Goal: Information Seeking & Learning: Check status

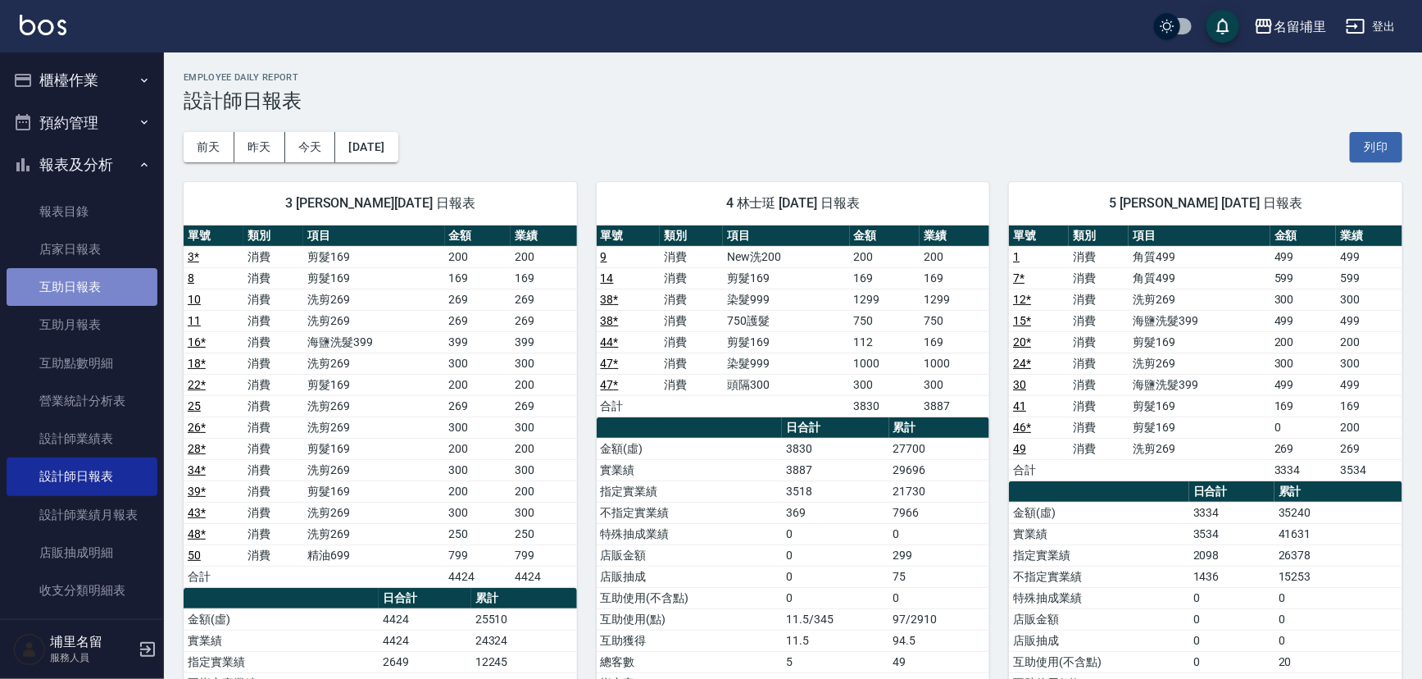
click at [116, 296] on link "互助日報表" at bounding box center [82, 287] width 151 height 38
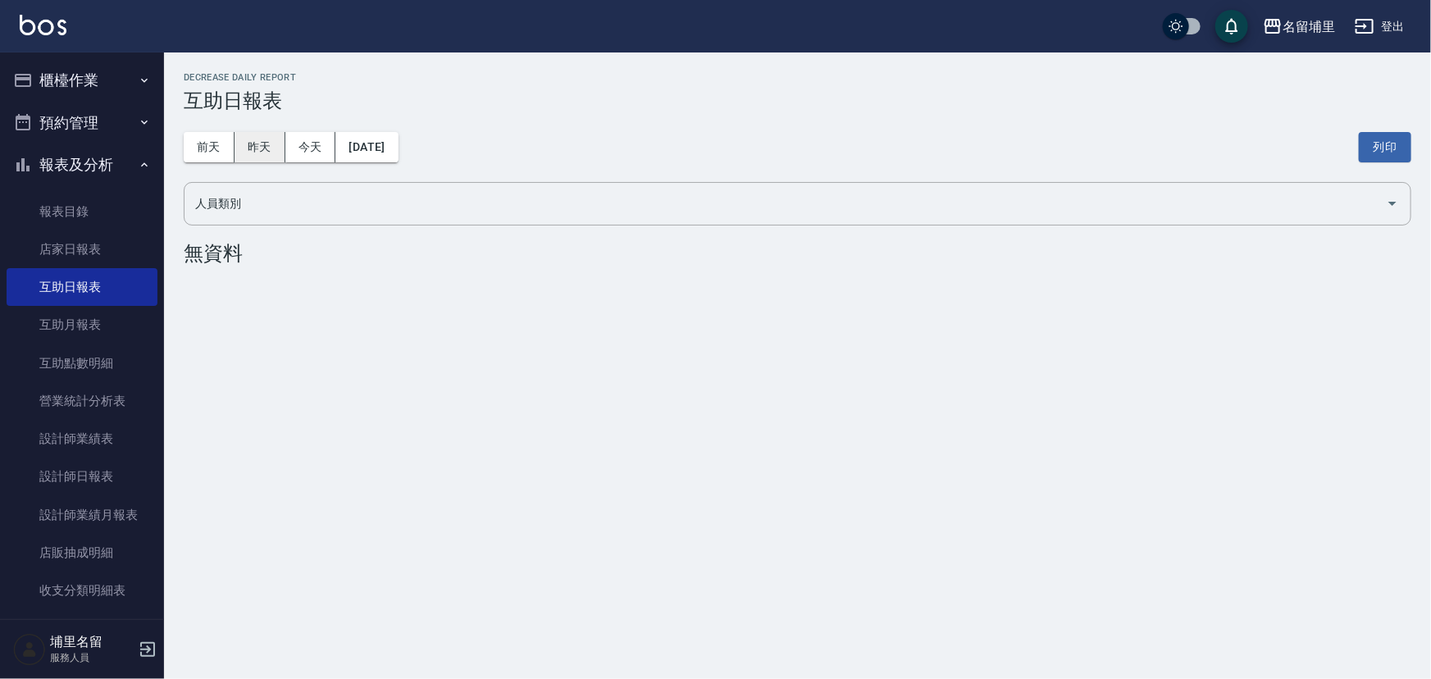
click at [281, 138] on button "昨天" at bounding box center [259, 147] width 51 height 30
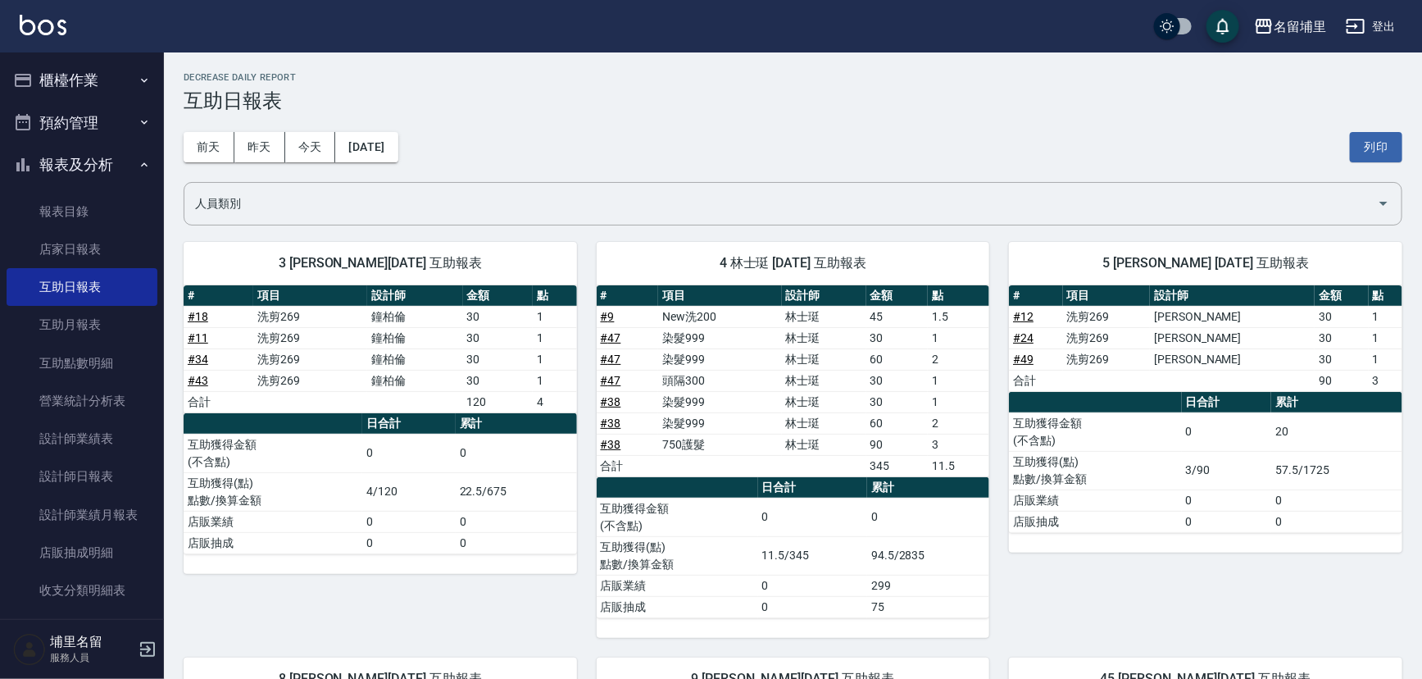
click at [34, 76] on button "櫃檯作業" at bounding box center [82, 80] width 151 height 43
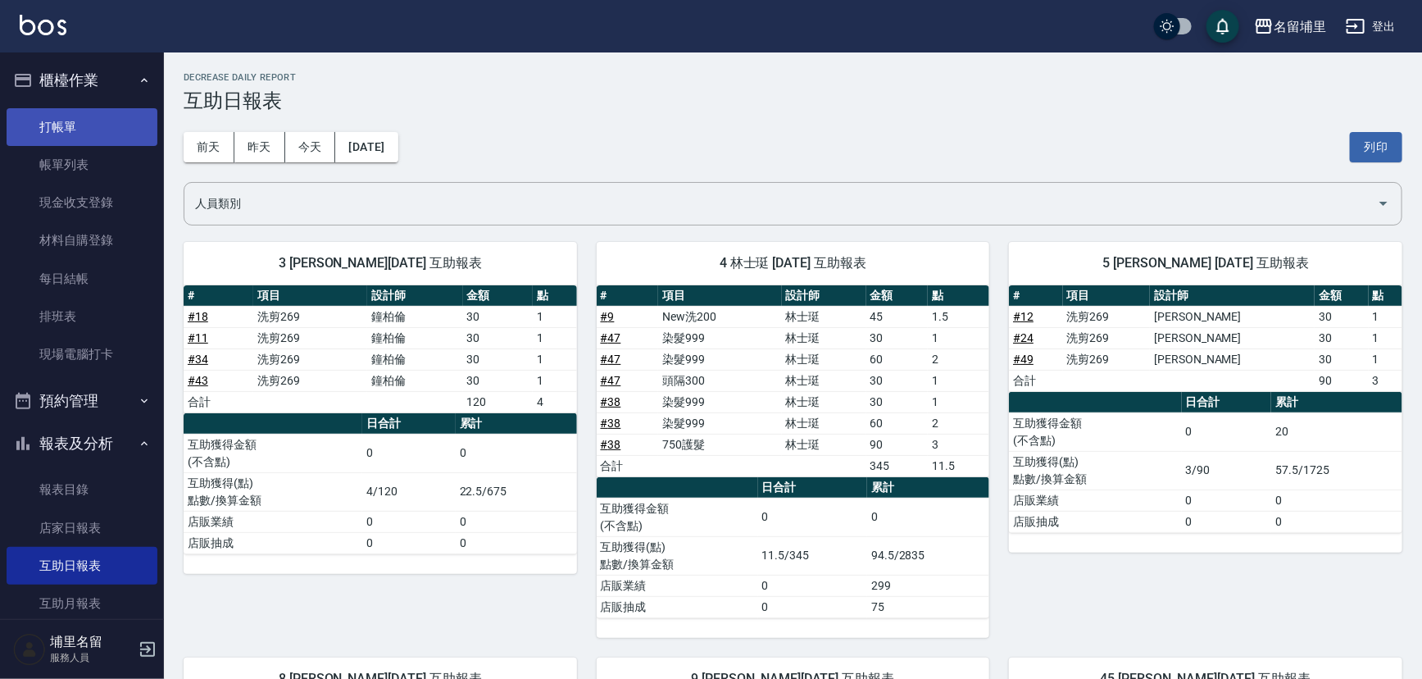
click at [80, 141] on link "打帳單" at bounding box center [82, 127] width 151 height 38
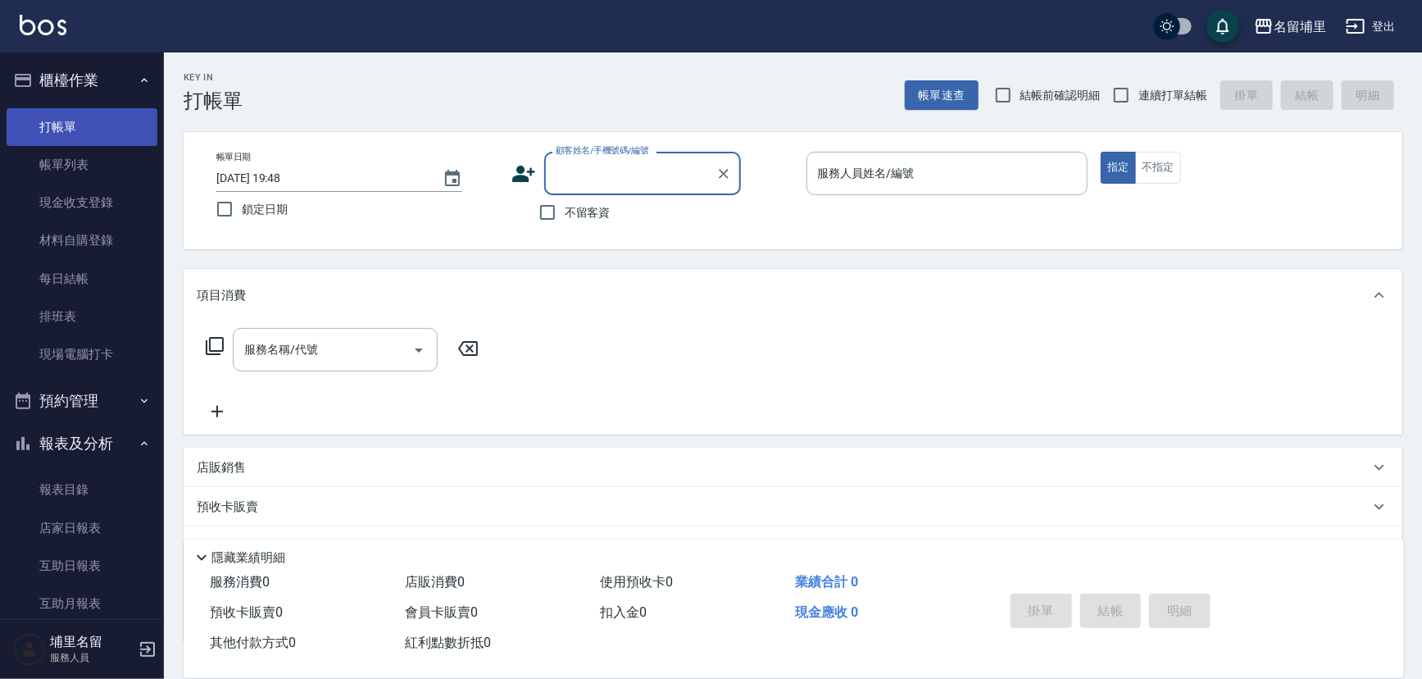
type input "5"
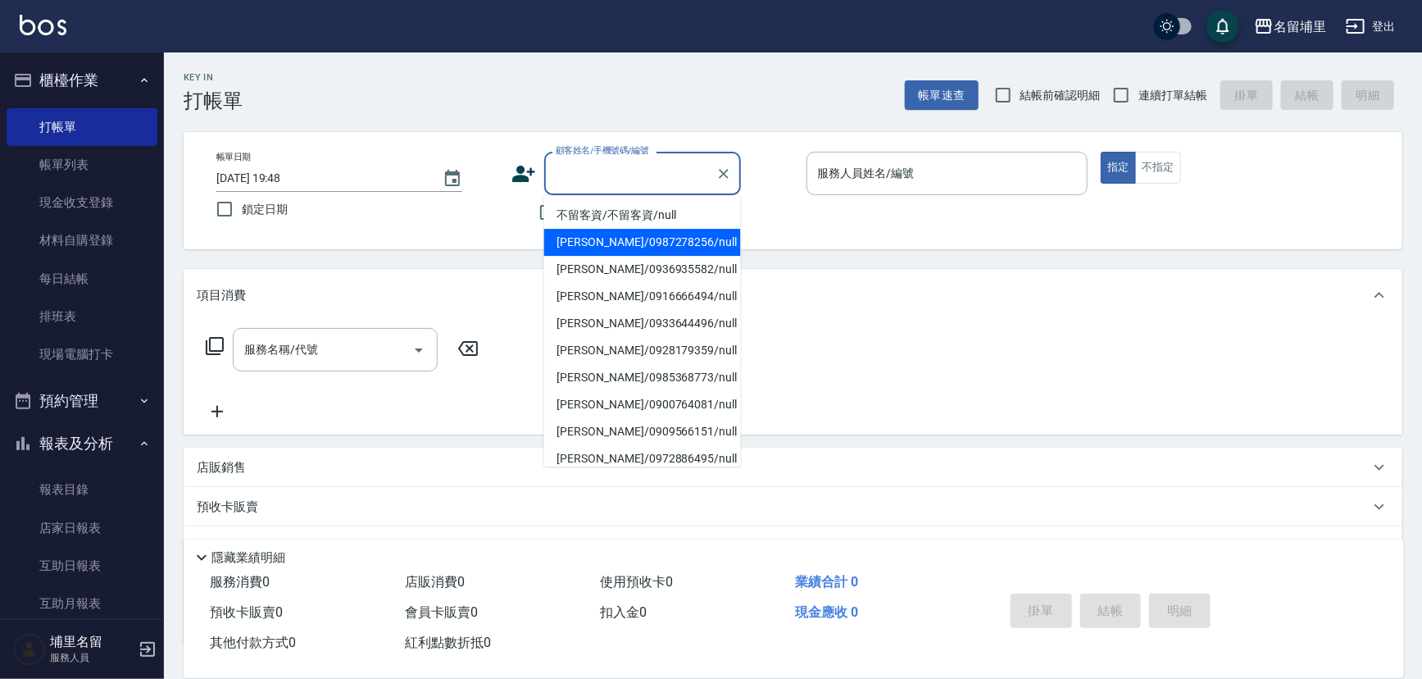
click at [336, 214] on label "鎖定日期" at bounding box center [346, 209] width 278 height 34
click at [242, 214] on input "鎖定日期" at bounding box center [224, 209] width 34 height 34
checkbox input "true"
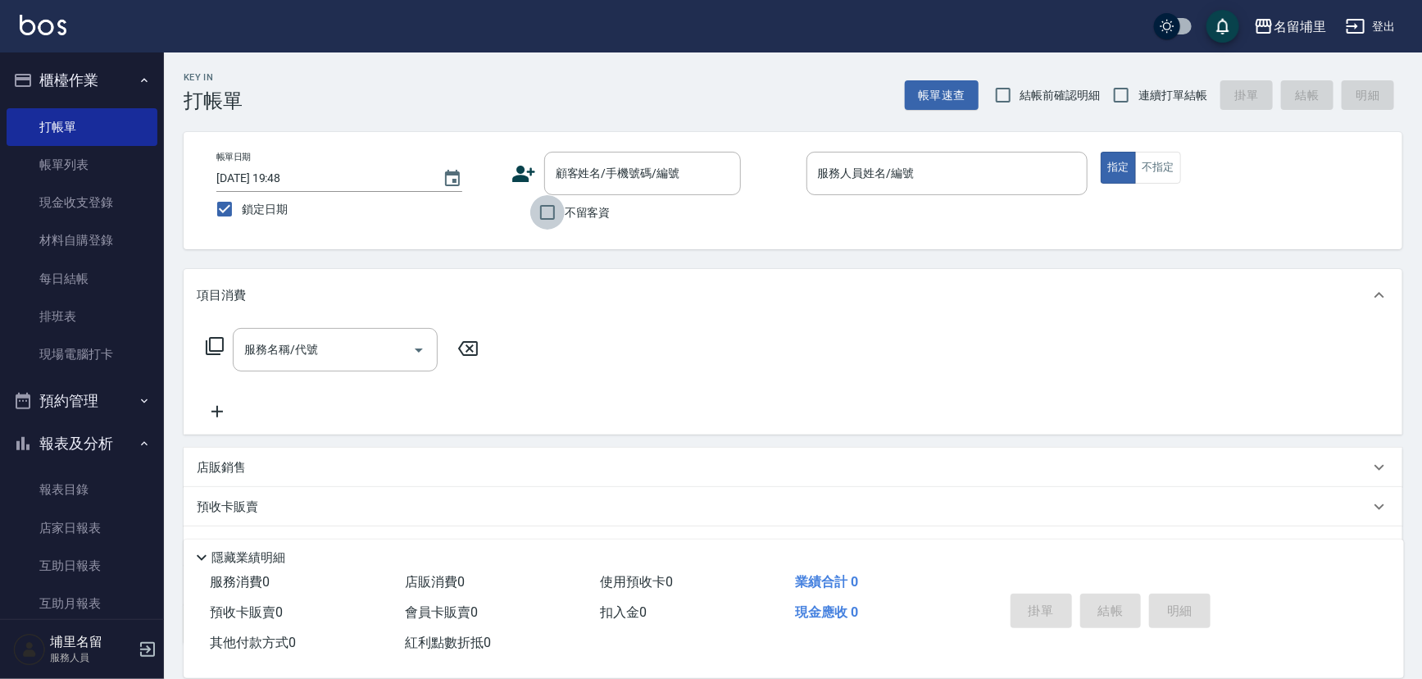
click at [544, 222] on input "不留客資" at bounding box center [547, 212] width 34 height 34
checkbox input "true"
click at [1141, 93] on span "連續打單結帳" at bounding box center [1173, 95] width 69 height 17
click at [1139, 93] on input "連續打單結帳" at bounding box center [1121, 95] width 34 height 34
checkbox input "true"
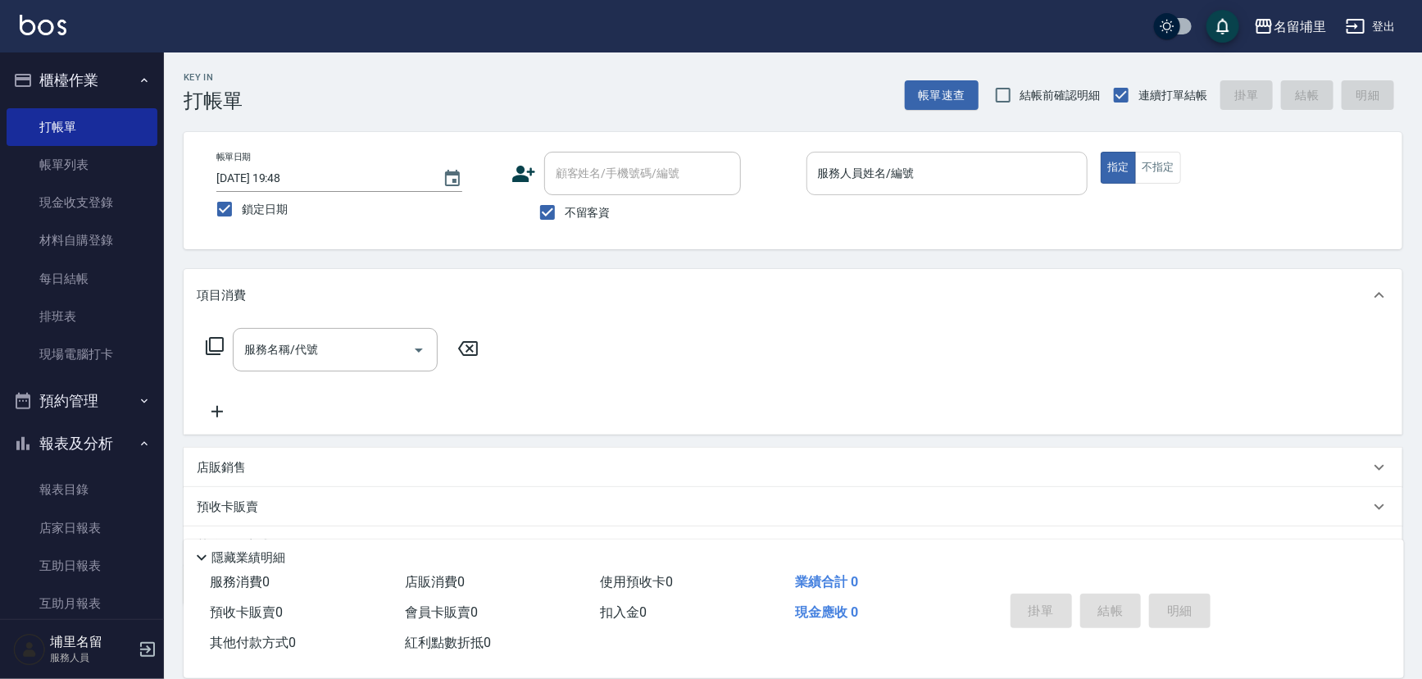
click at [949, 193] on div "服務人員姓名/編號" at bounding box center [948, 173] width 282 height 43
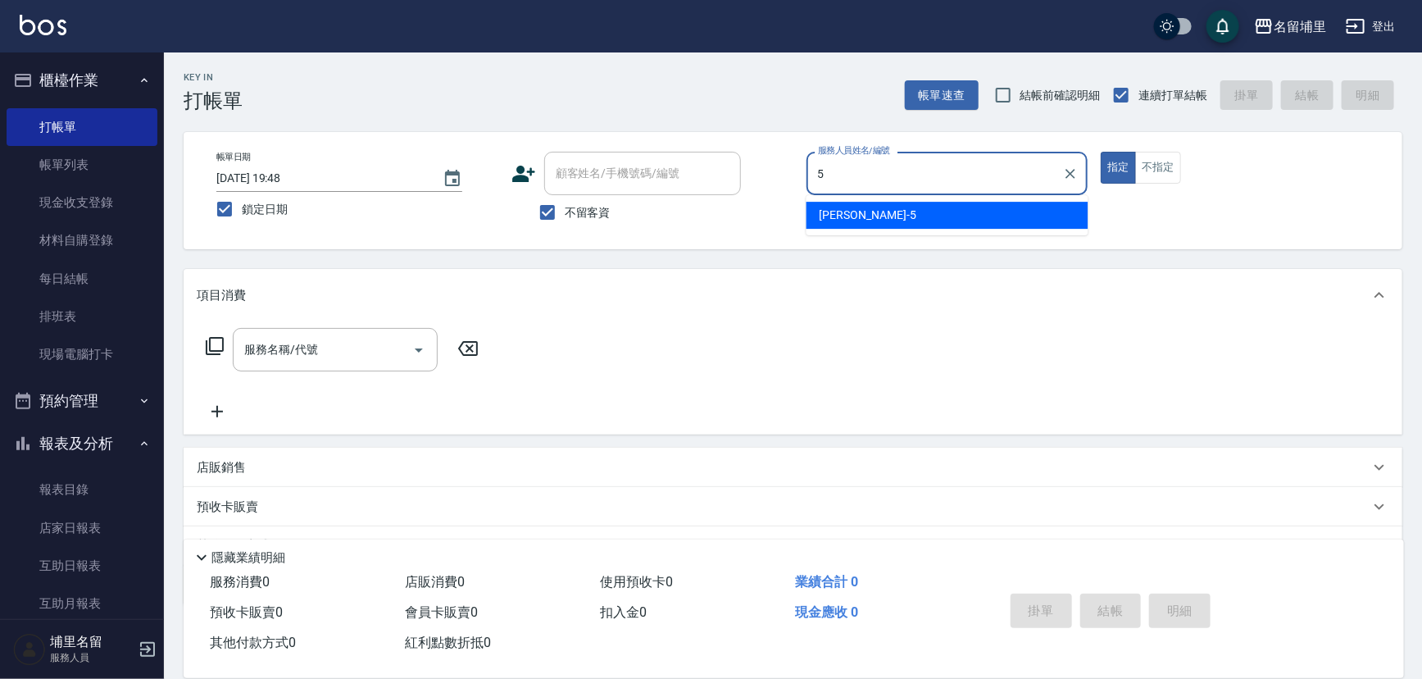
type input "蔣昀璠-5"
type button "true"
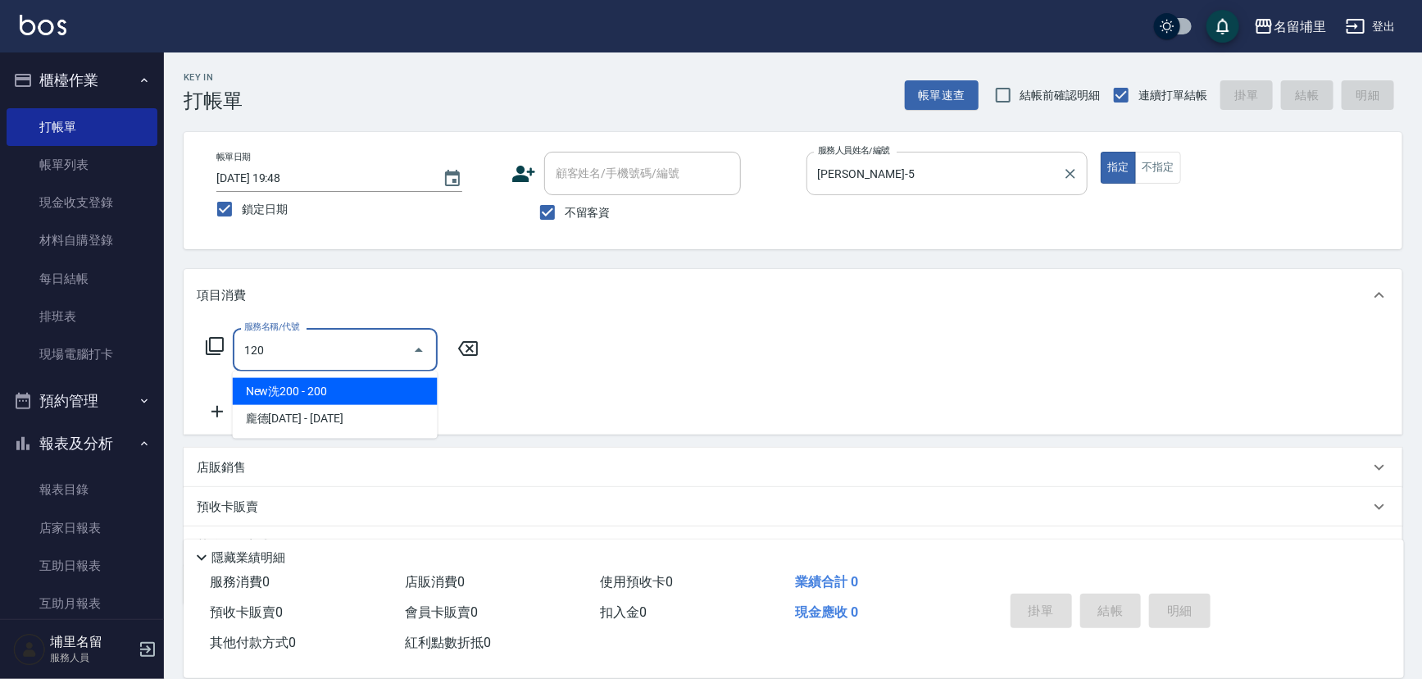
type input "New洗200(120)"
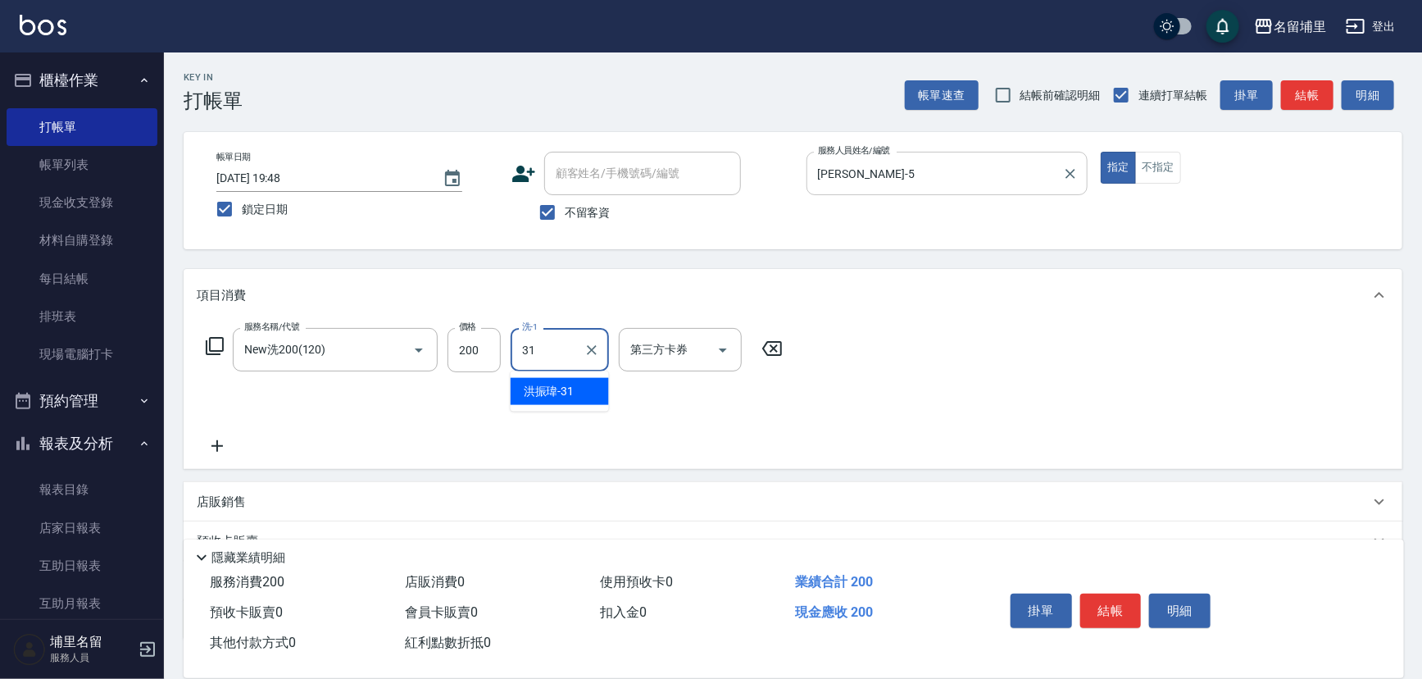
type input "洪振瑋-31"
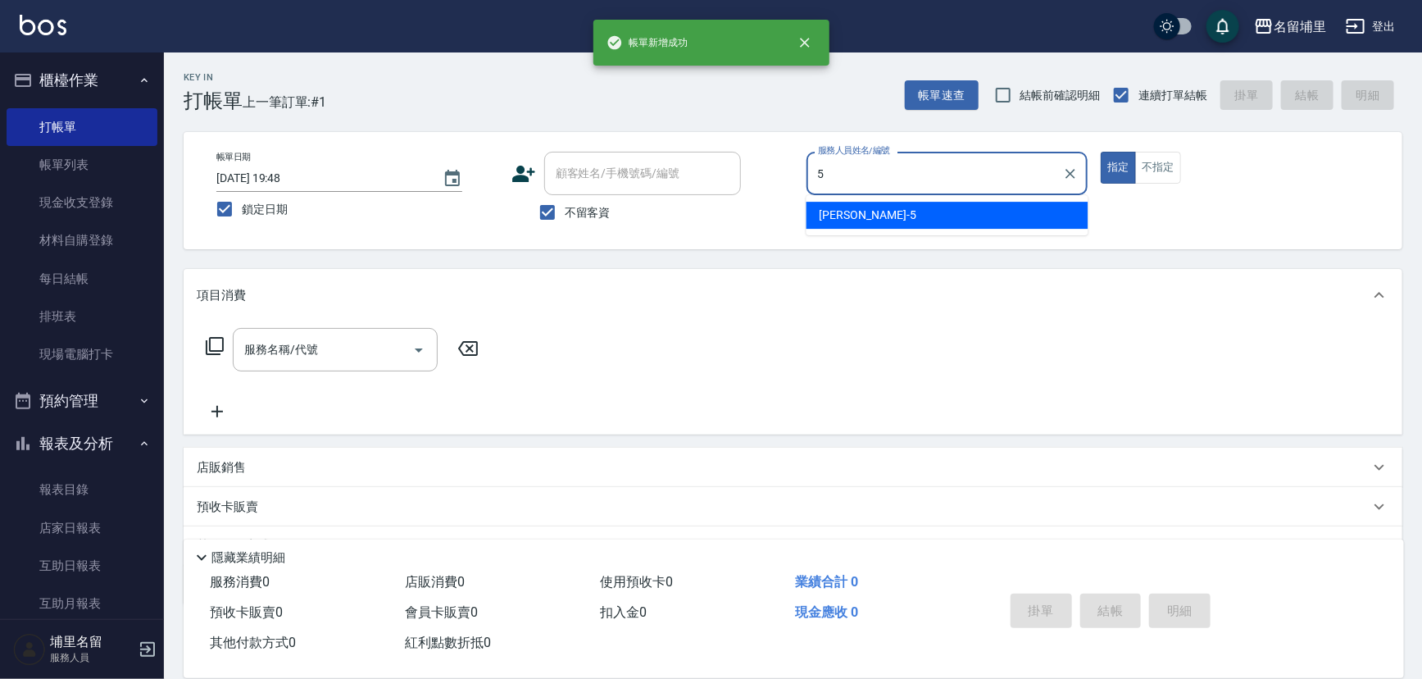
type input "蔣昀璠-5"
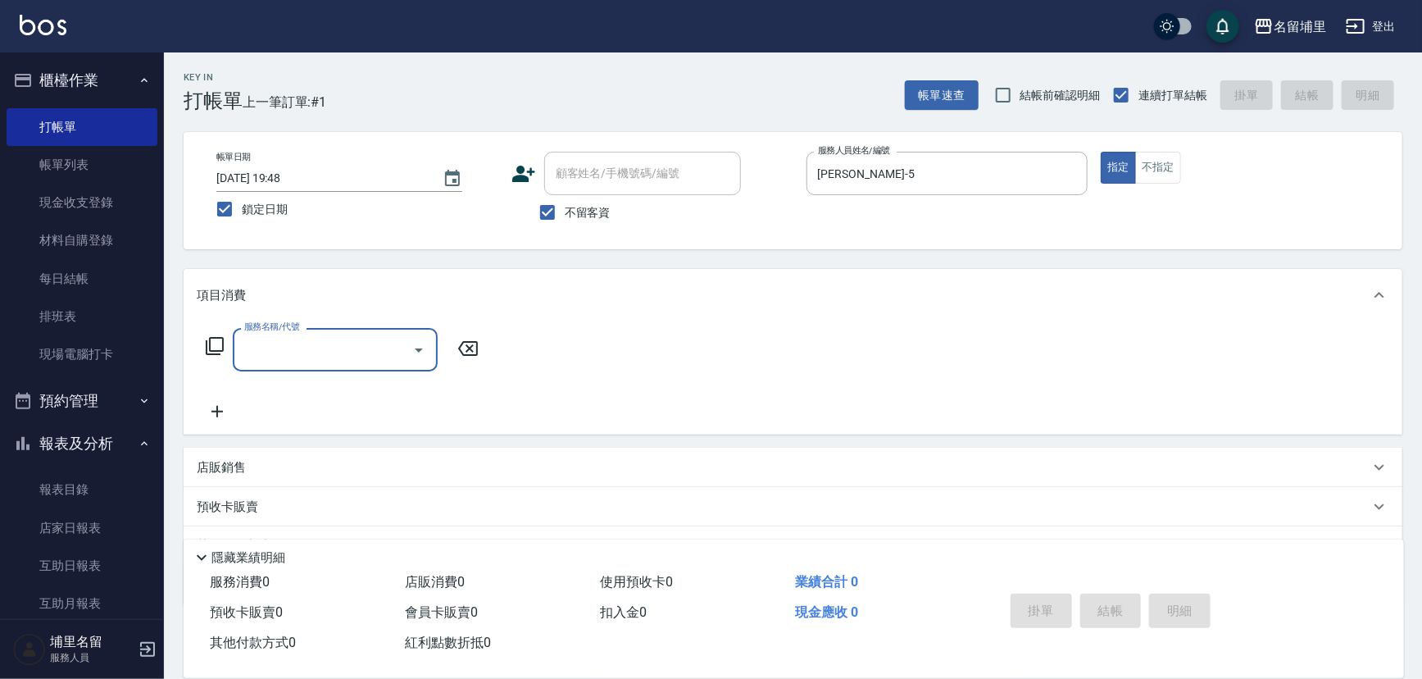
type input "1"
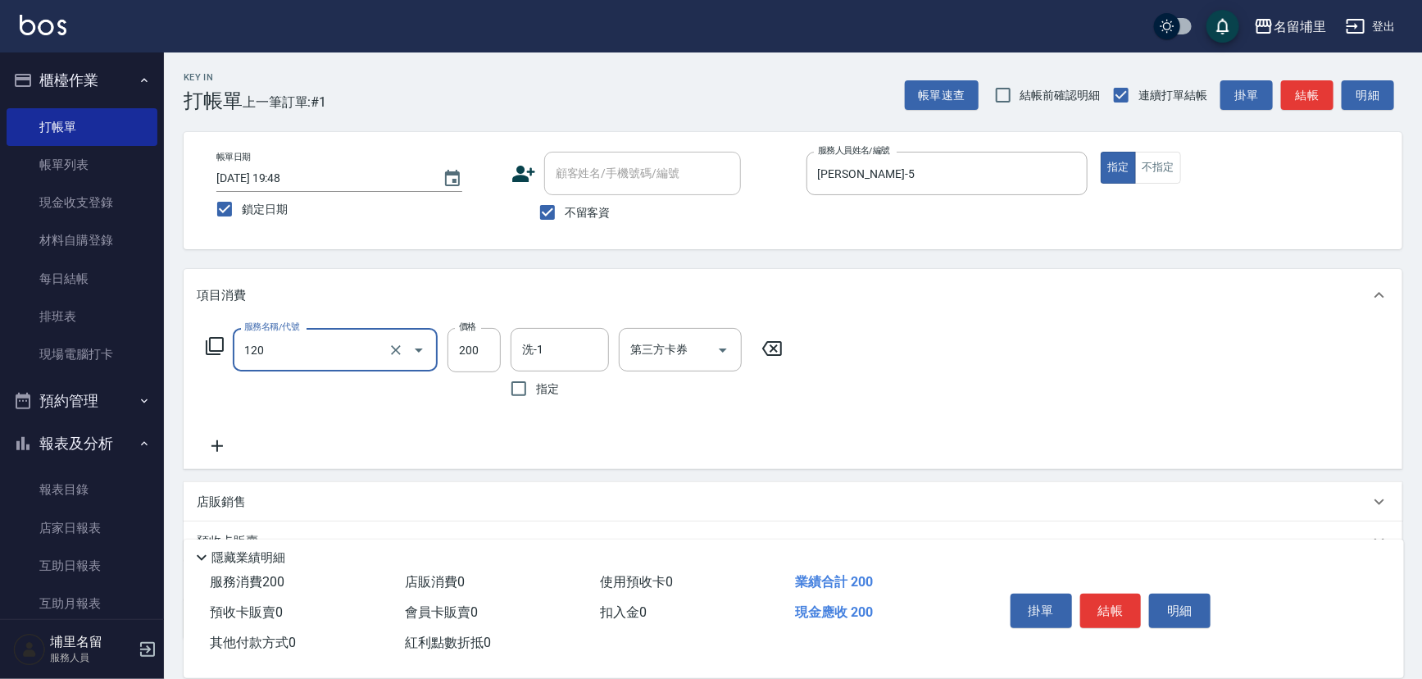
type input "New洗200(120)"
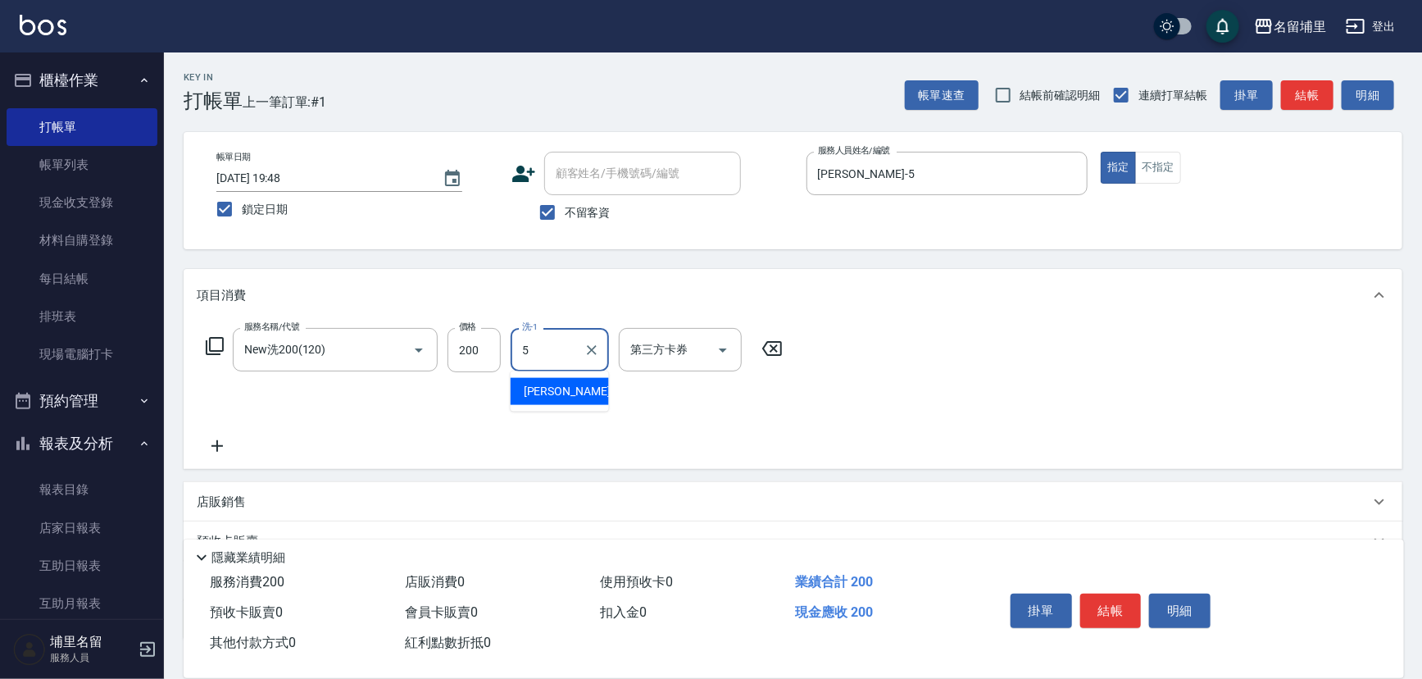
type input "蔣昀璠-5"
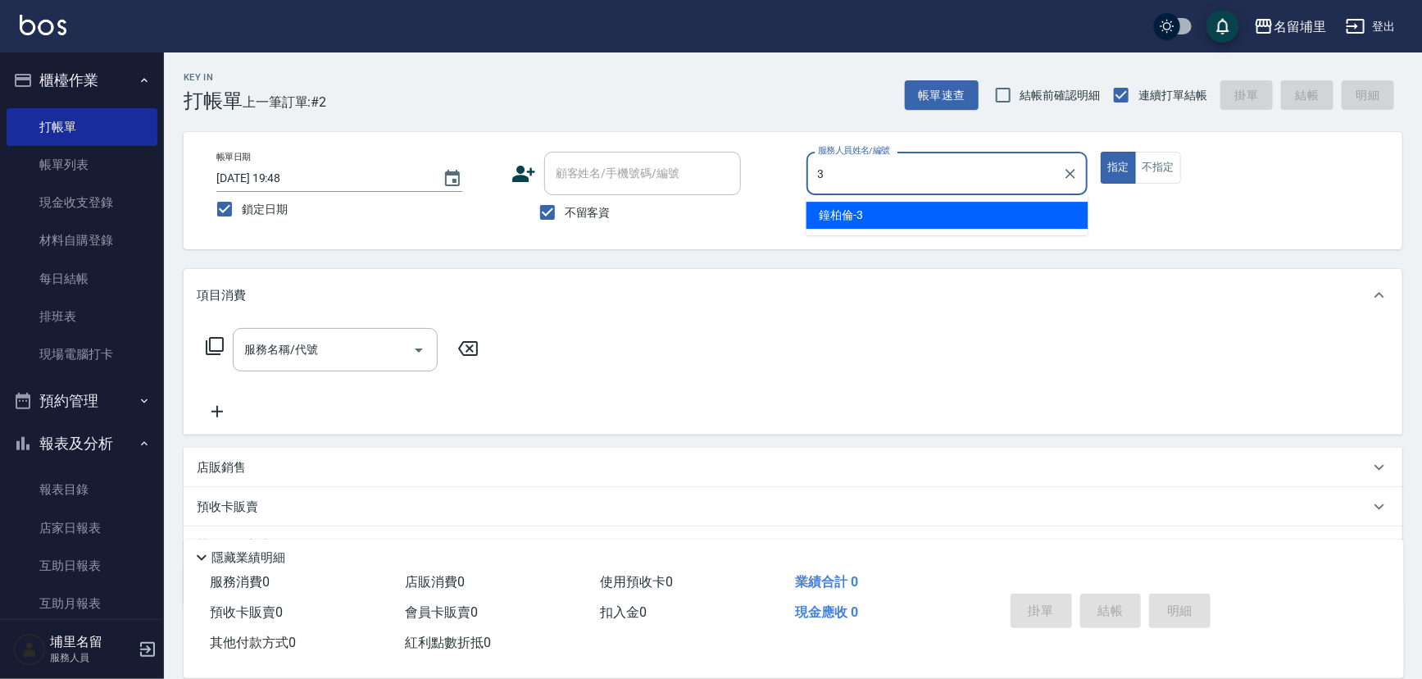
type input "鐘柏倫-3"
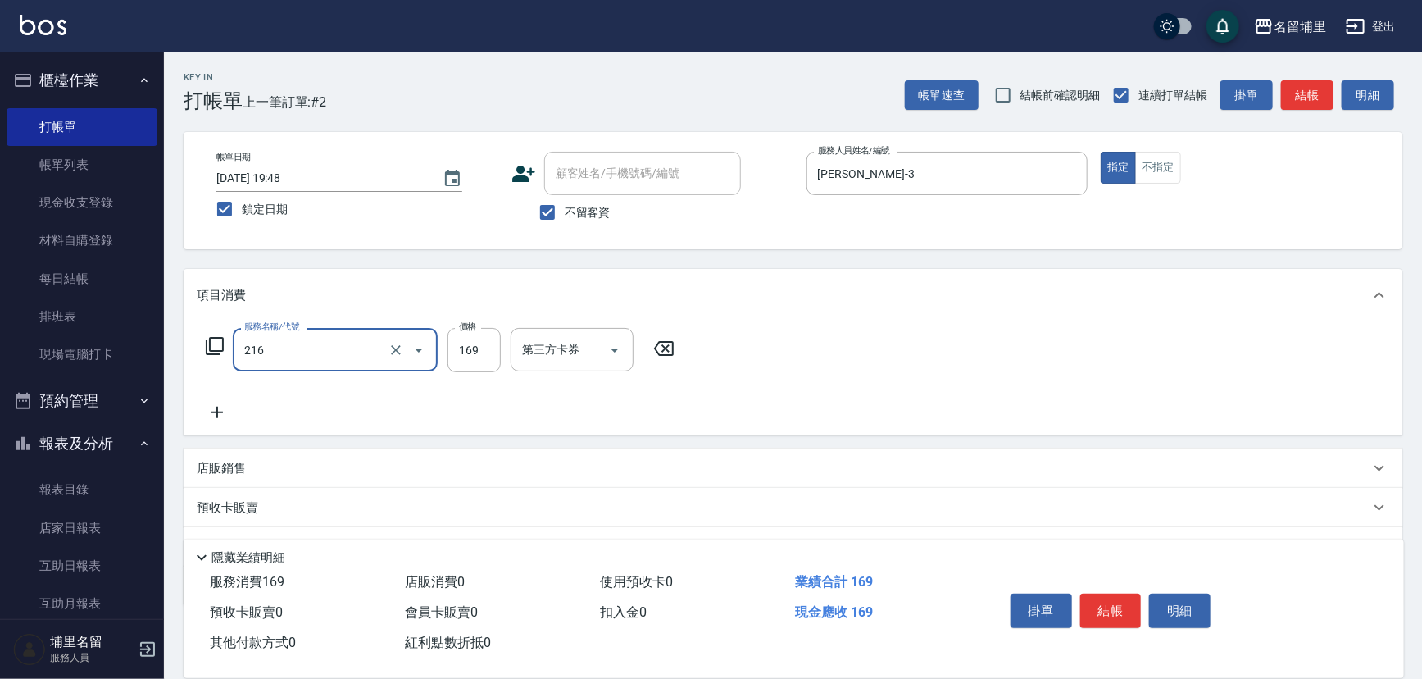
type input "剪髮169(216)"
type input "200"
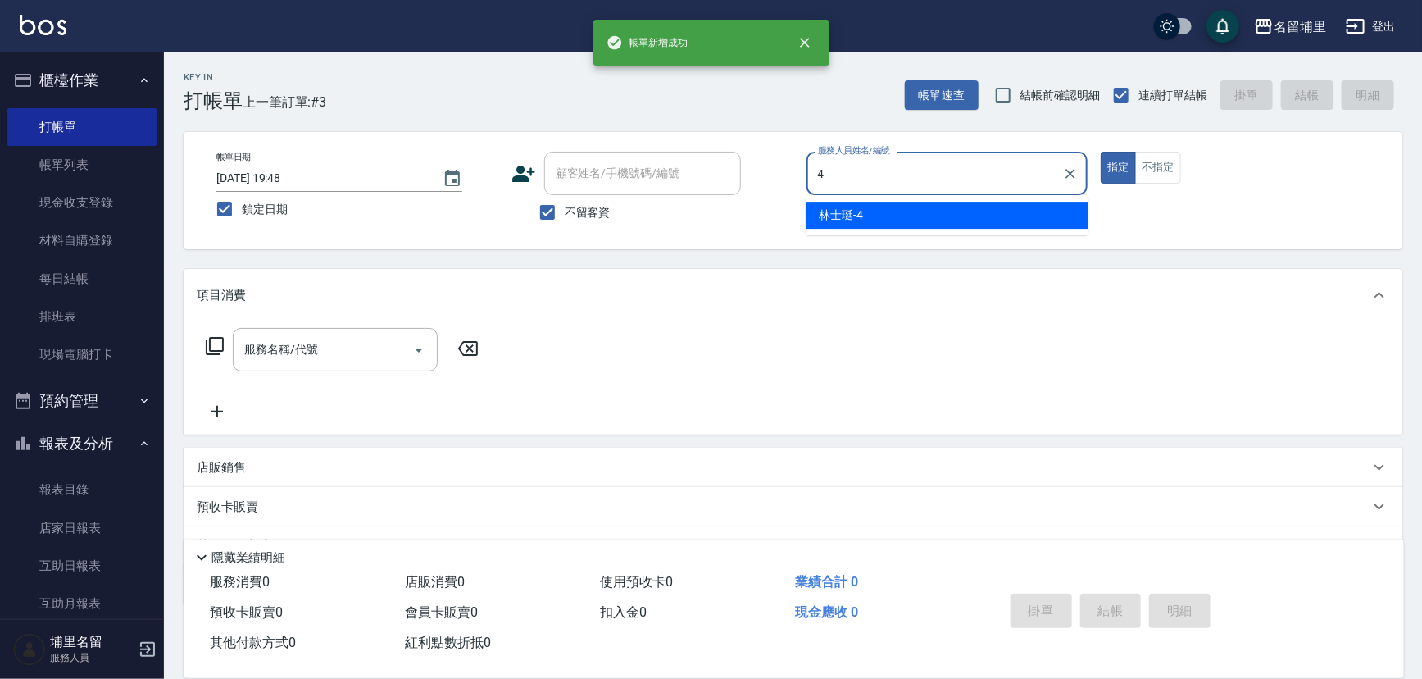
type input "林士珽-4"
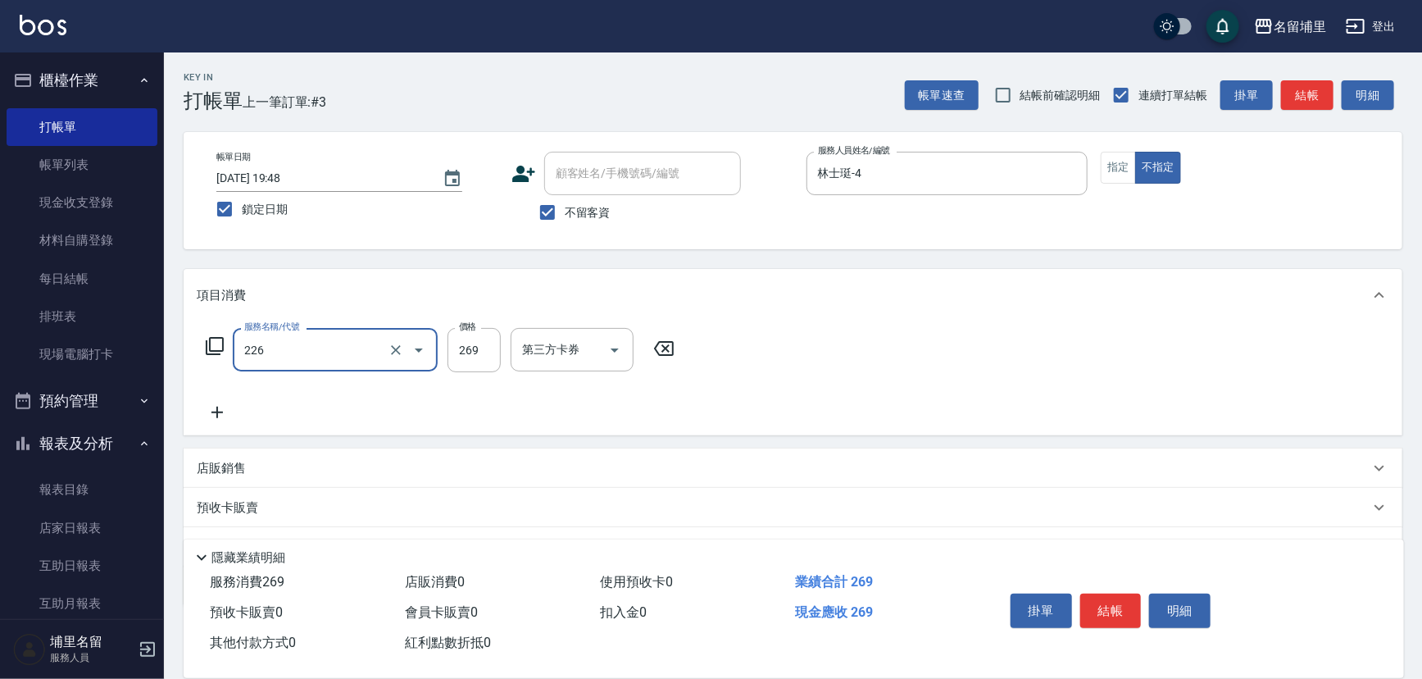
type input "洗剪269(226)"
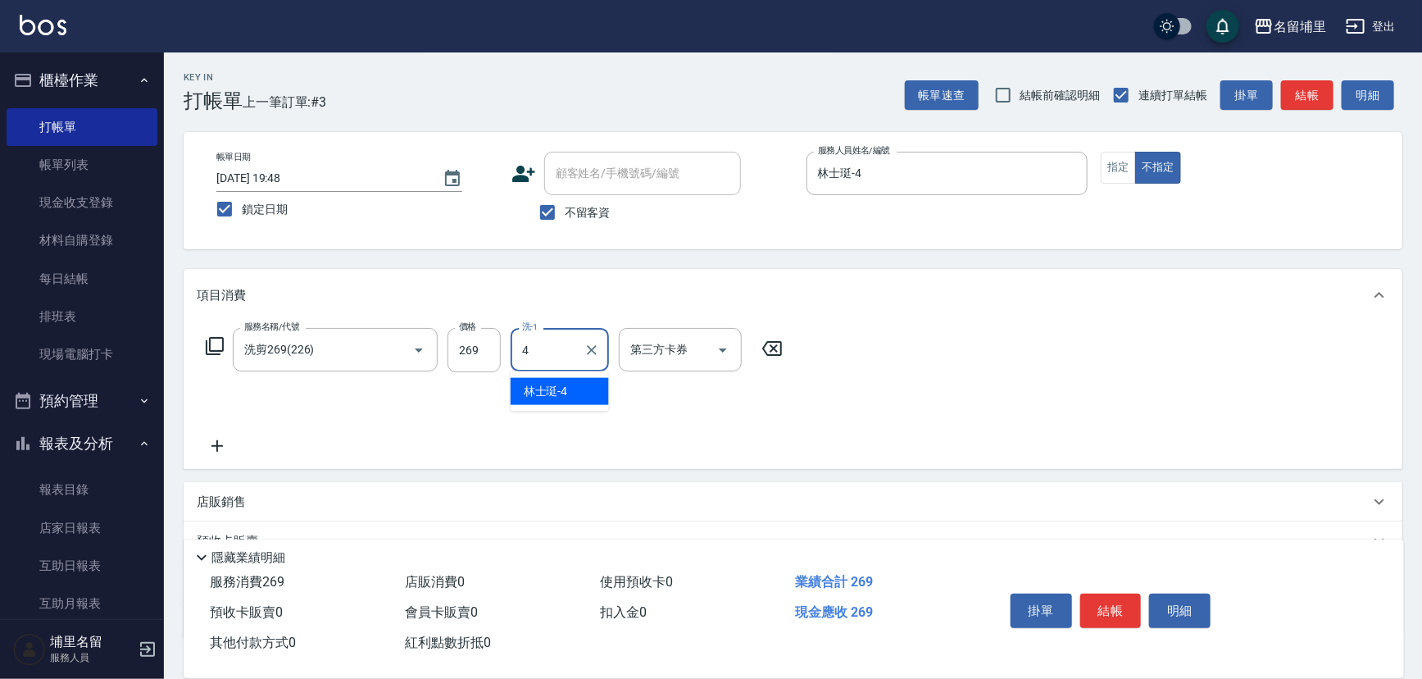
type input "林士珽-4"
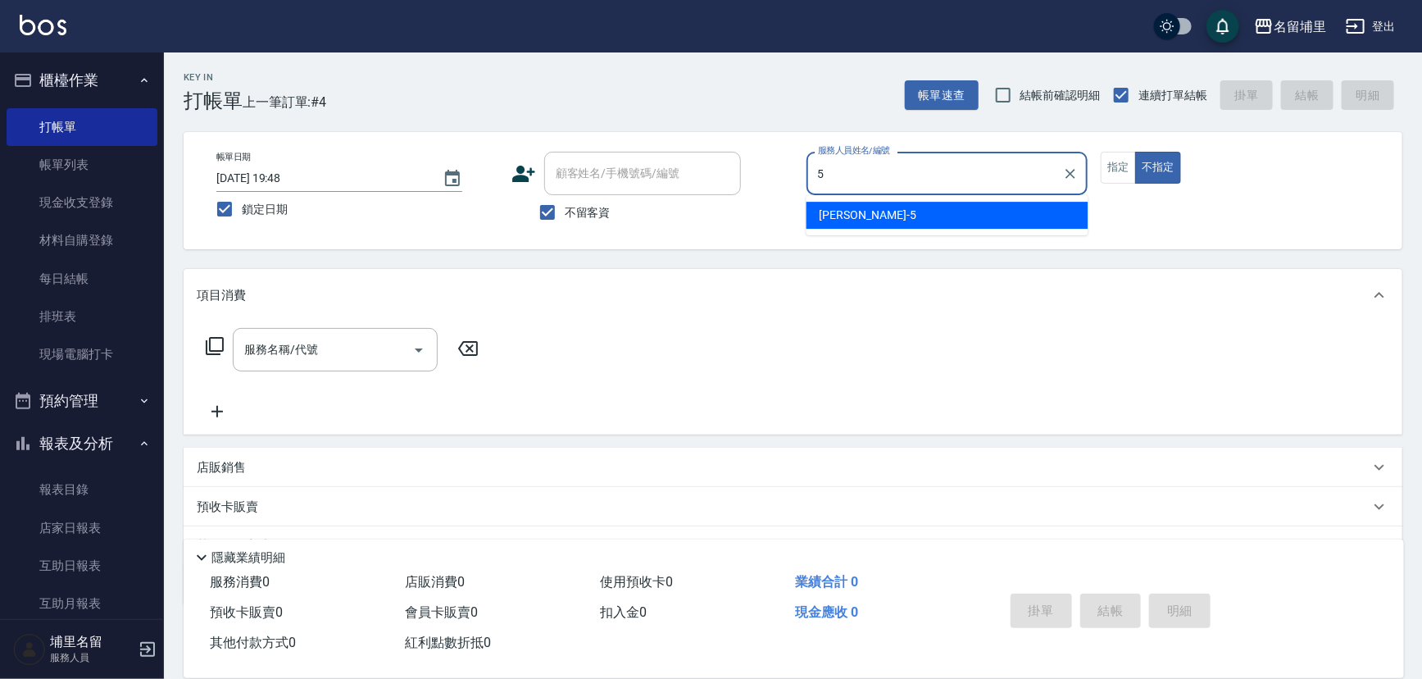
type input "蔣昀璠-5"
type button "false"
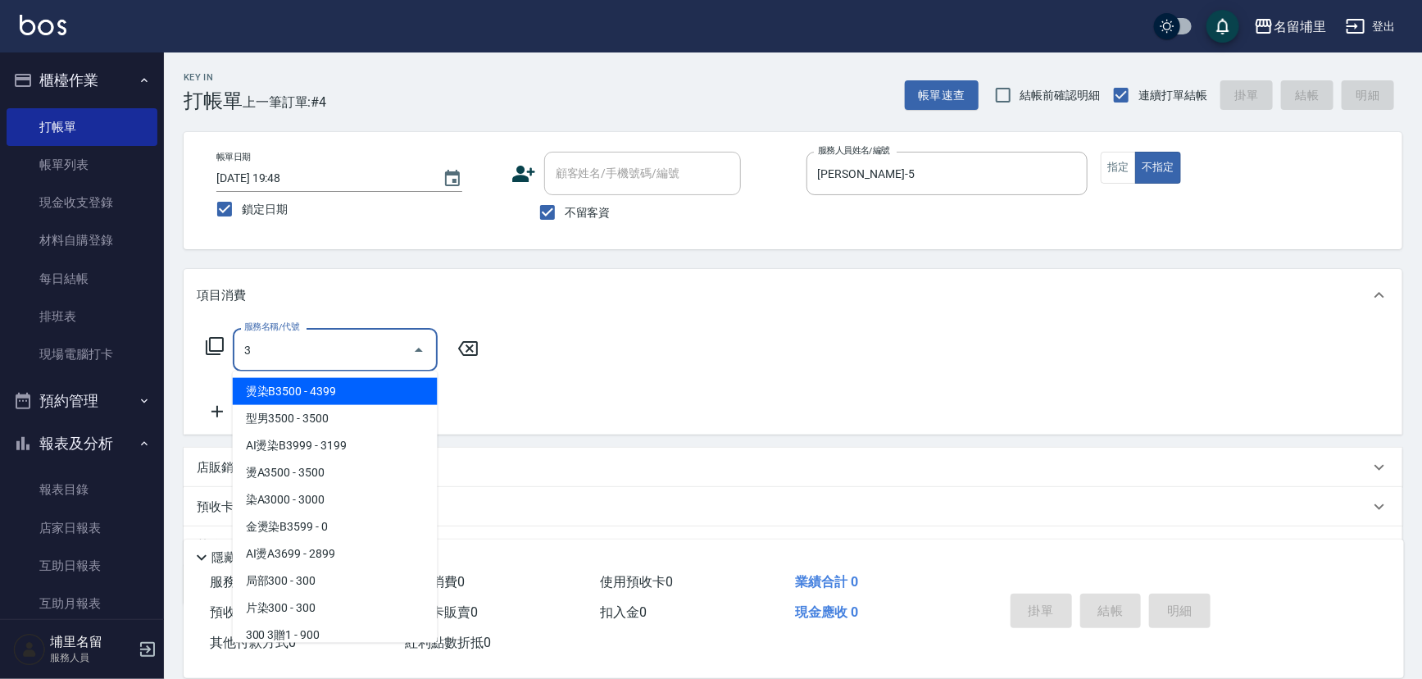
type input "燙染B3500(02)"
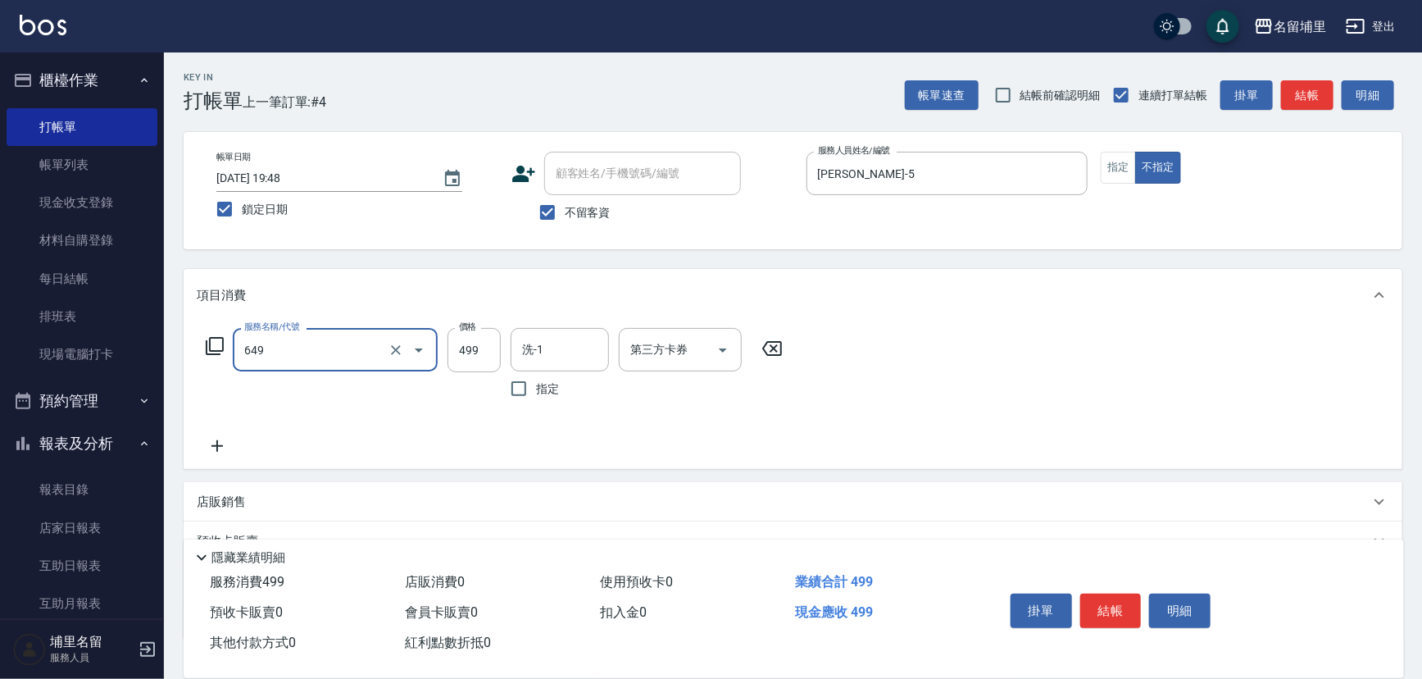
type input "角質499(649)"
type input "599"
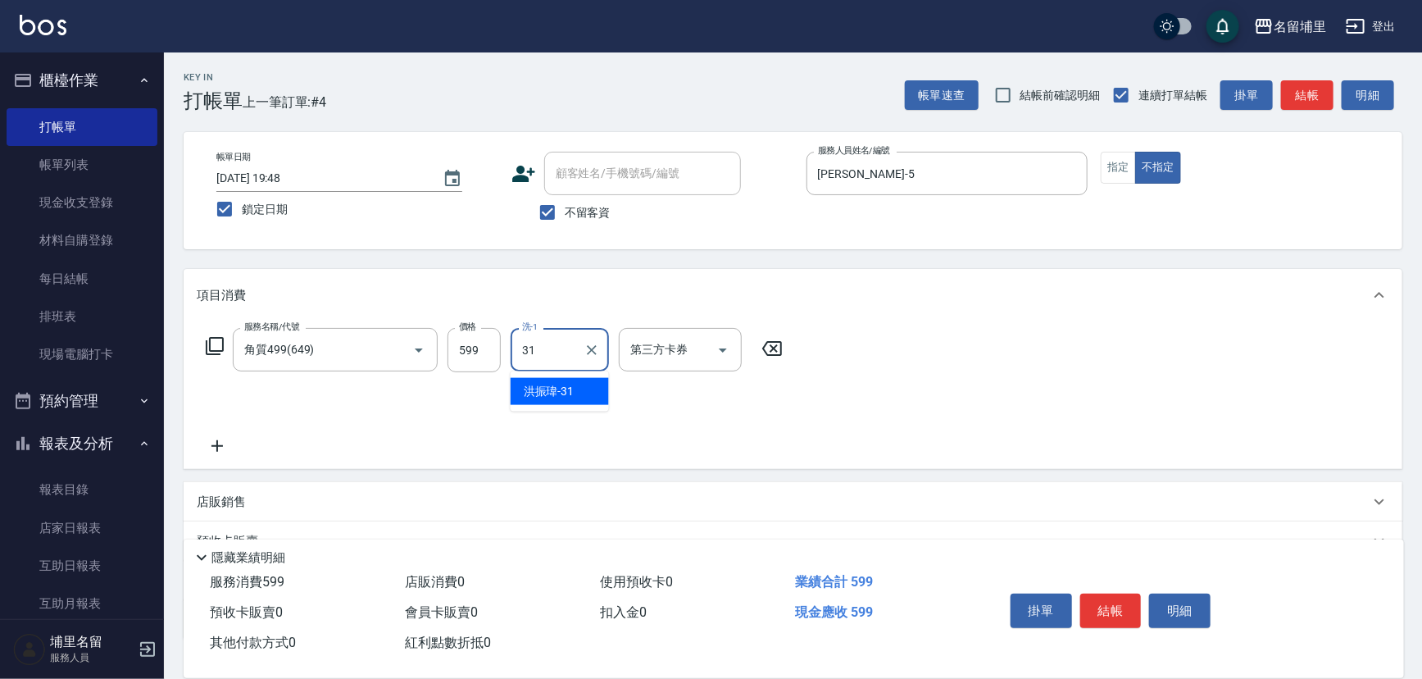
type input "洪振瑋-31"
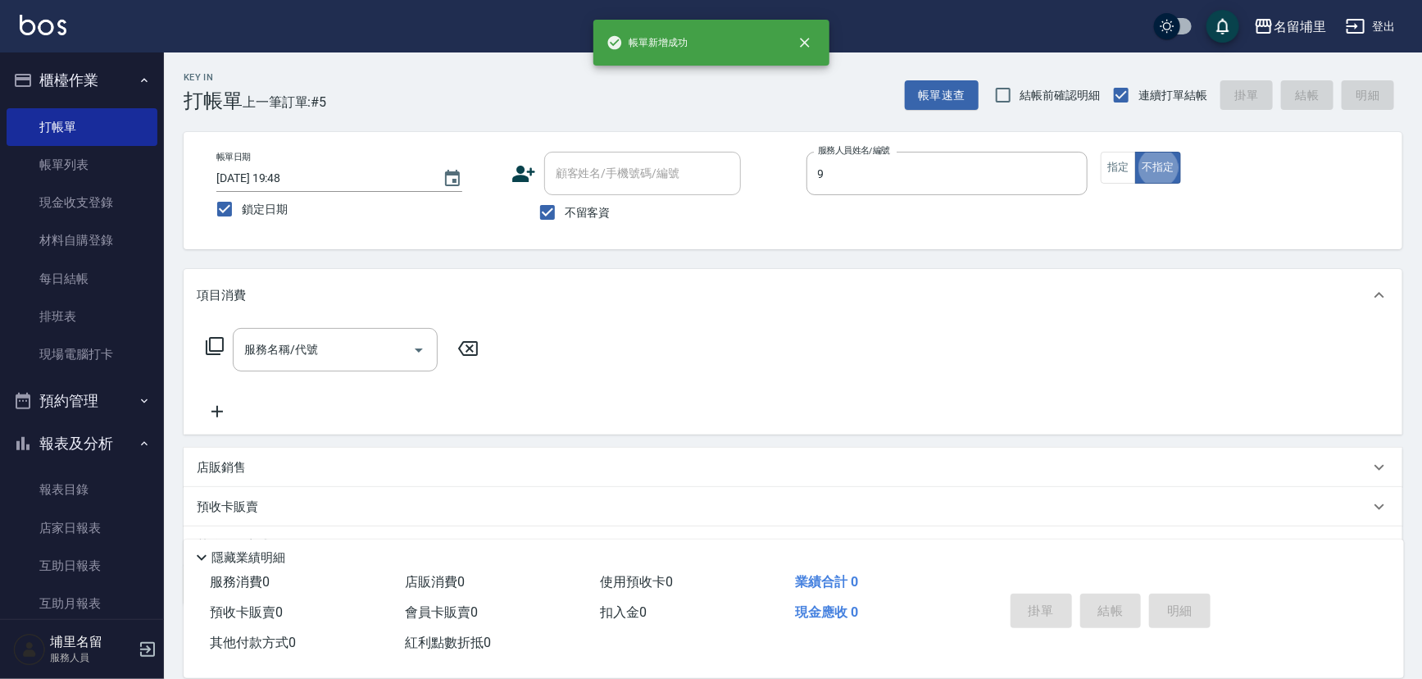
type input "李佩蓉-9"
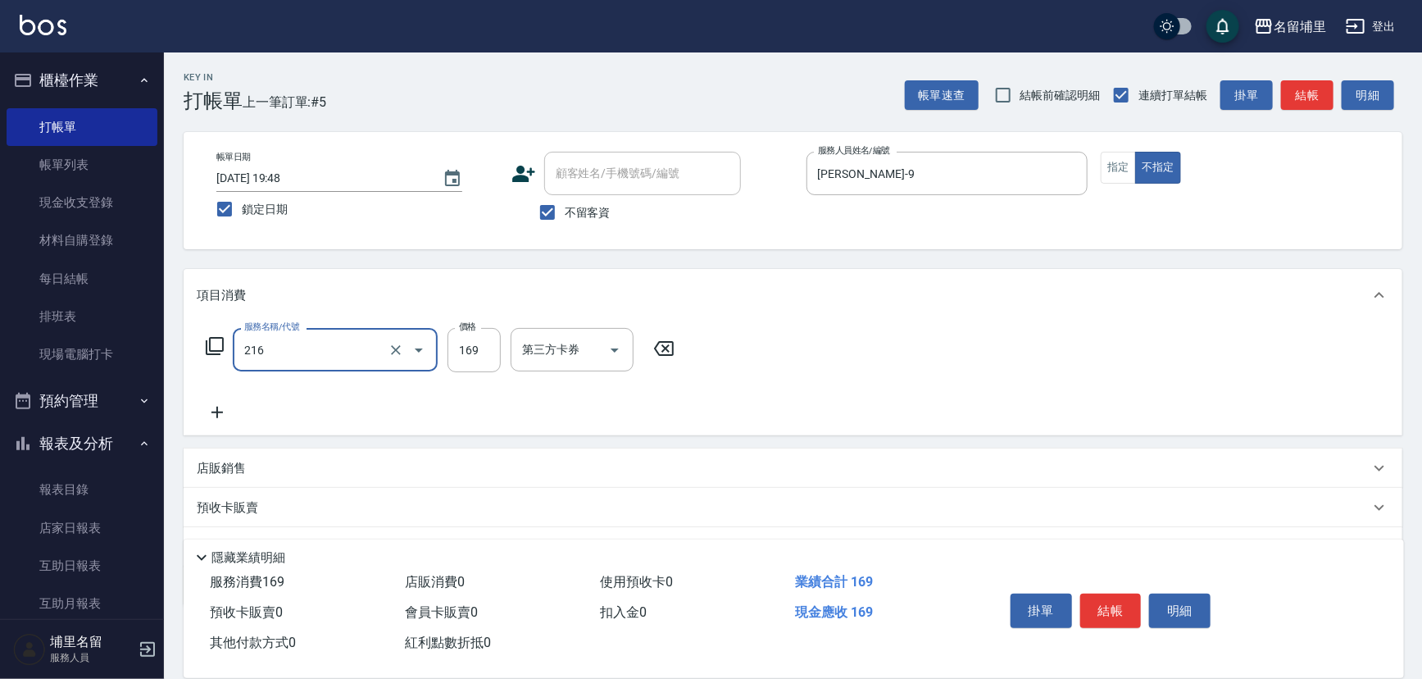
type input "剪髮169(216)"
click at [235, 203] on input "鎖定日期" at bounding box center [224, 209] width 34 height 34
checkbox input "false"
type input "2025/10/09 19:49"
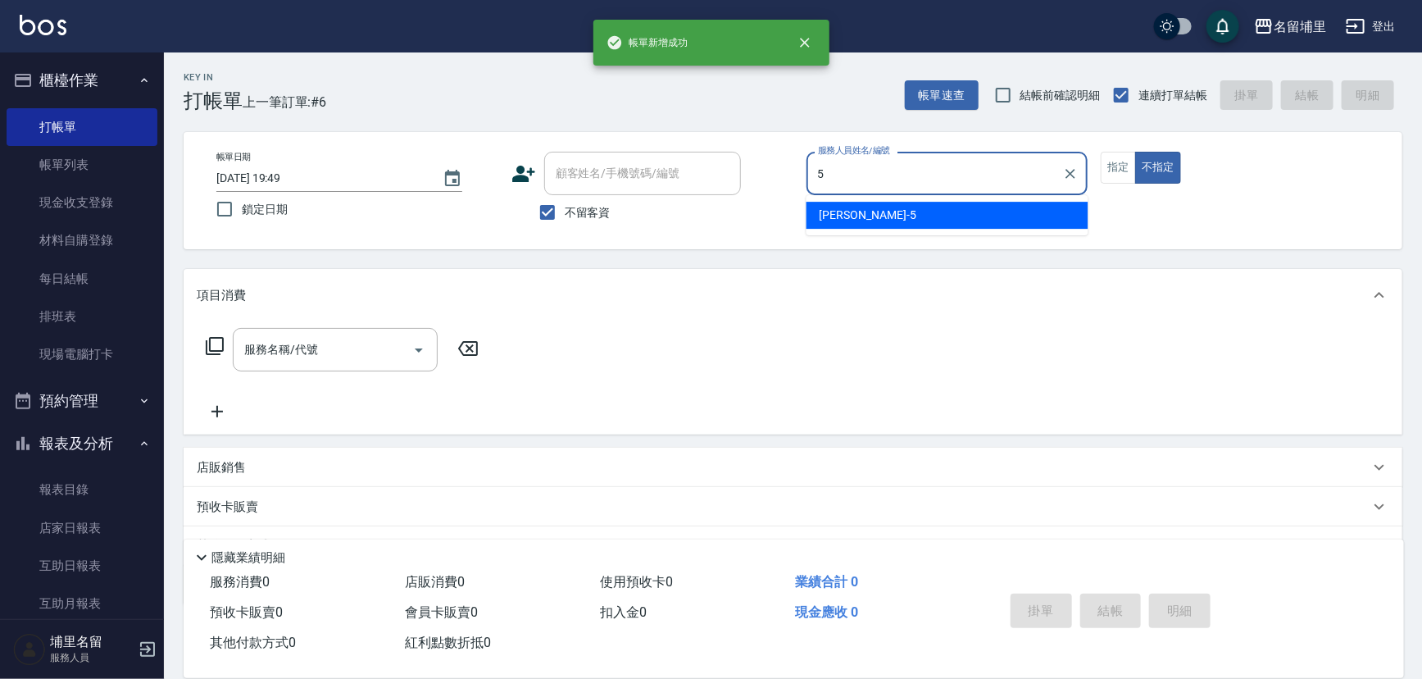
type input "蔣昀璠-5"
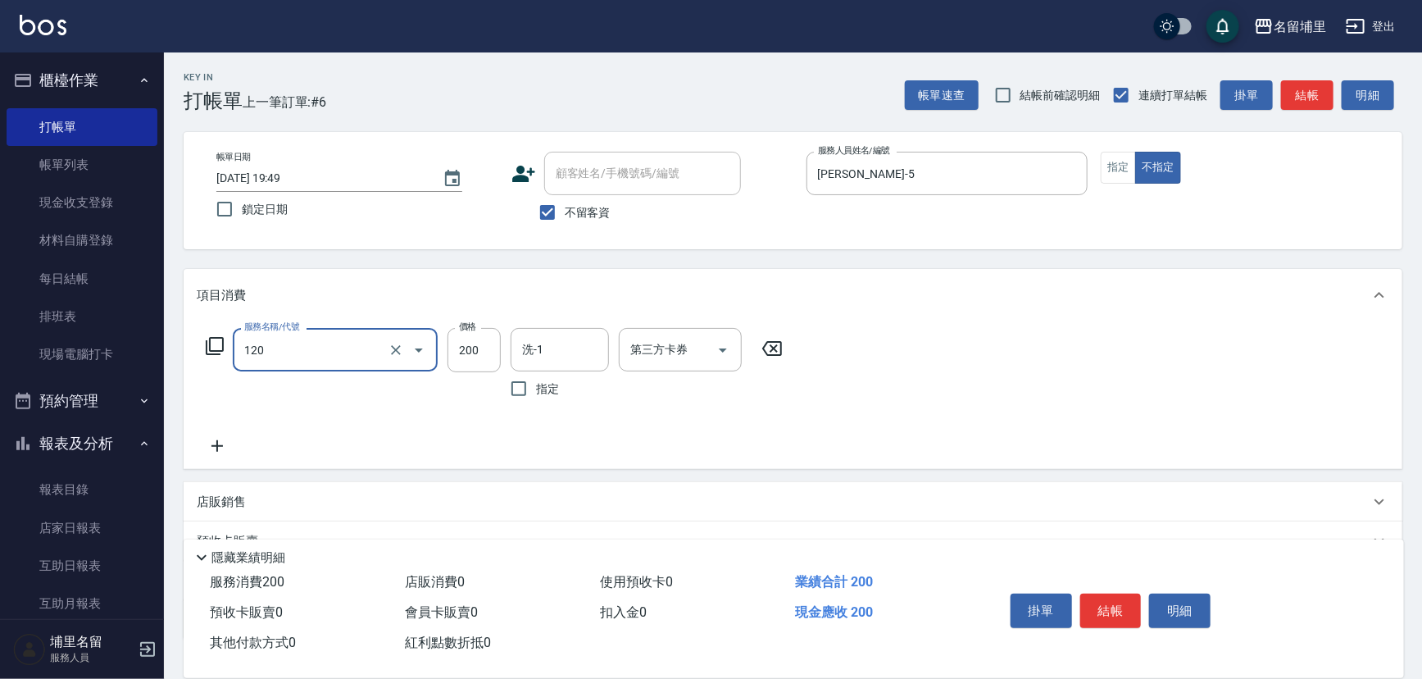
type input "New洗200(120)"
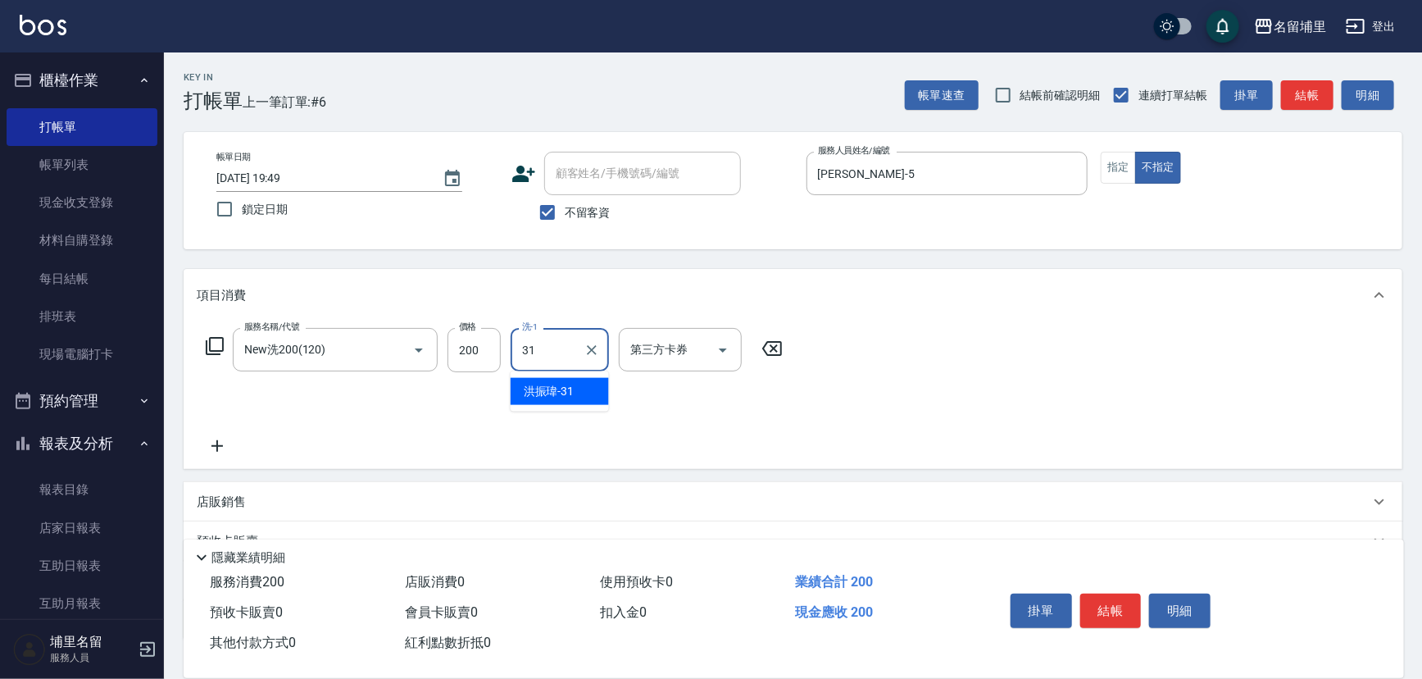
type input "洪振瑋-31"
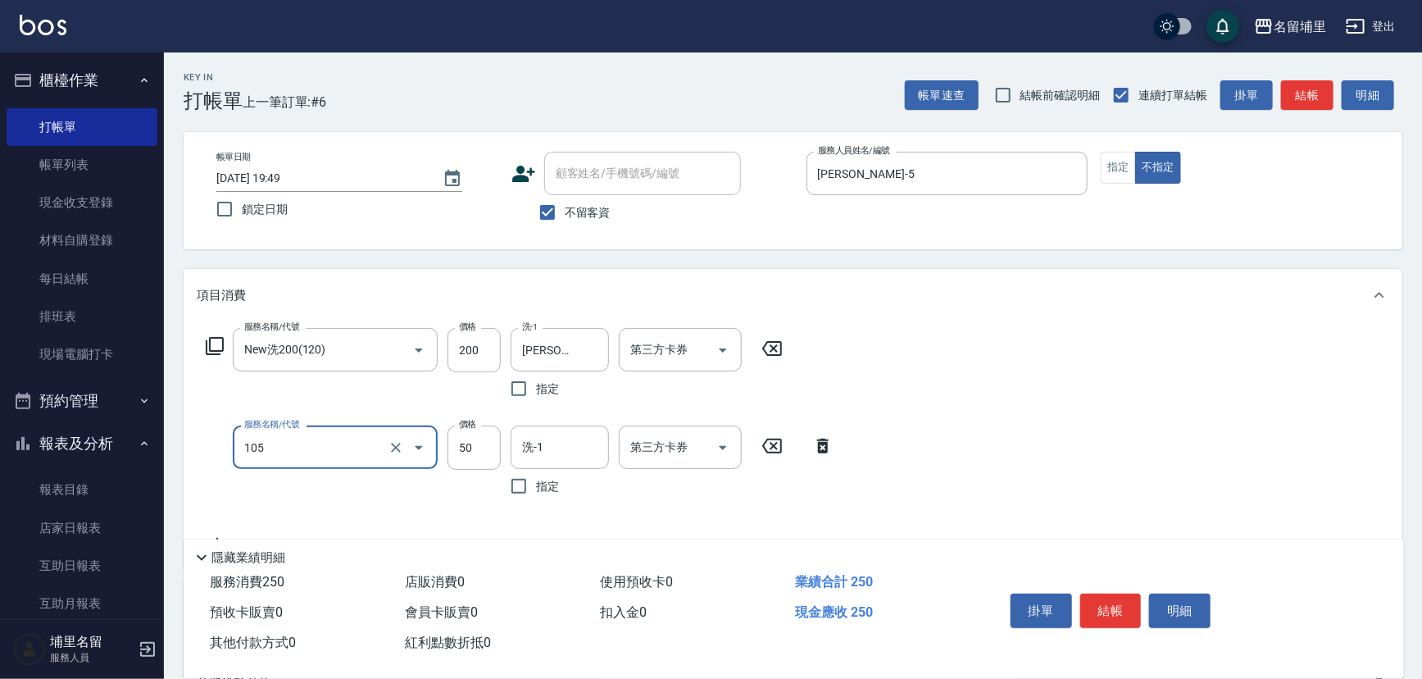
type input "精油50(105)"
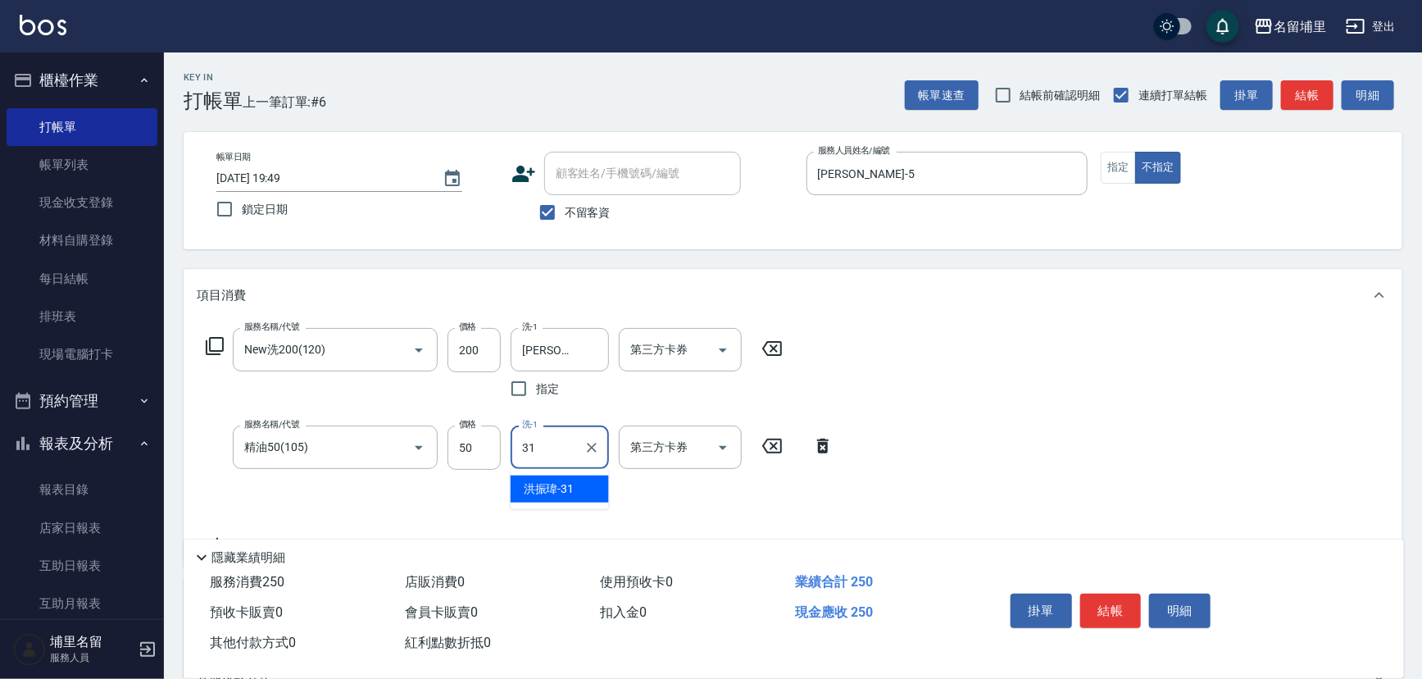
type input "洪振瑋-31"
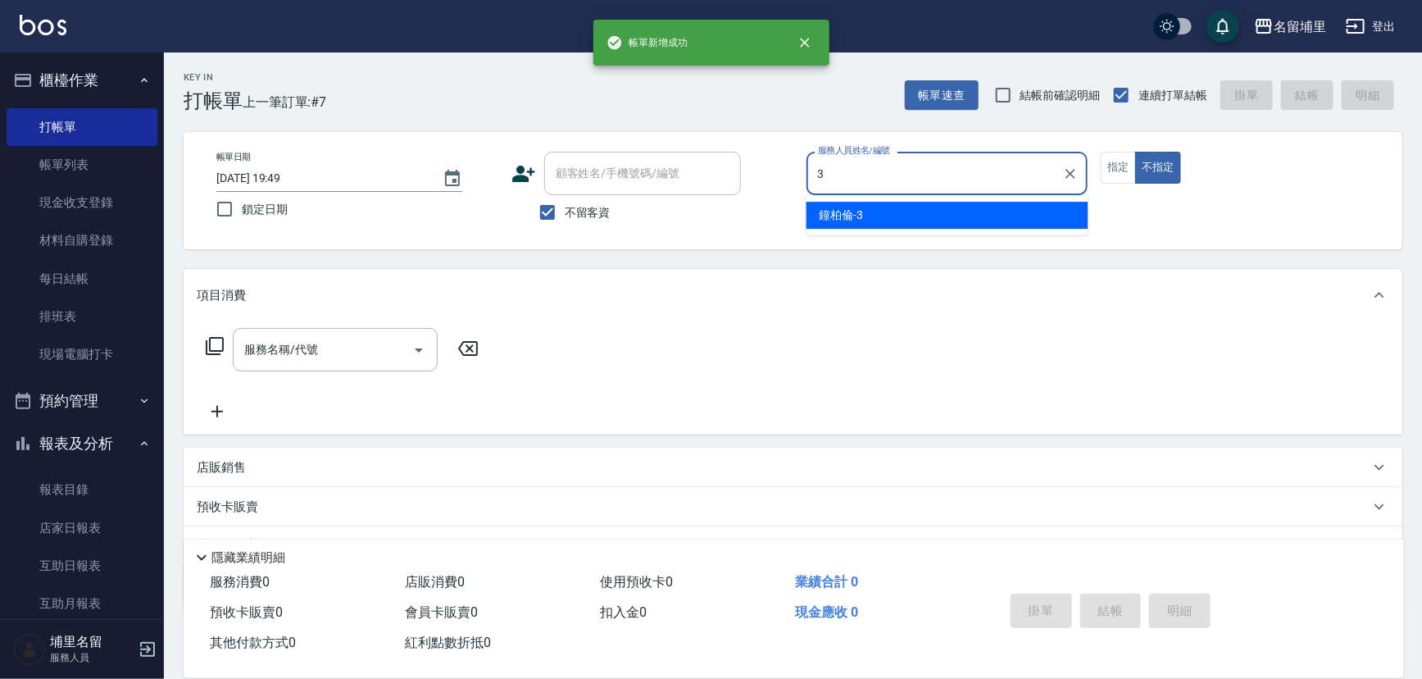
type input "鐘柏倫-3"
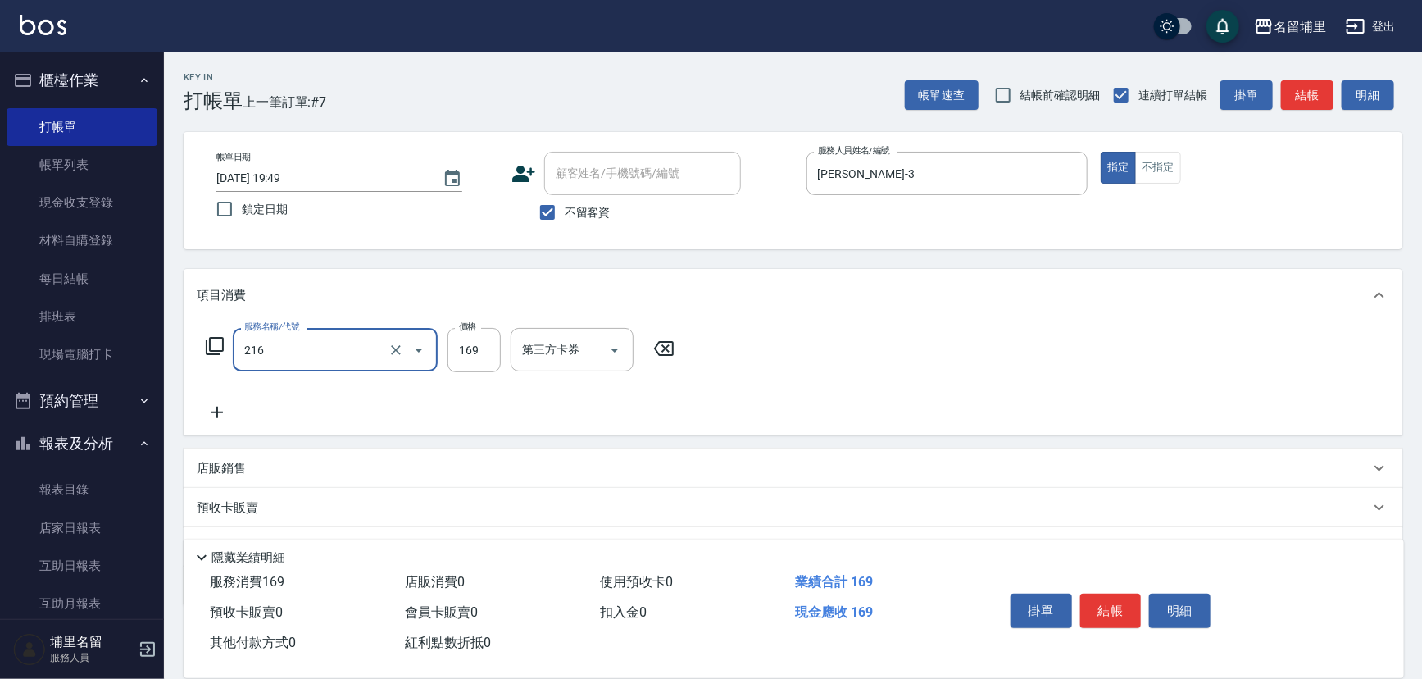
type input "剪髮169(216)"
type input "200"
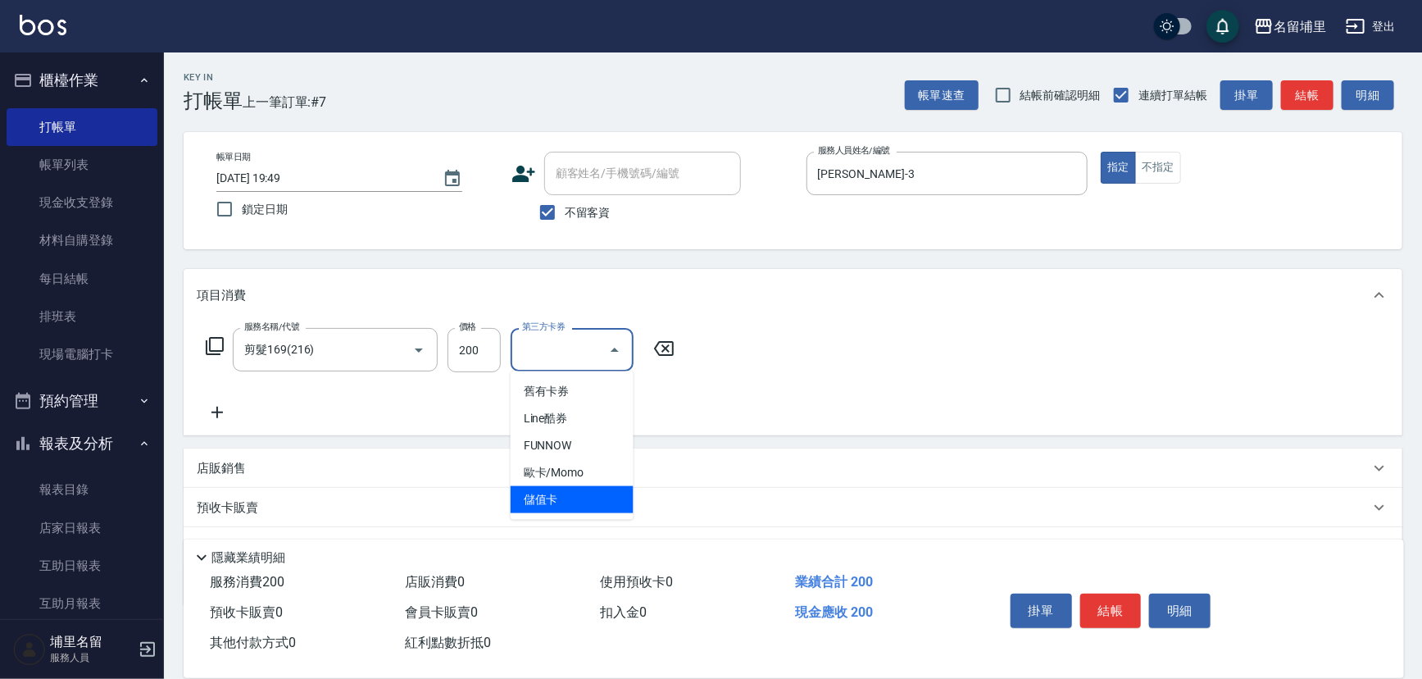
type input "儲值卡"
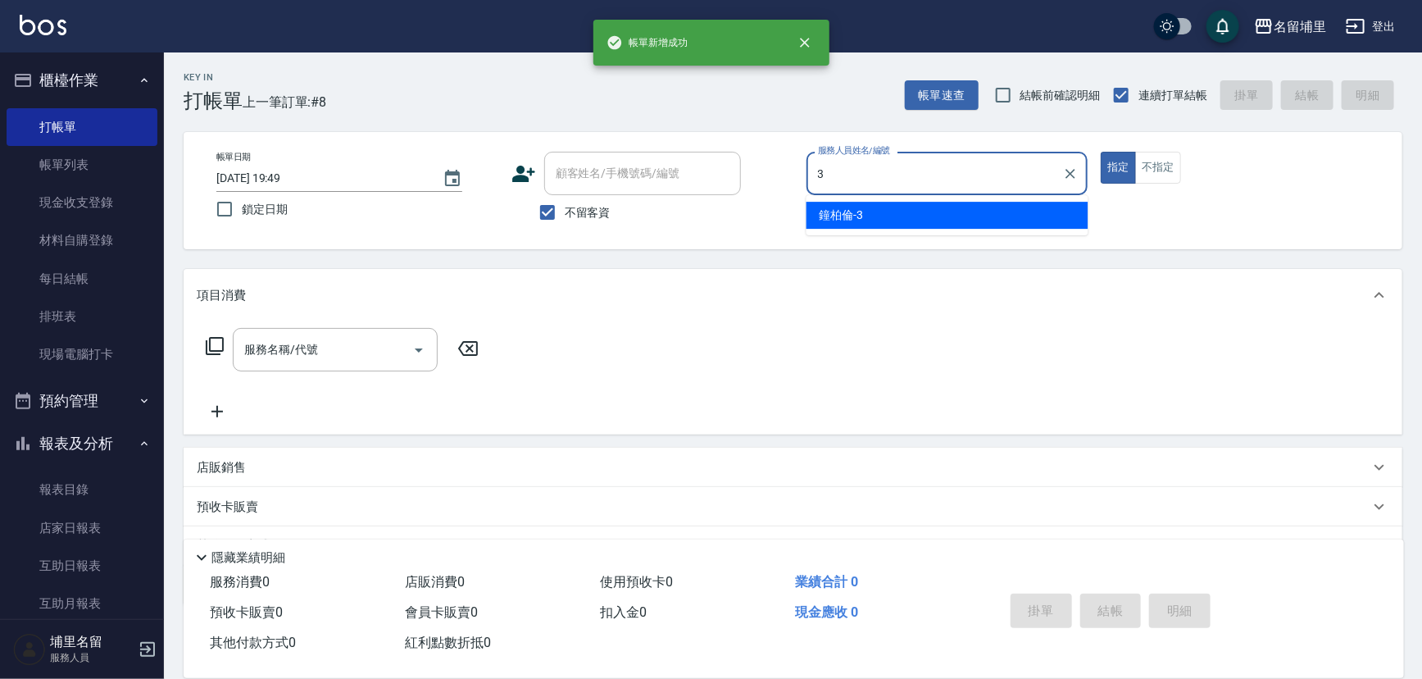
type input "鐘柏倫-3"
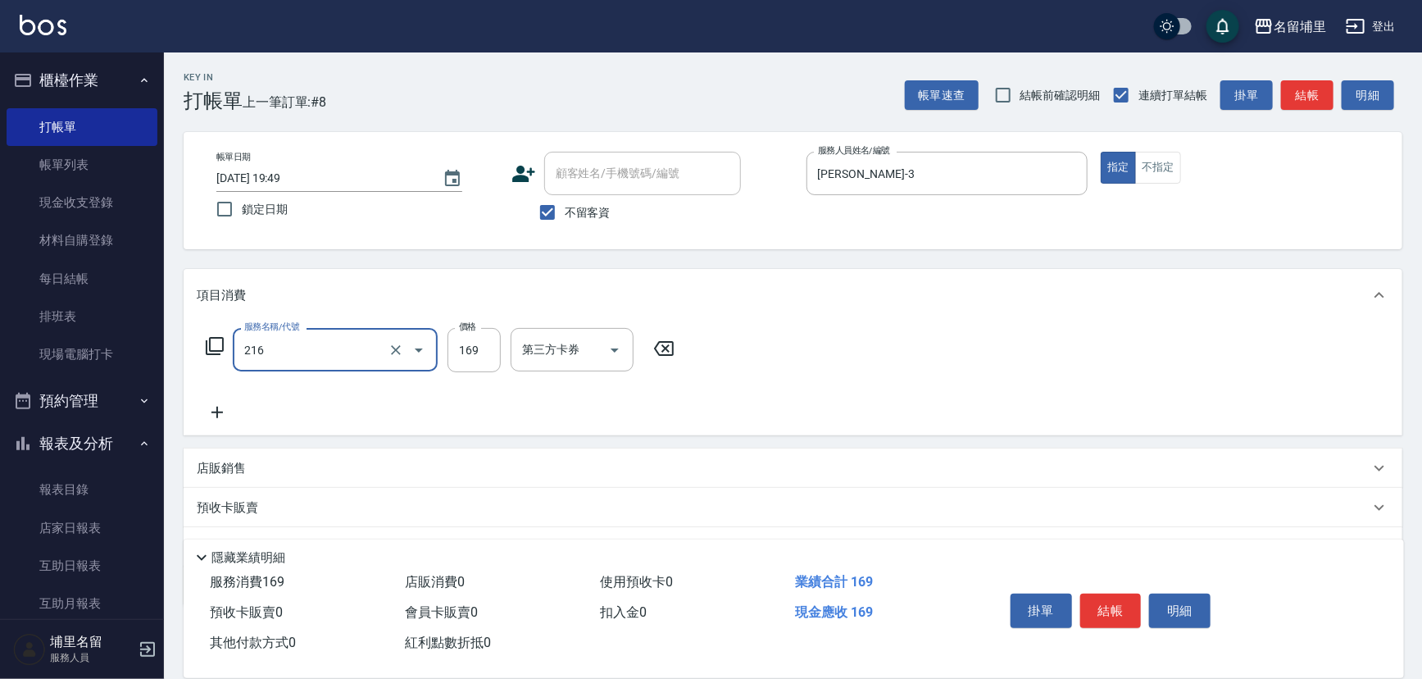
type input "剪髮169(216)"
type input "200"
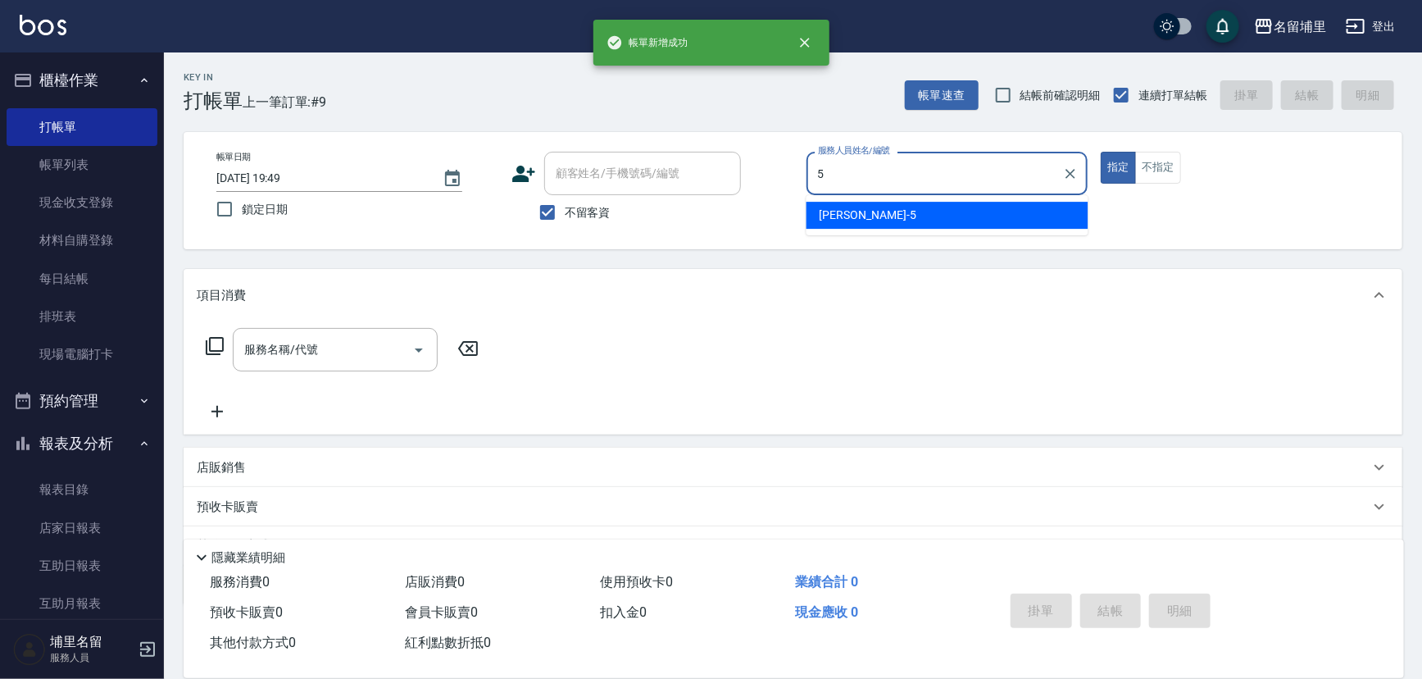
type input "蔣昀璠-5"
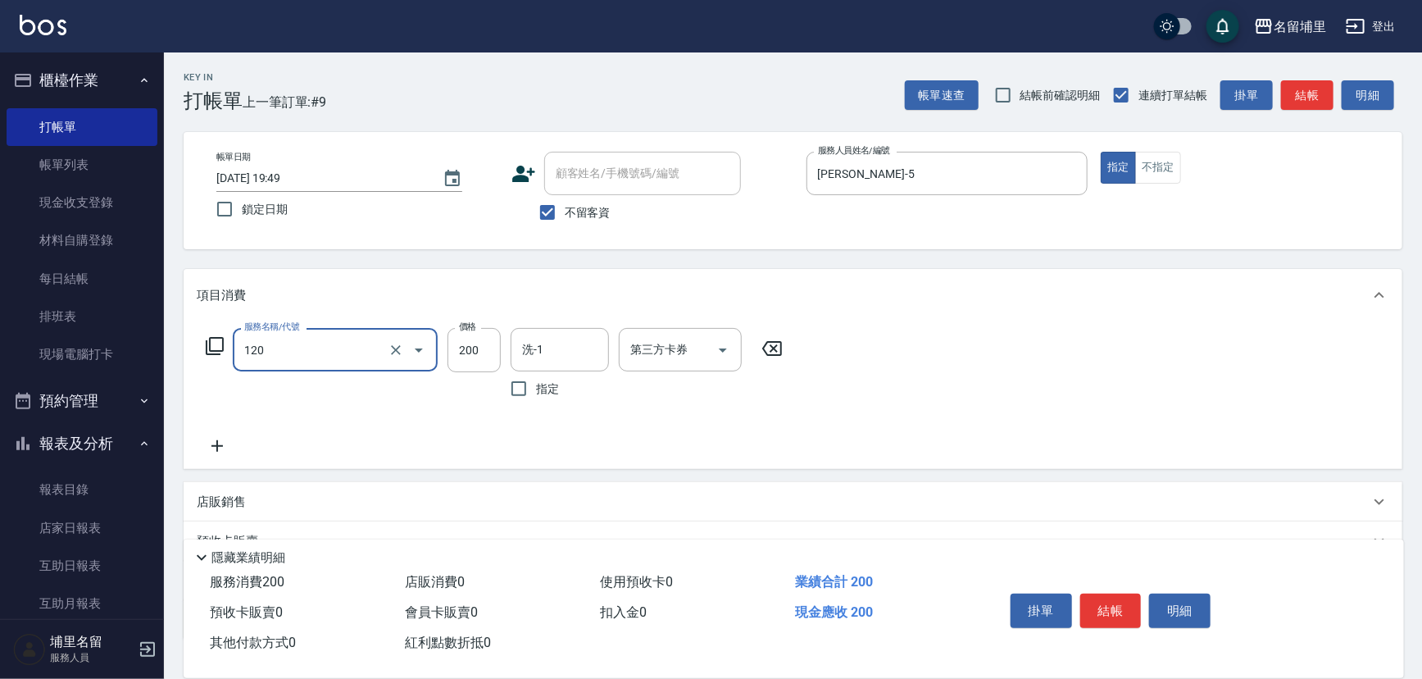
type input "New洗200(120)"
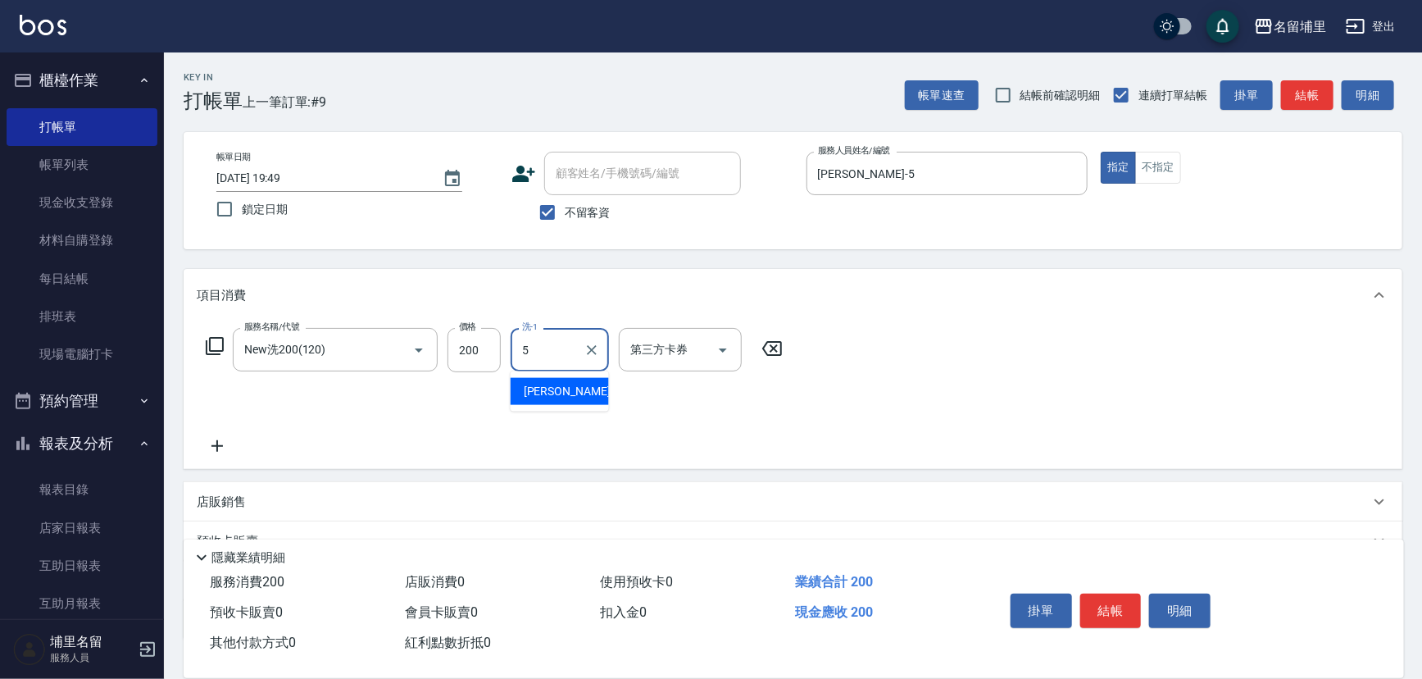
type input "蔣昀璠-5"
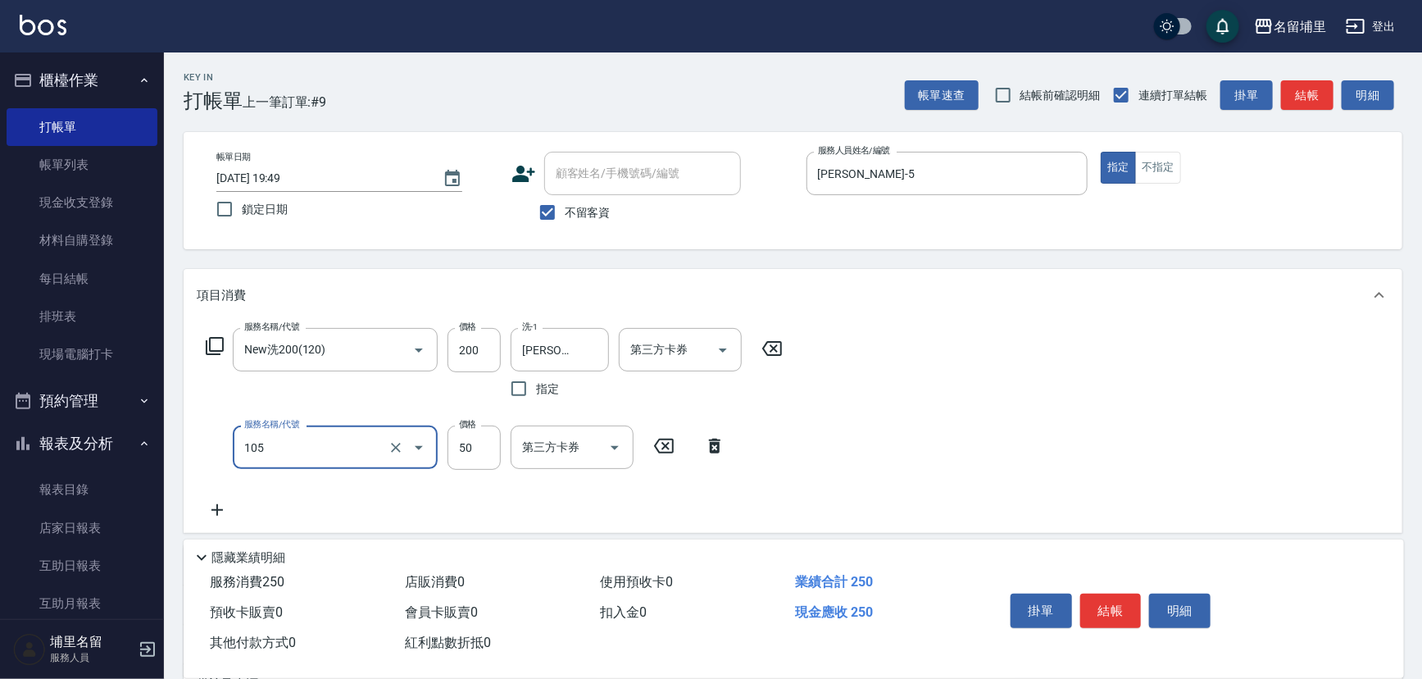
type input "精油50(105)"
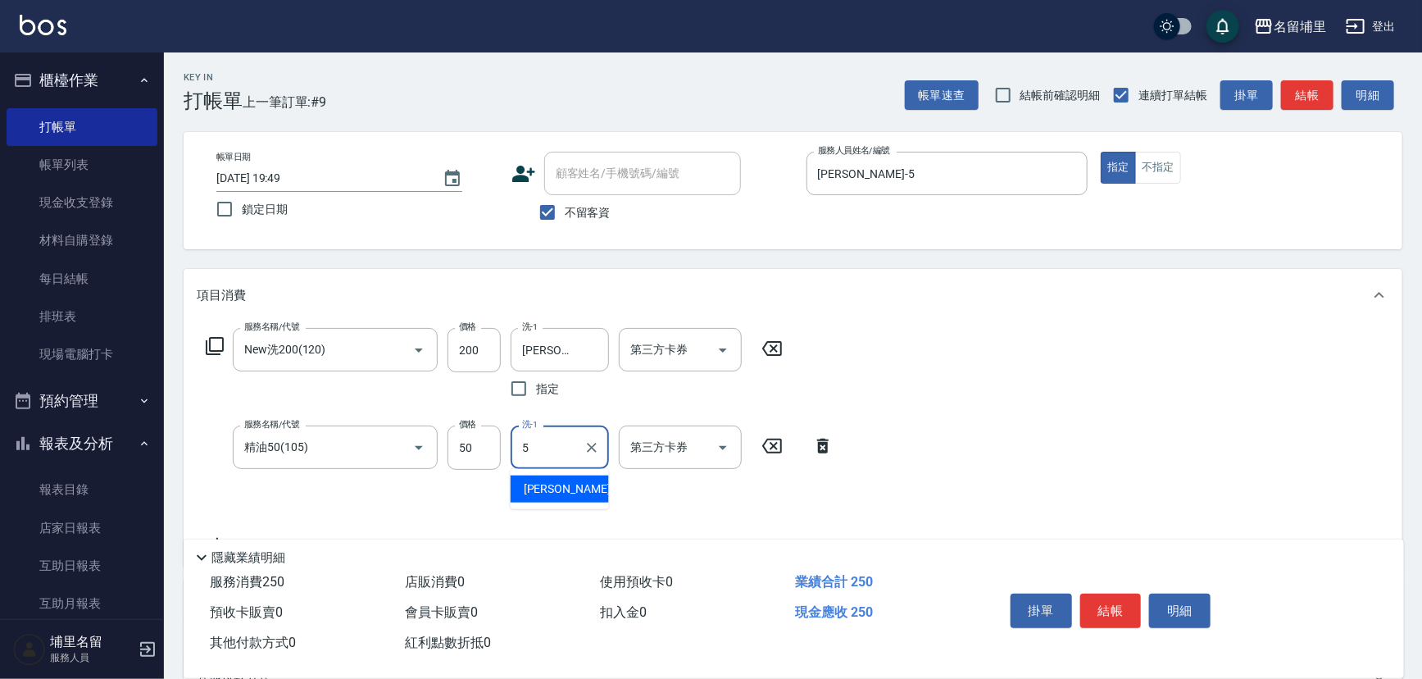
type input "蔣昀璠-5"
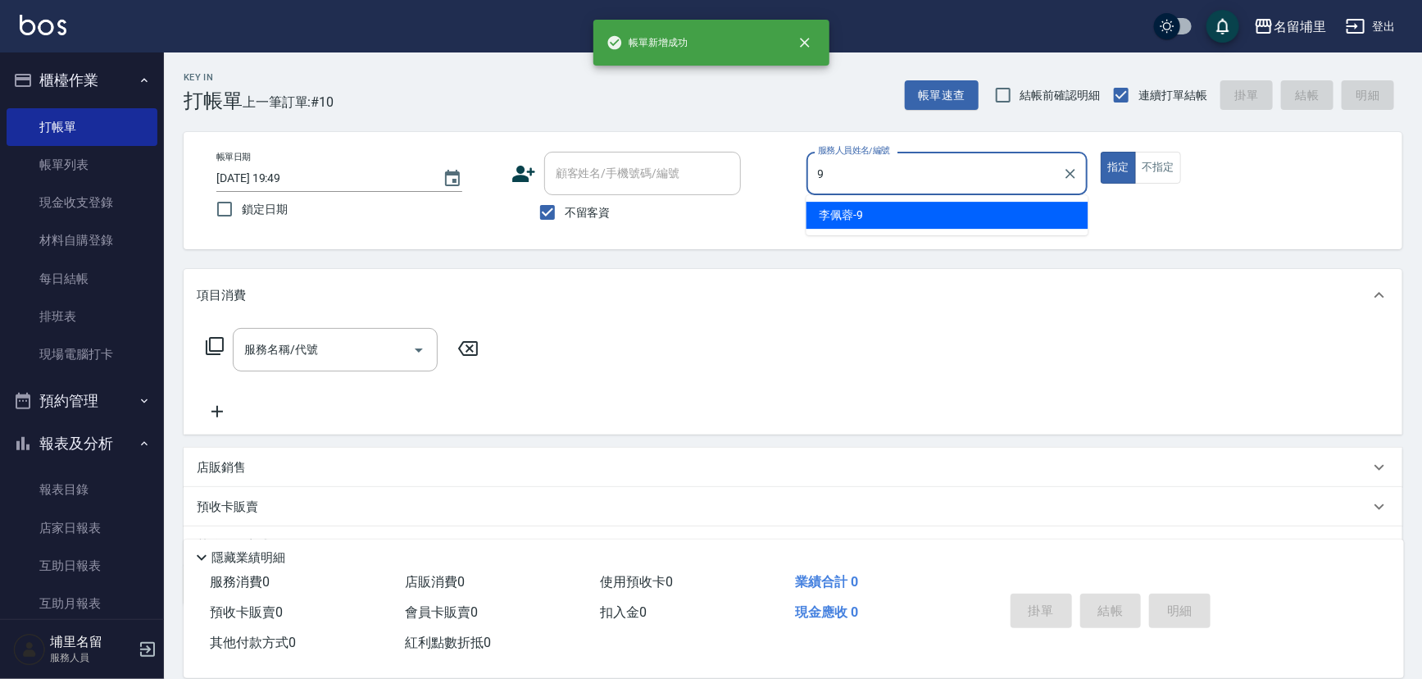
type input "李佩蓉-9"
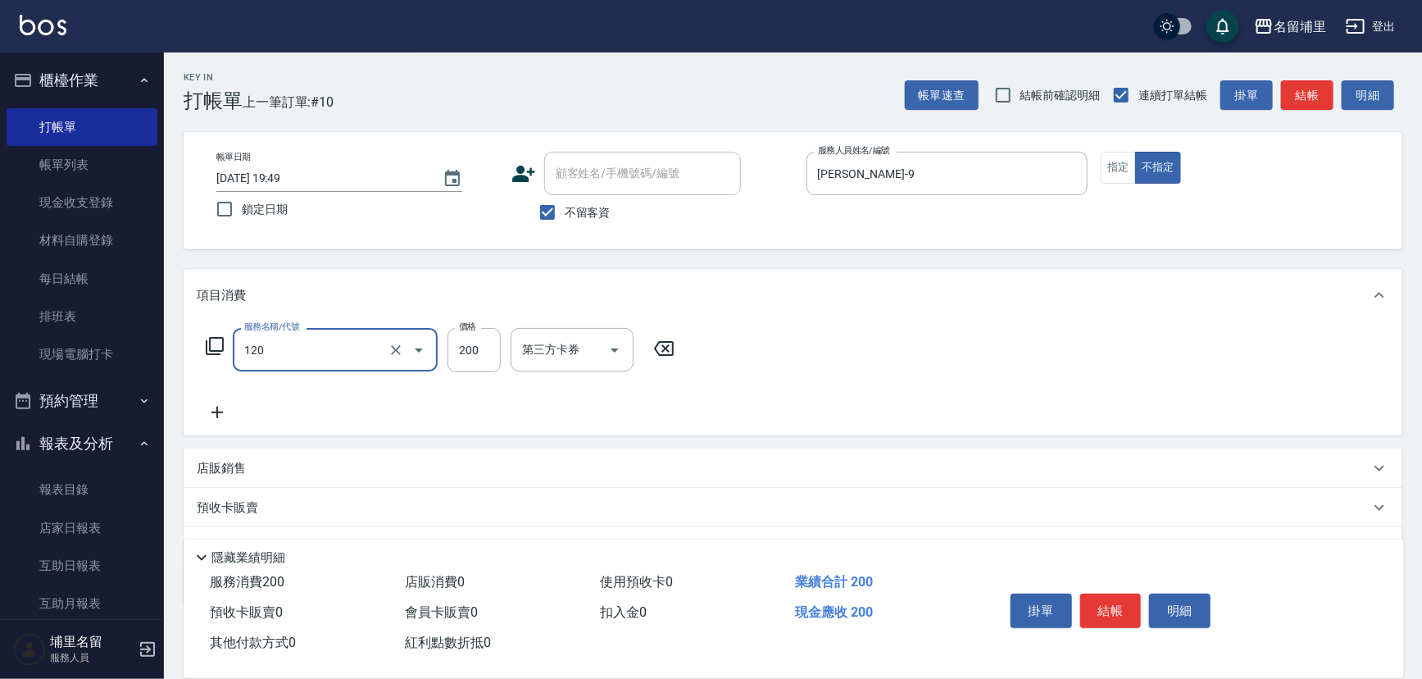
type input "New洗200(120)"
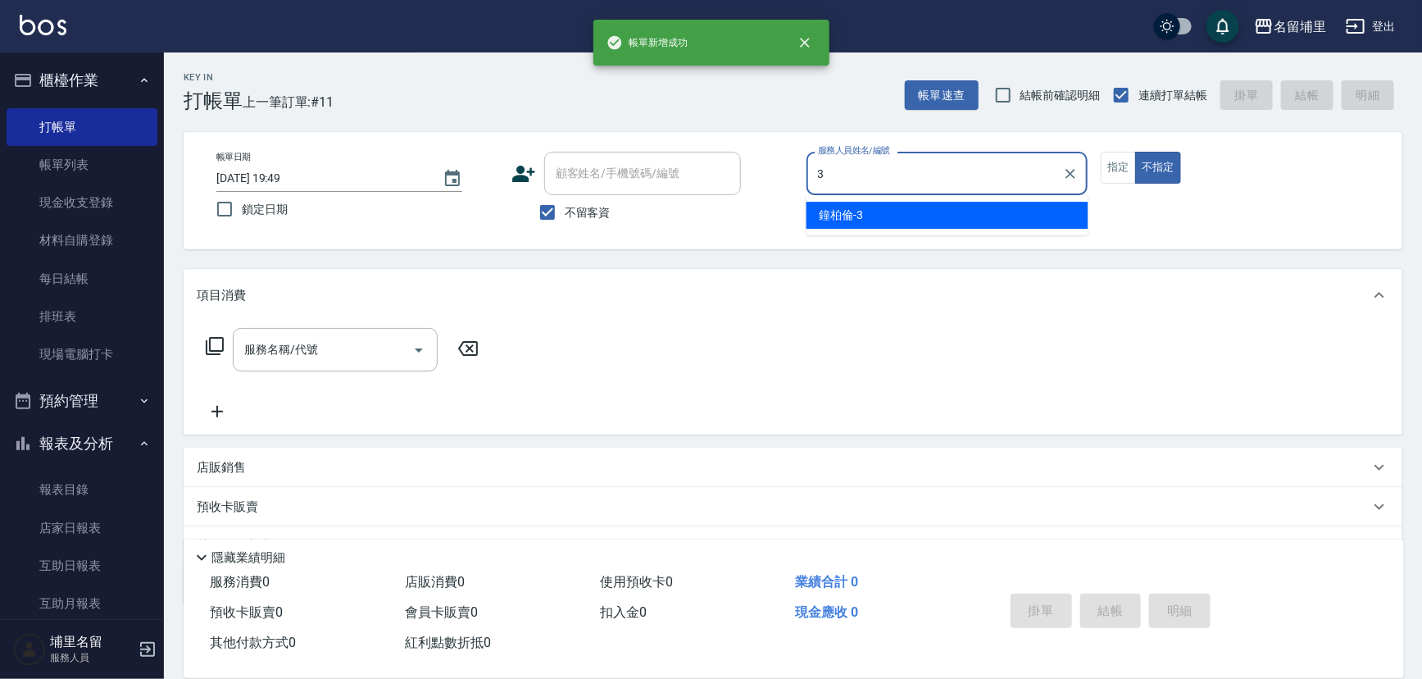
type input "鐘柏倫-3"
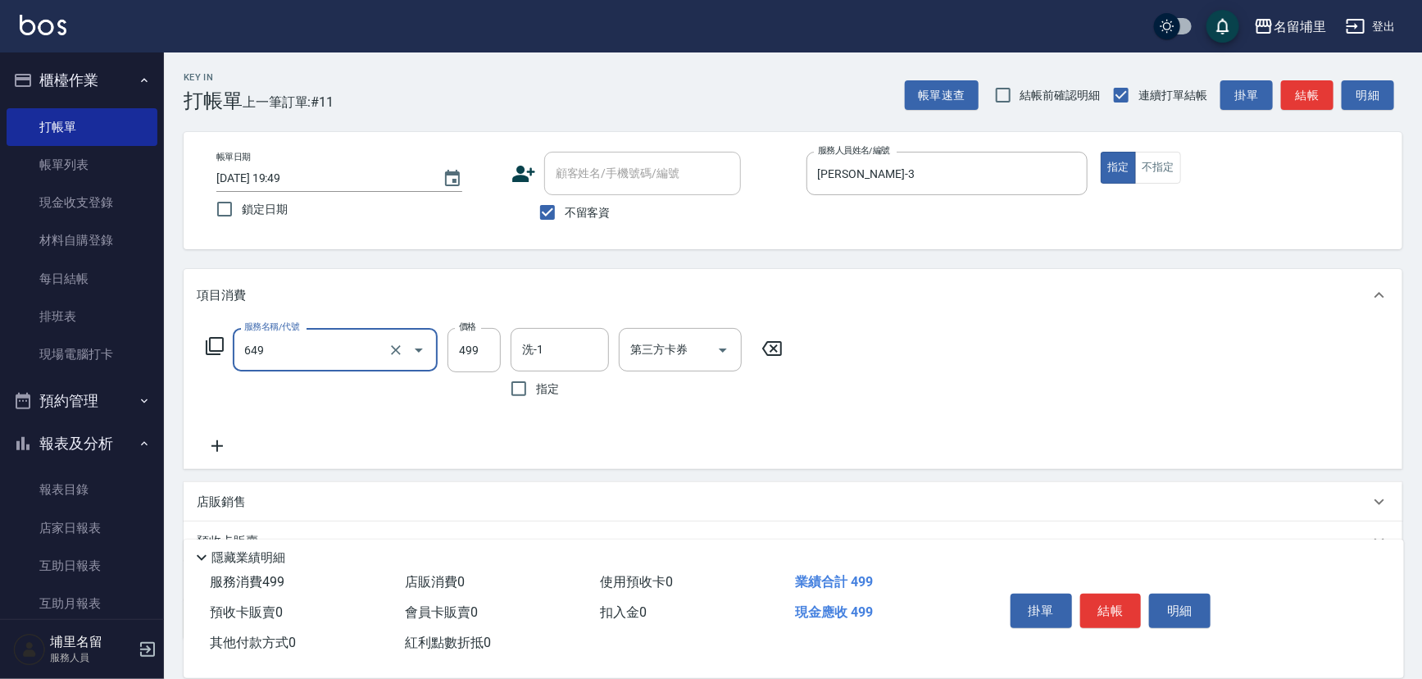
type input "角質499(649)"
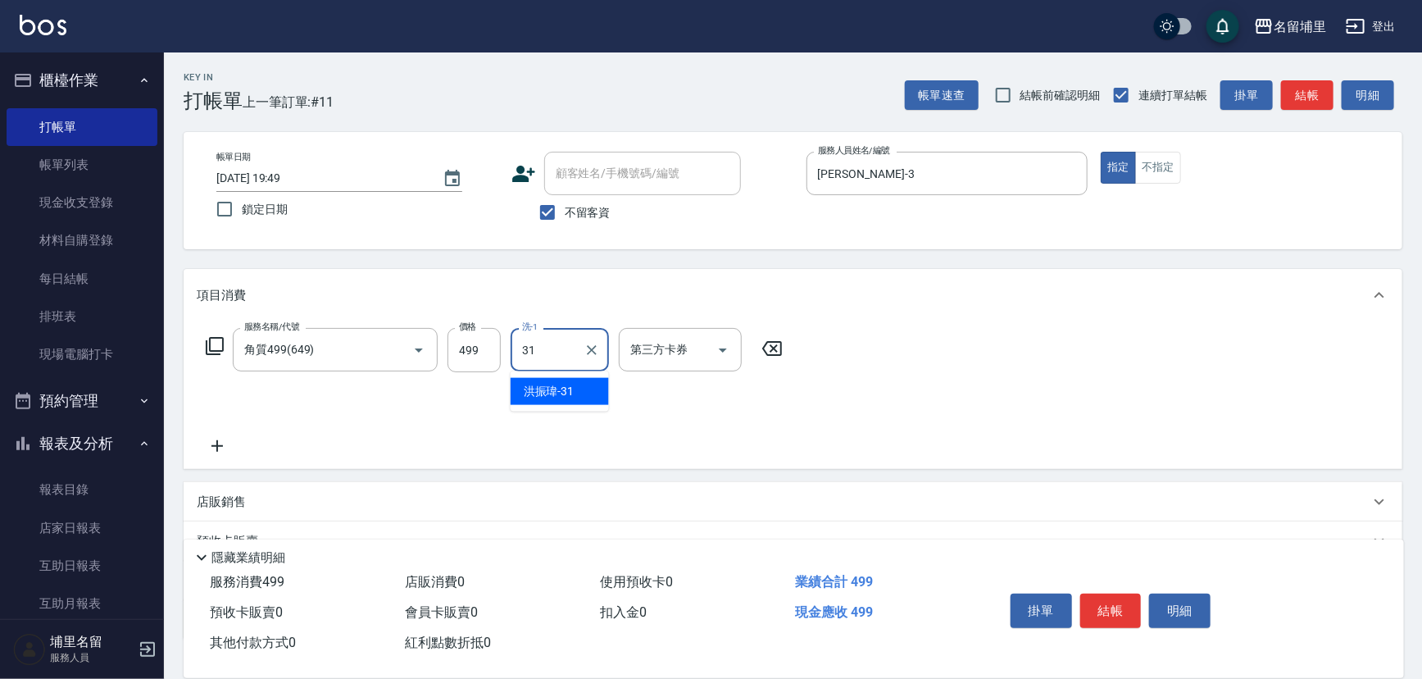
type input "洪振瑋-31"
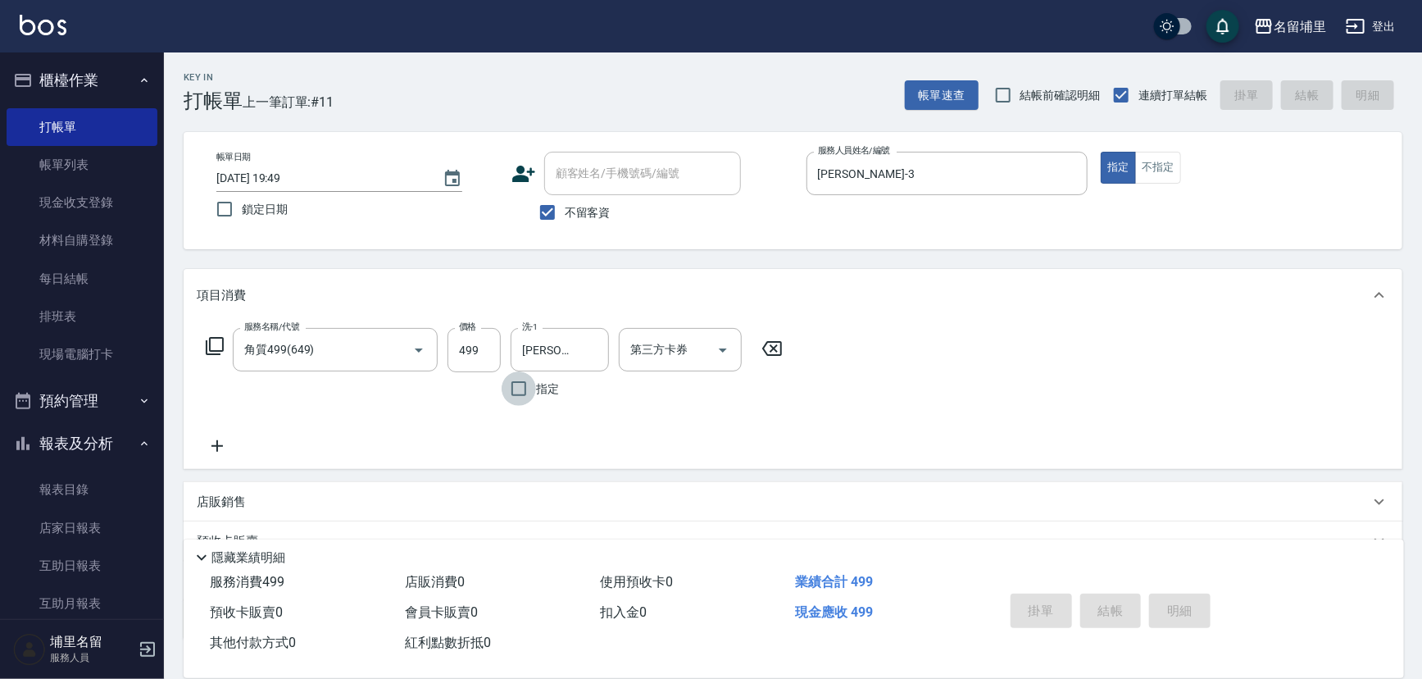
type input "2025/10/09 19:50"
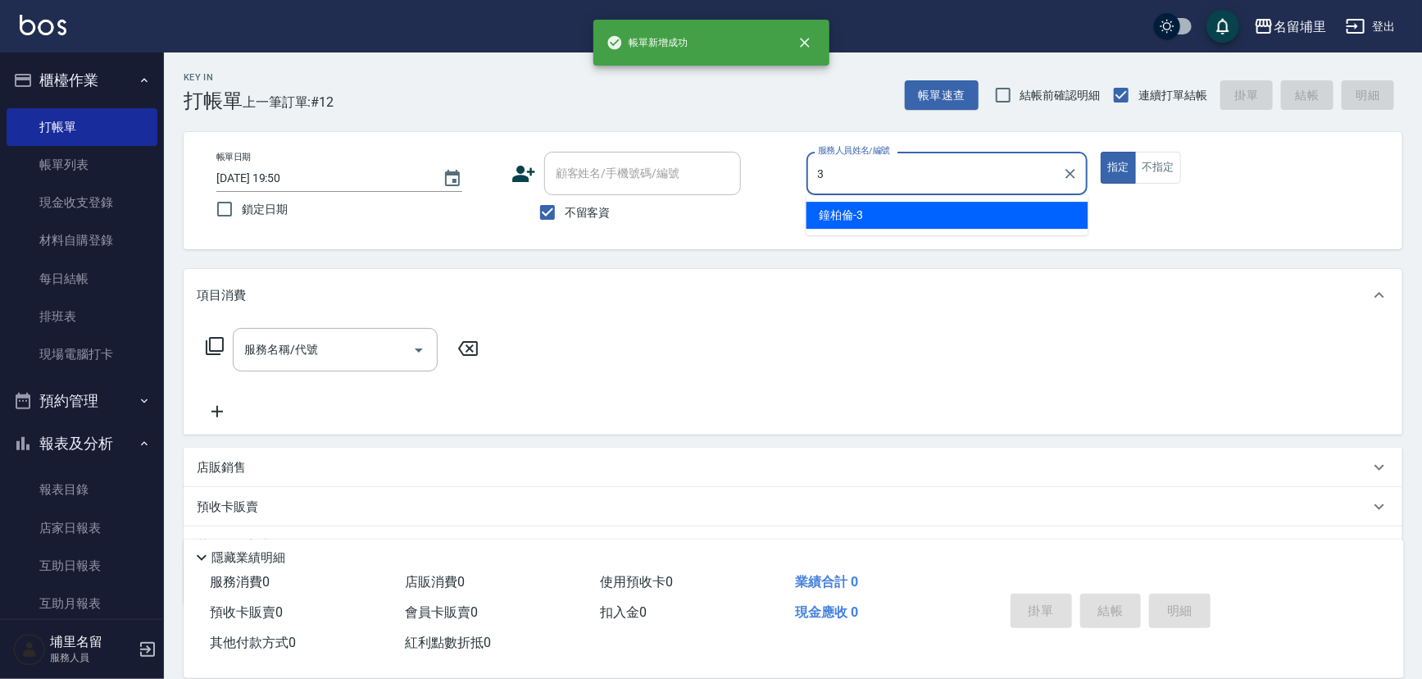
type input "鐘柏倫-3"
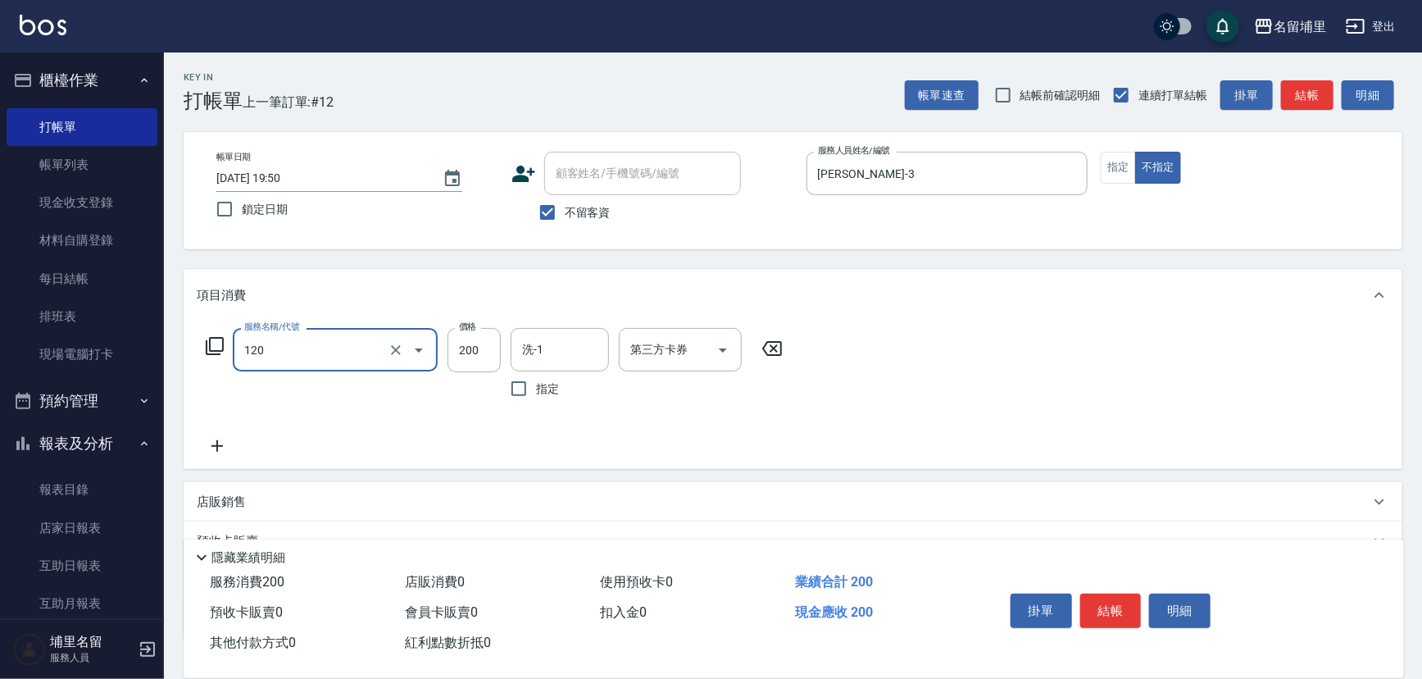
type input "New洗200(120)"
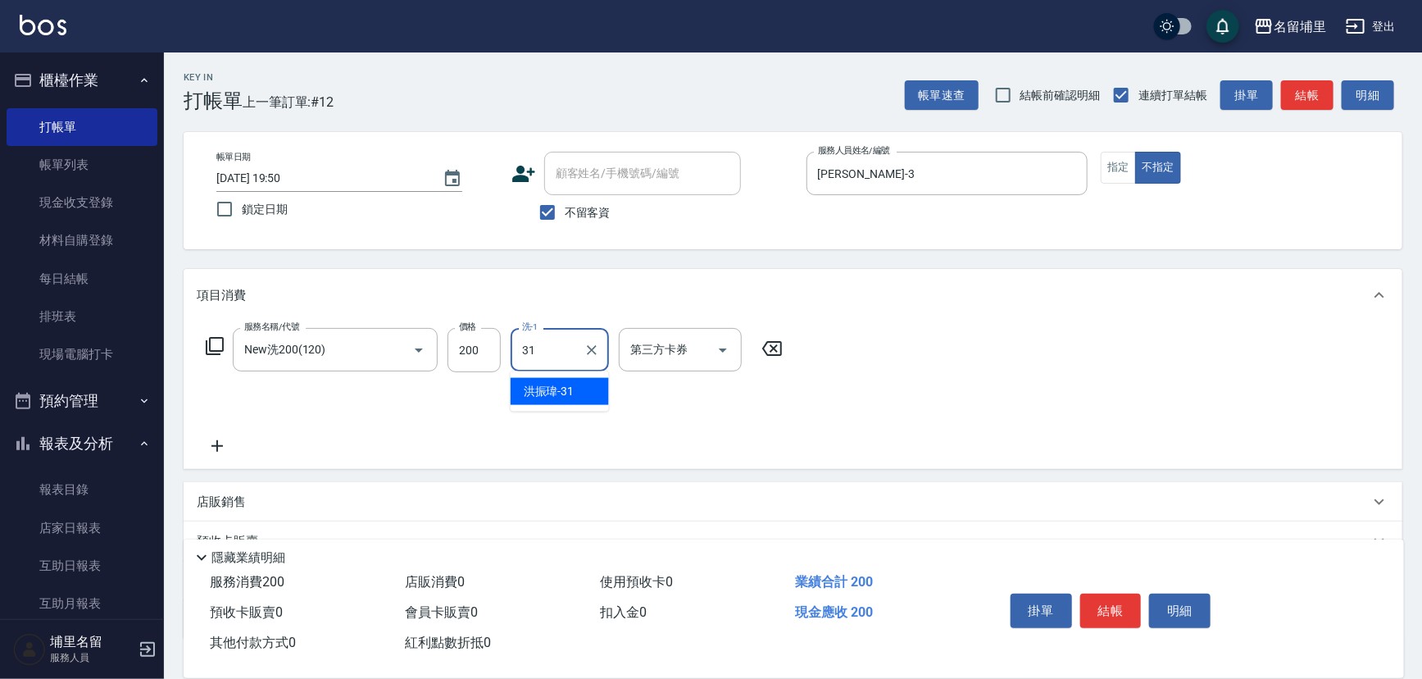
type input "洪振瑋-31"
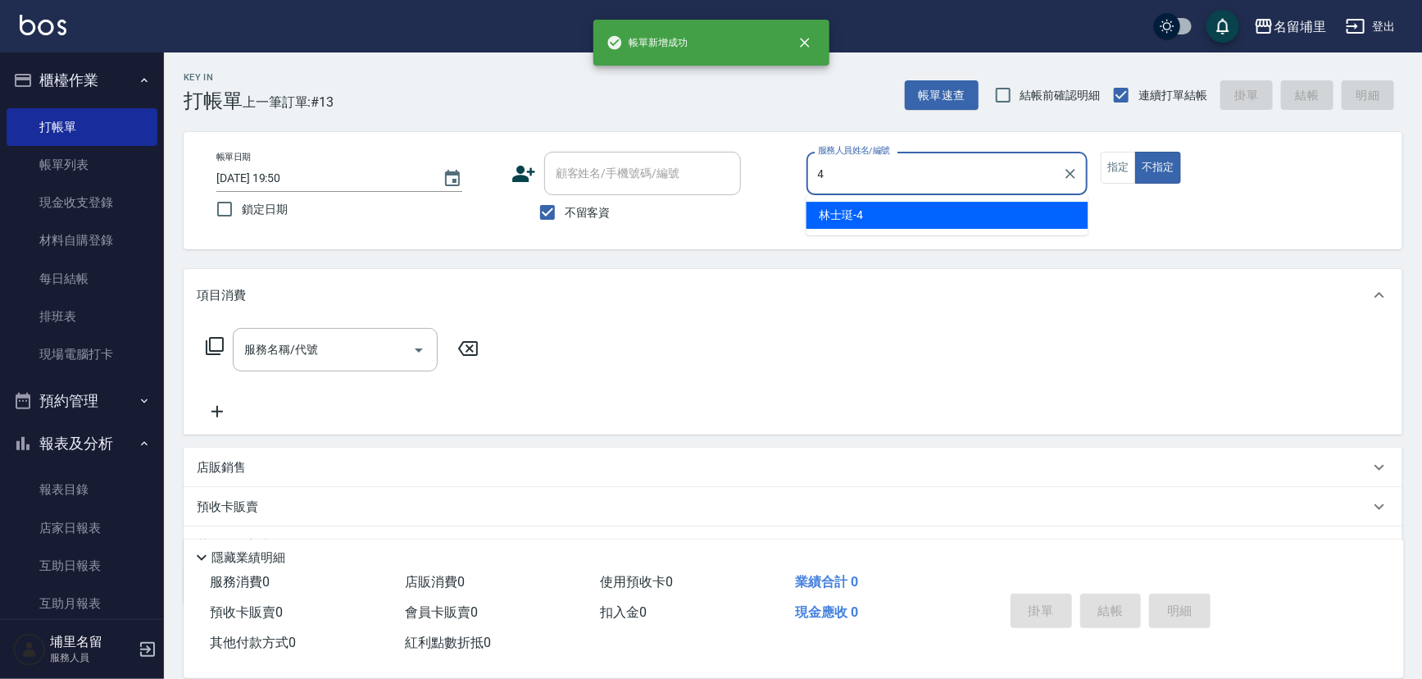
type input "林士珽-4"
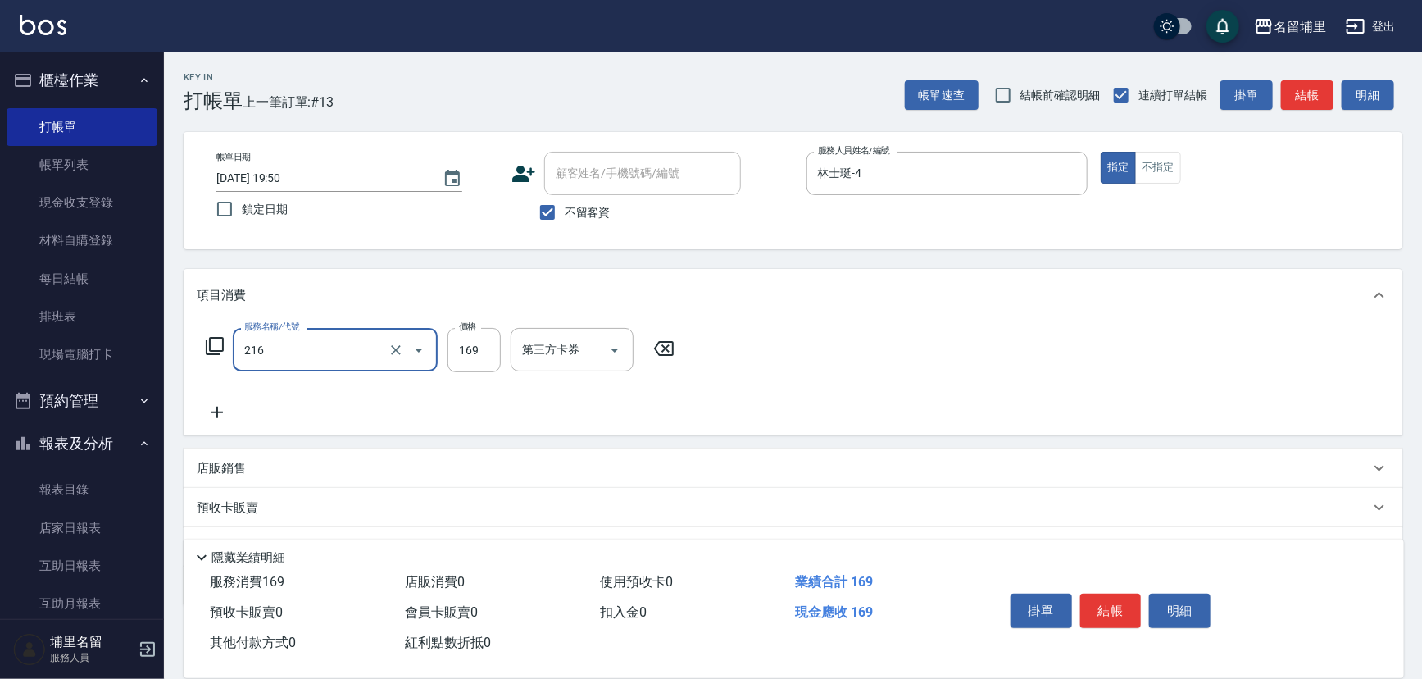
type input "剪髮169(216)"
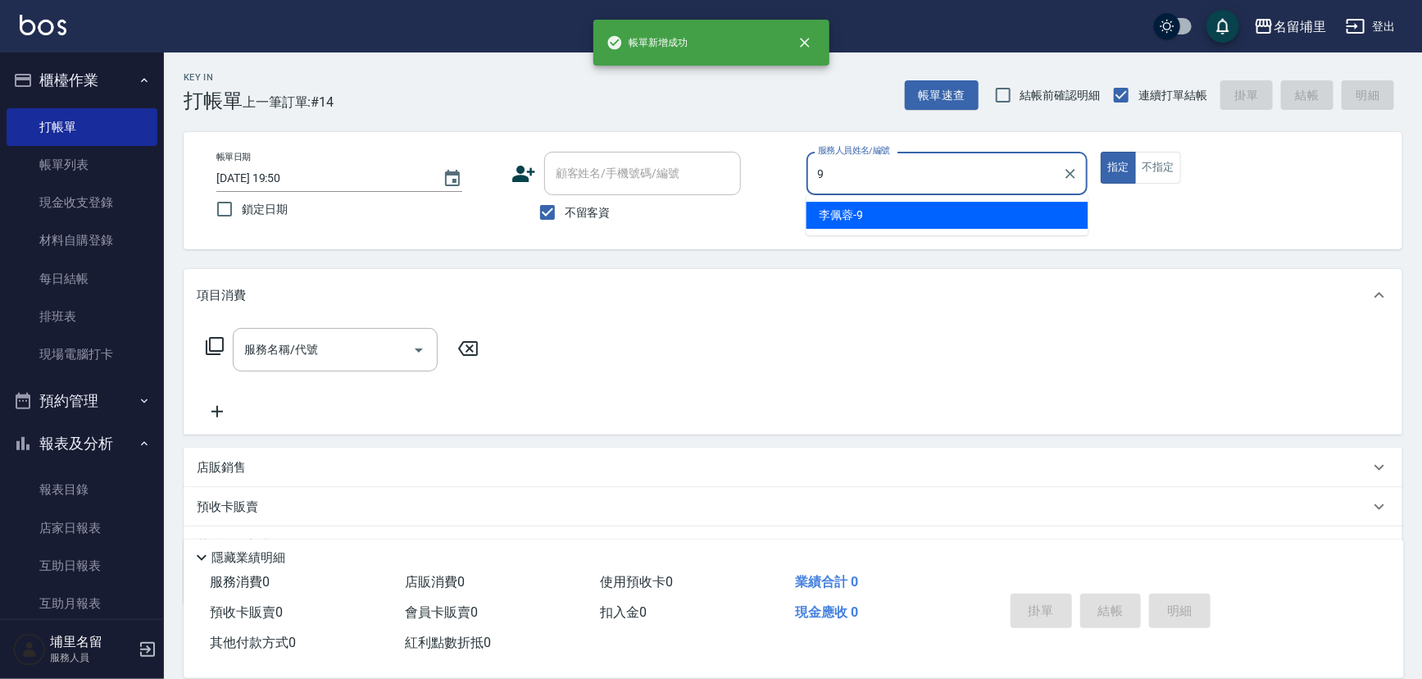
type input "李佩蓉-9"
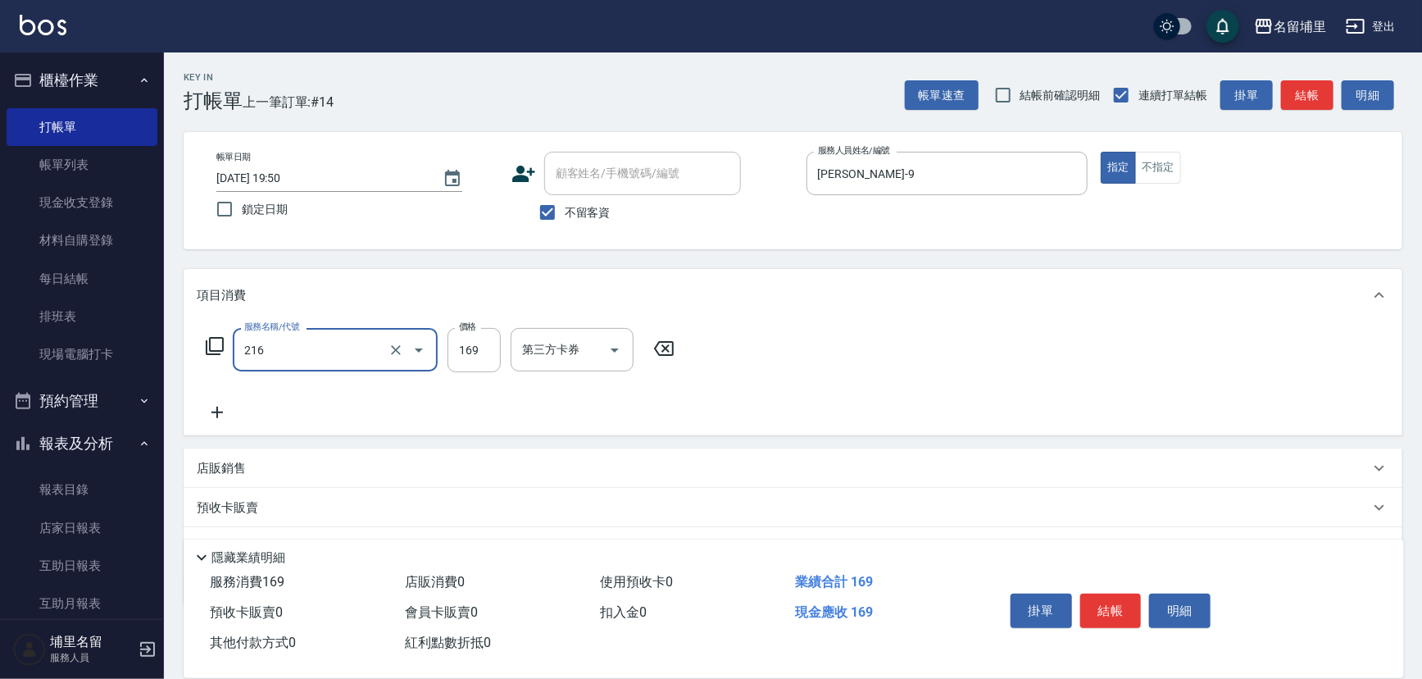
type input "剪髮169(216)"
type input "250"
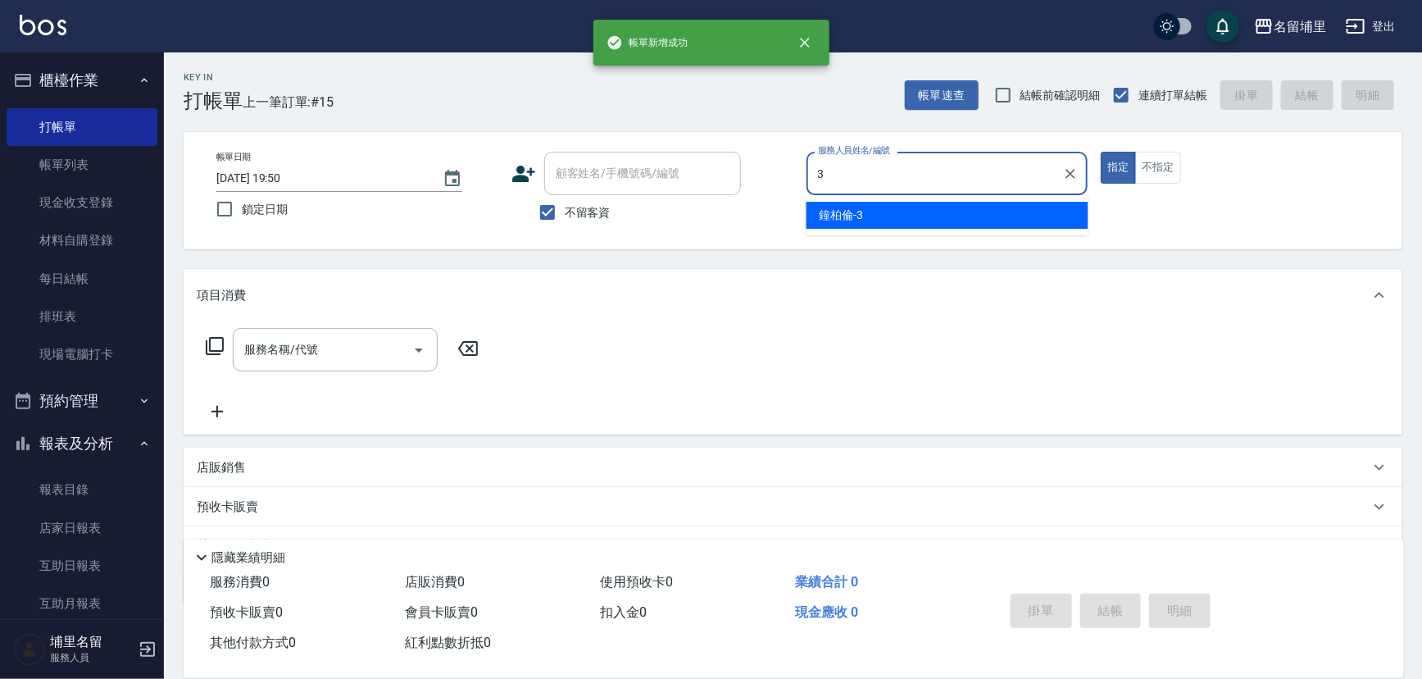
type input "鐘柏倫-3"
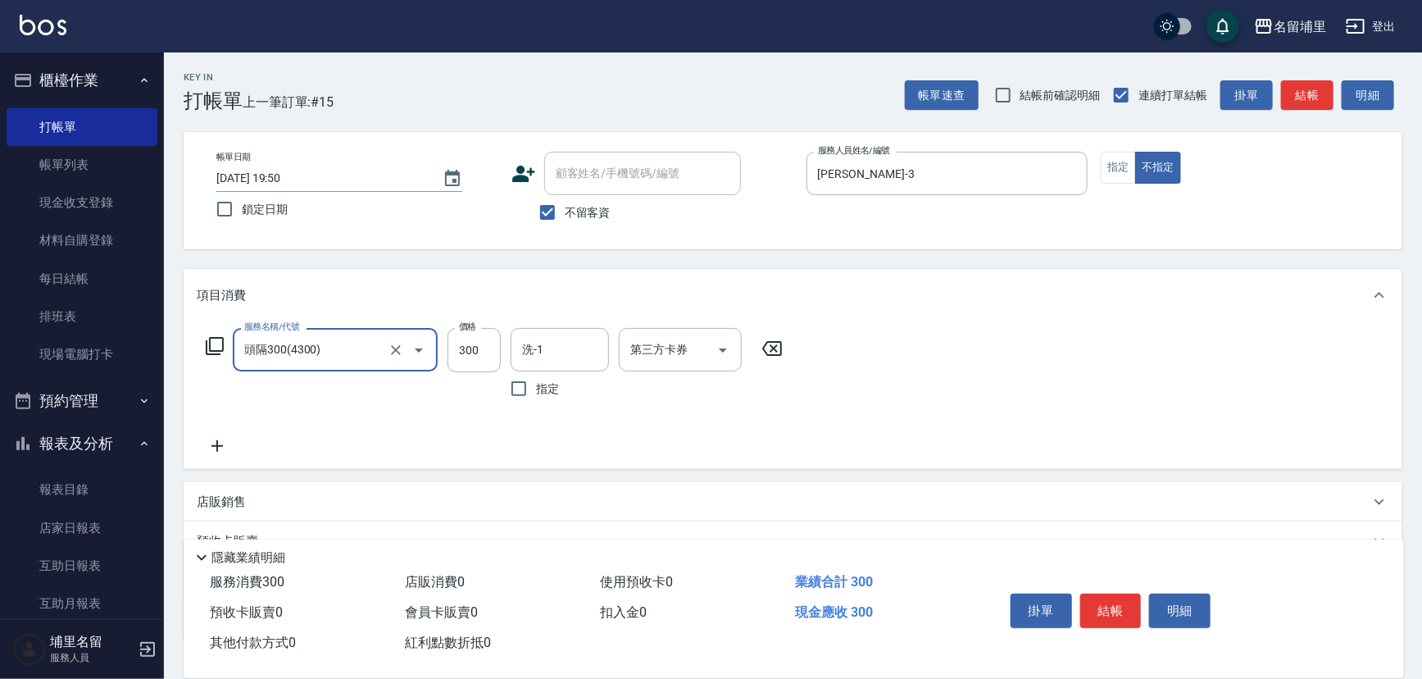
type input "頭隔300(4300)"
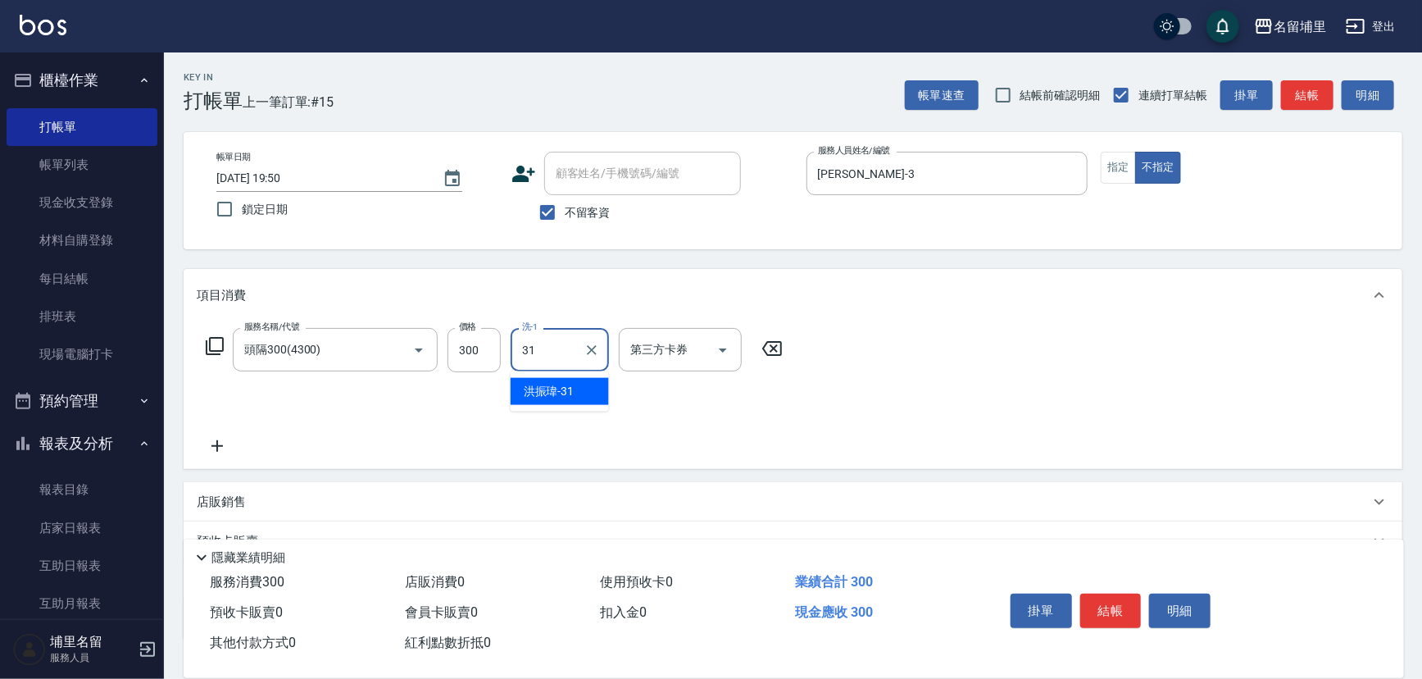
type input "洪振瑋-31"
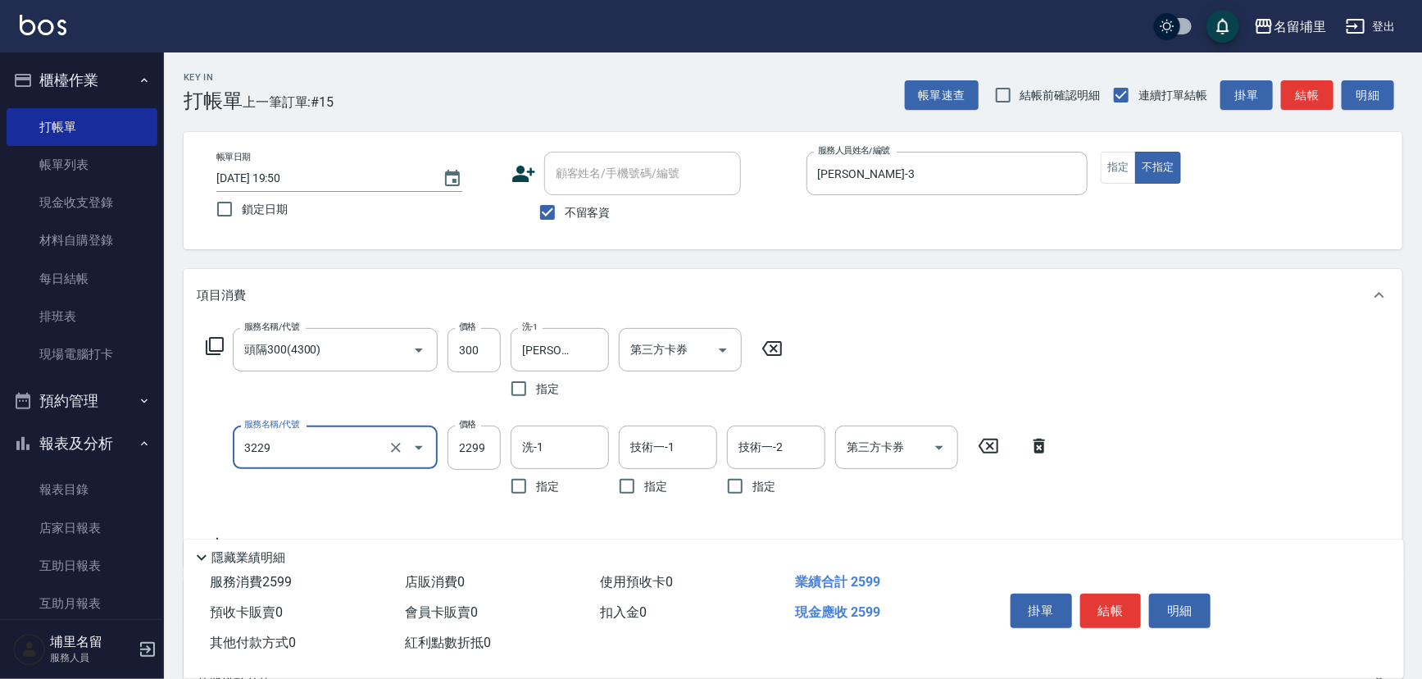
type input "伊黛莉2299(3229)"
type input "1500"
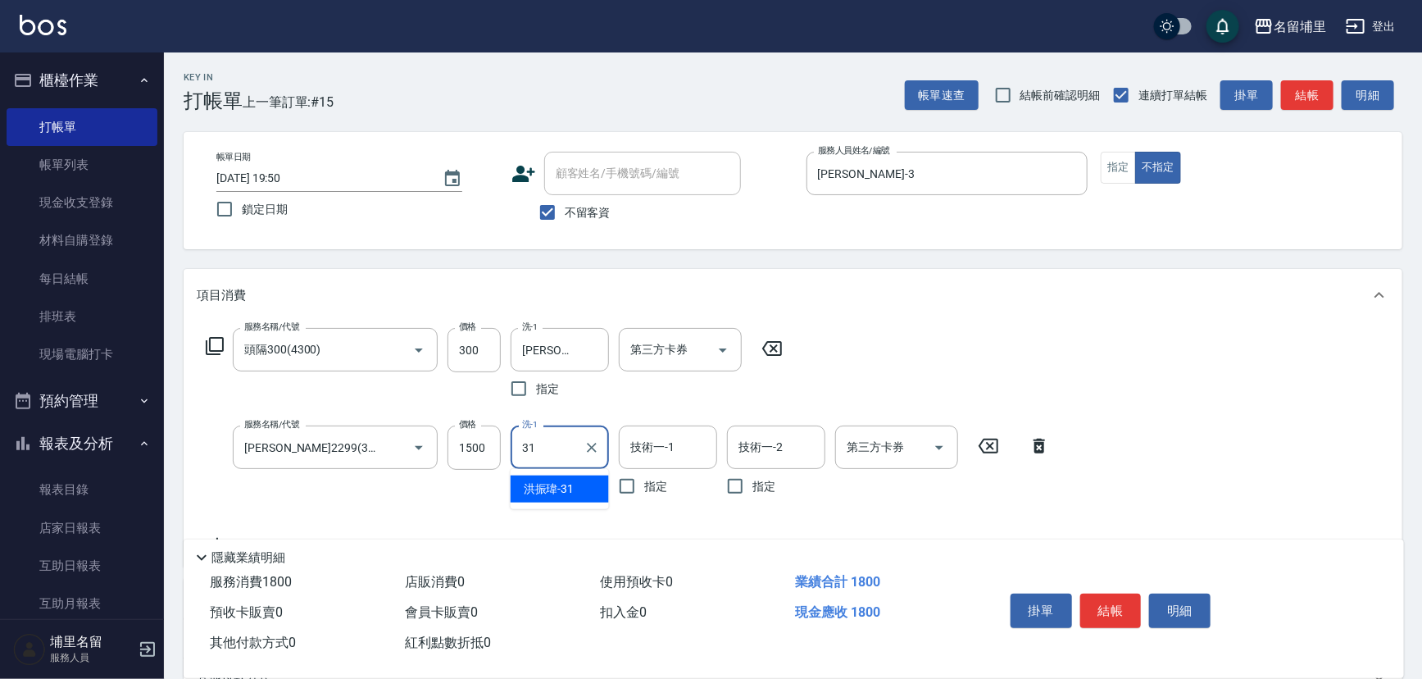
type input "洪振瑋-31"
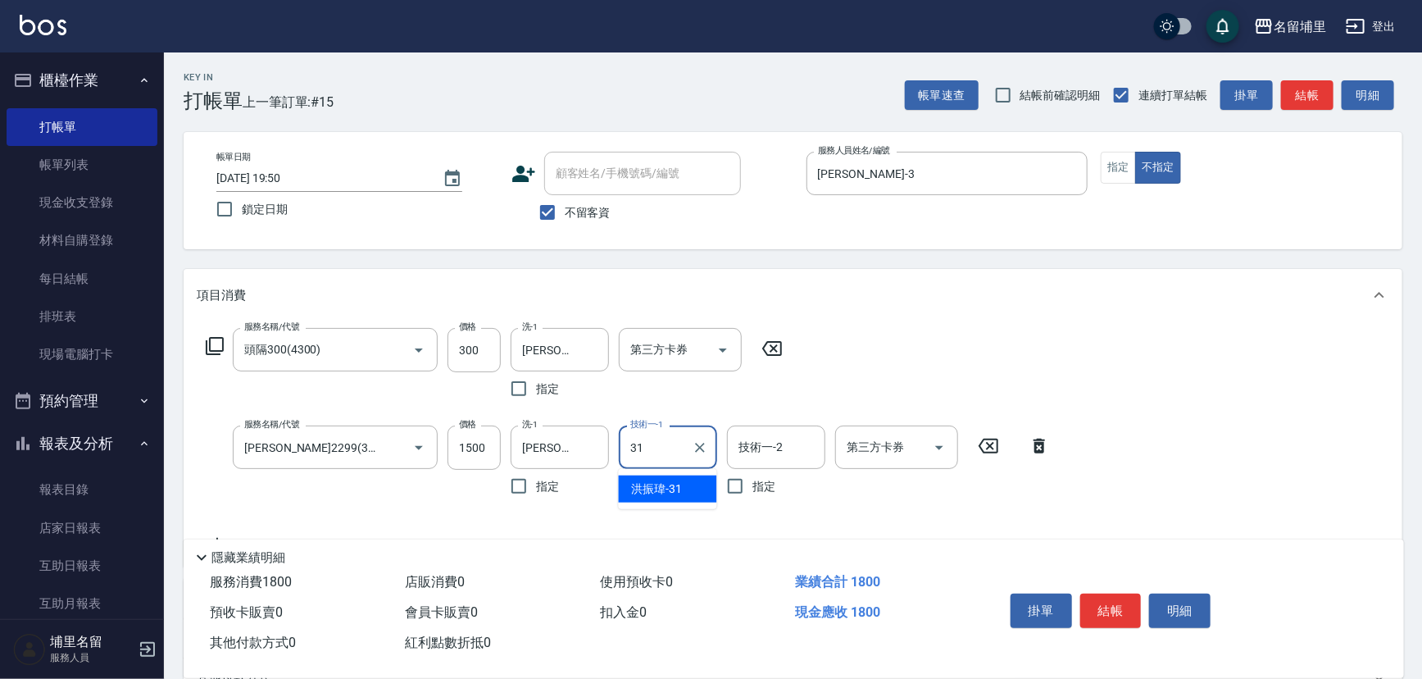
type input "洪振瑋-31"
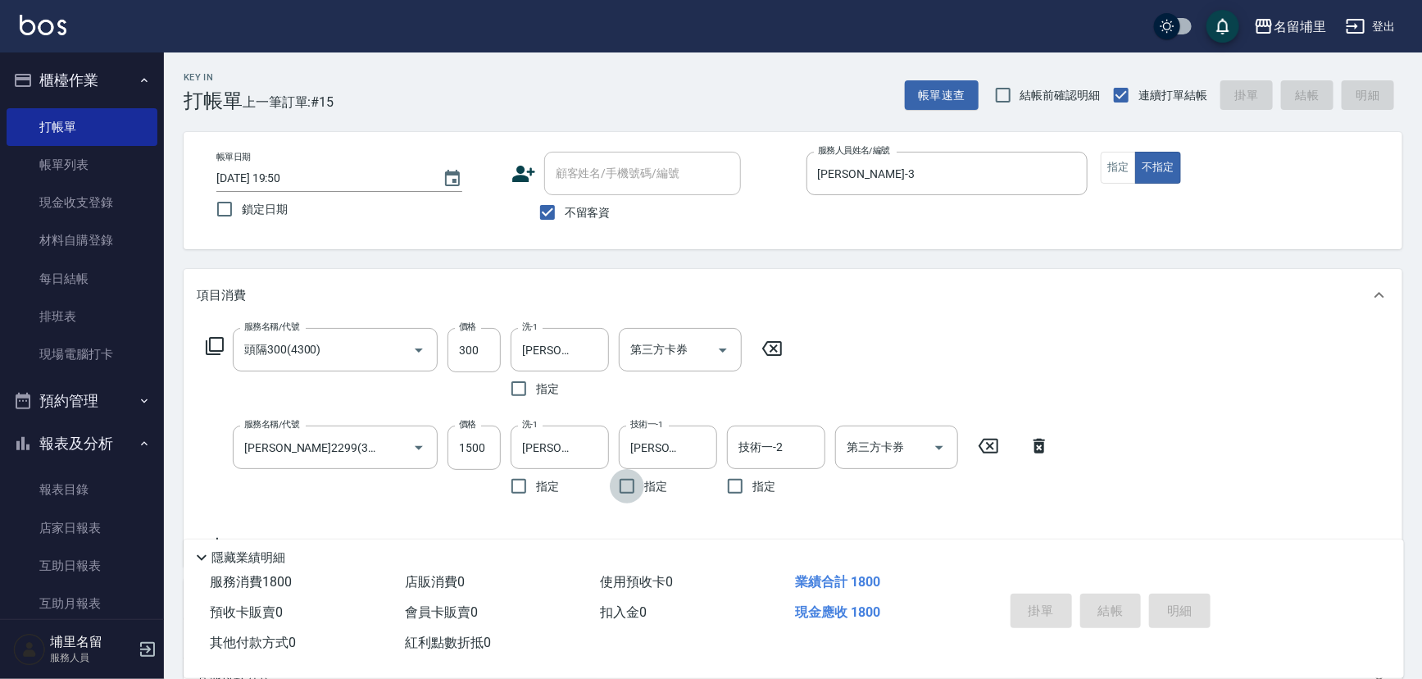
type input "2025/10/09 19:51"
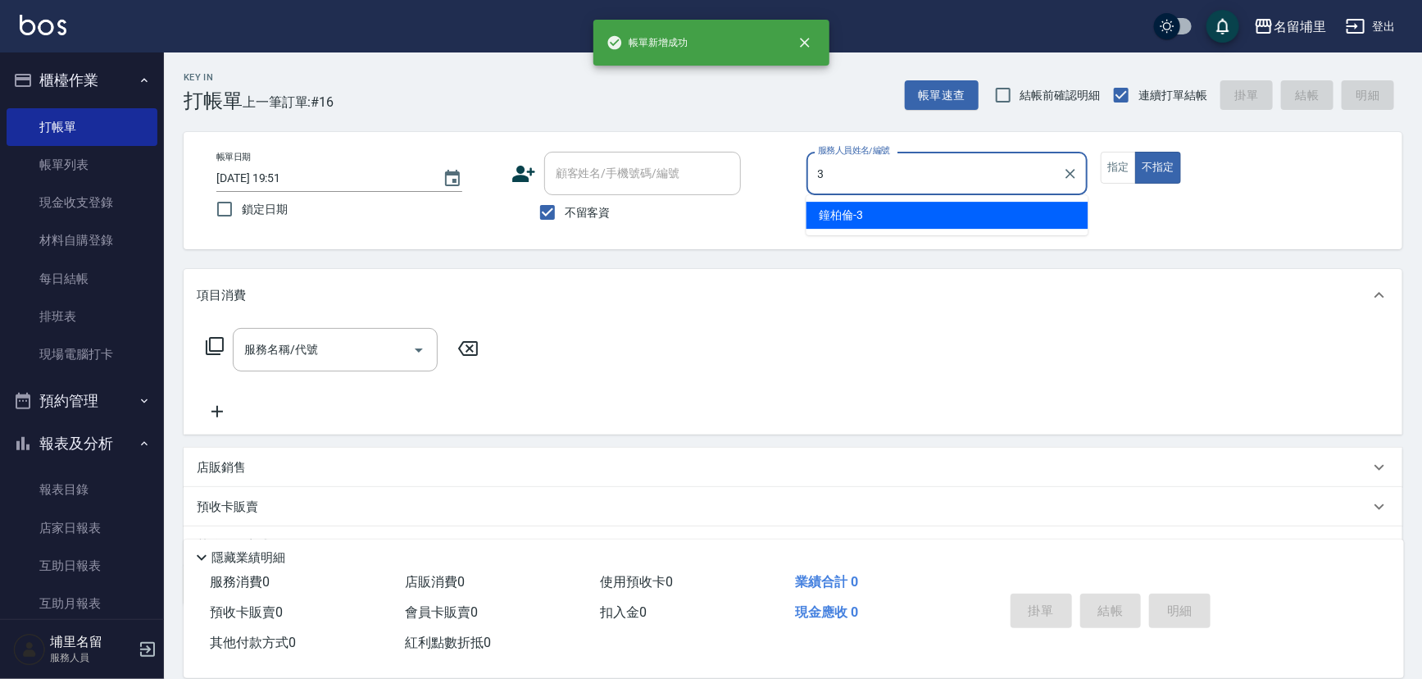
type input "鐘柏倫-3"
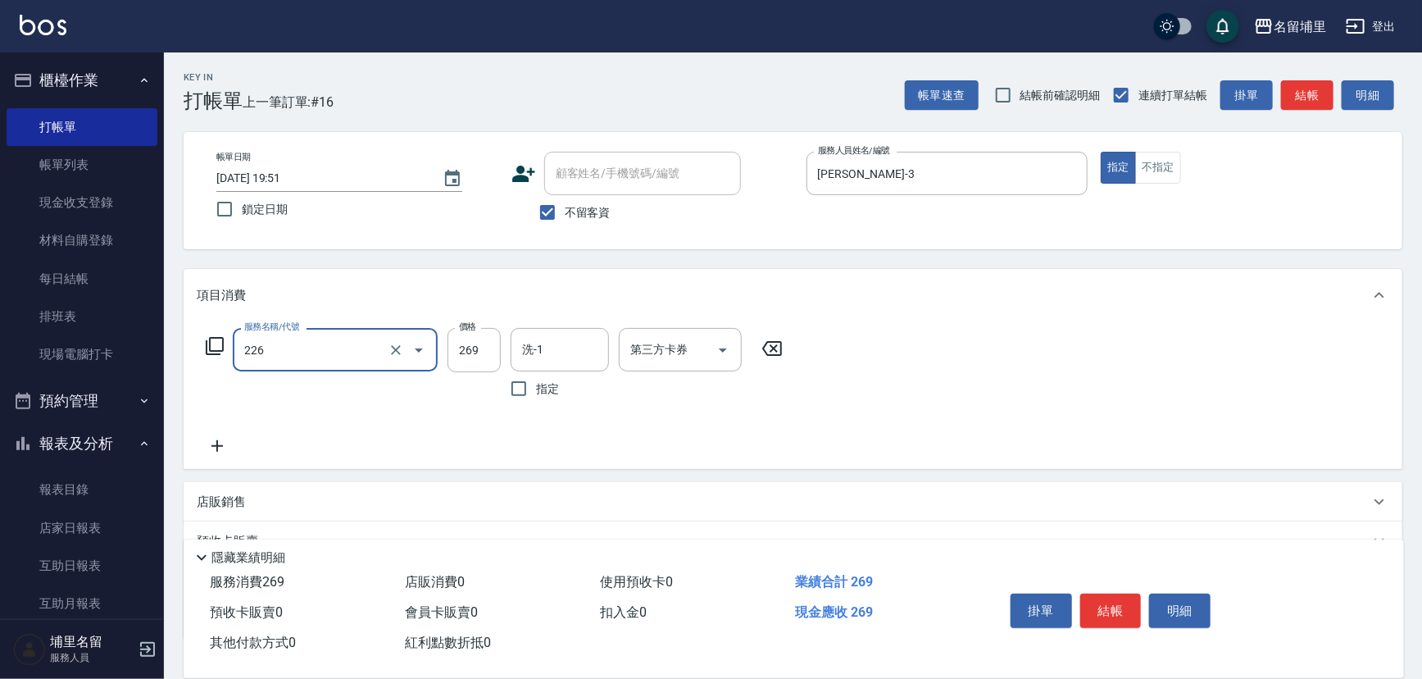
type input "洗剪269(226)"
type input "300"
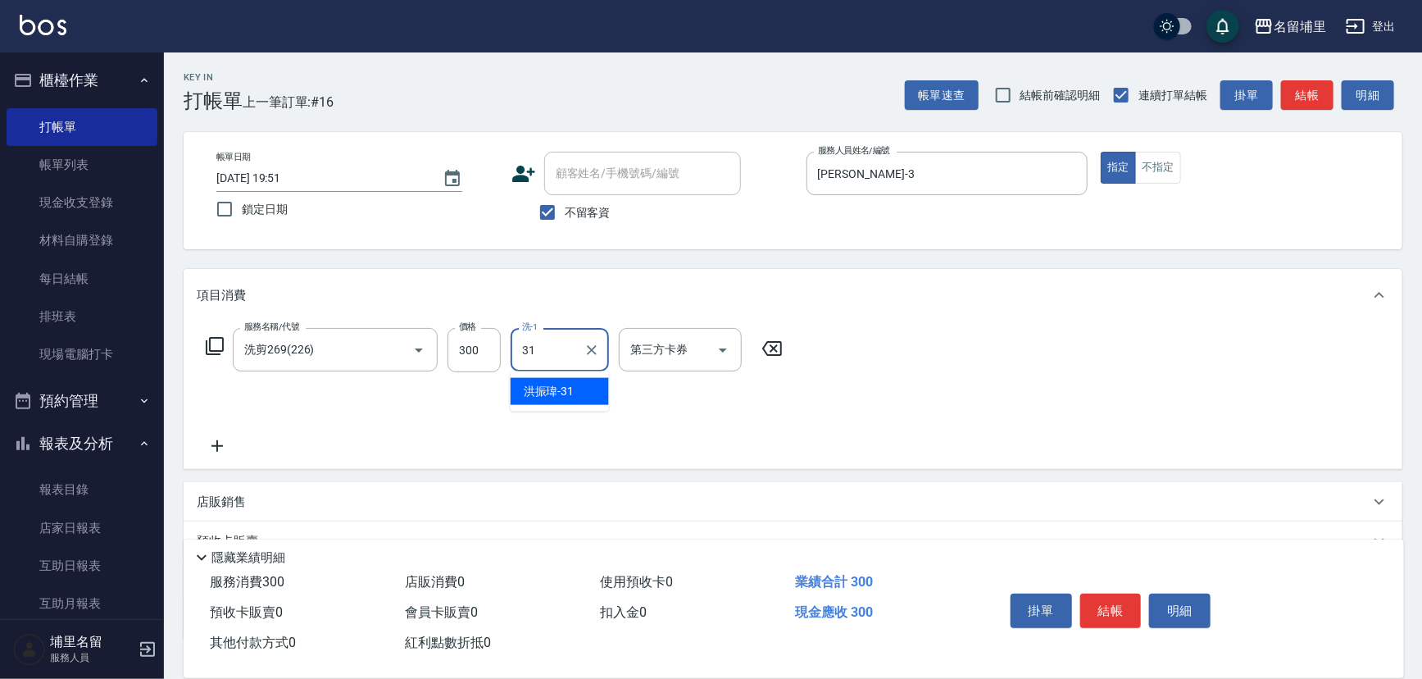
type input "洪振瑋-31"
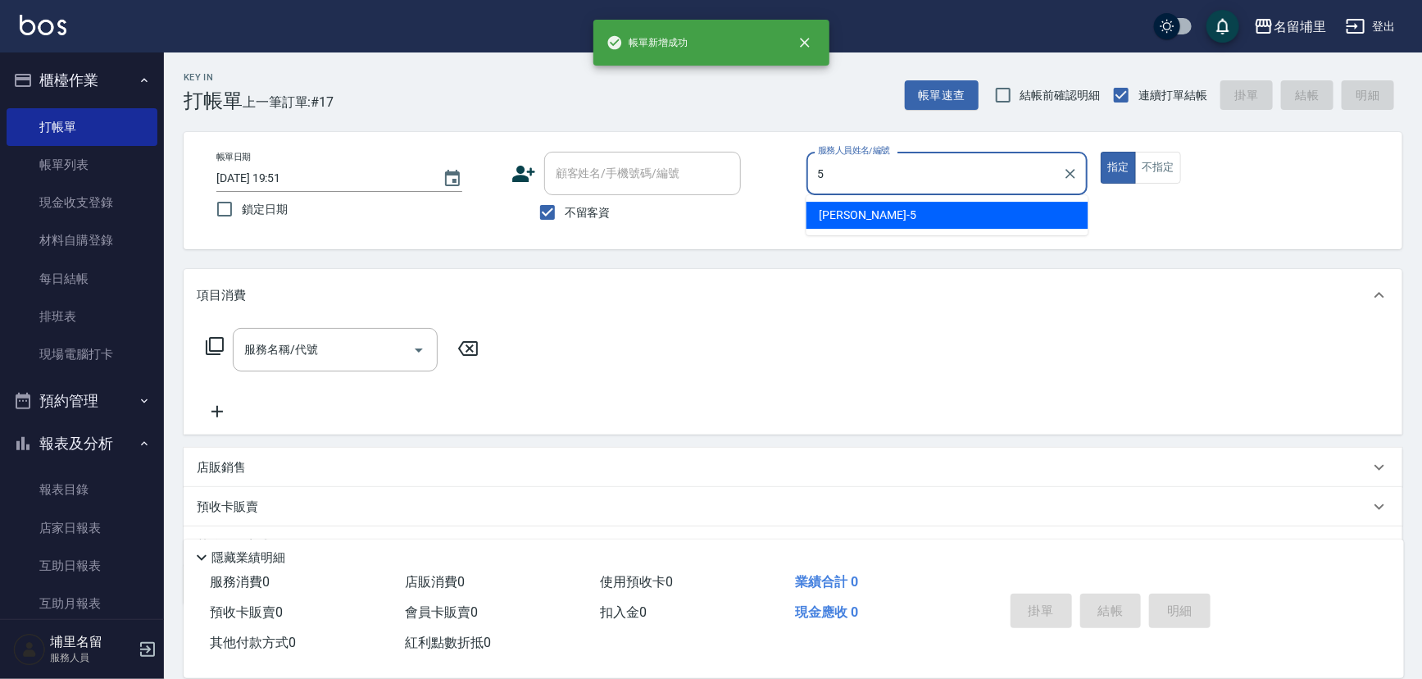
type input "蔣昀璠-5"
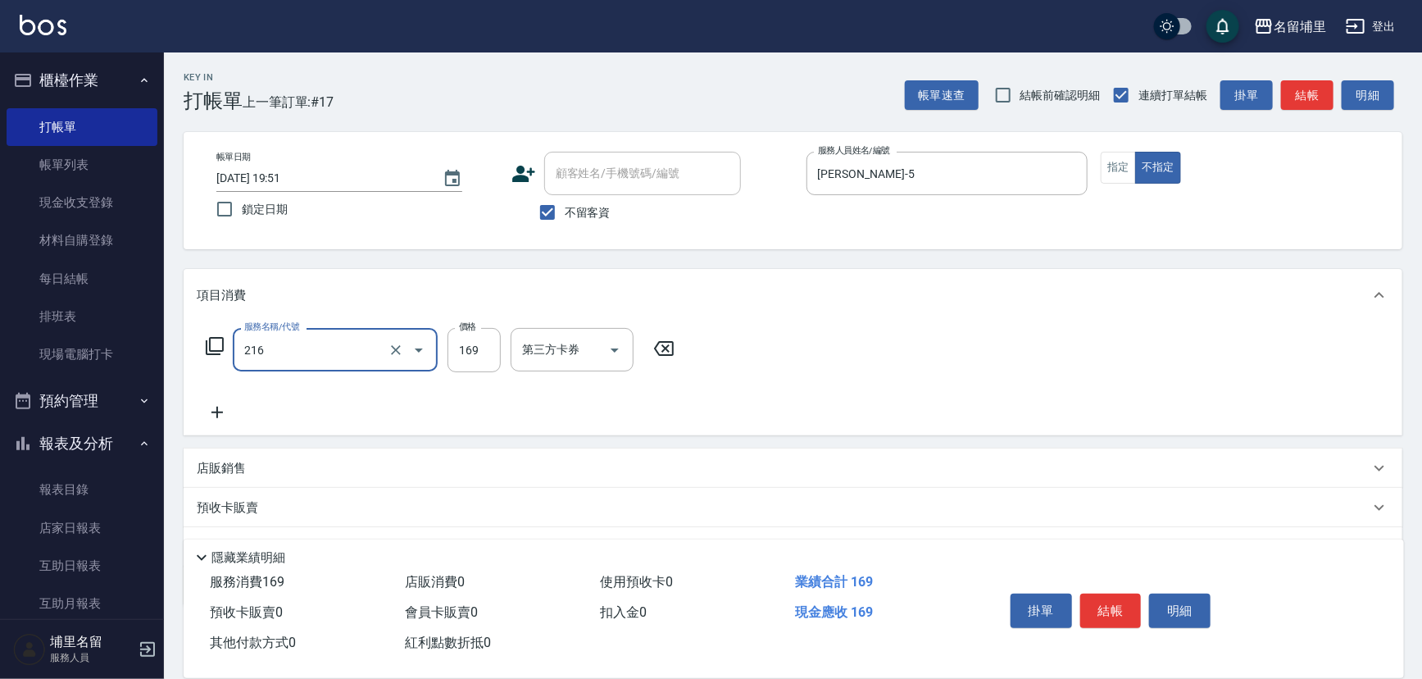
type input "剪髮169(216)"
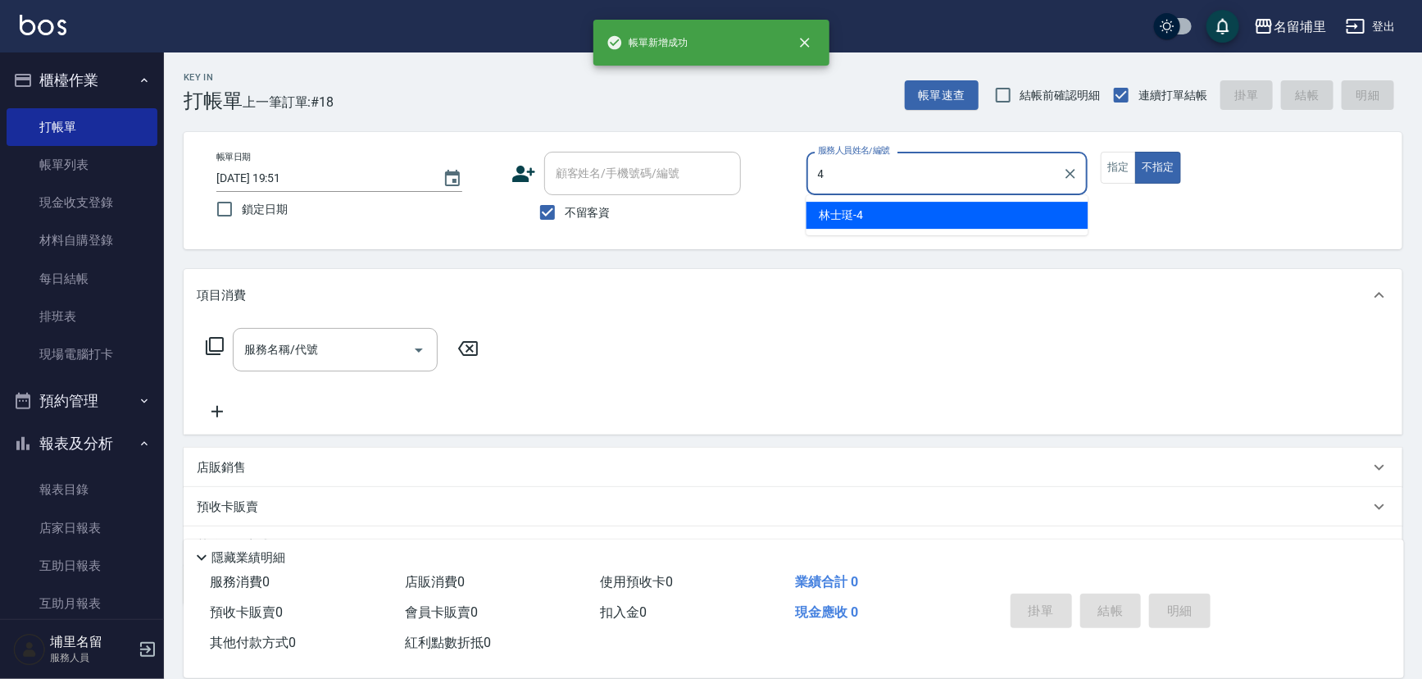
type input "林士珽-4"
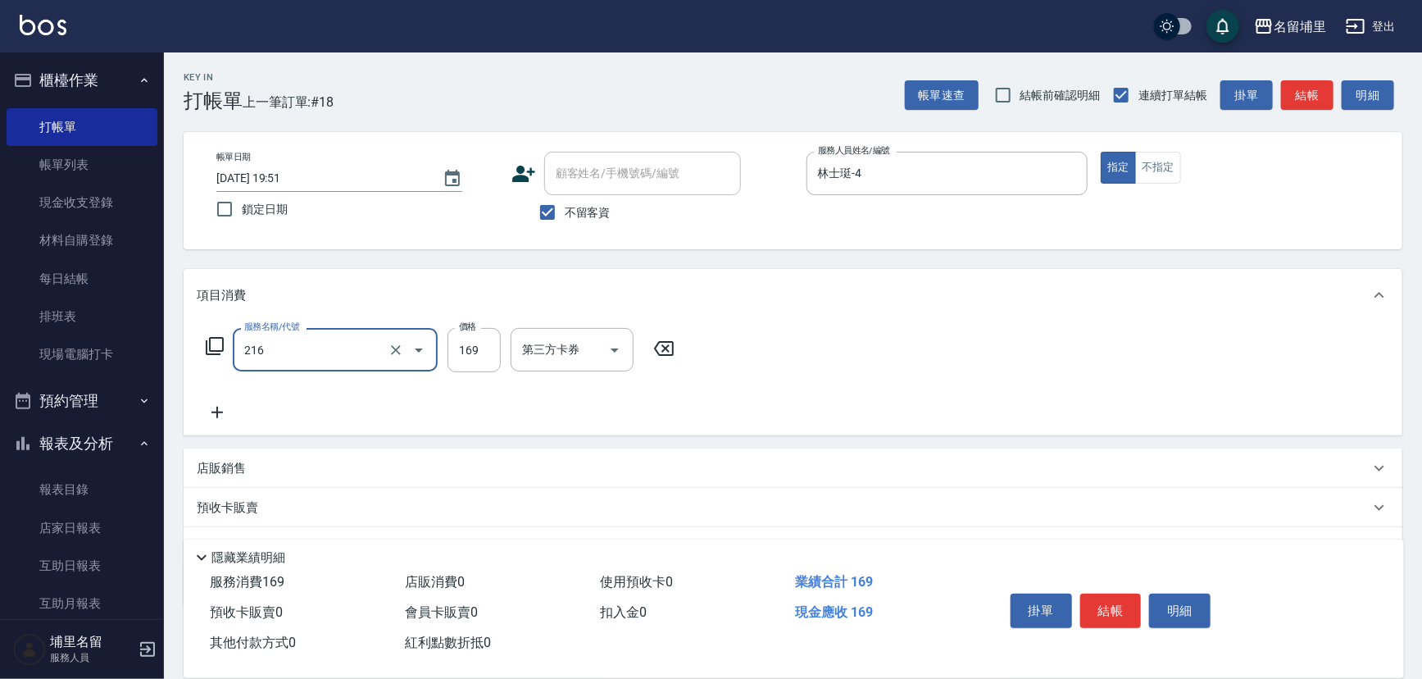
type input "剪髮169(216)"
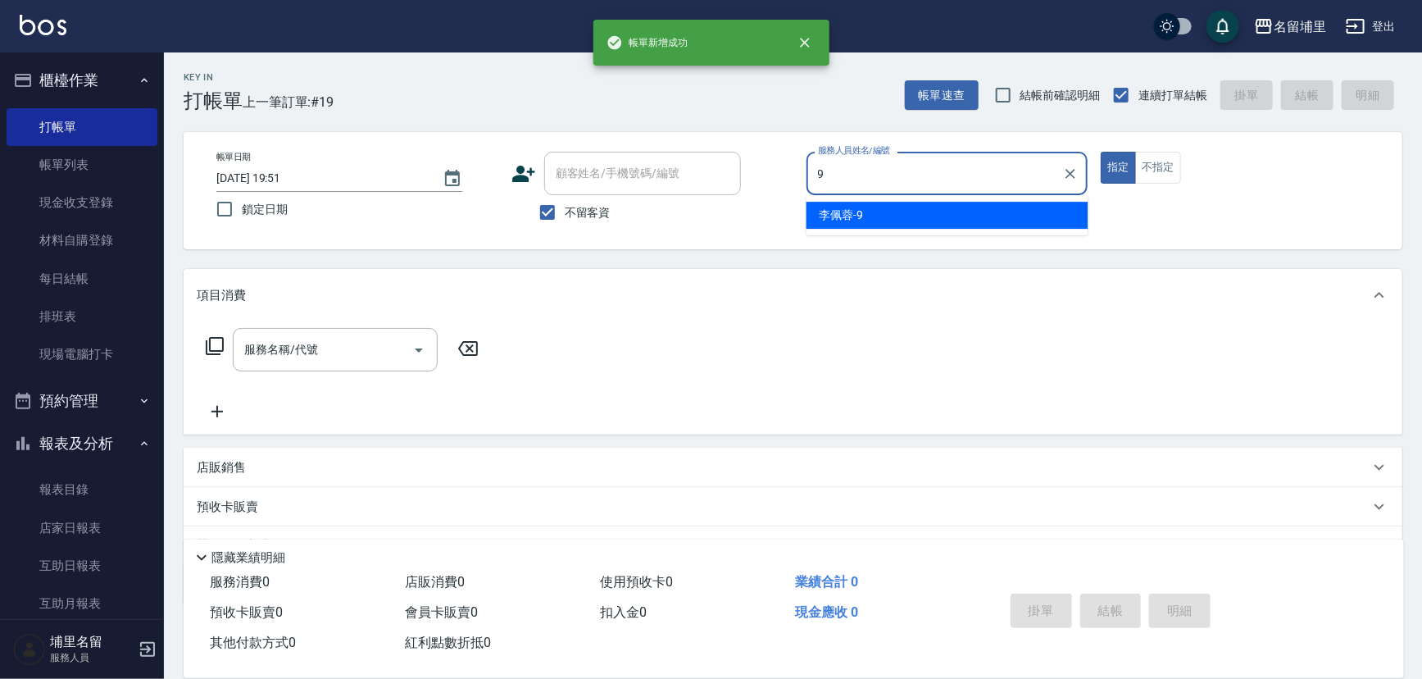
type input "李佩蓉-9"
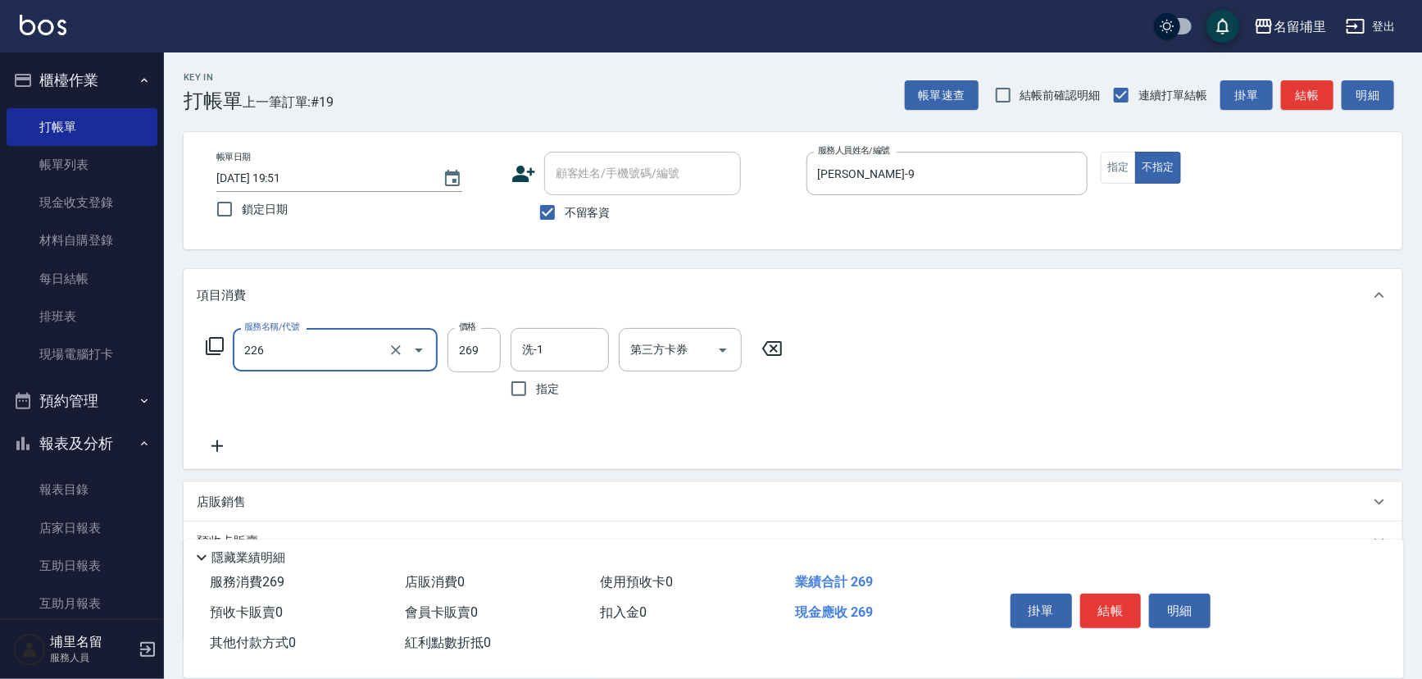
type input "洗剪269(226)"
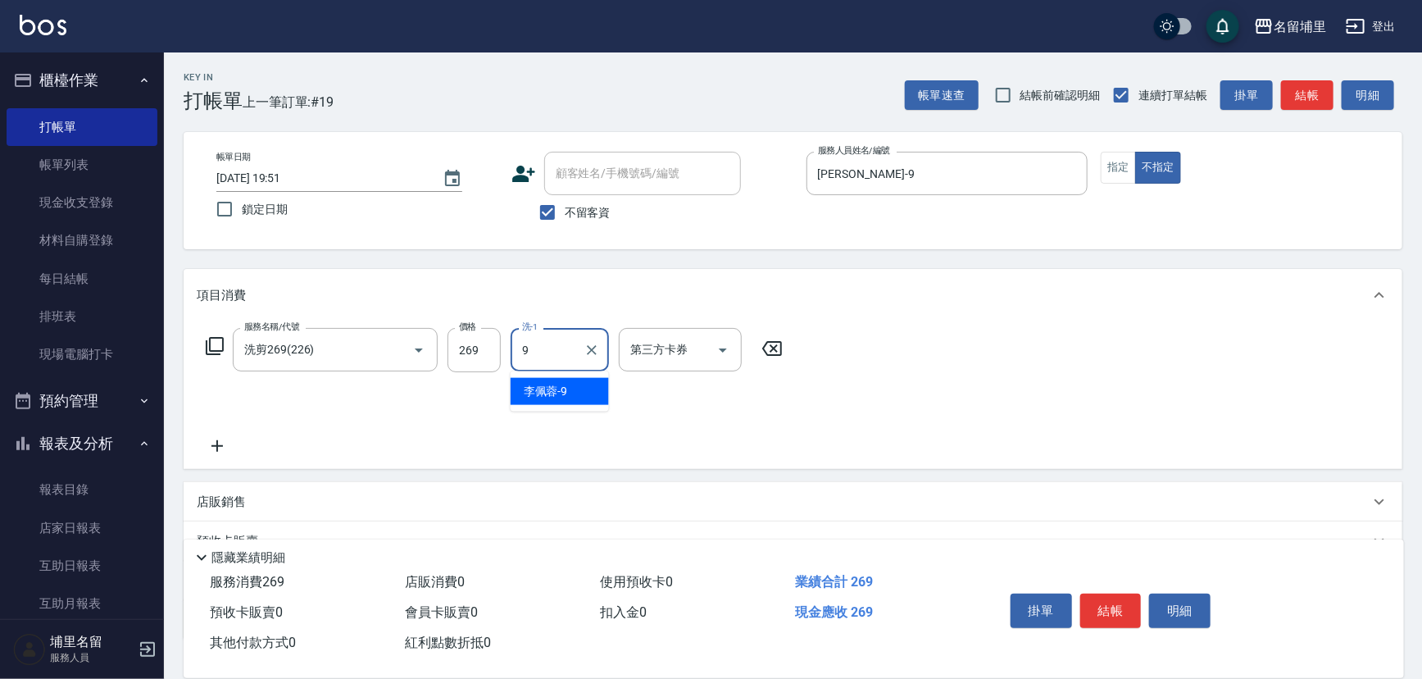
type input "李佩蓉-9"
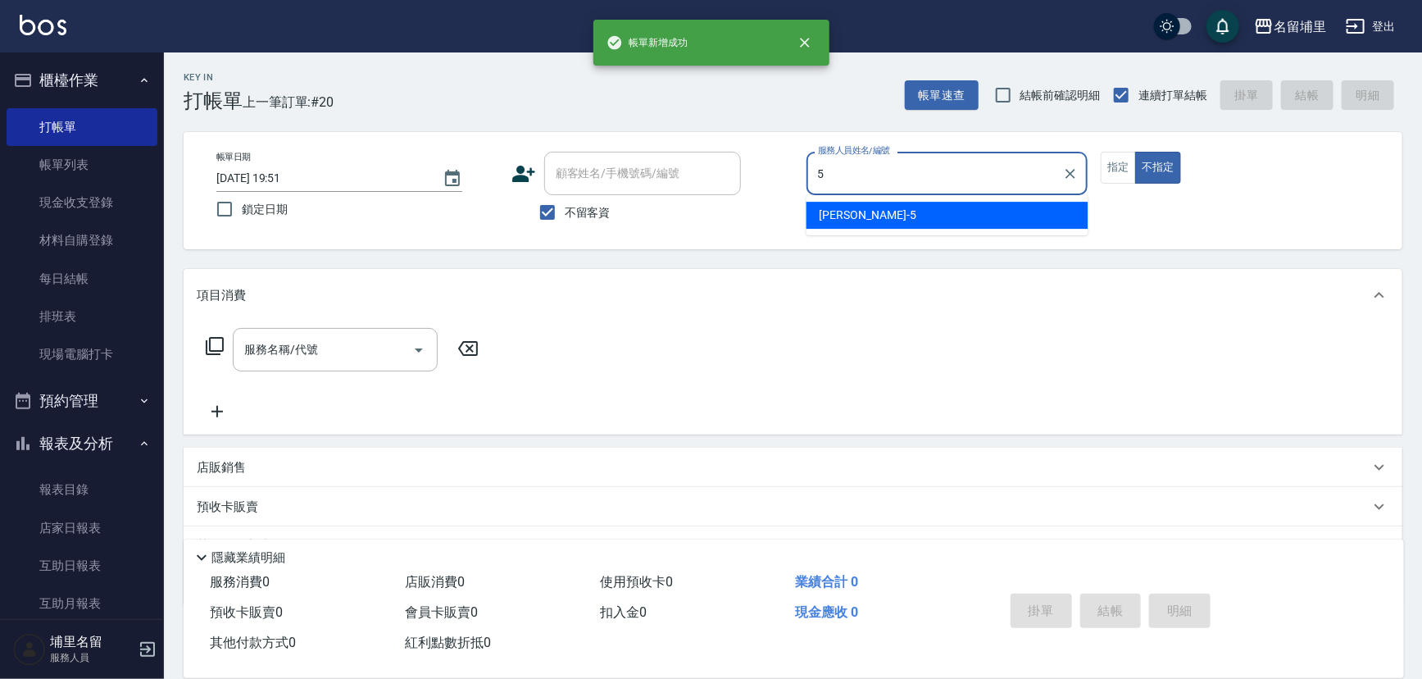
type input "蔣昀璠-5"
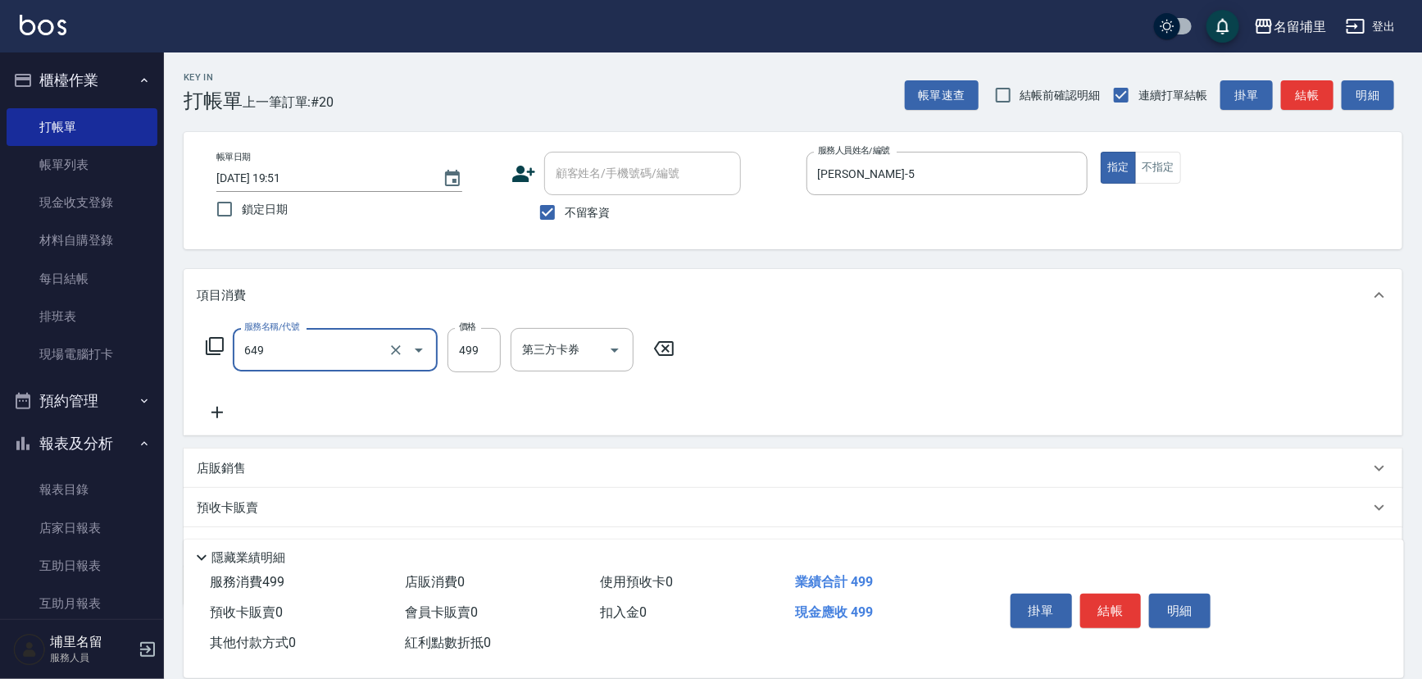
type input "角質499(649)"
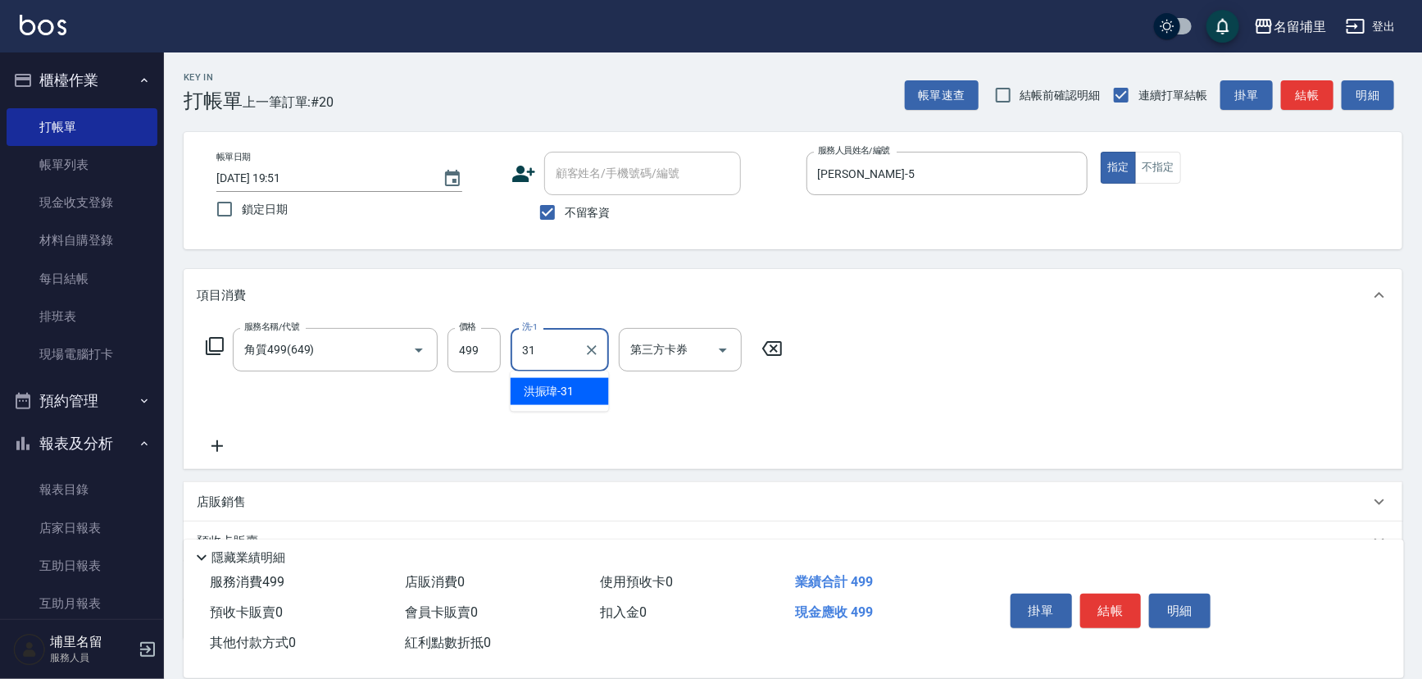
type input "洪振瑋-31"
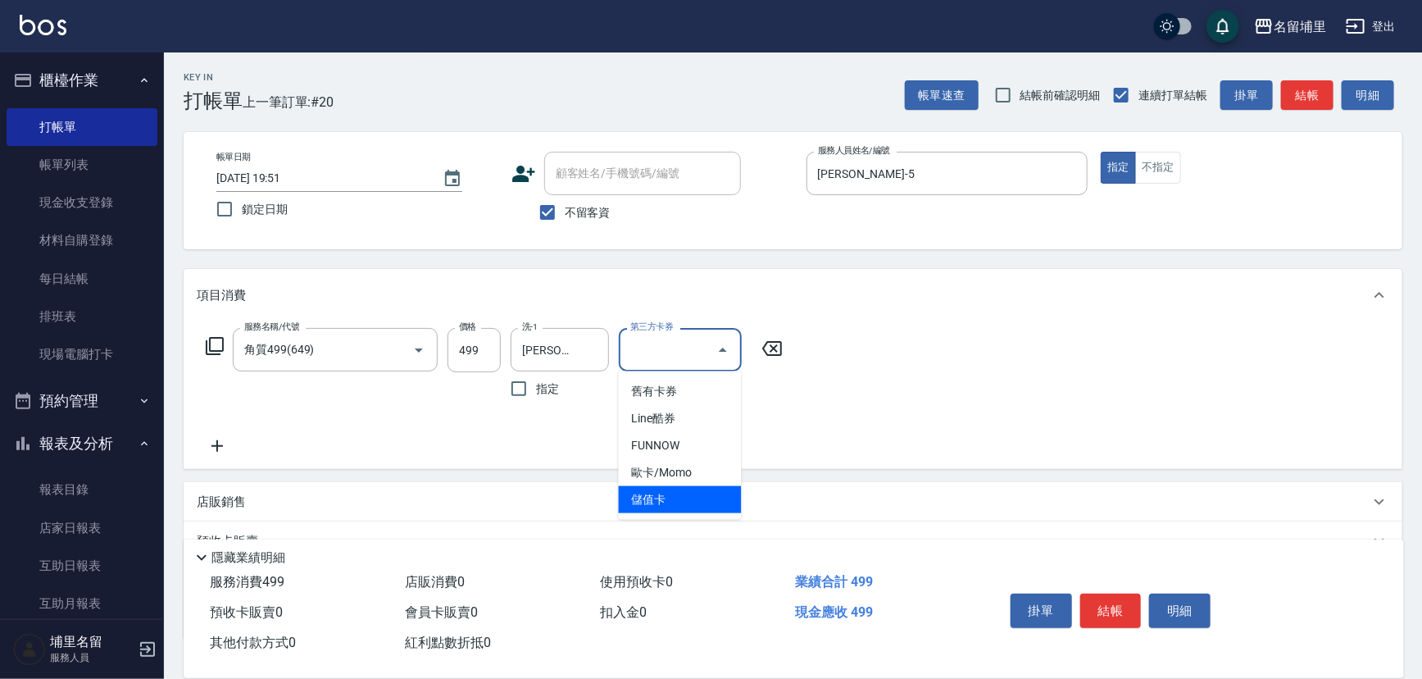
type input "儲值卡"
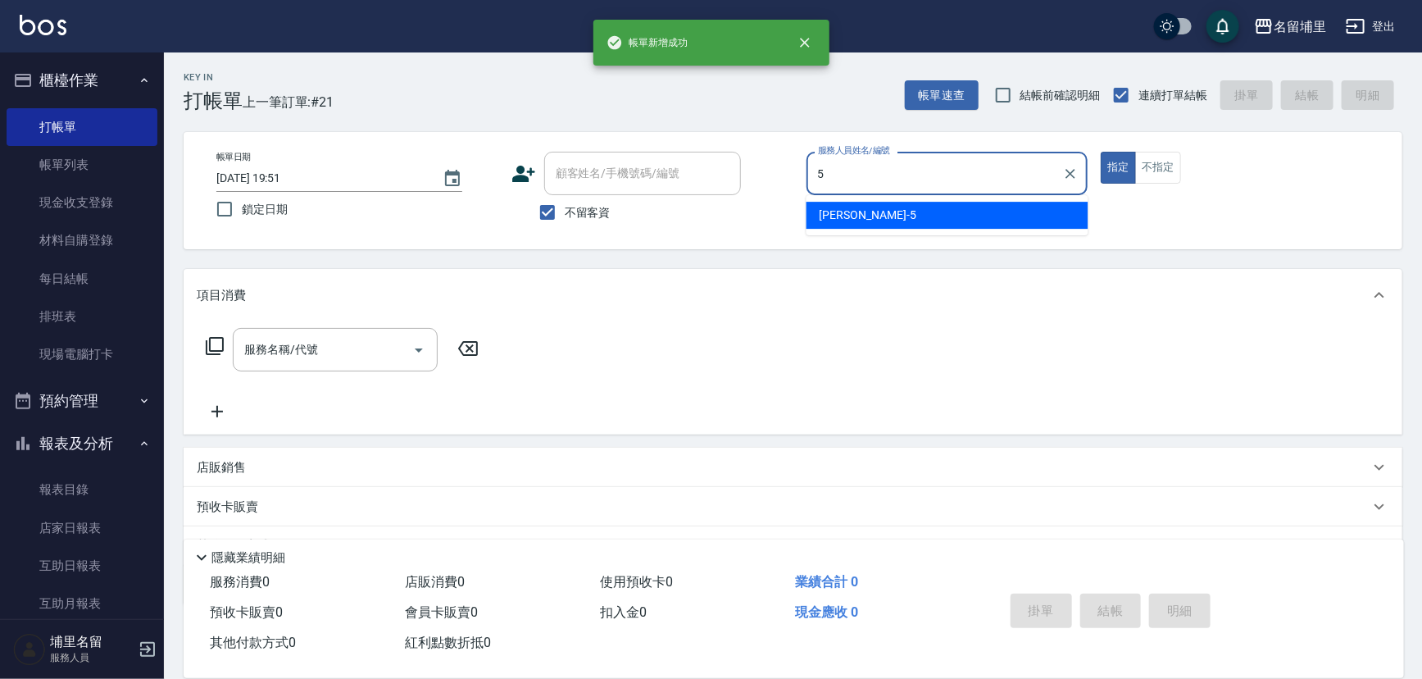
type input "蔣昀璠-5"
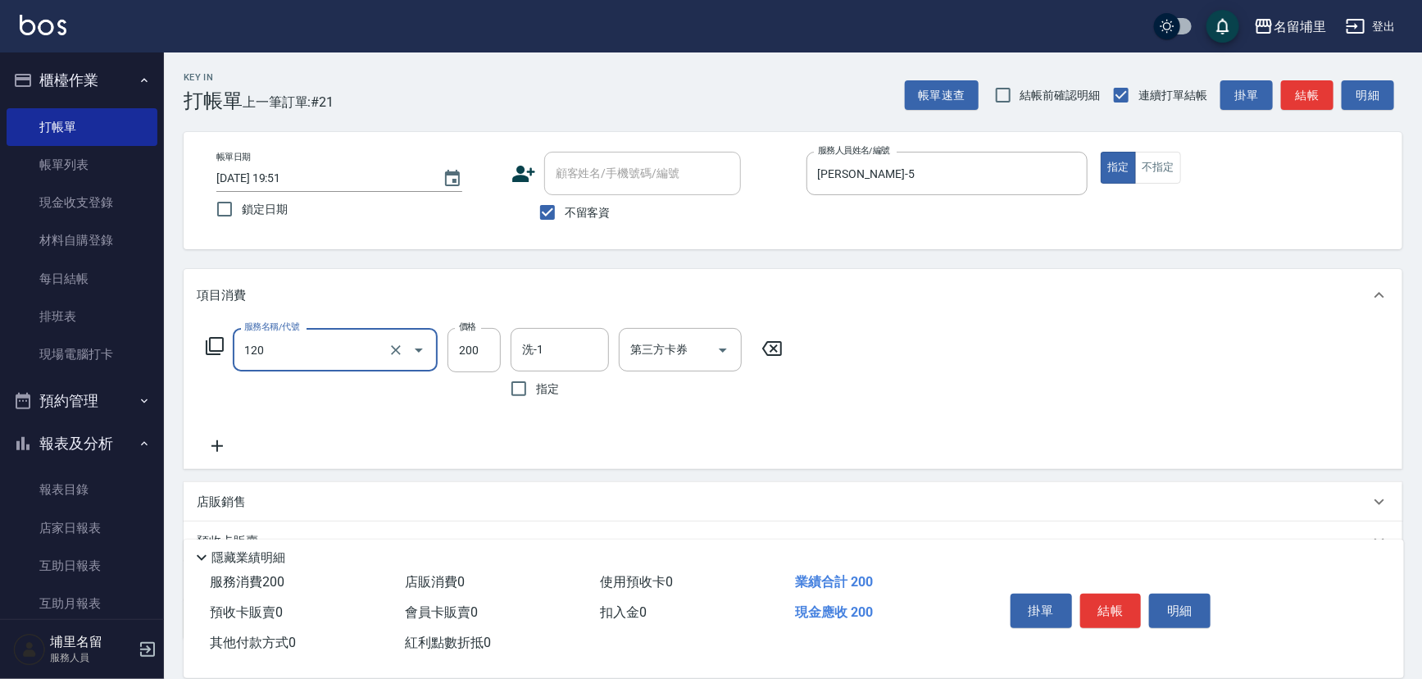
type input "New洗200(120)"
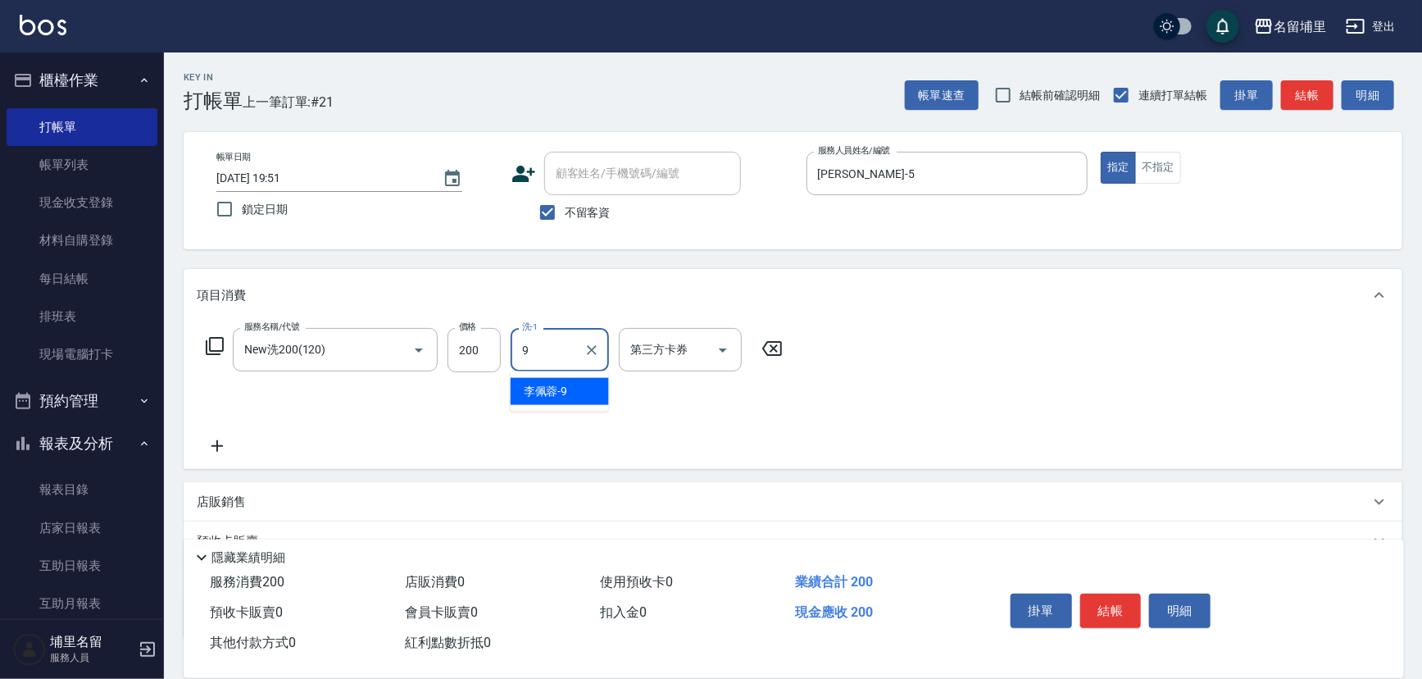
type input "李佩蓉-9"
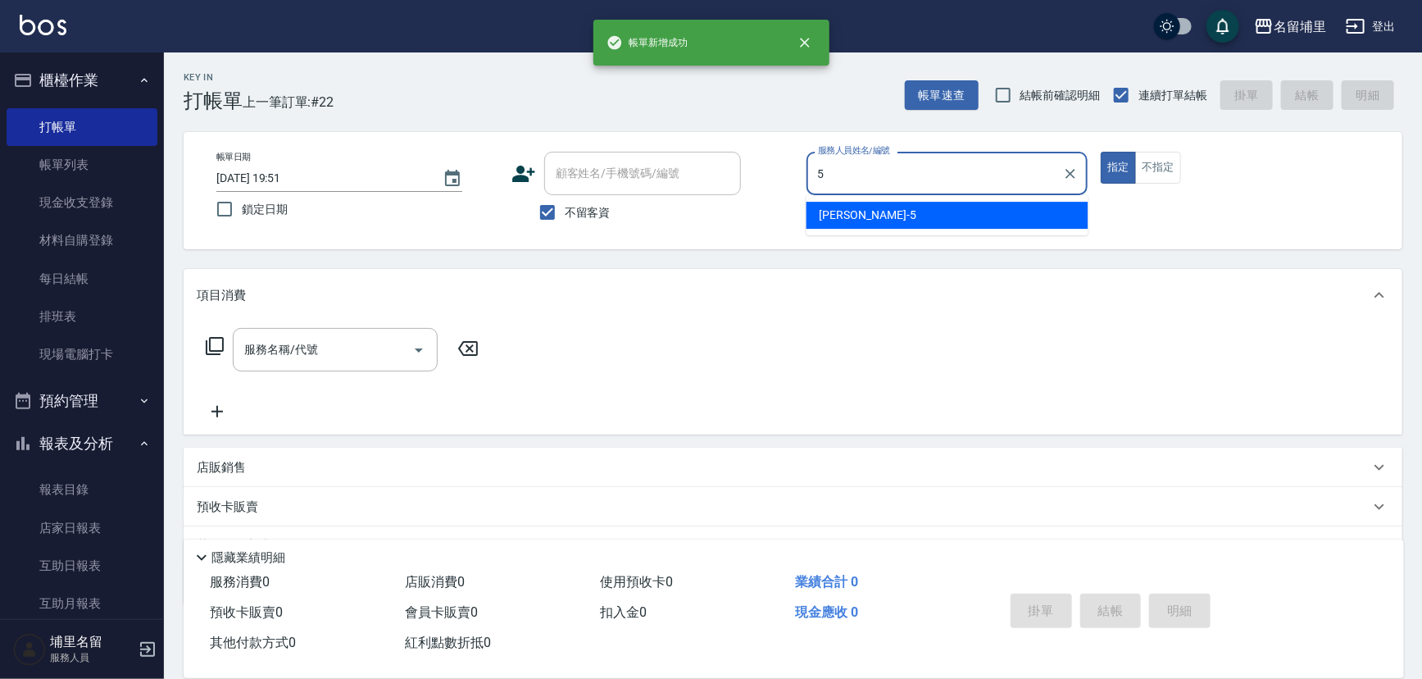
type input "蔣昀璠-5"
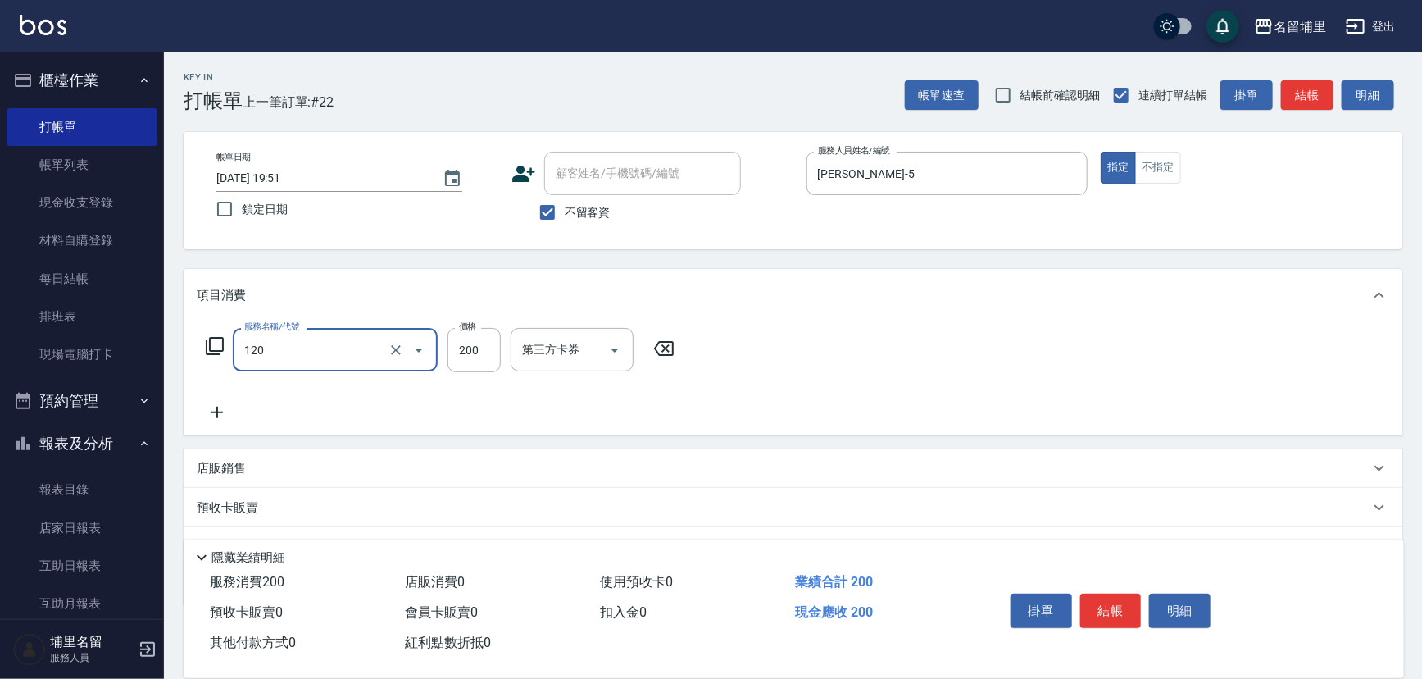
type input "New洗200(120)"
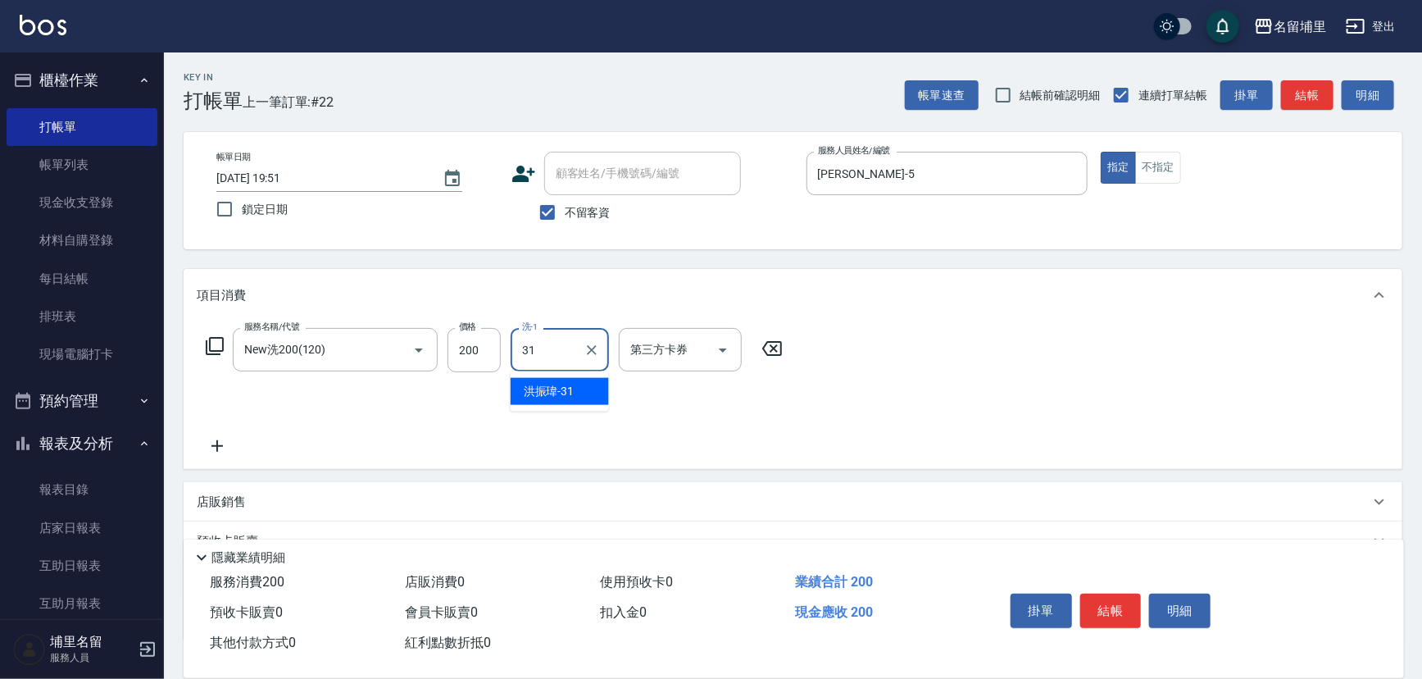
type input "洪振瑋-31"
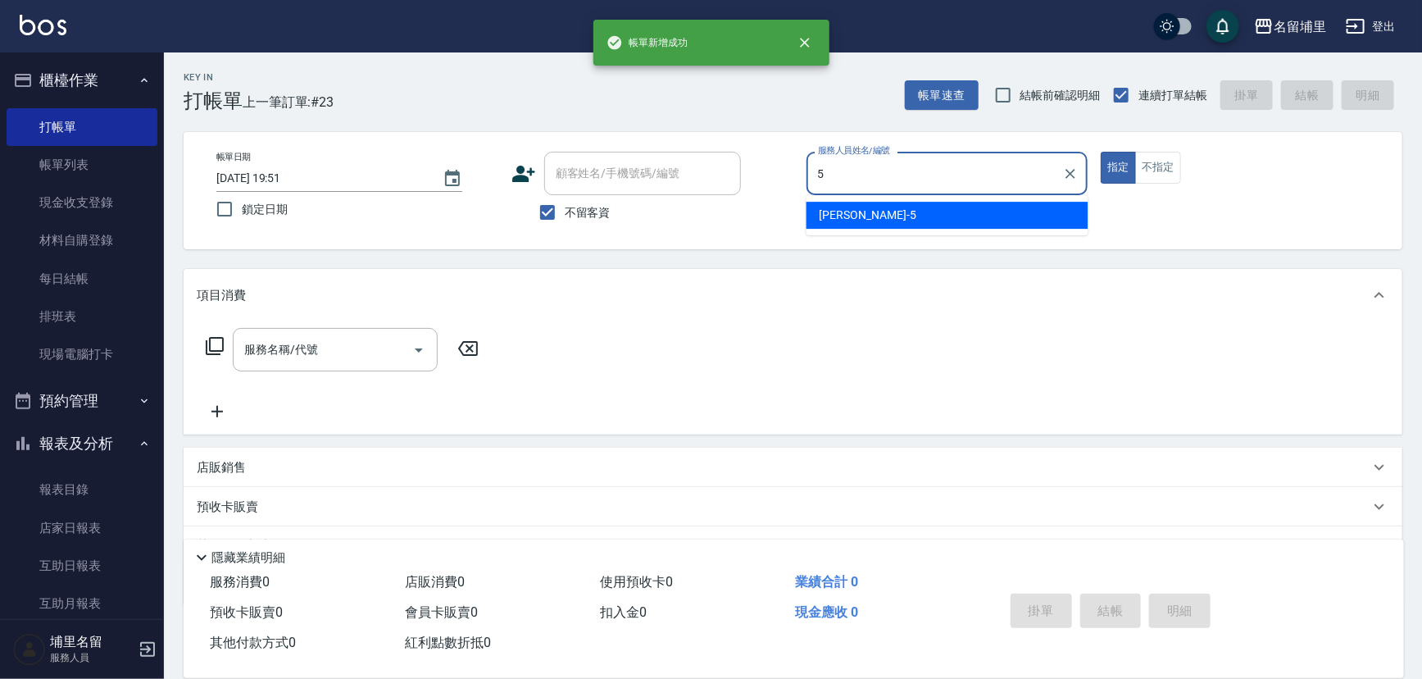
type input "蔣昀璠-5"
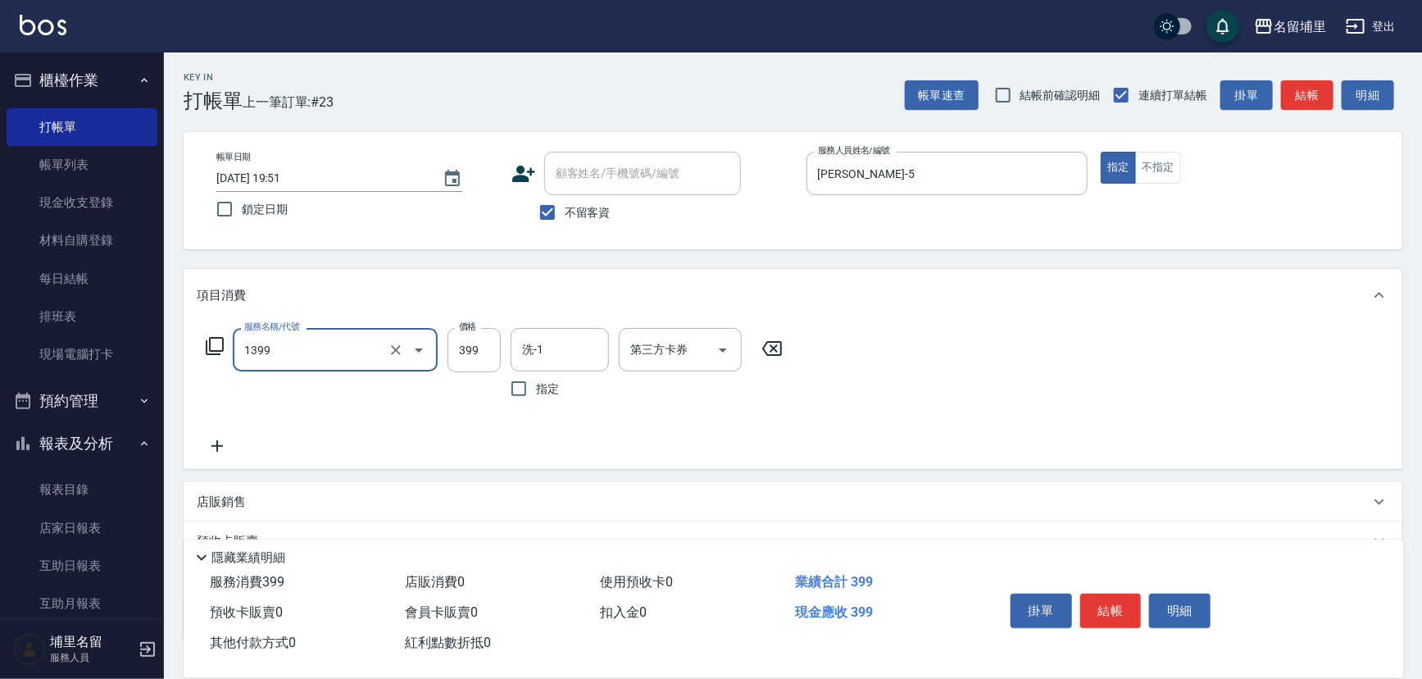
type input "海鹽洗髮399(1399)"
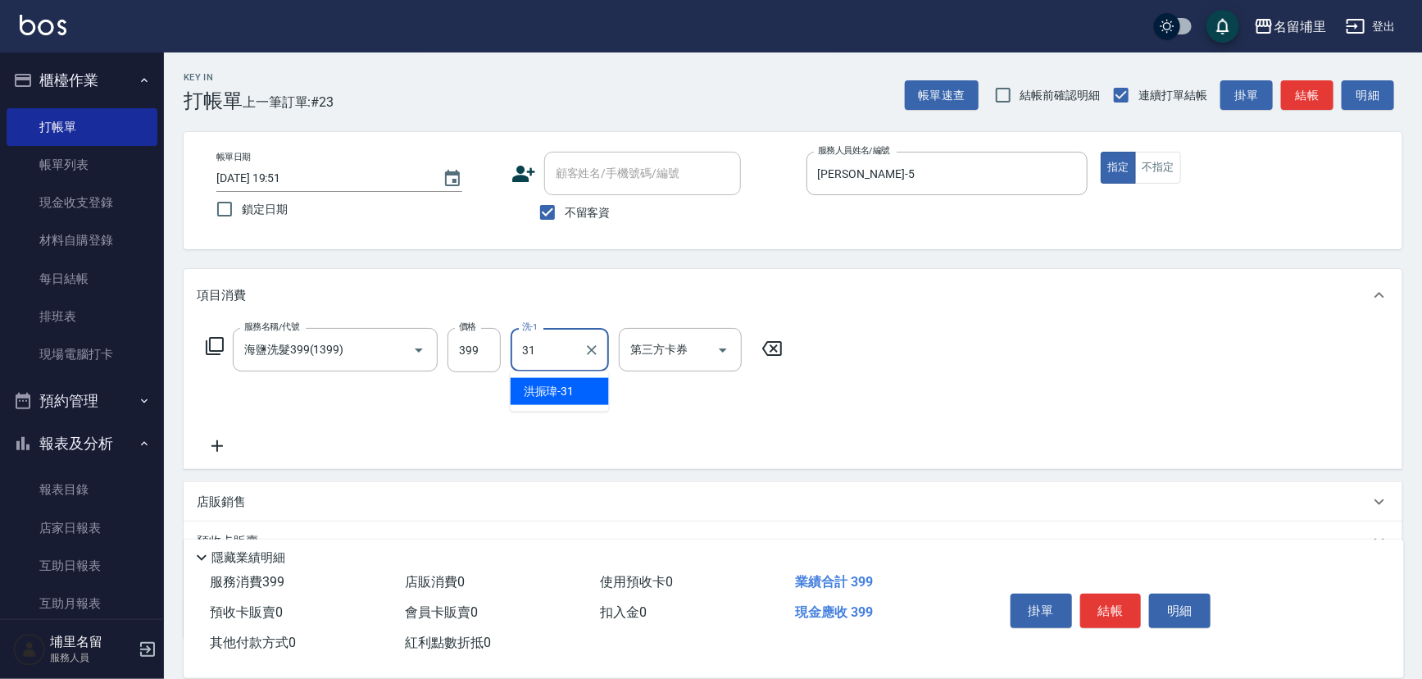
type input "洪振瑋-31"
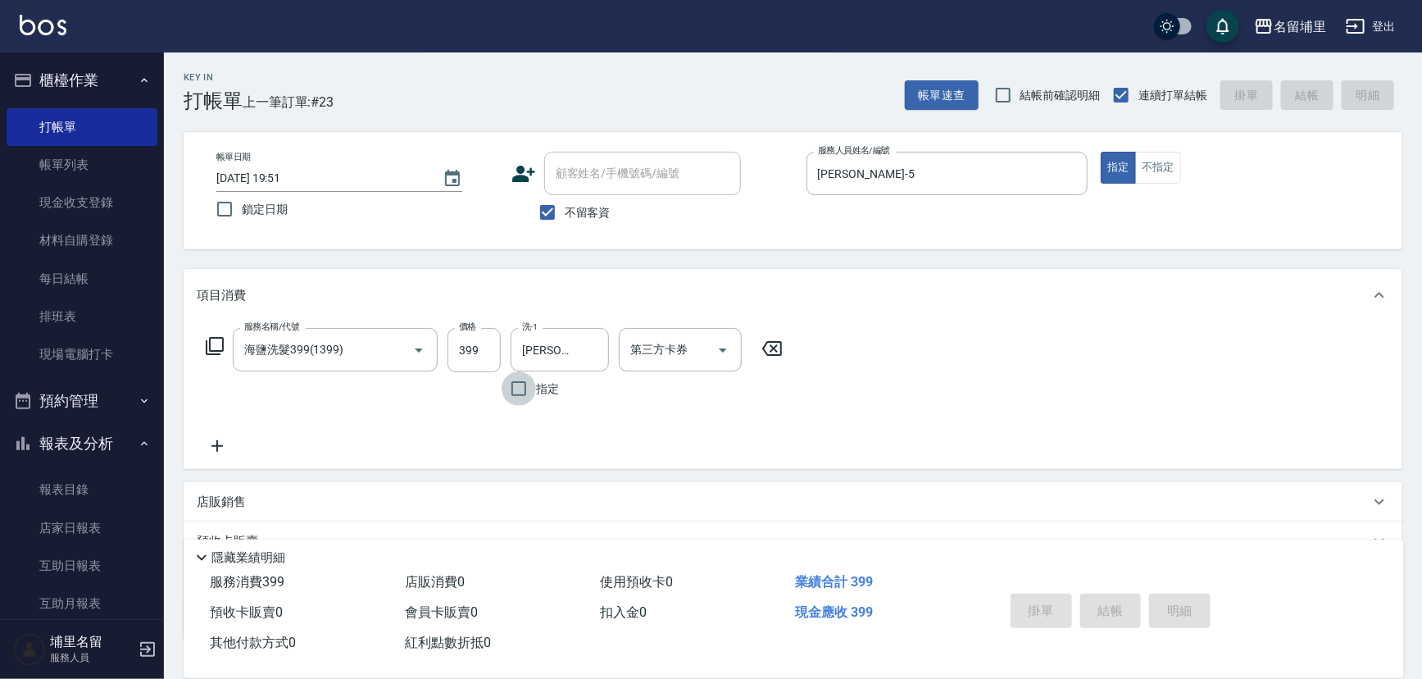
type input "2025/10/09 19:52"
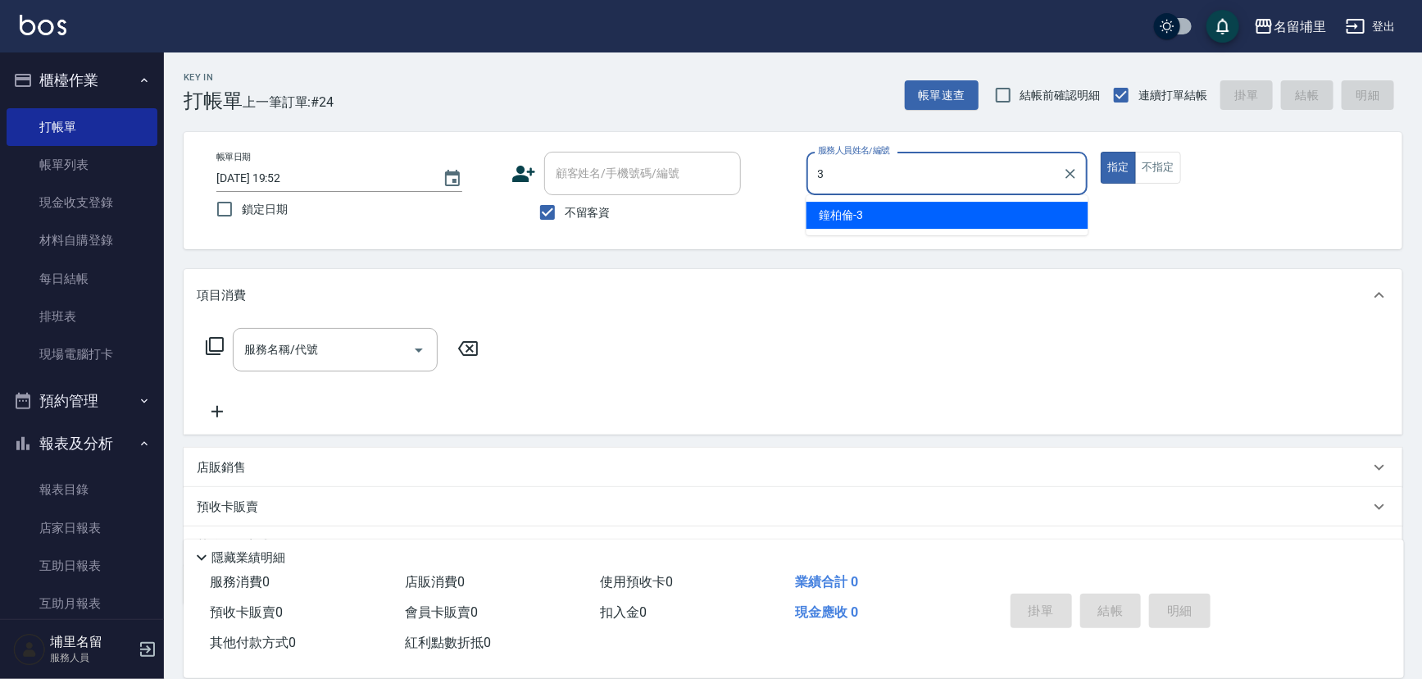
type input "鐘柏倫-3"
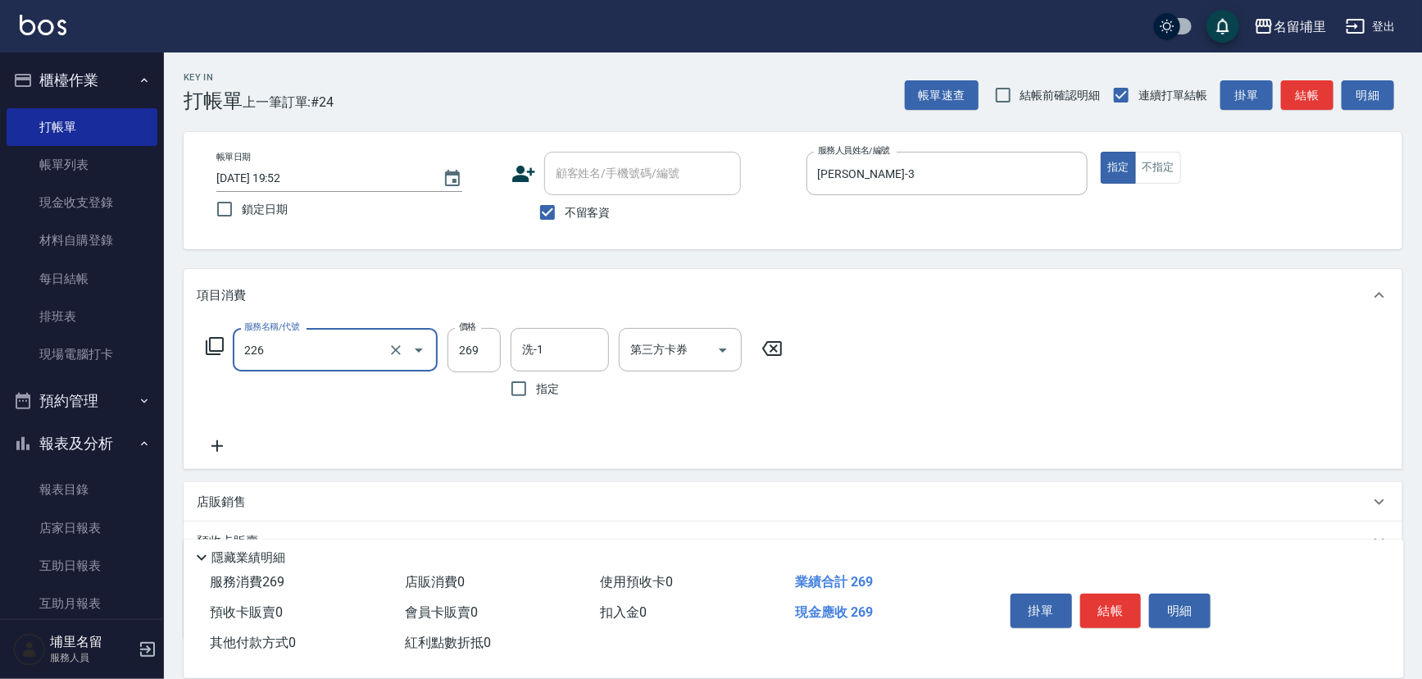
type input "洗剪269(226)"
type input "300"
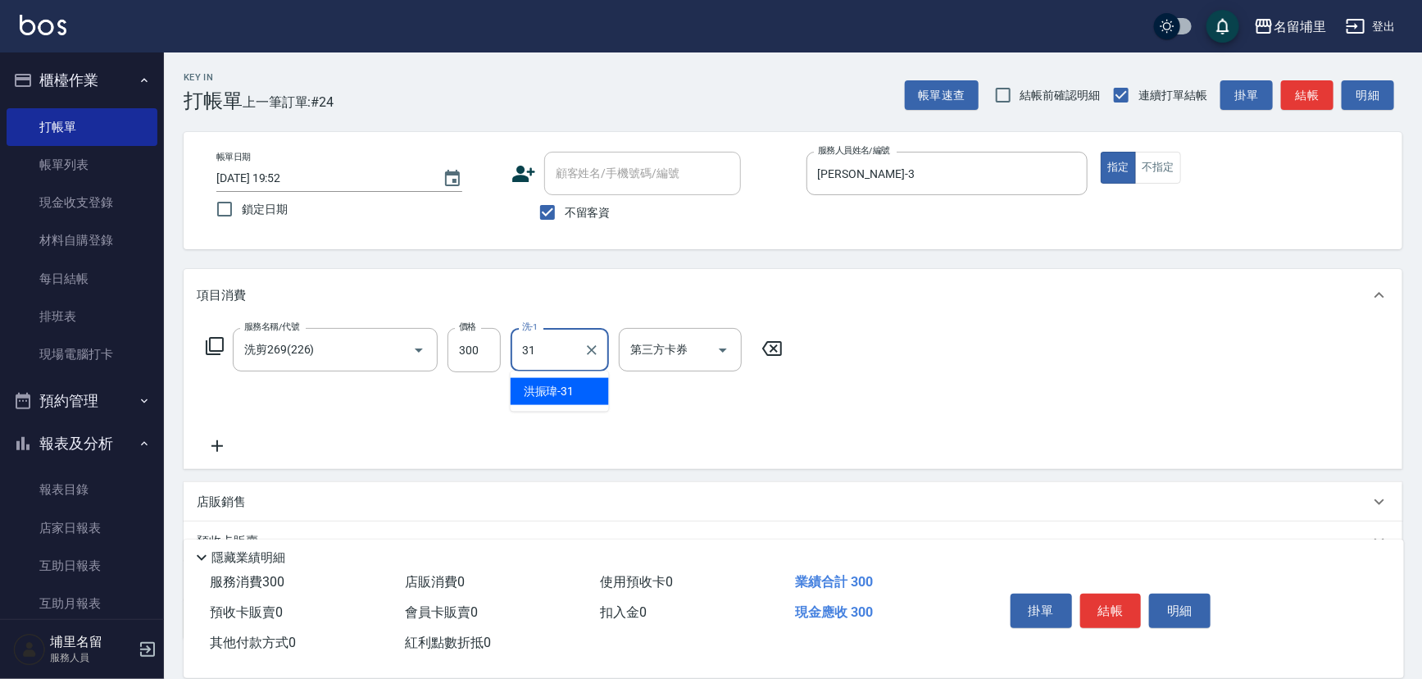
type input "洪振瑋-31"
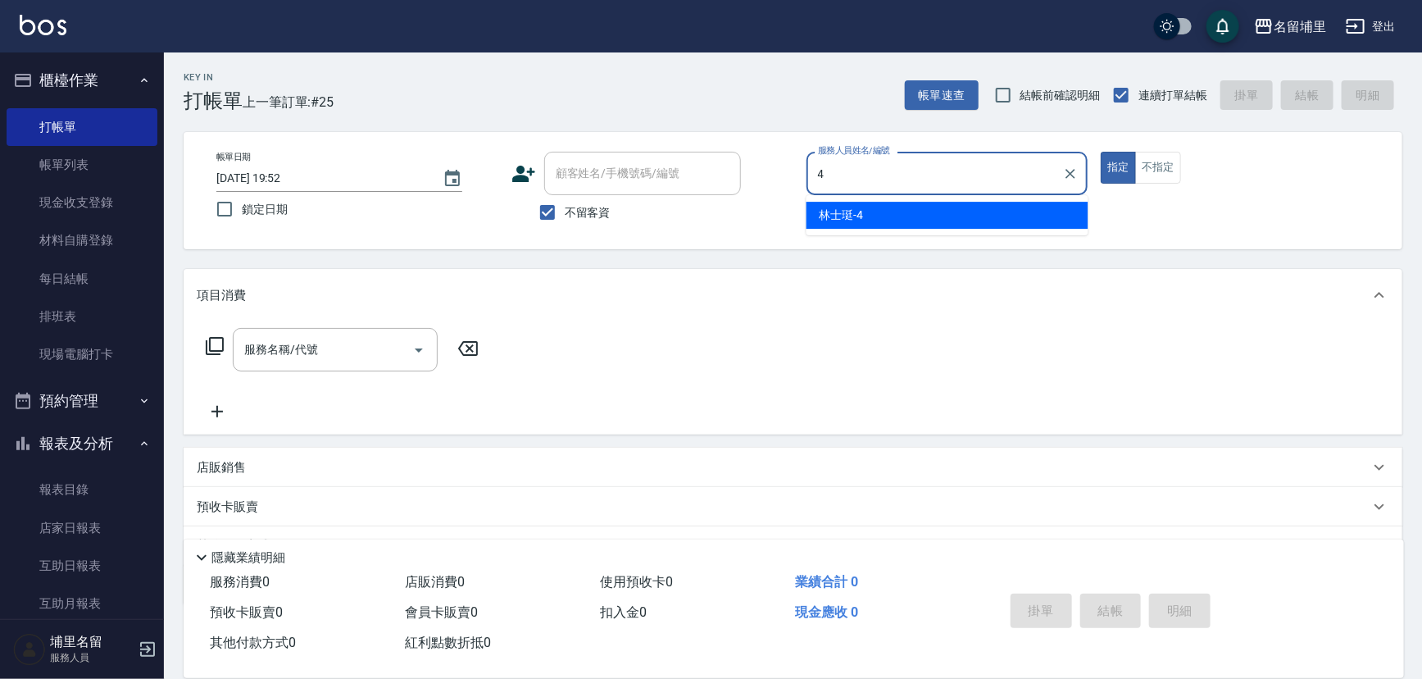
type input "林士珽-4"
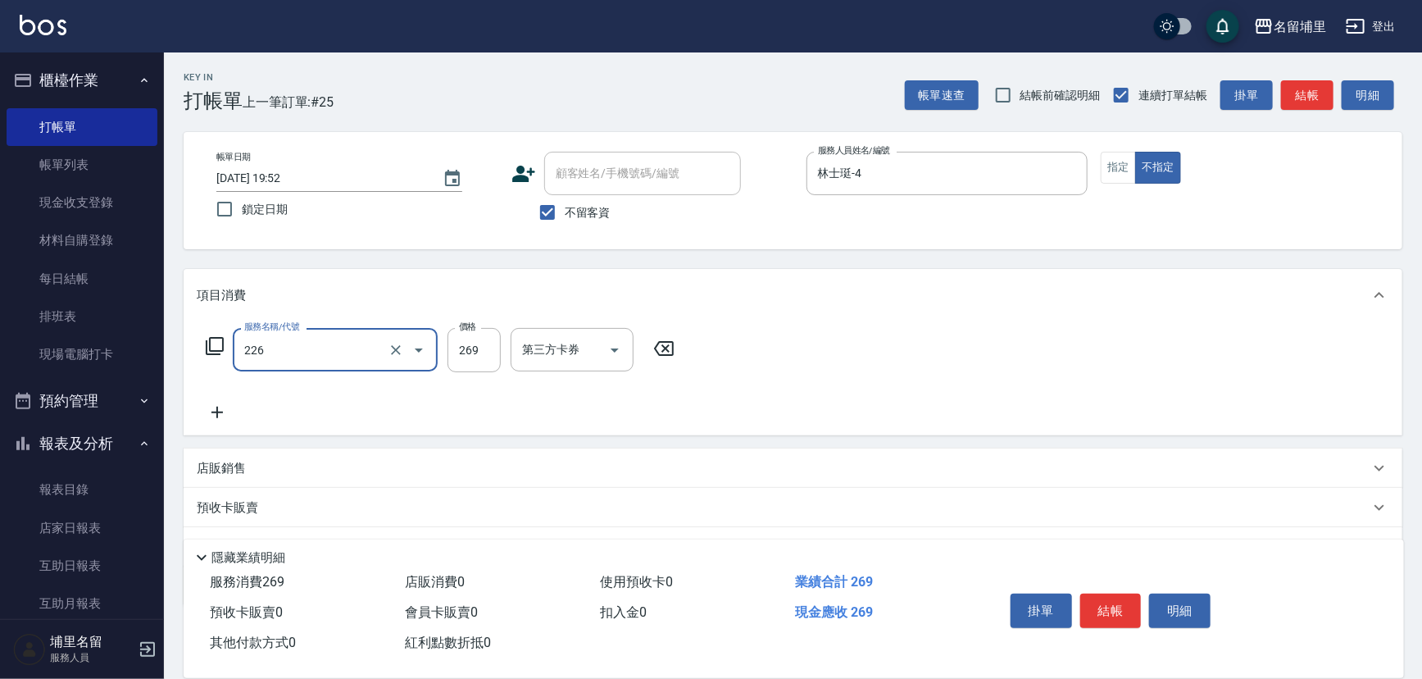
type input "洗剪269(226)"
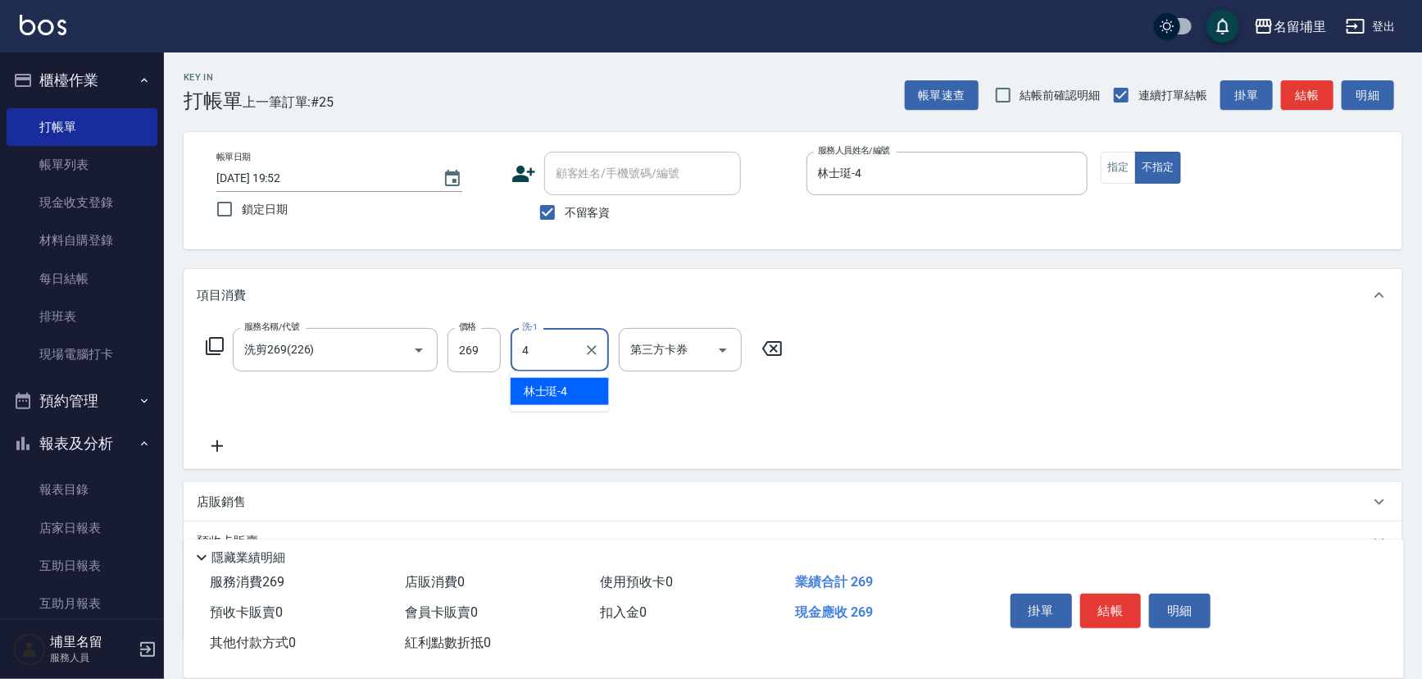
type input "林士珽-4"
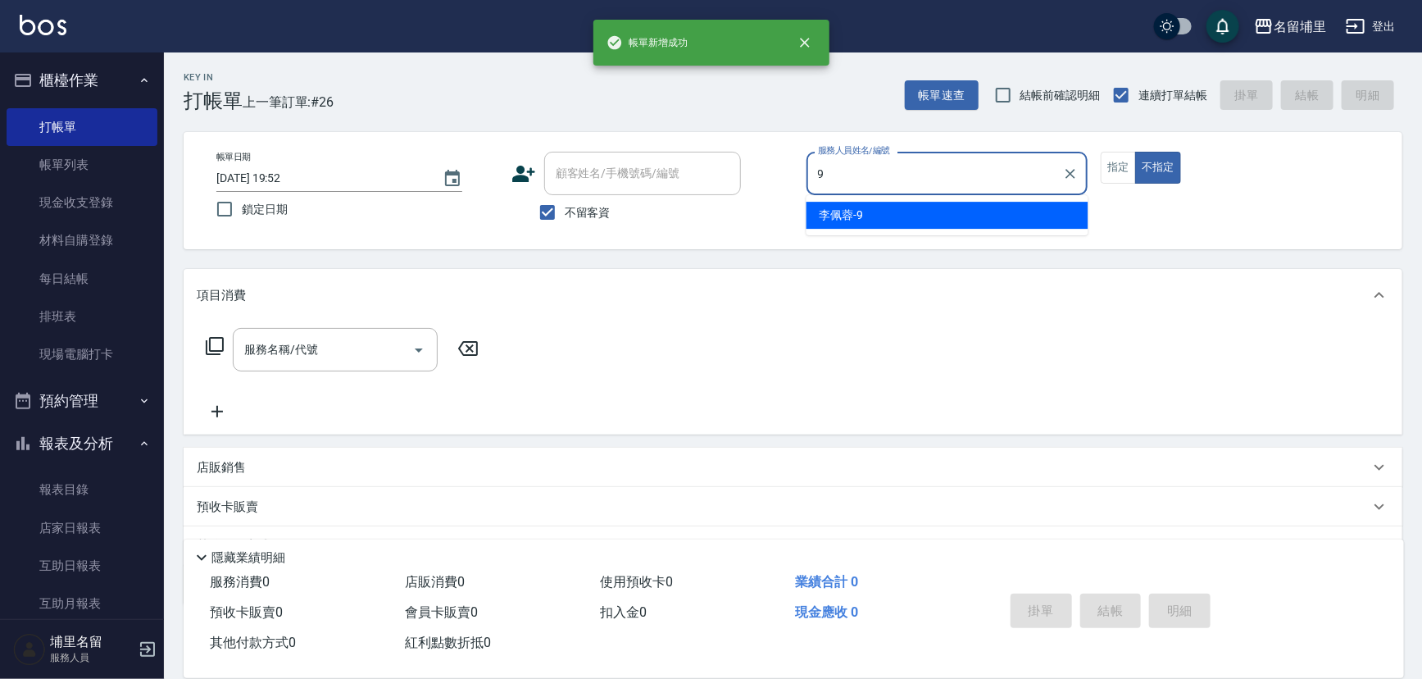
type input "李佩蓉-9"
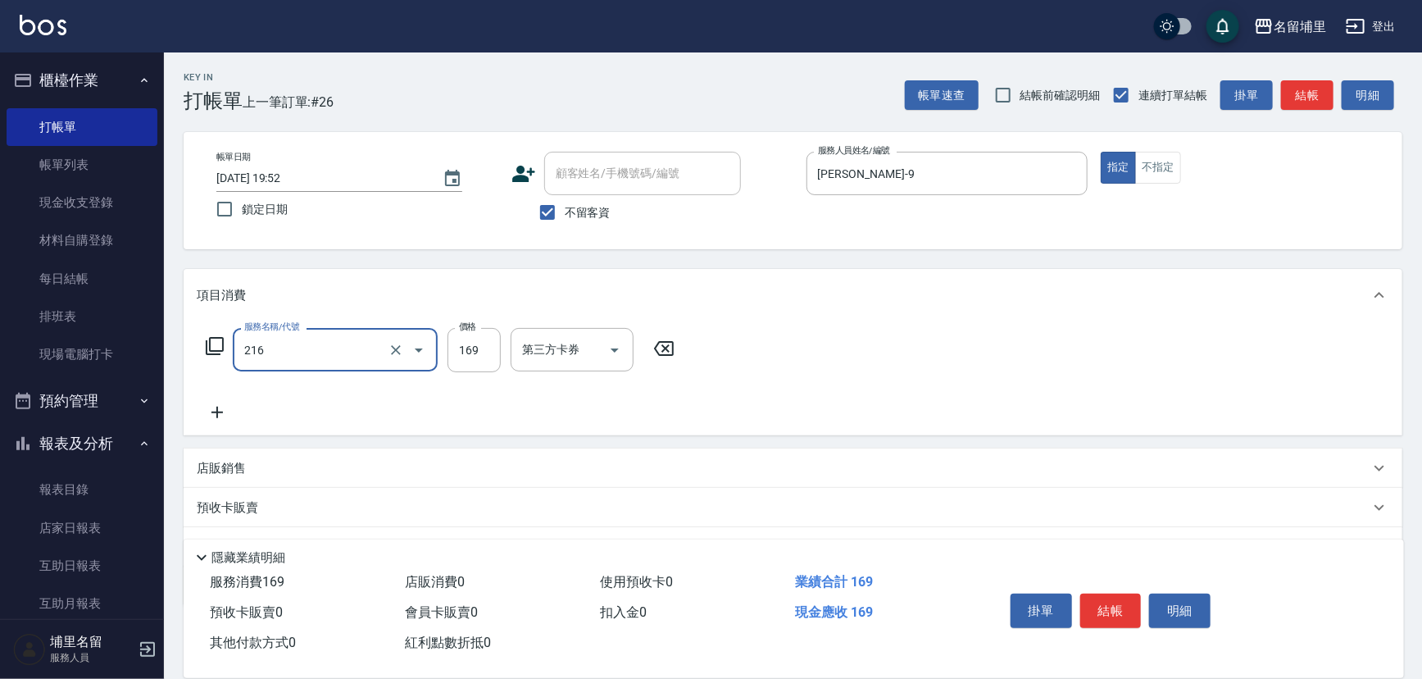
type input "剪髮169(216)"
type input "150"
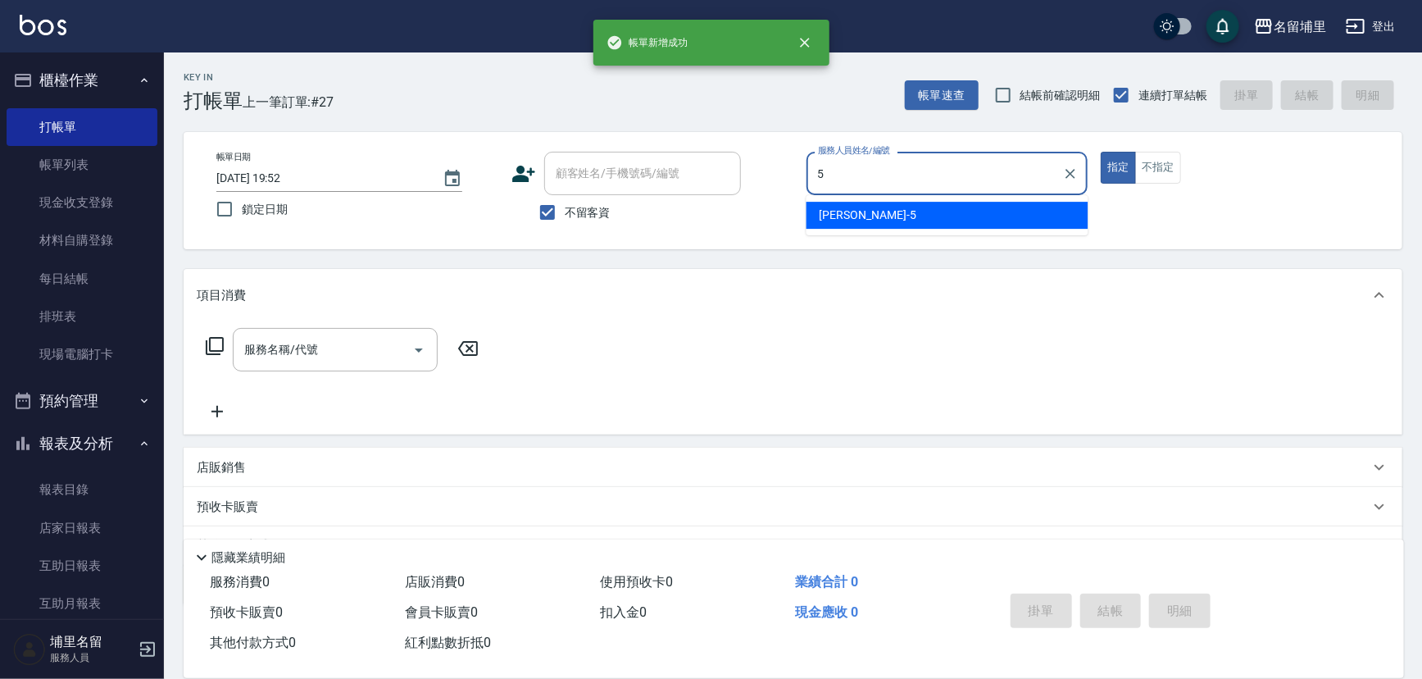
type input "蔣昀璠-5"
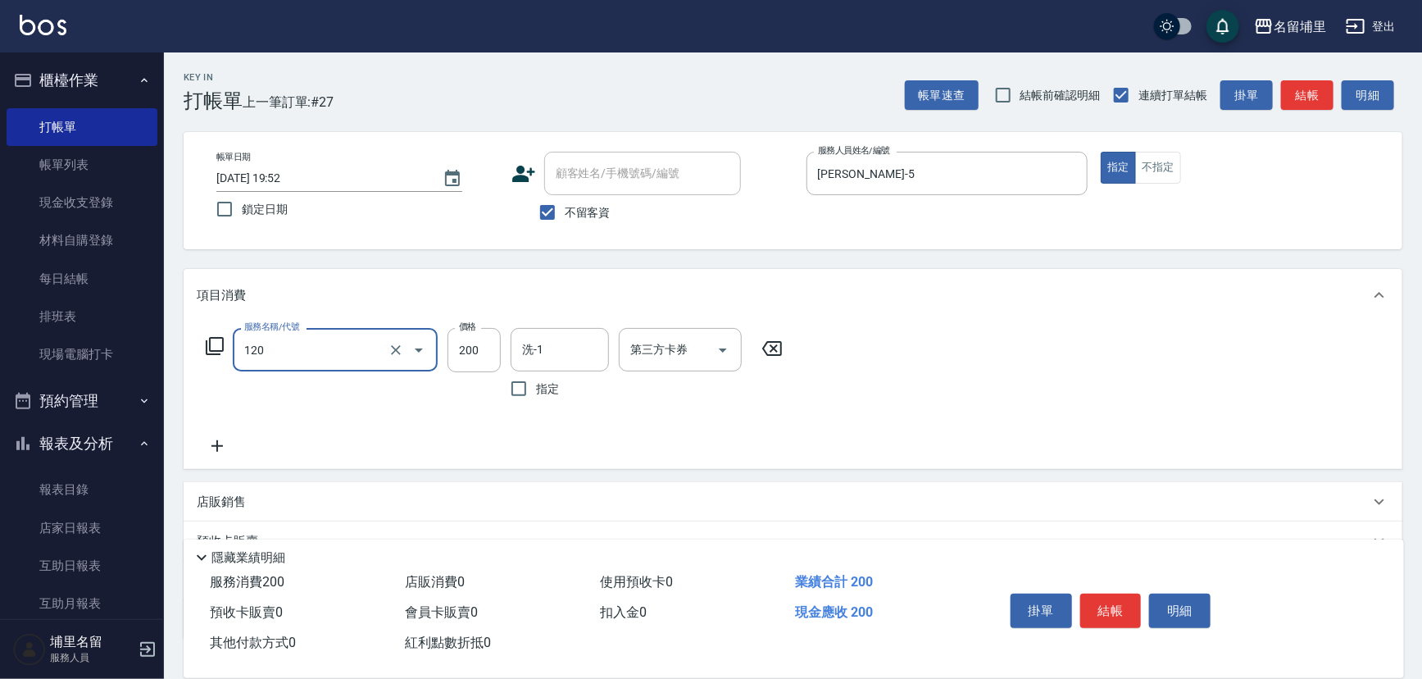
type input "New洗200(120)"
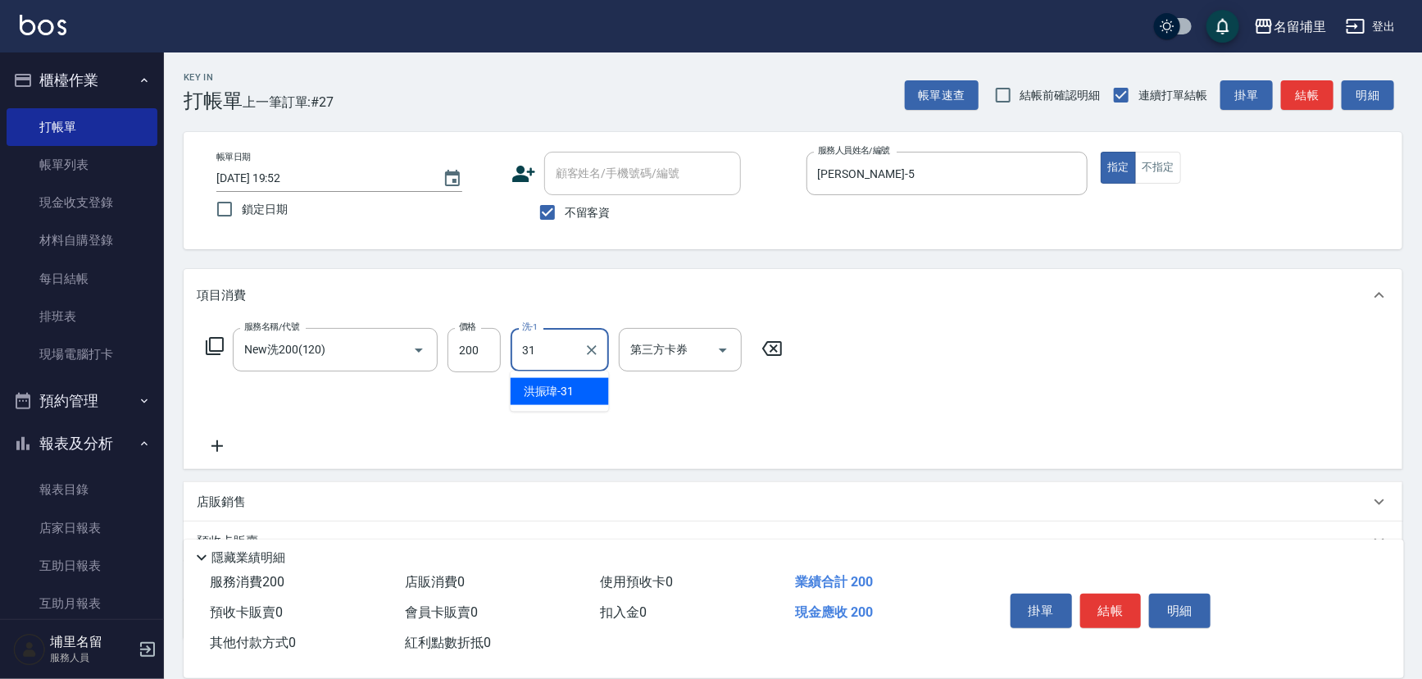
type input "洪振瑋-31"
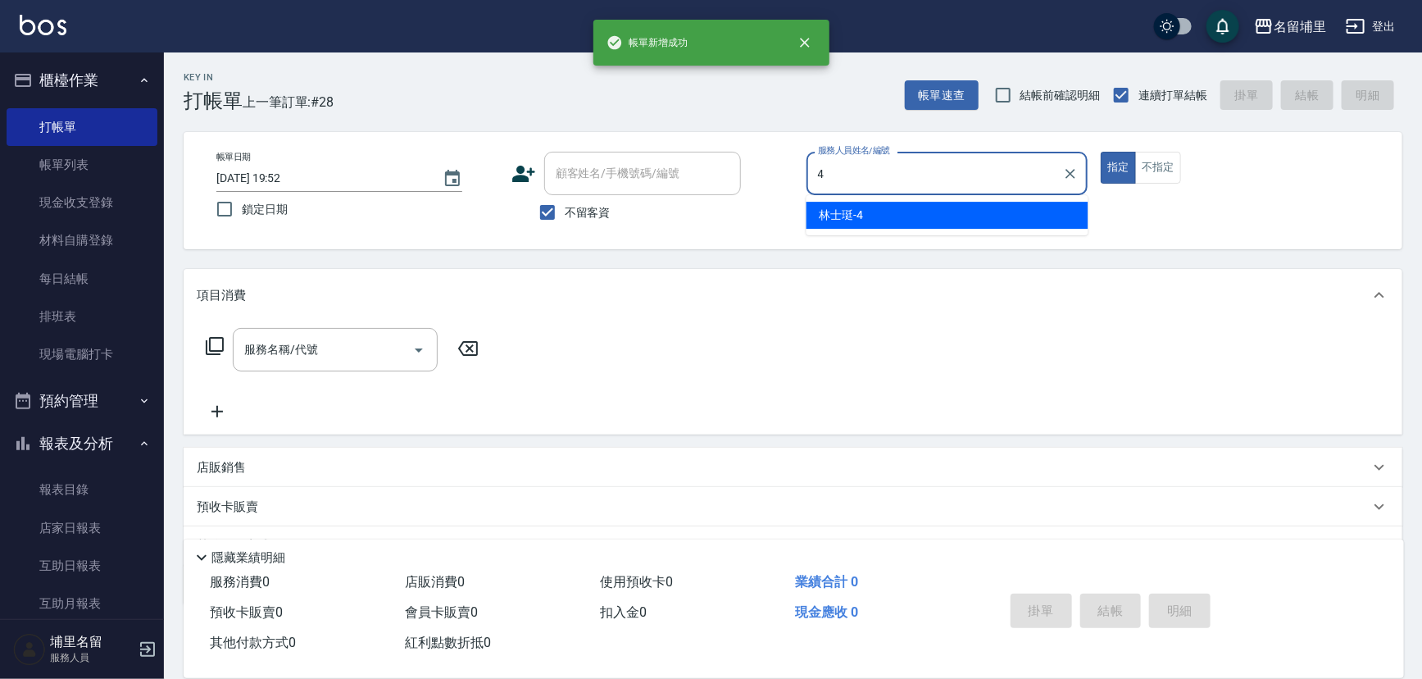
type input "林士珽-4"
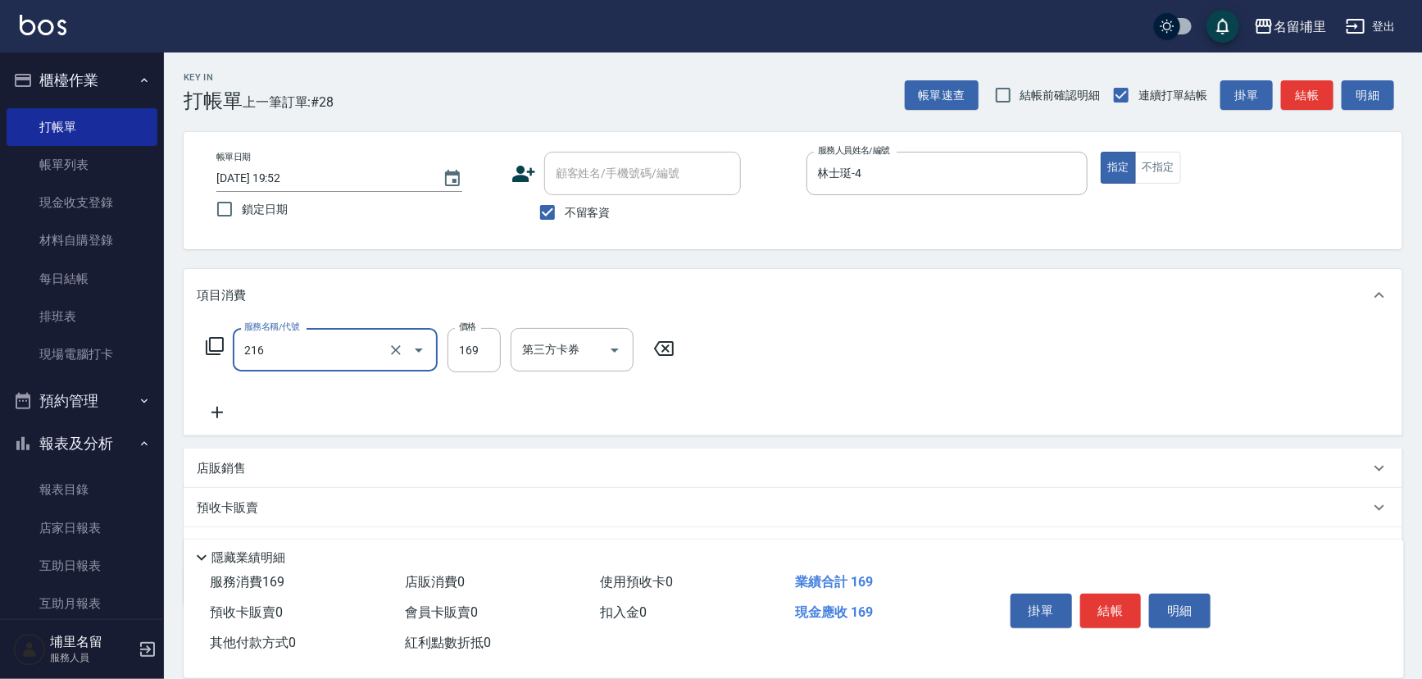
type input "剪髮169(216)"
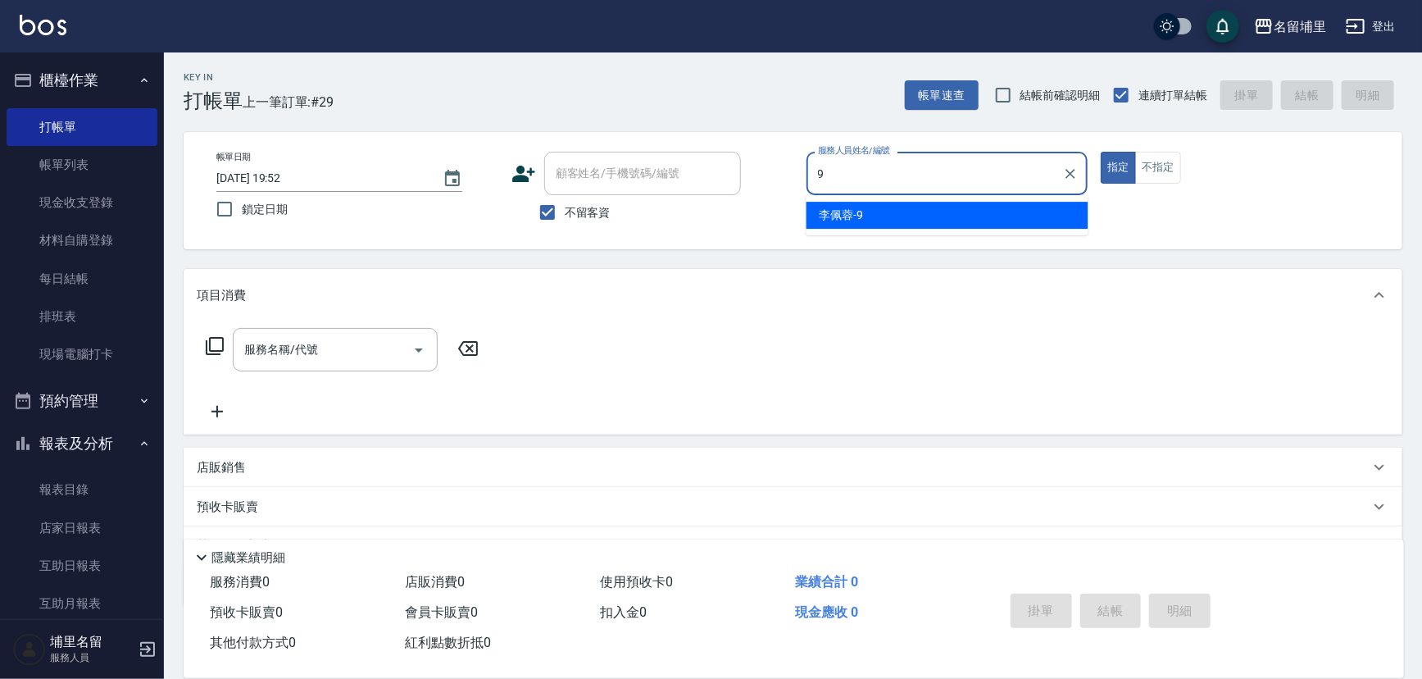
type input "李佩蓉-9"
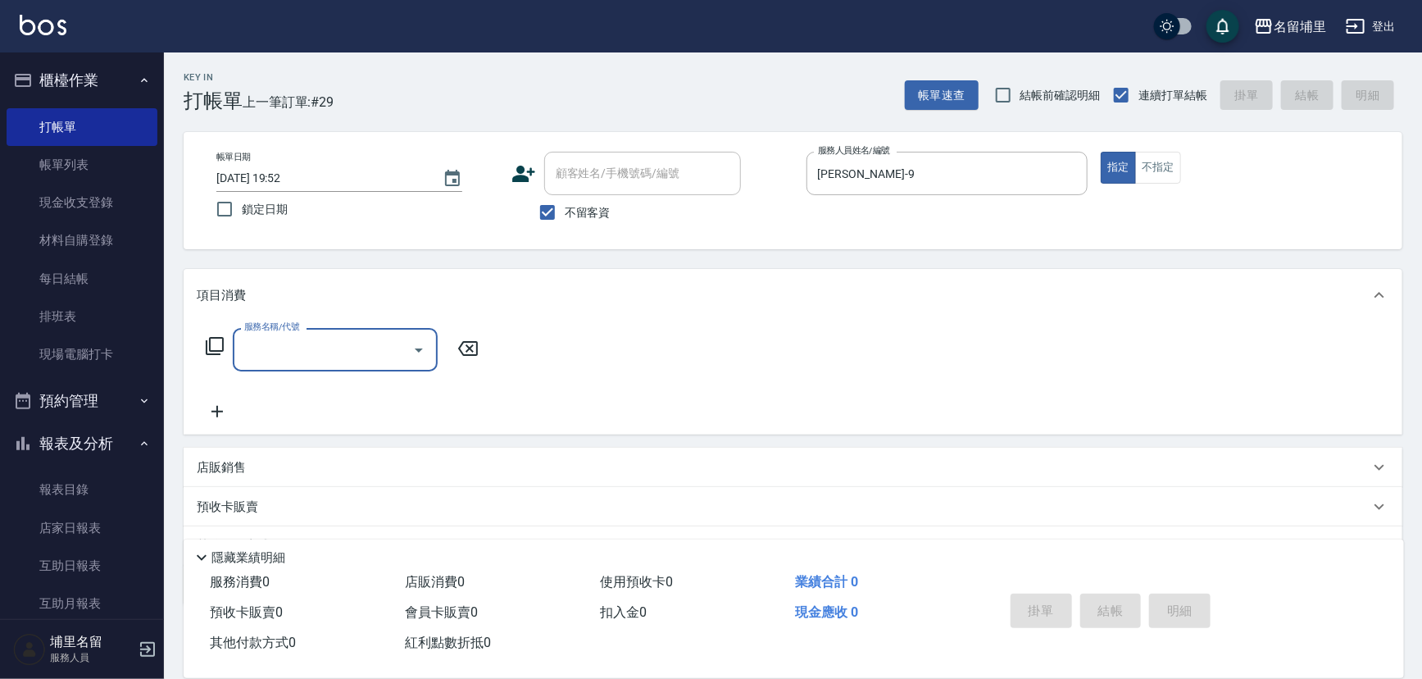
type input "4"
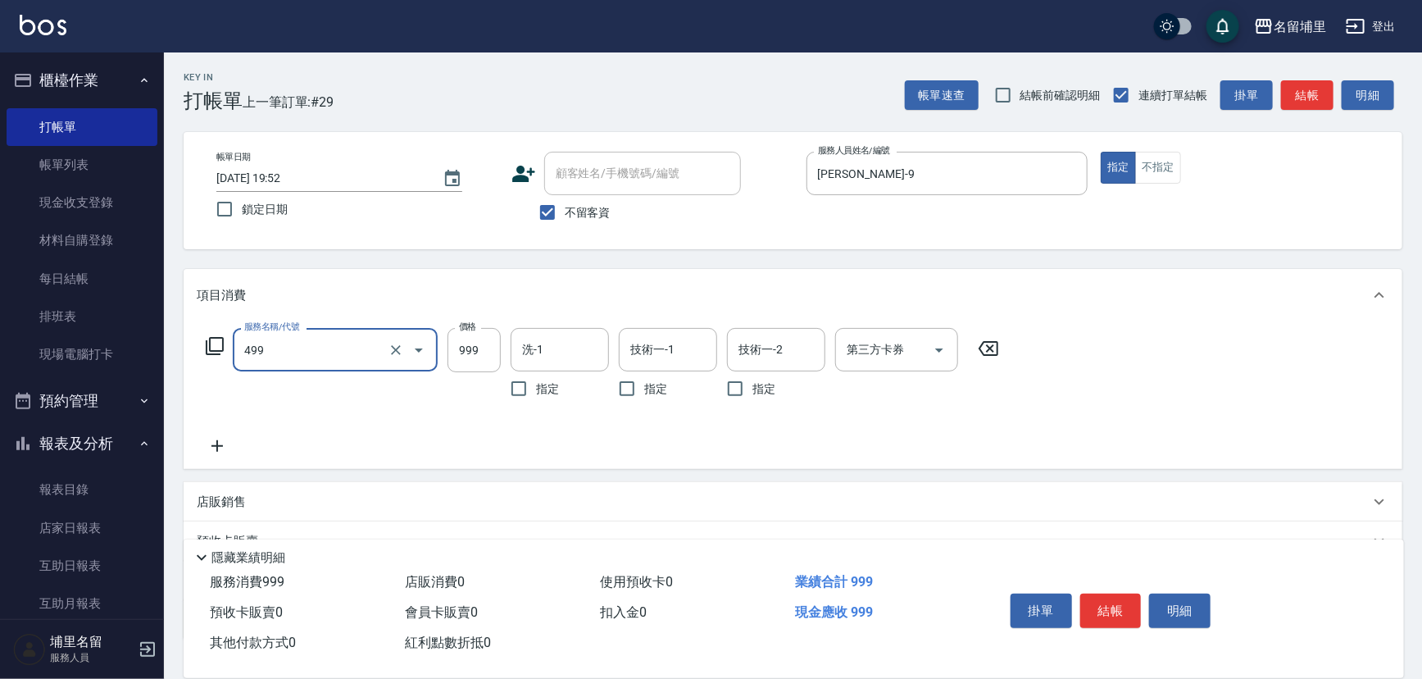
type input "染髮999(499)"
type input "1000"
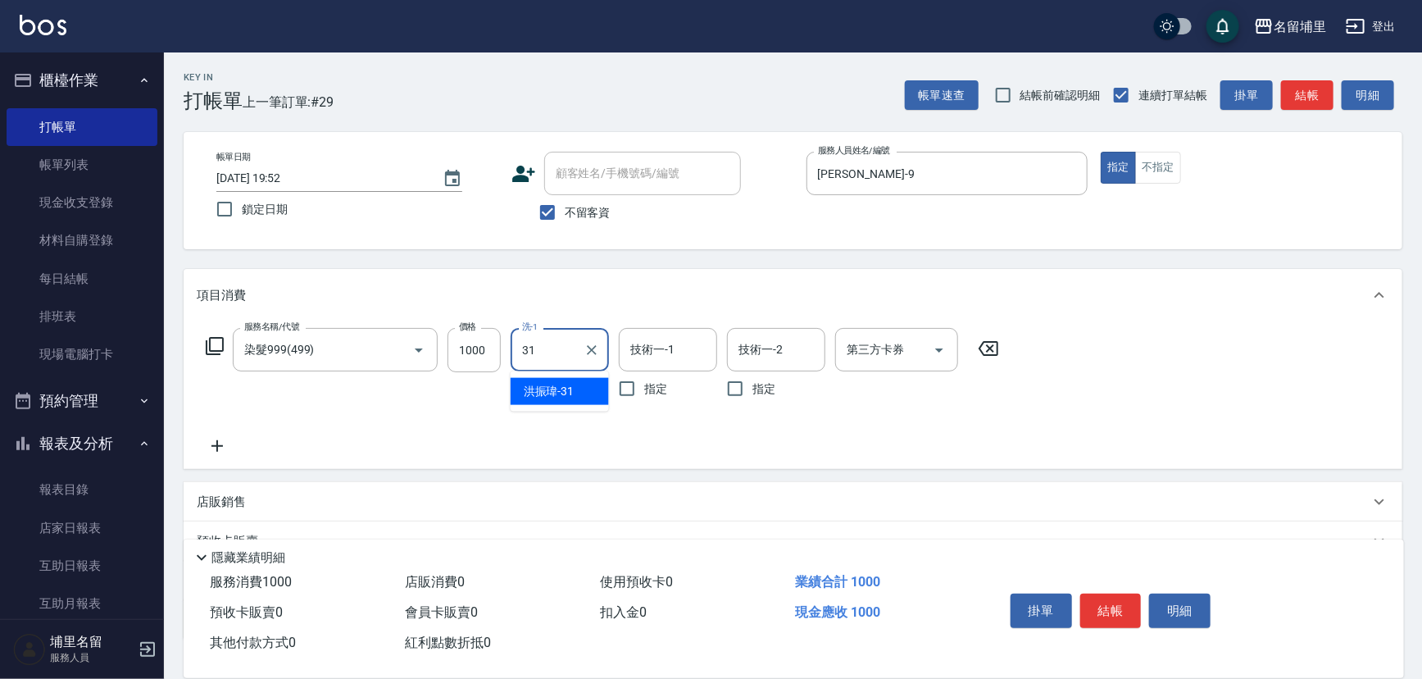
type input "洪振瑋-31"
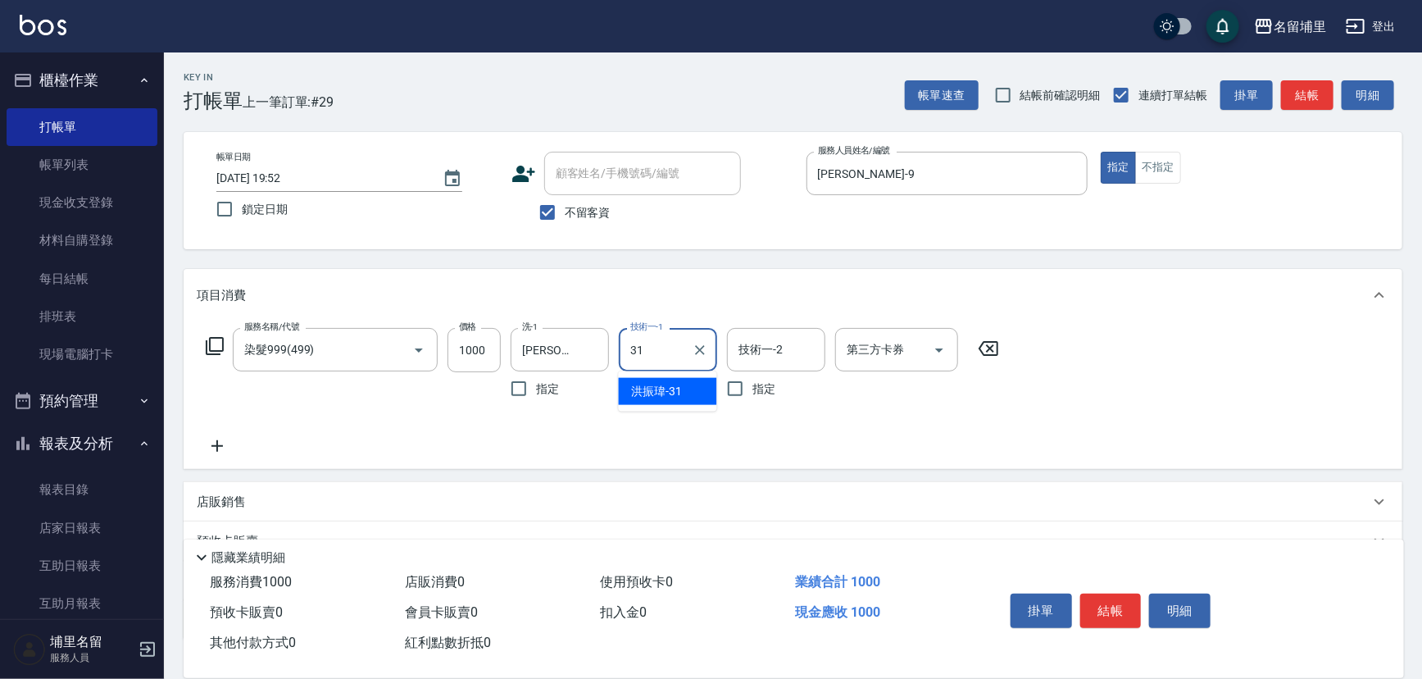
type input "洪振瑋-31"
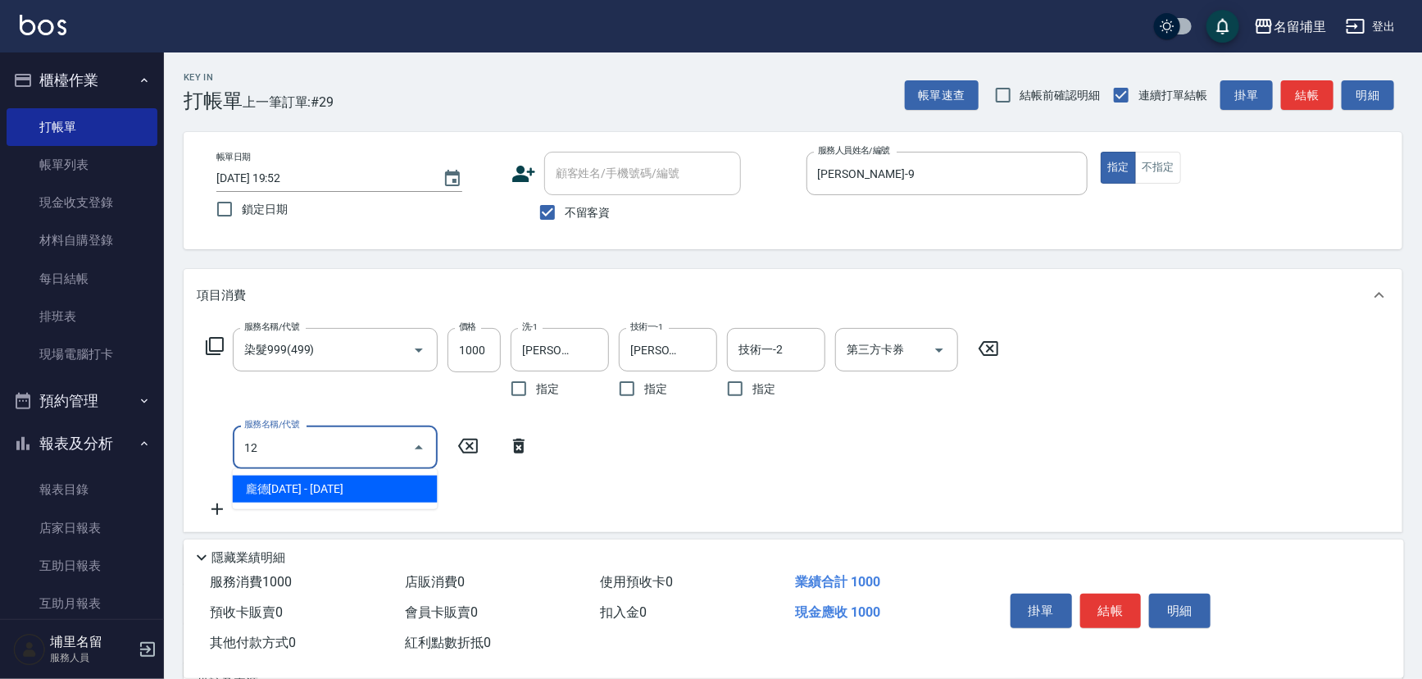
type input "1"
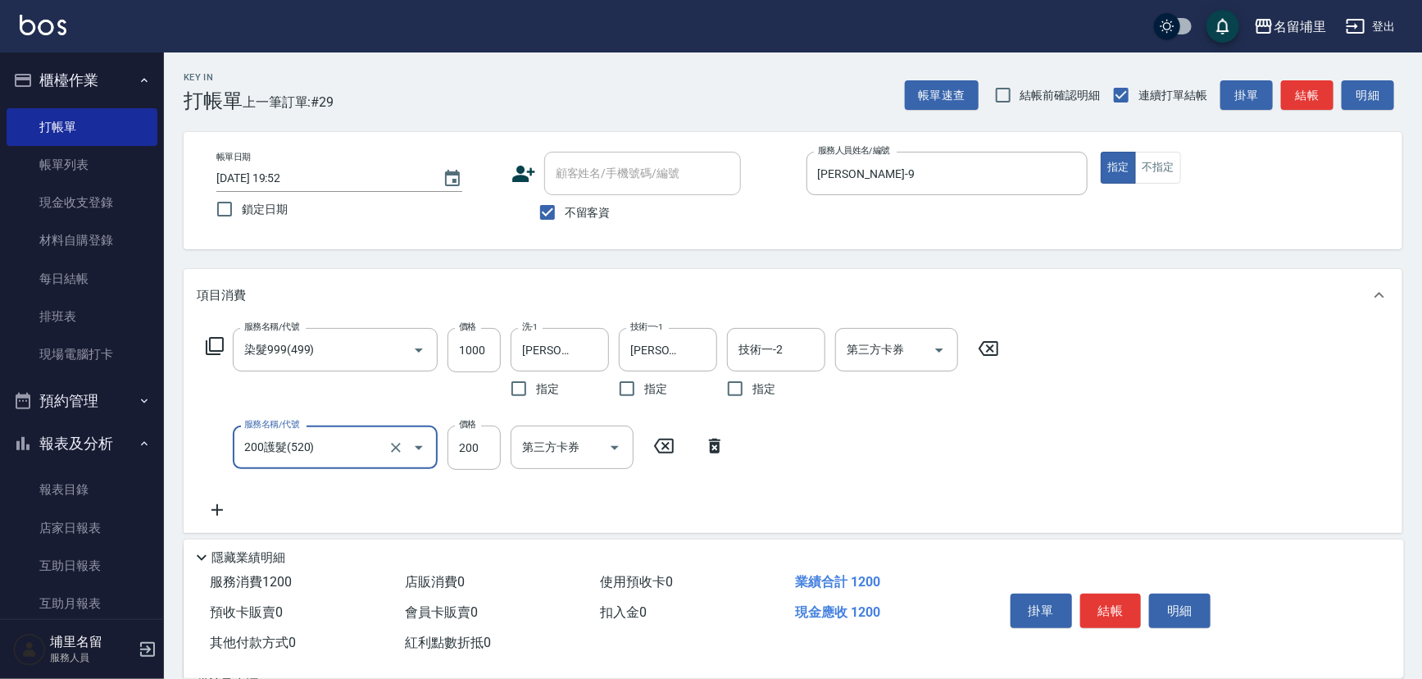
type input "200護髮(520)"
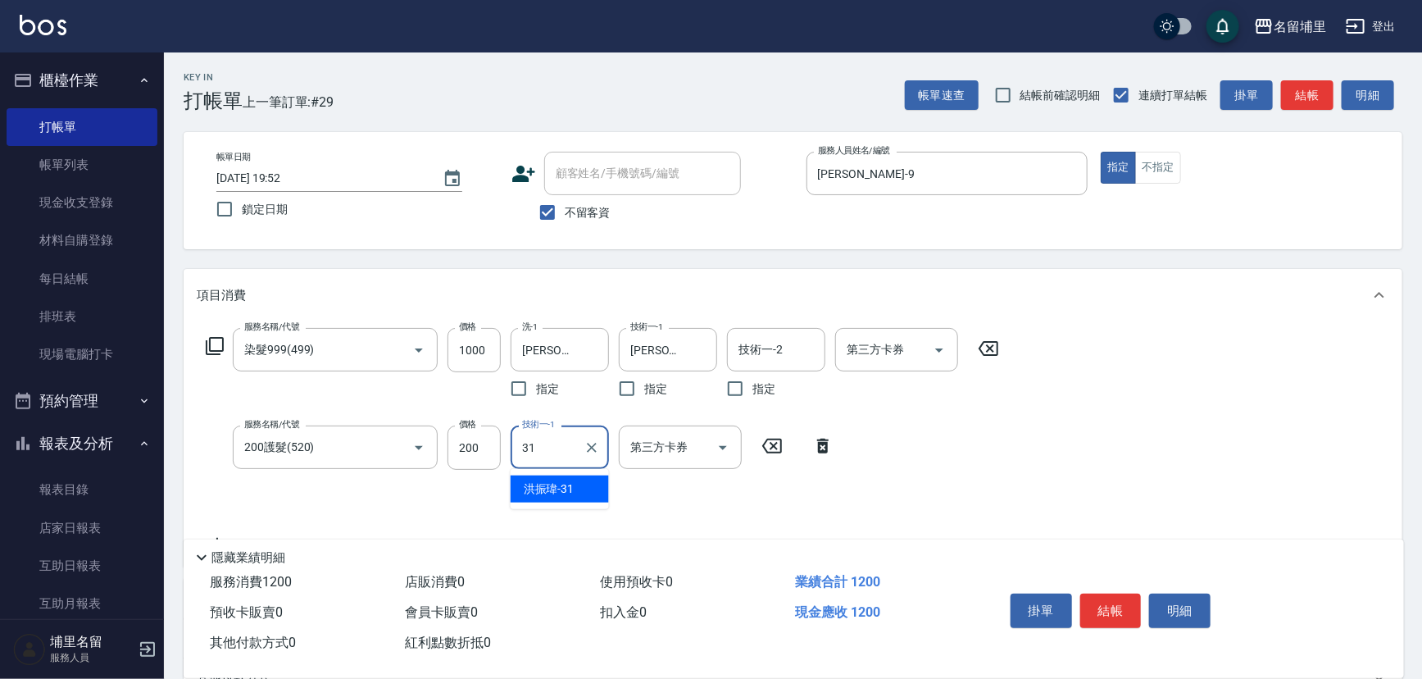
type input "洪振瑋-31"
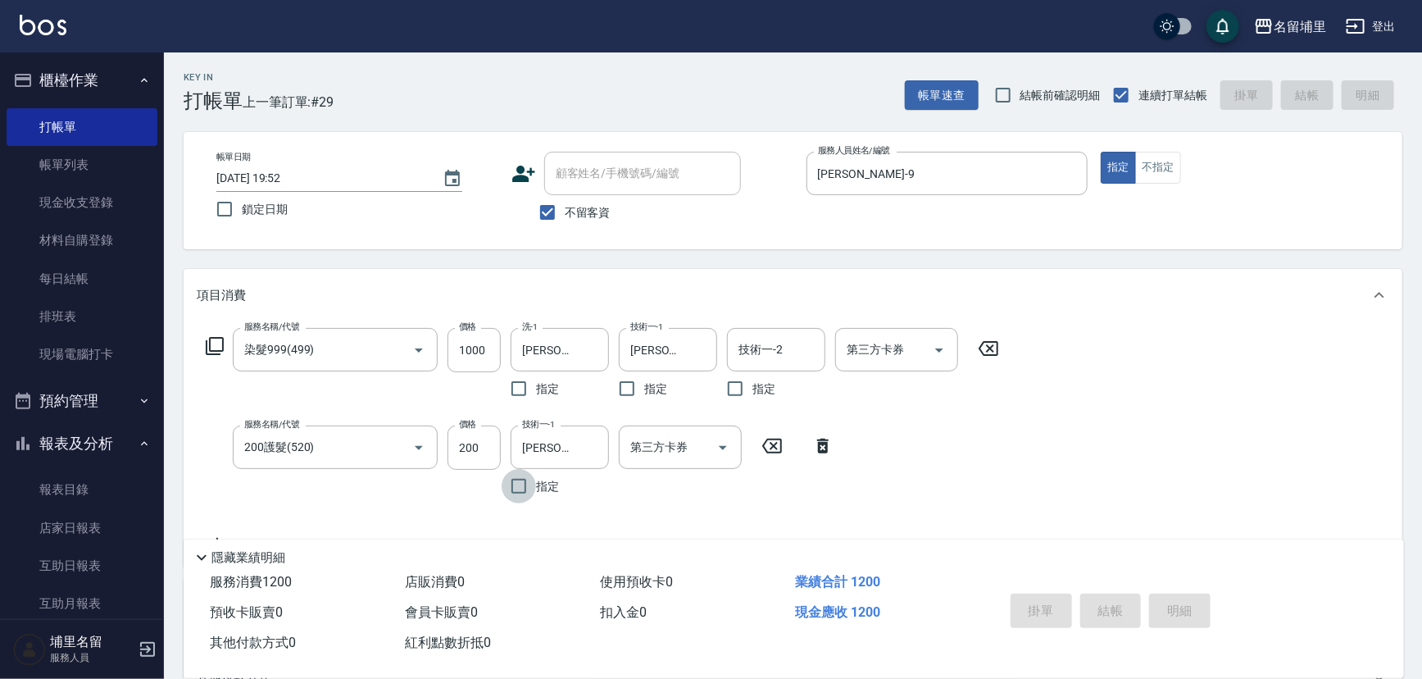
type input "2025/10/09 19:53"
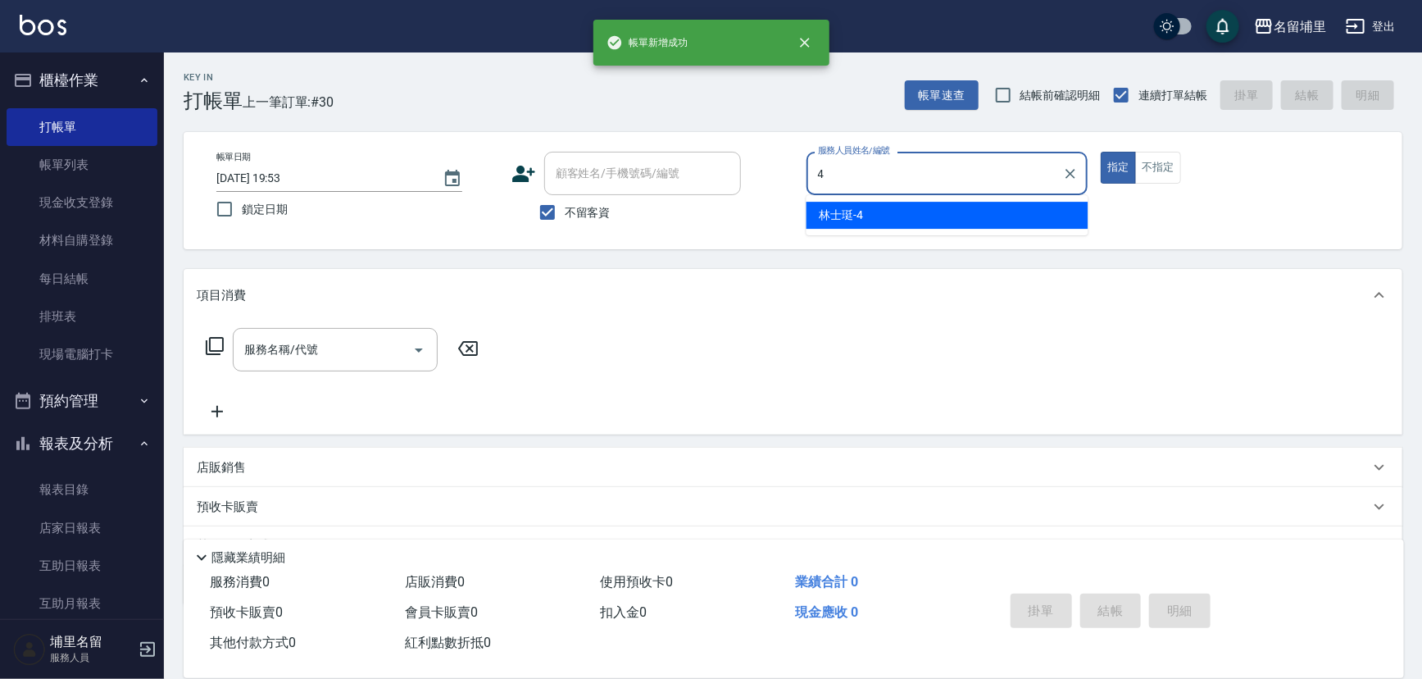
type input "林士珽-4"
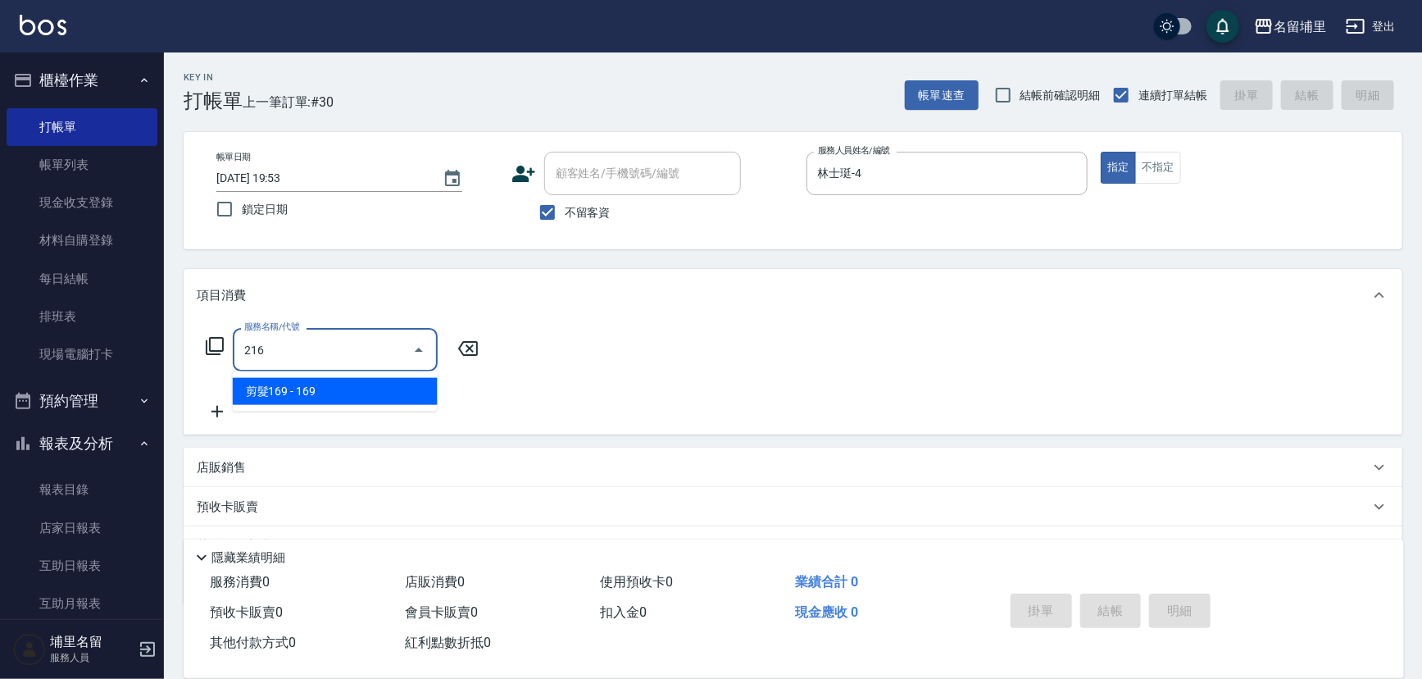
type input "剪髮169(216)"
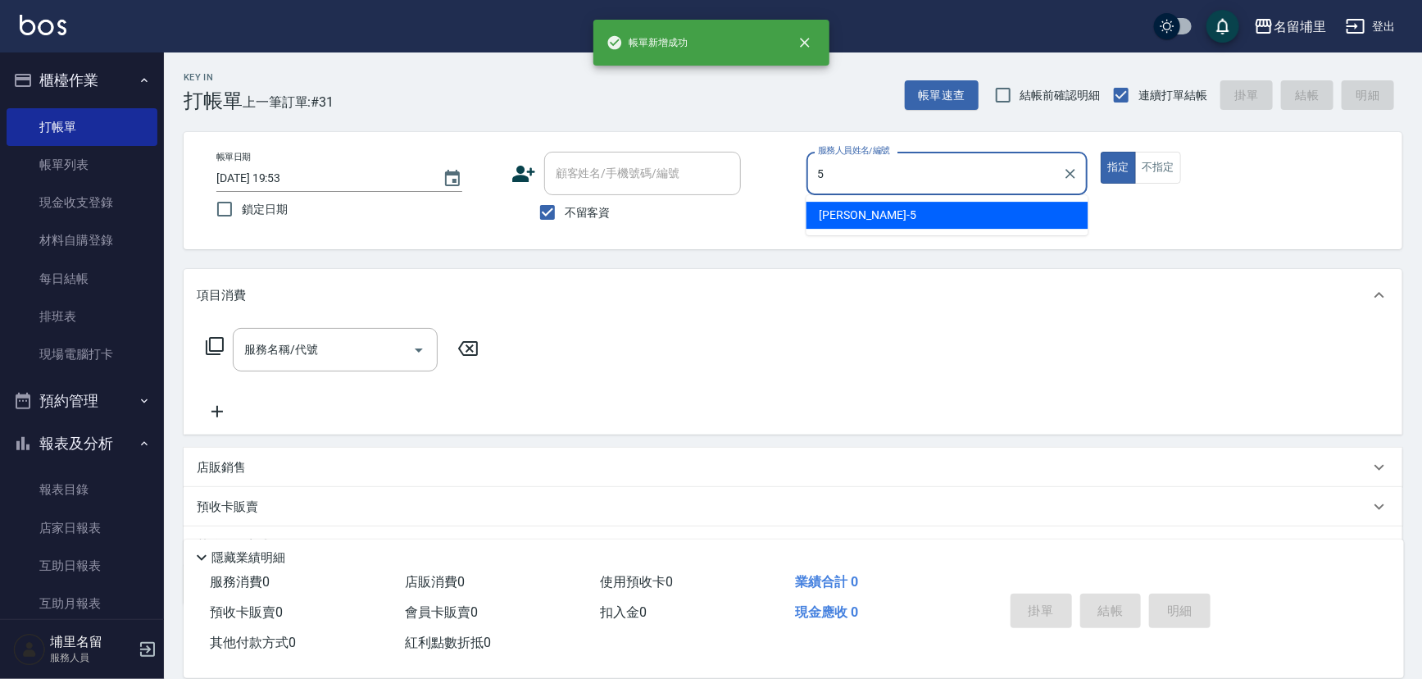
type input "蔣昀璠-5"
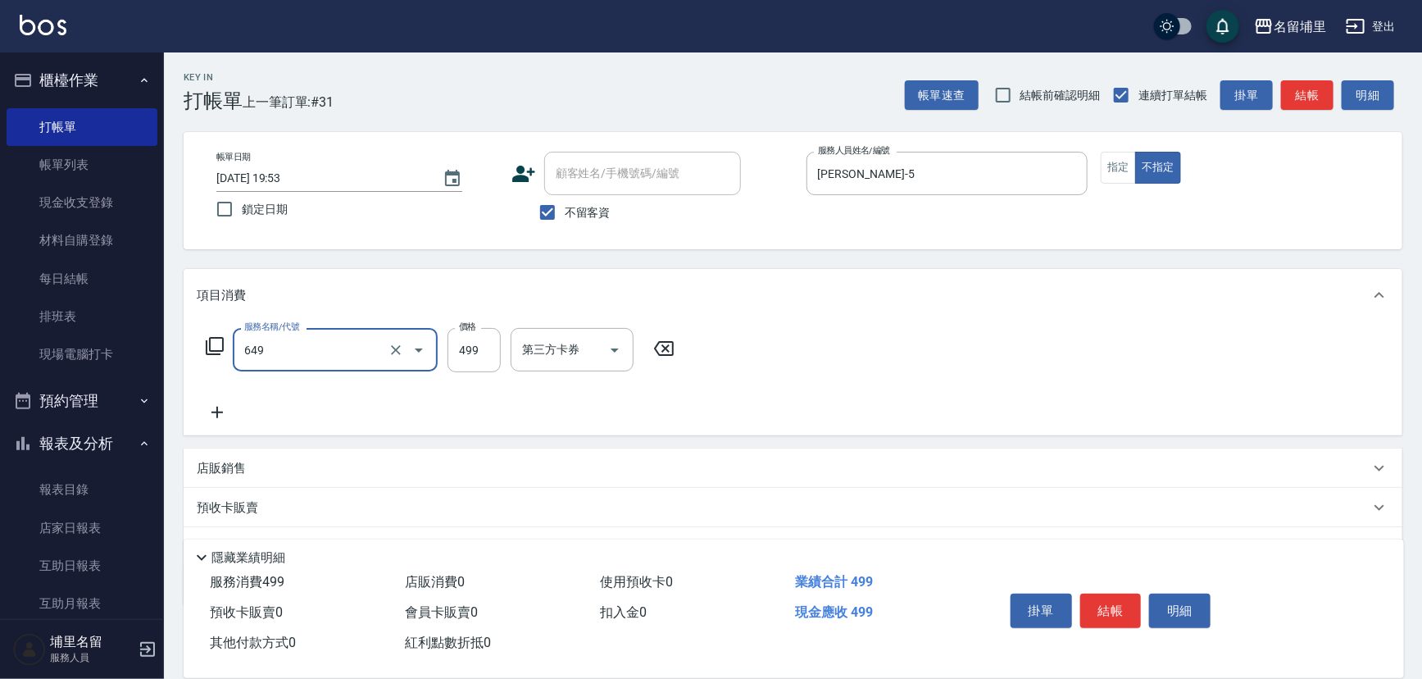
type input "角質499(649)"
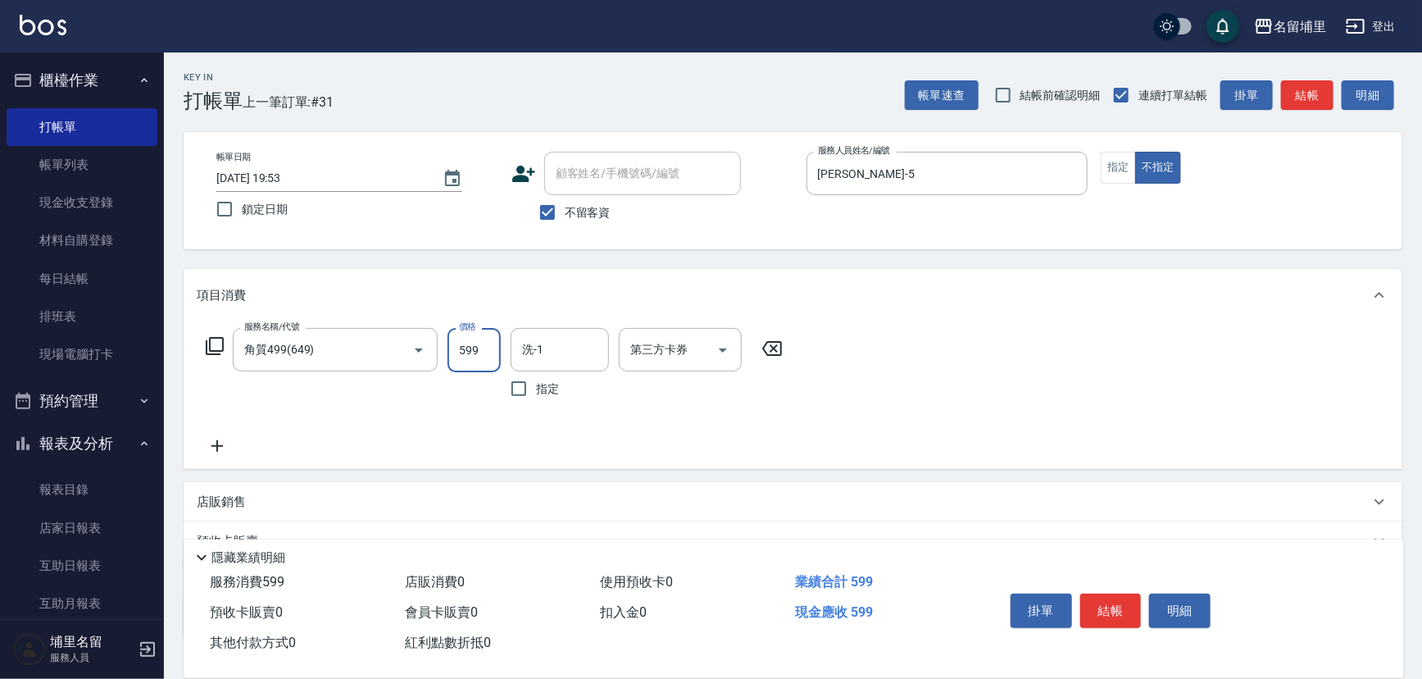
type input "599"
type input "蔣昀璠-5"
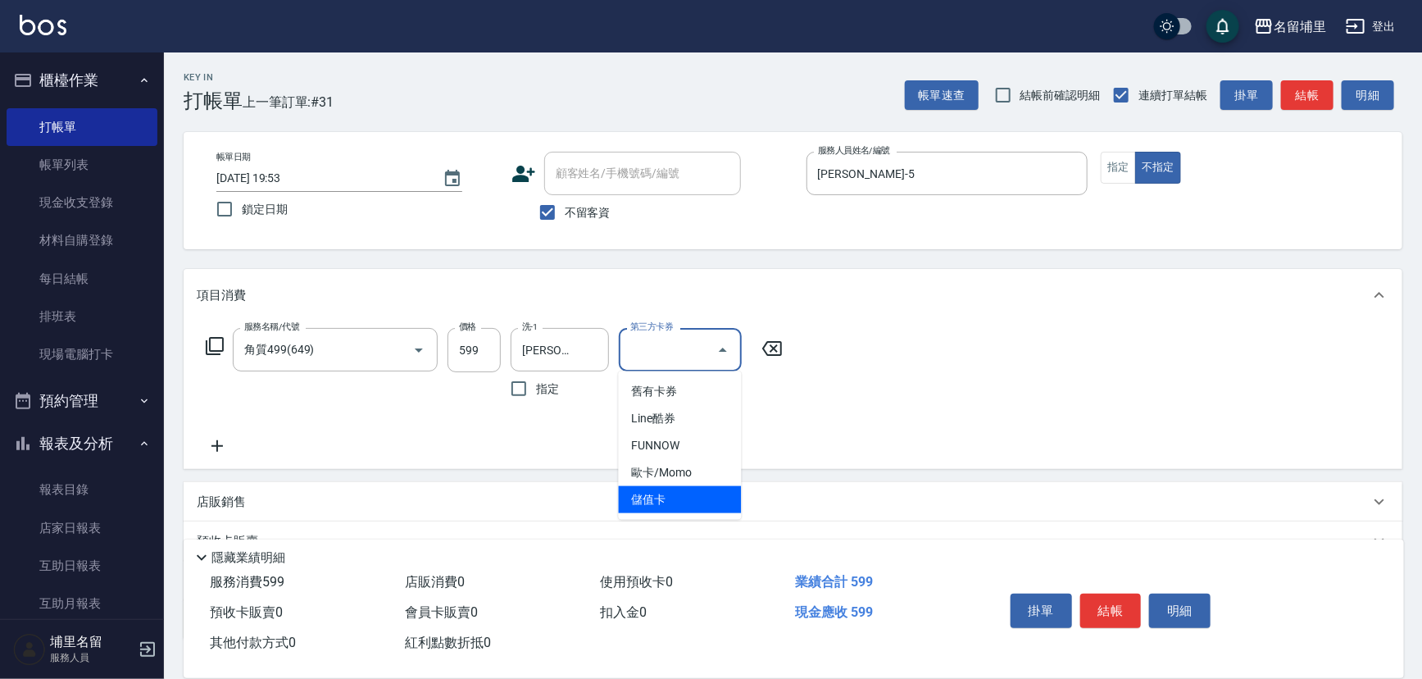
type input "儲值卡"
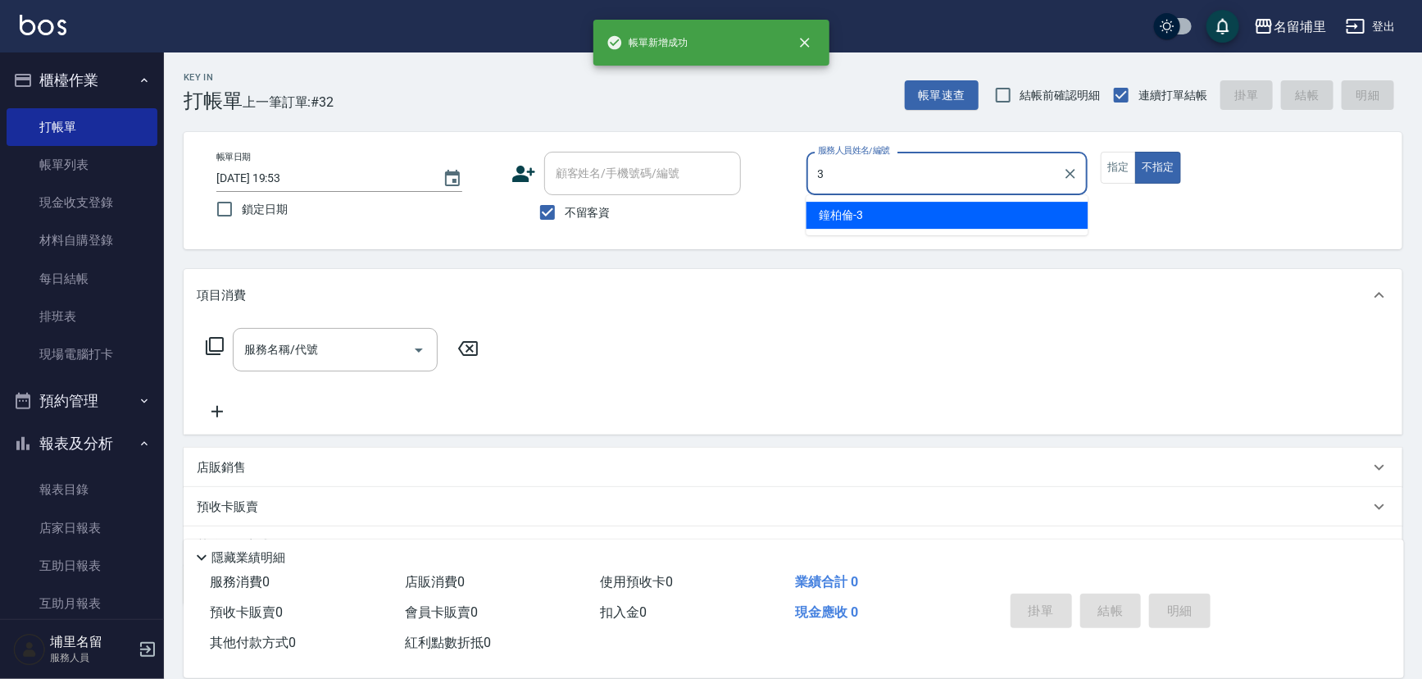
type input "鐘柏倫-3"
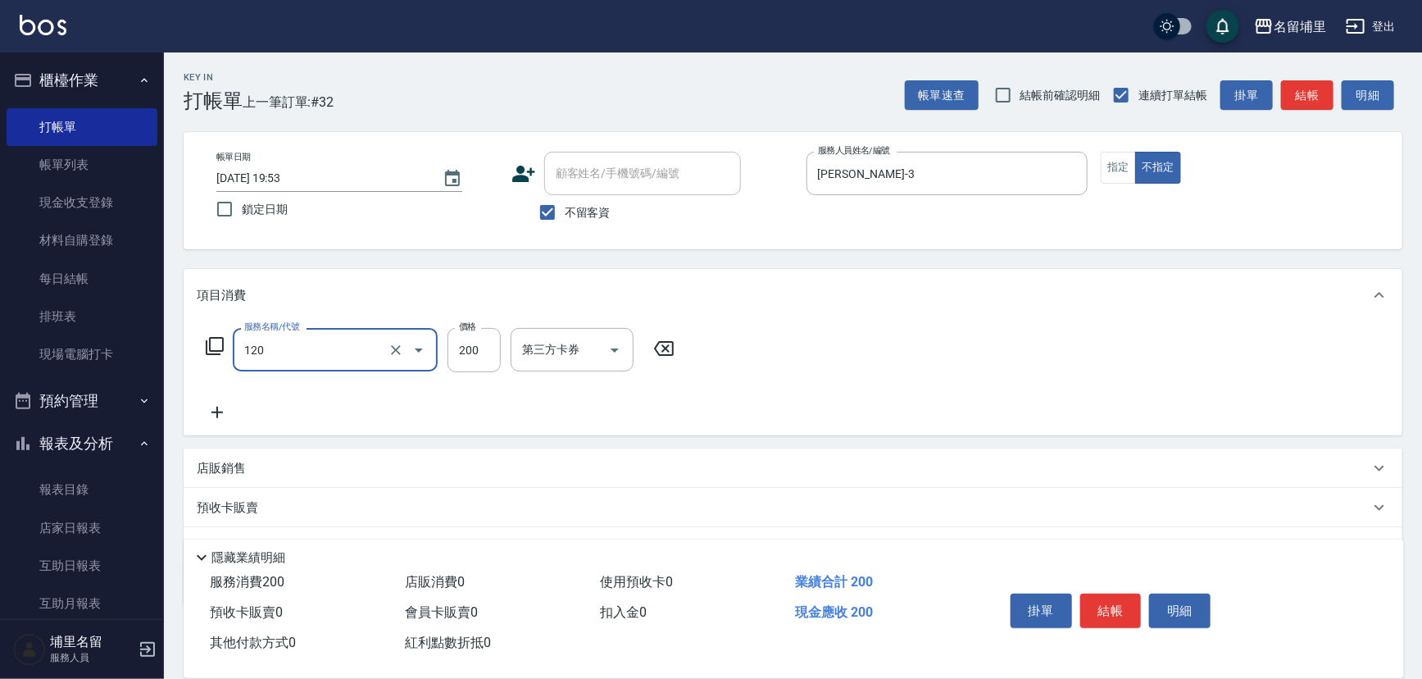
type input "New洗200(120)"
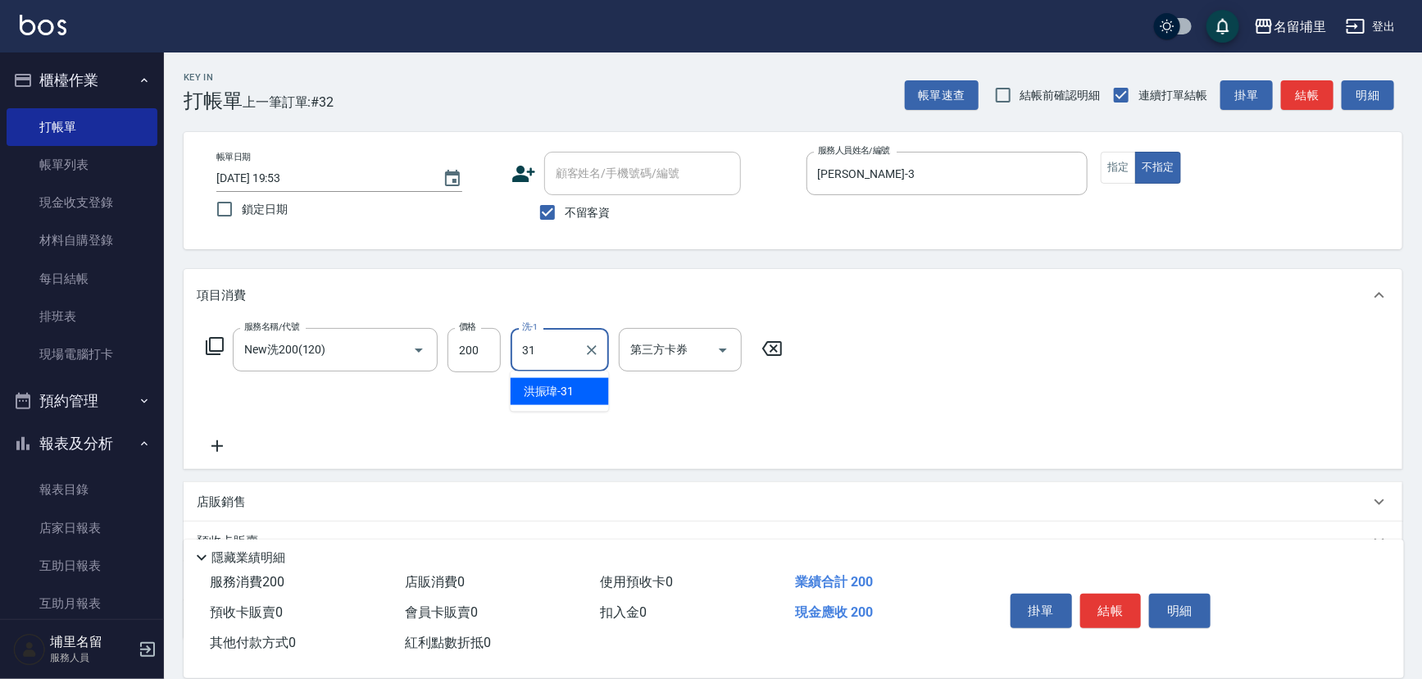
type input "洪振瑋-31"
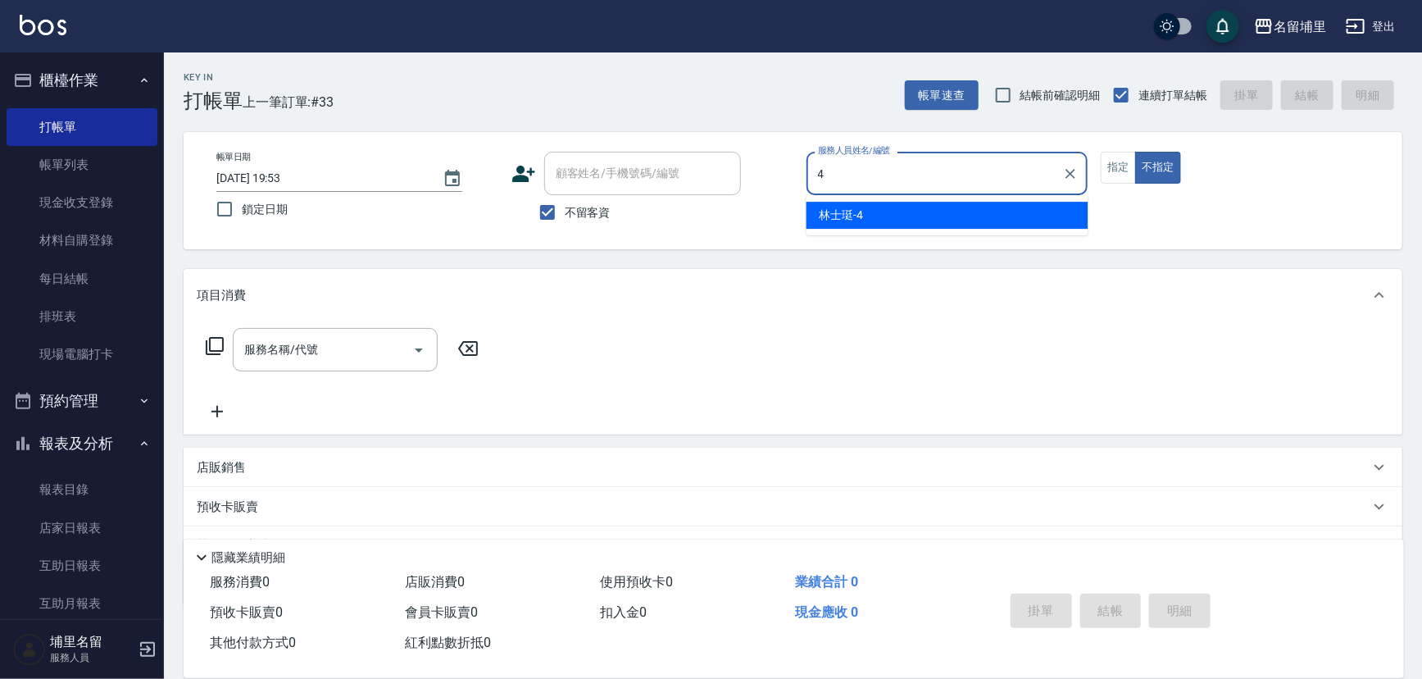
type input "林士珽-4"
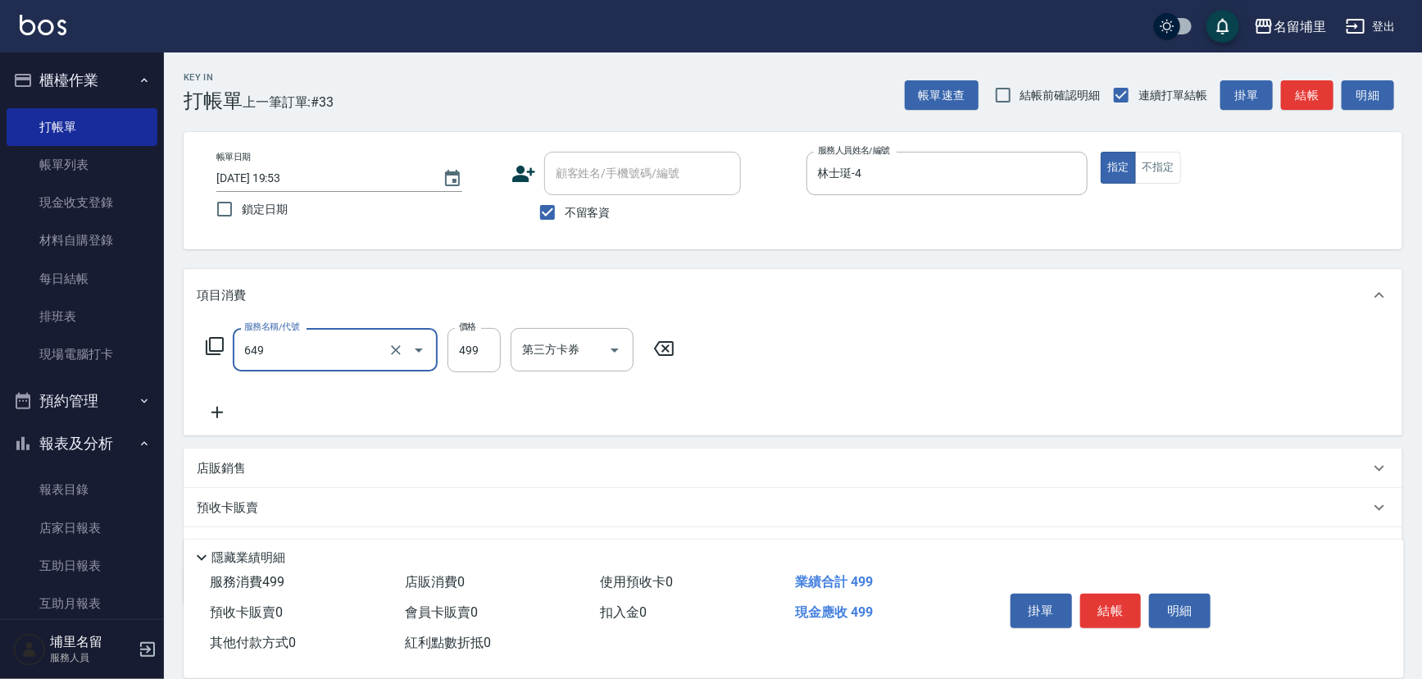
type input "角質499(649)"
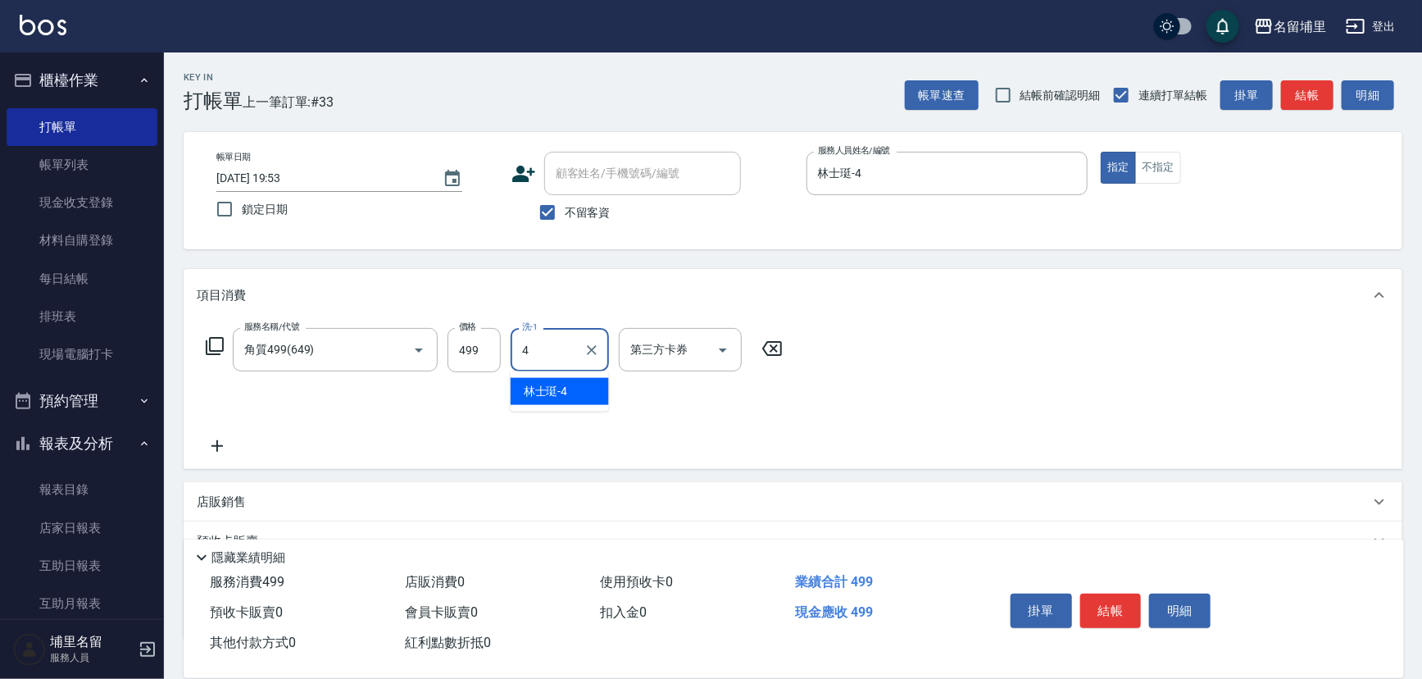
type input "林士珽-4"
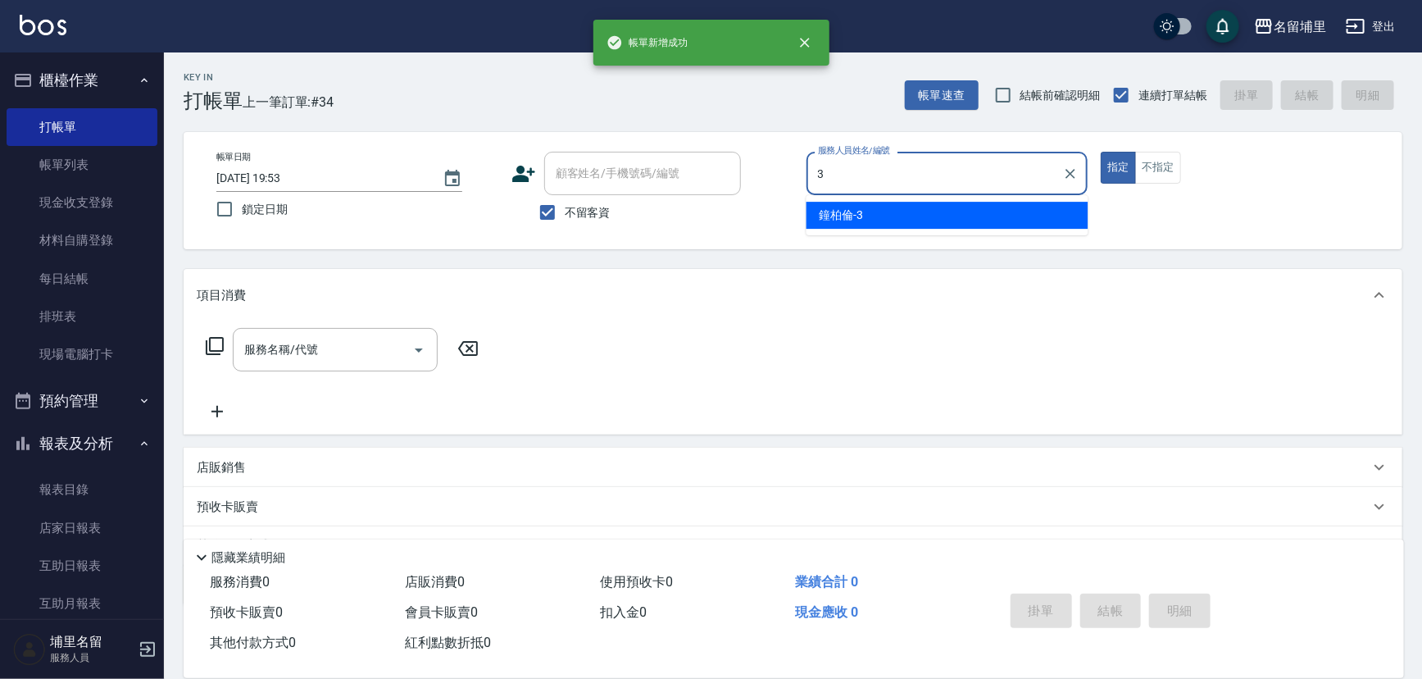
type input "鐘柏倫-3"
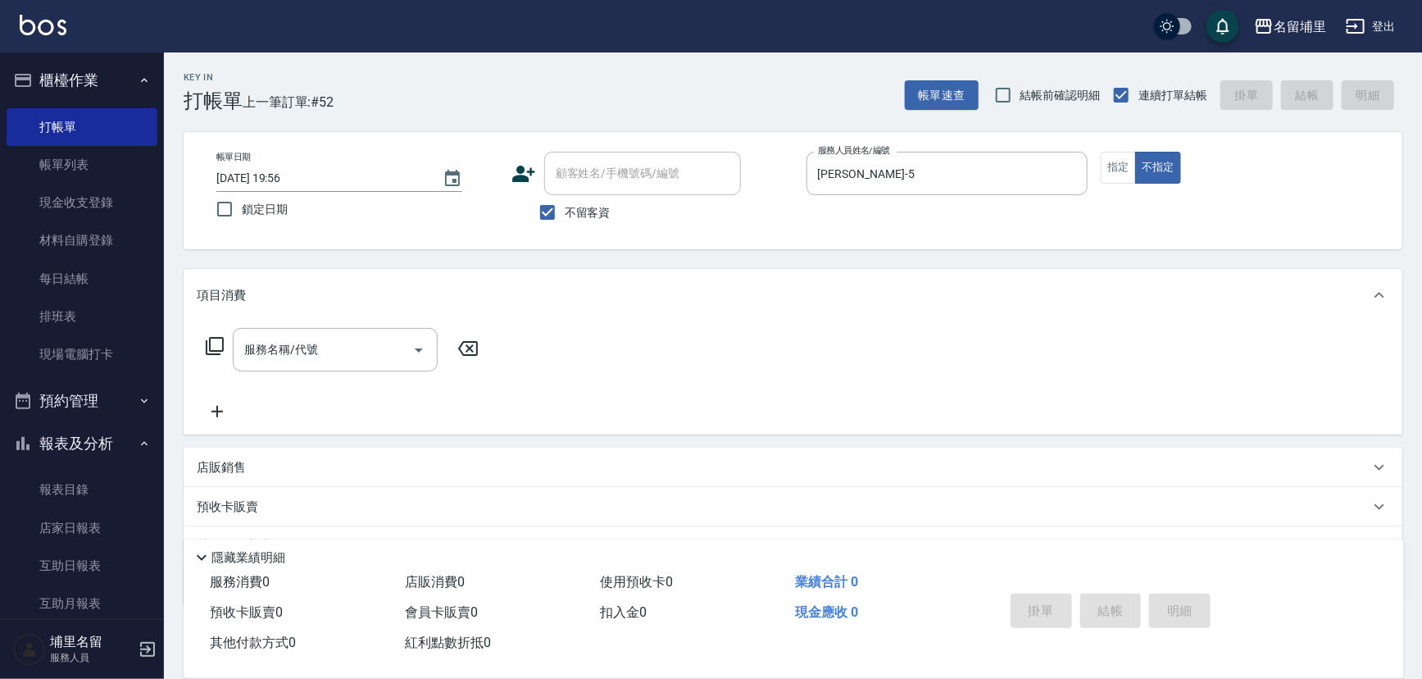
click at [1099, 148] on div "帳單日期 2025/10/09 19:56 鎖定日期 顧客姓名/手機號碼/編號 顧客姓名/手機號碼/編號 不留客資 服務人員姓名/編號 蔣昀璠-5 服務人員姓…" at bounding box center [793, 190] width 1219 height 117
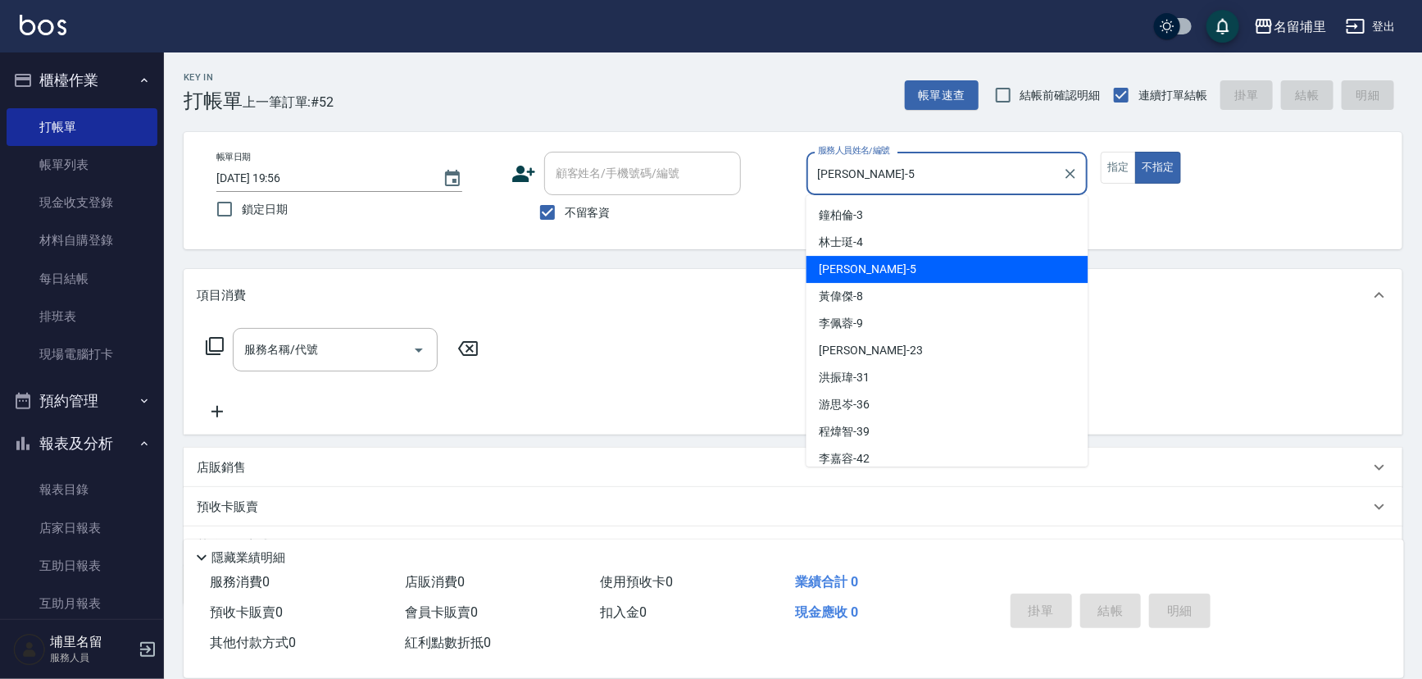
click at [1016, 170] on input "蔣昀璠-5" at bounding box center [935, 173] width 243 height 29
drag, startPoint x: 1016, startPoint y: 170, endPoint x: 861, endPoint y: 176, distance: 155.1
click at [861, 176] on input "蔣昀璠-5" at bounding box center [935, 173] width 243 height 29
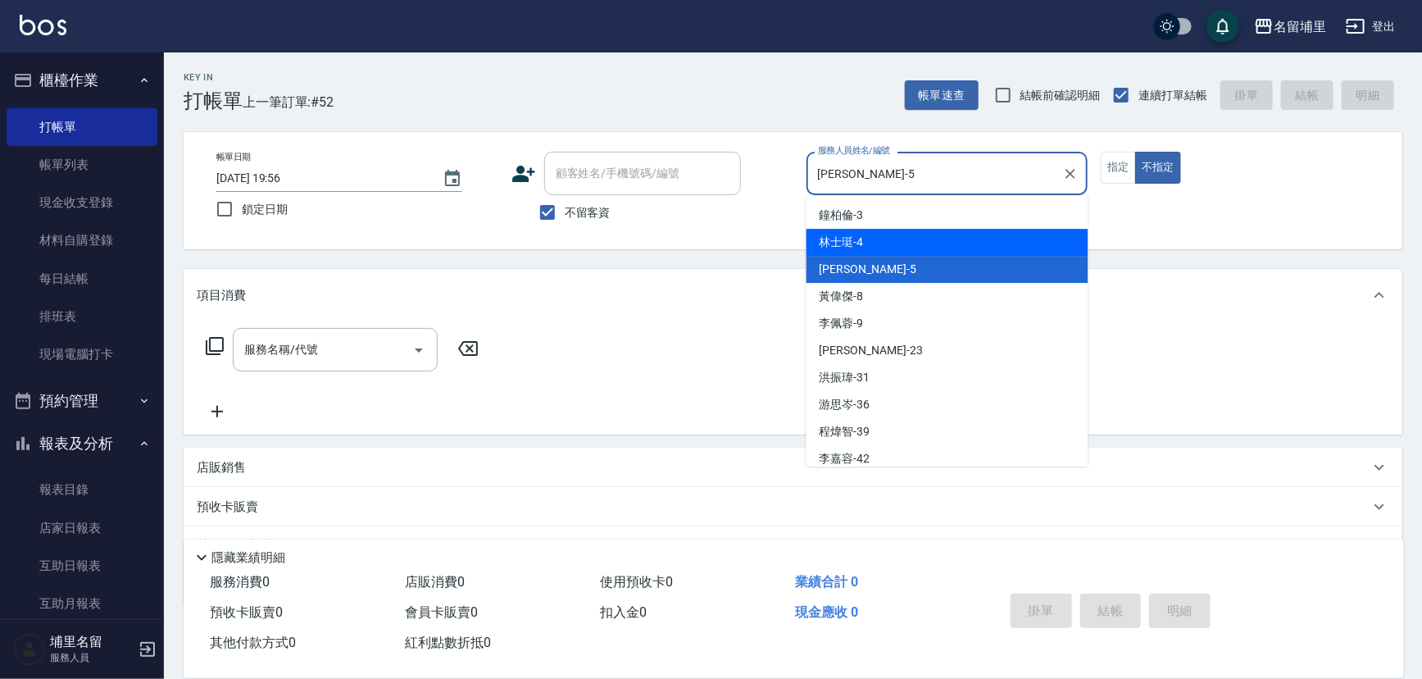
click at [867, 245] on div "林士珽 -4" at bounding box center [948, 242] width 282 height 27
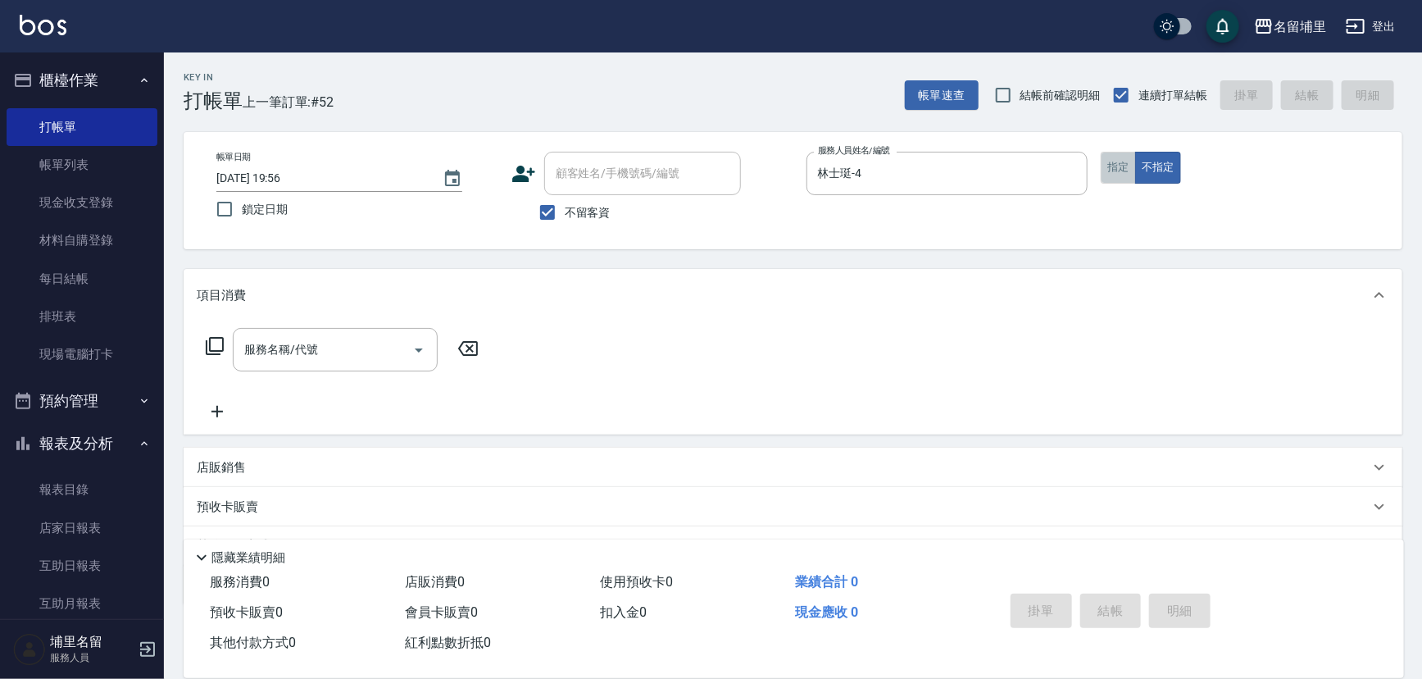
click at [1122, 156] on button "指定" at bounding box center [1118, 168] width 35 height 32
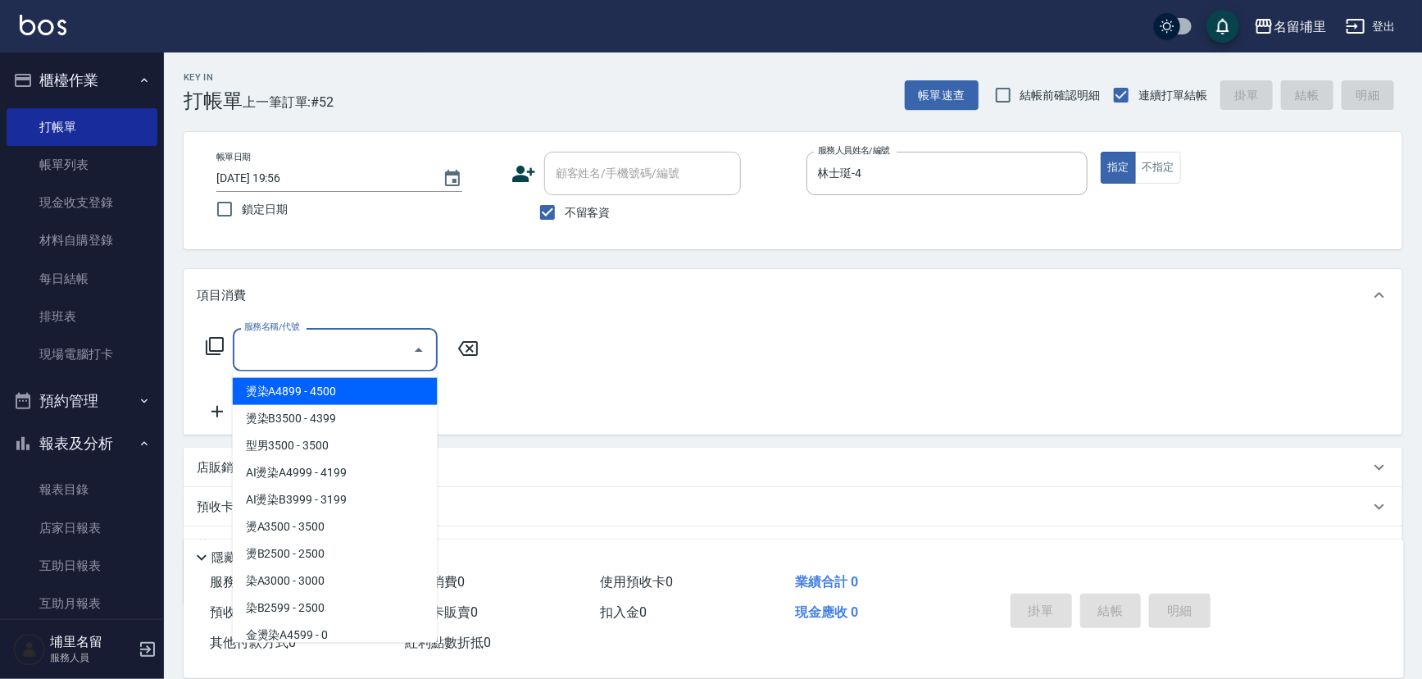
click at [318, 335] on input "服務名稱/代號" at bounding box center [323, 349] width 166 height 29
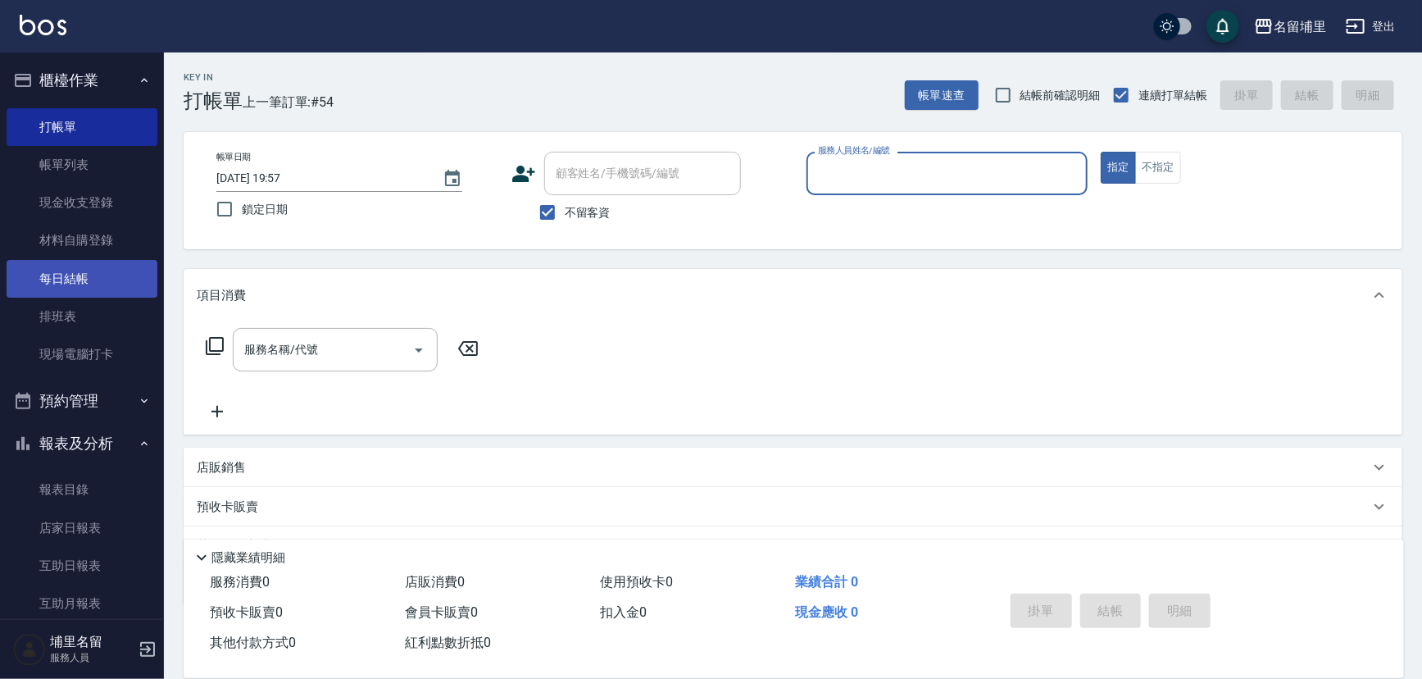
click at [101, 278] on link "每日結帳" at bounding box center [82, 279] width 151 height 38
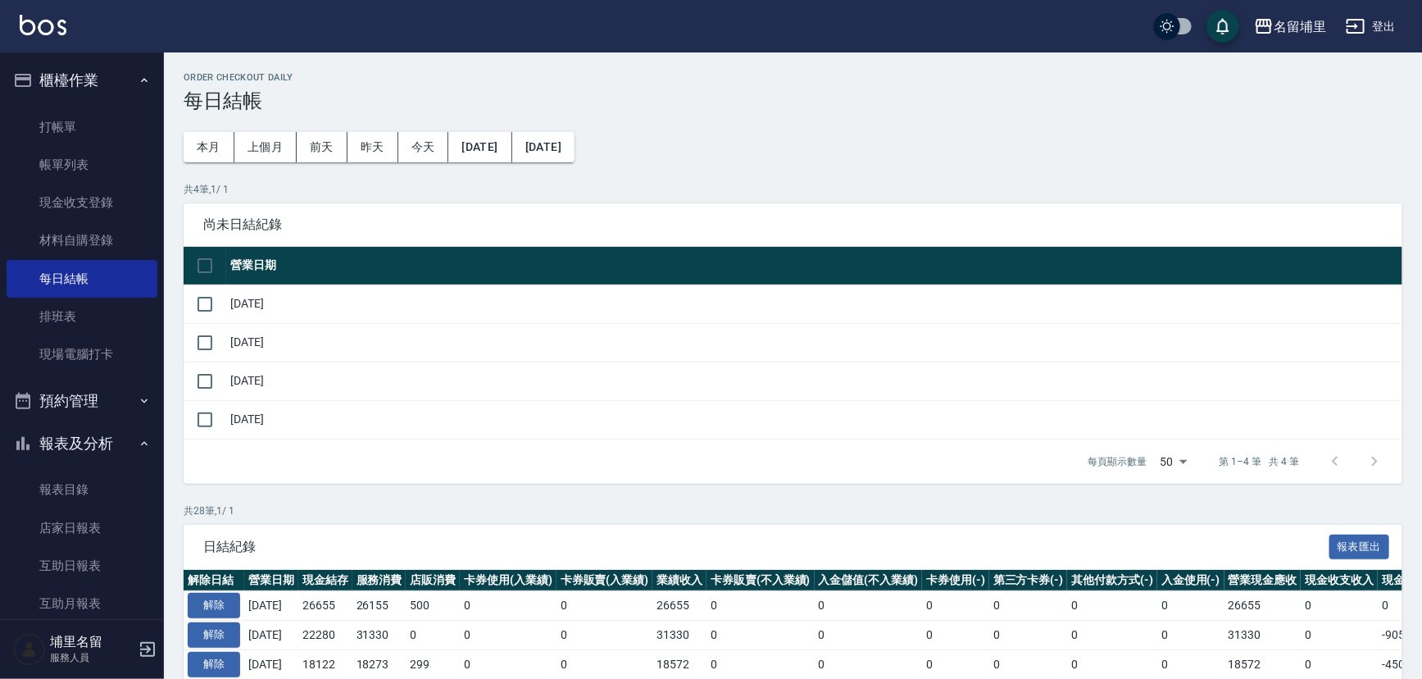
click at [265, 417] on td "[DATE]" at bounding box center [814, 419] width 1176 height 39
click at [56, 114] on link "打帳單" at bounding box center [82, 127] width 151 height 38
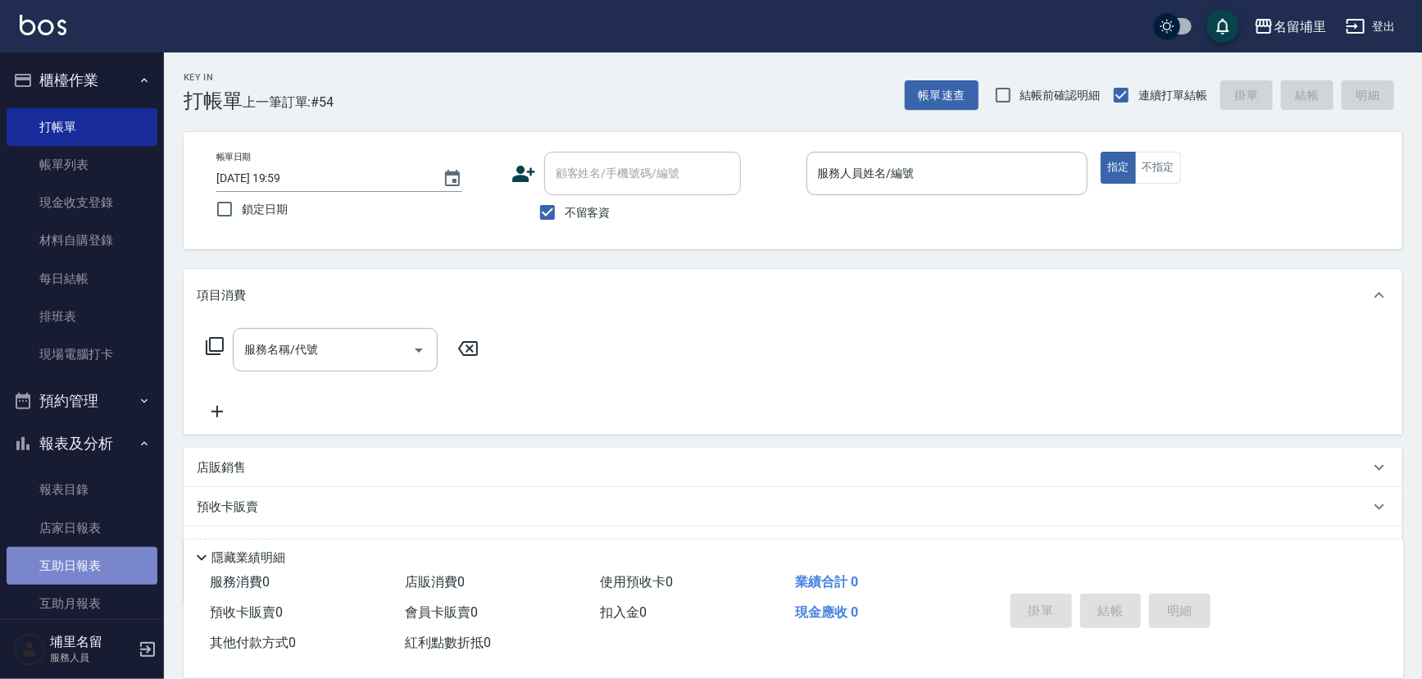
click at [96, 559] on link "互助日報表" at bounding box center [82, 566] width 151 height 38
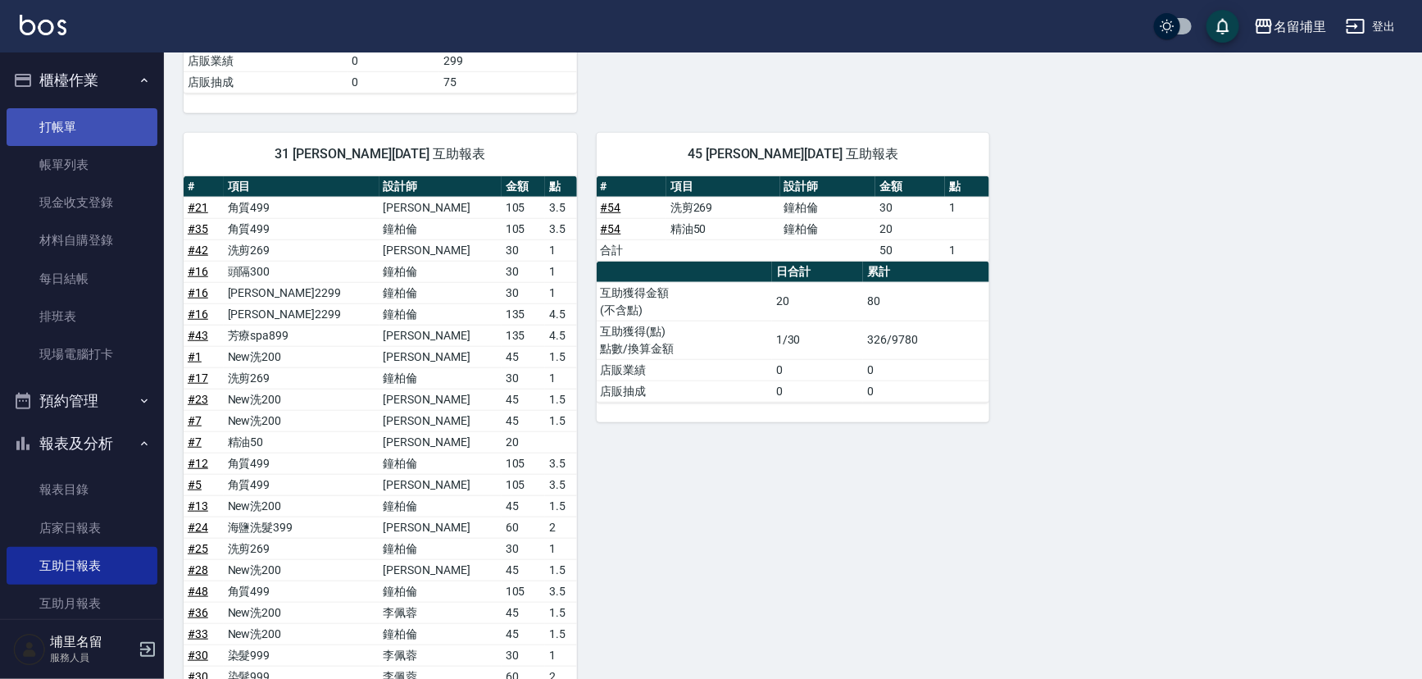
scroll to position [521, 0]
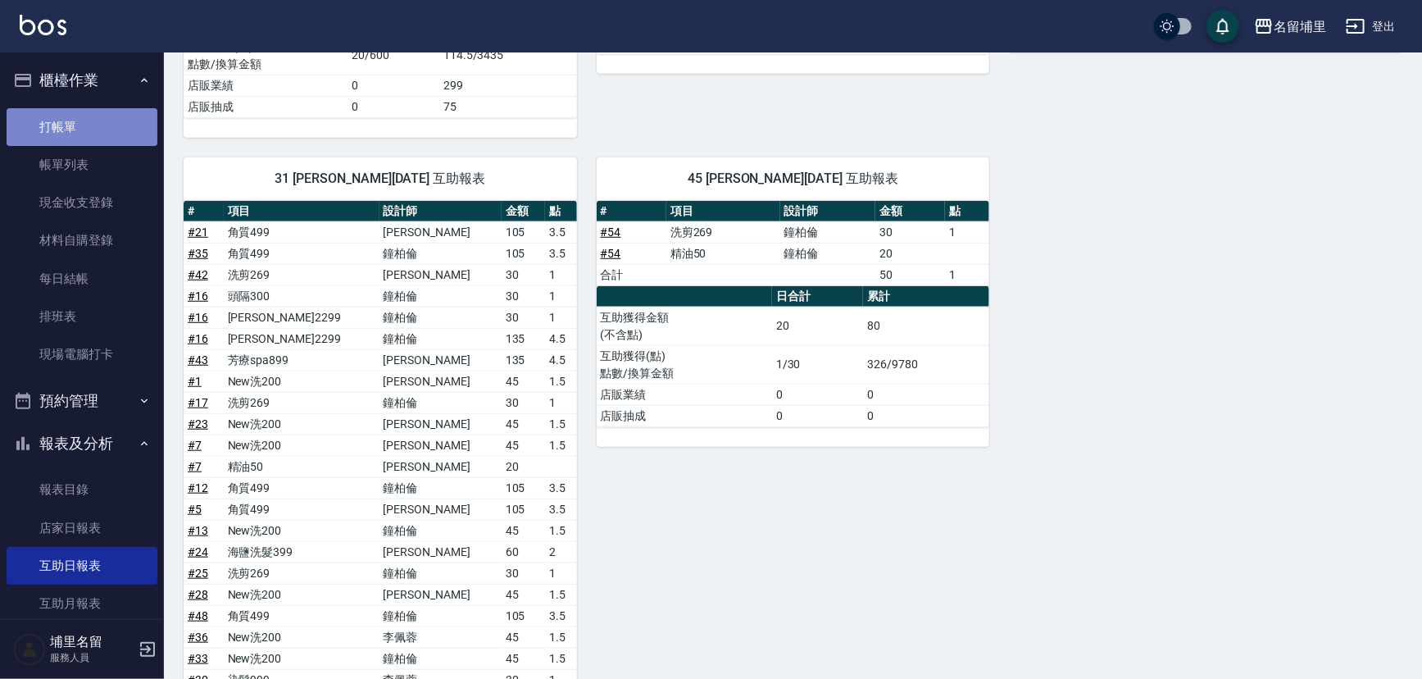
click at [94, 117] on link "打帳單" at bounding box center [82, 127] width 151 height 38
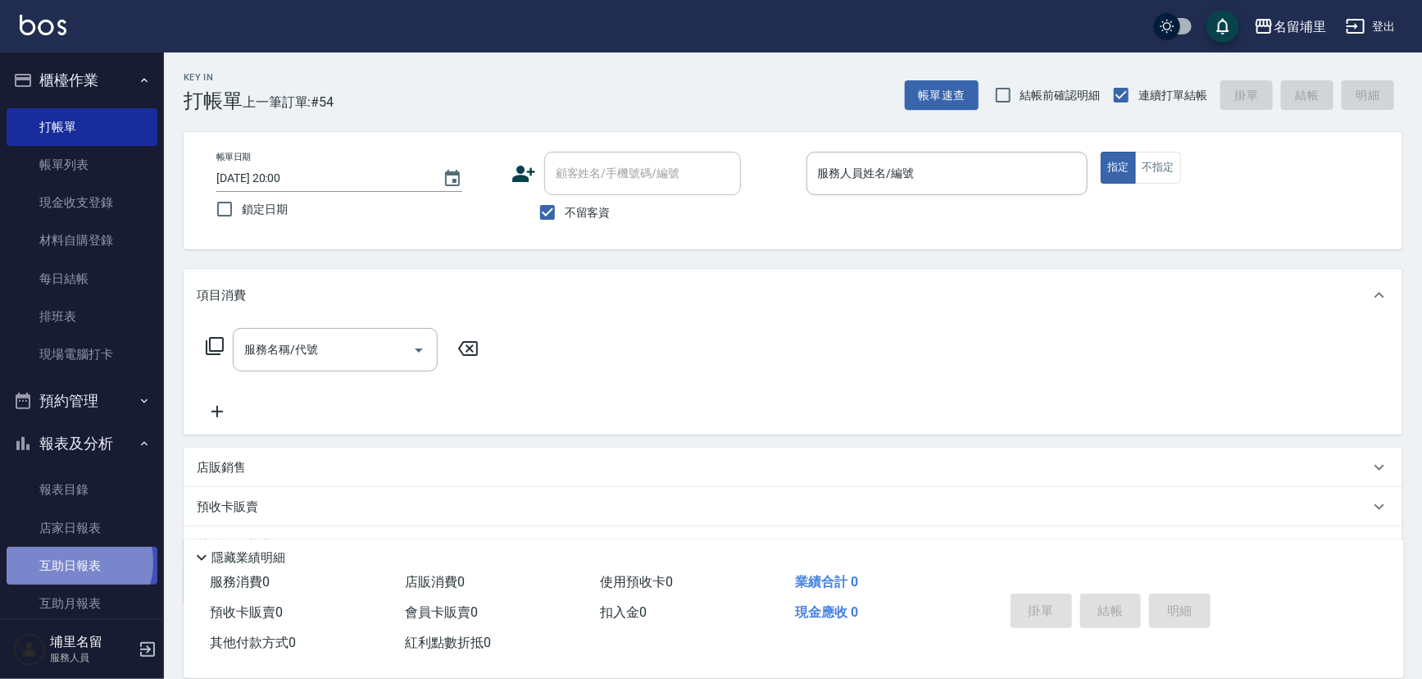
click at [71, 562] on link "互助日報表" at bounding box center [82, 566] width 151 height 38
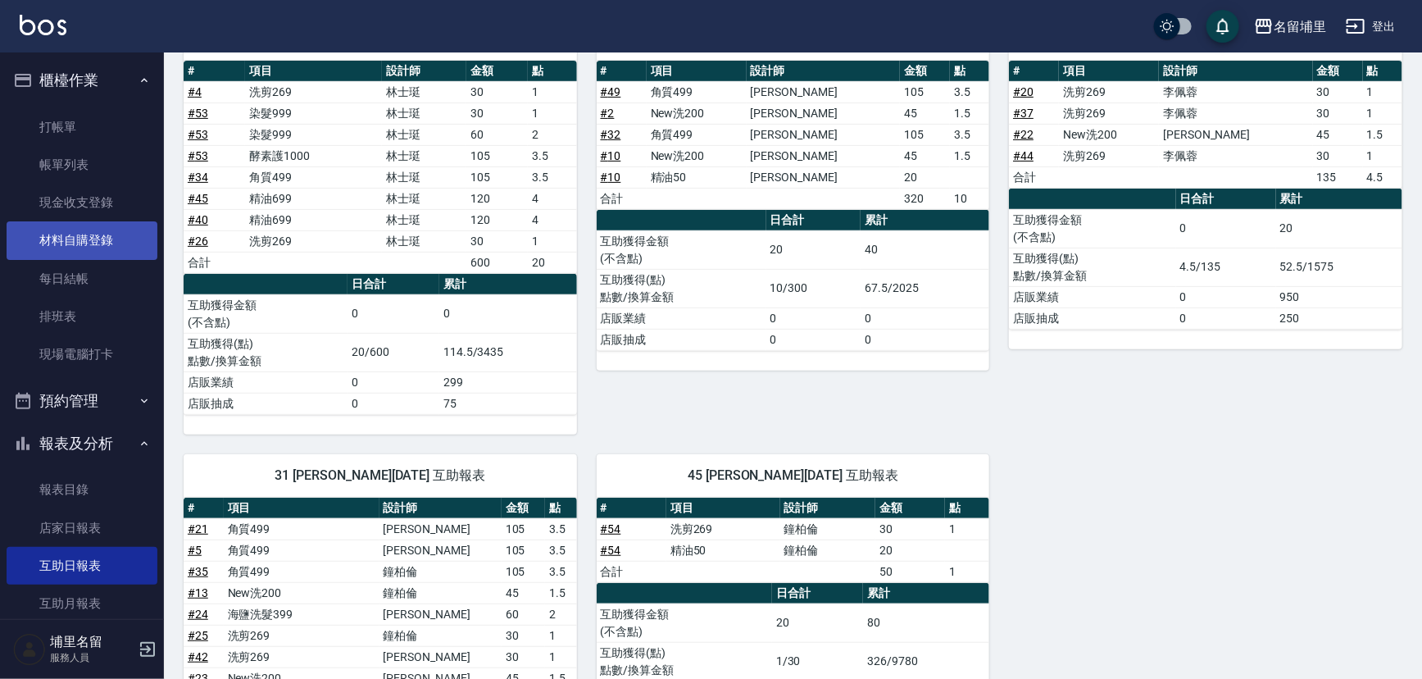
scroll to position [223, 0]
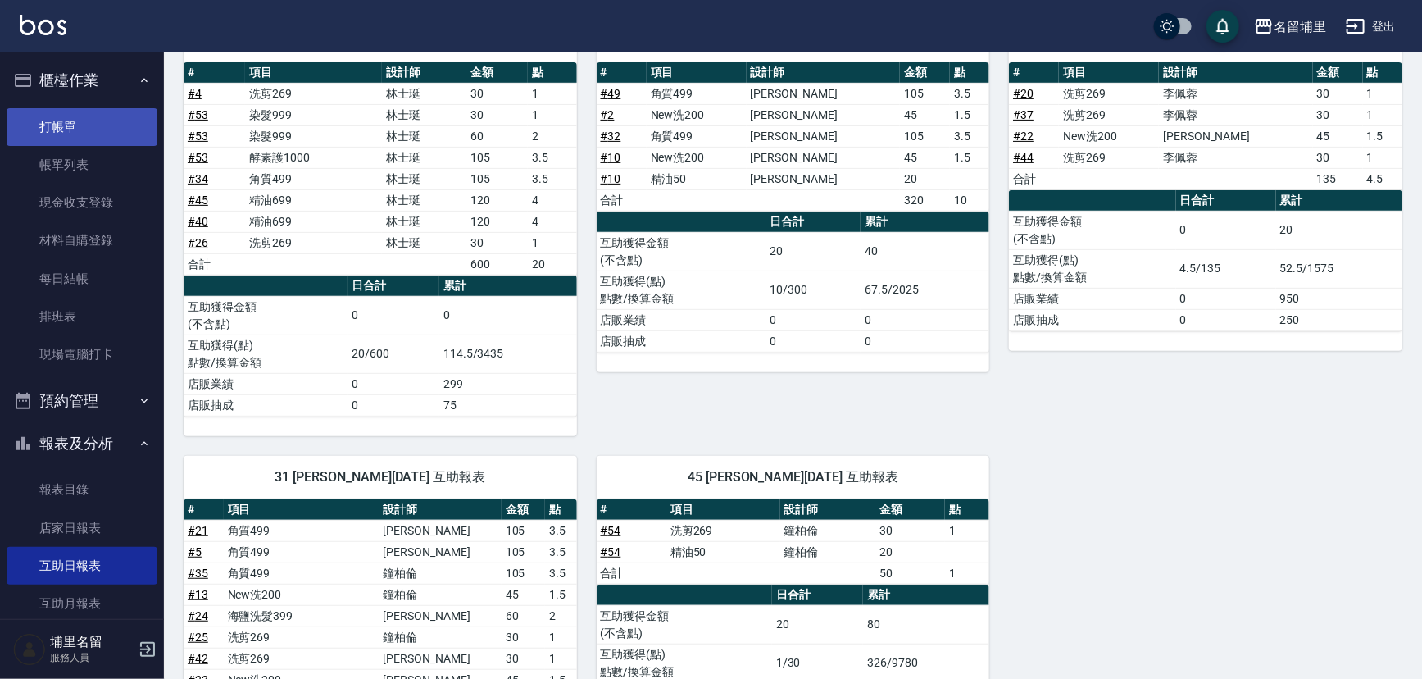
click at [66, 121] on link "打帳單" at bounding box center [82, 127] width 151 height 38
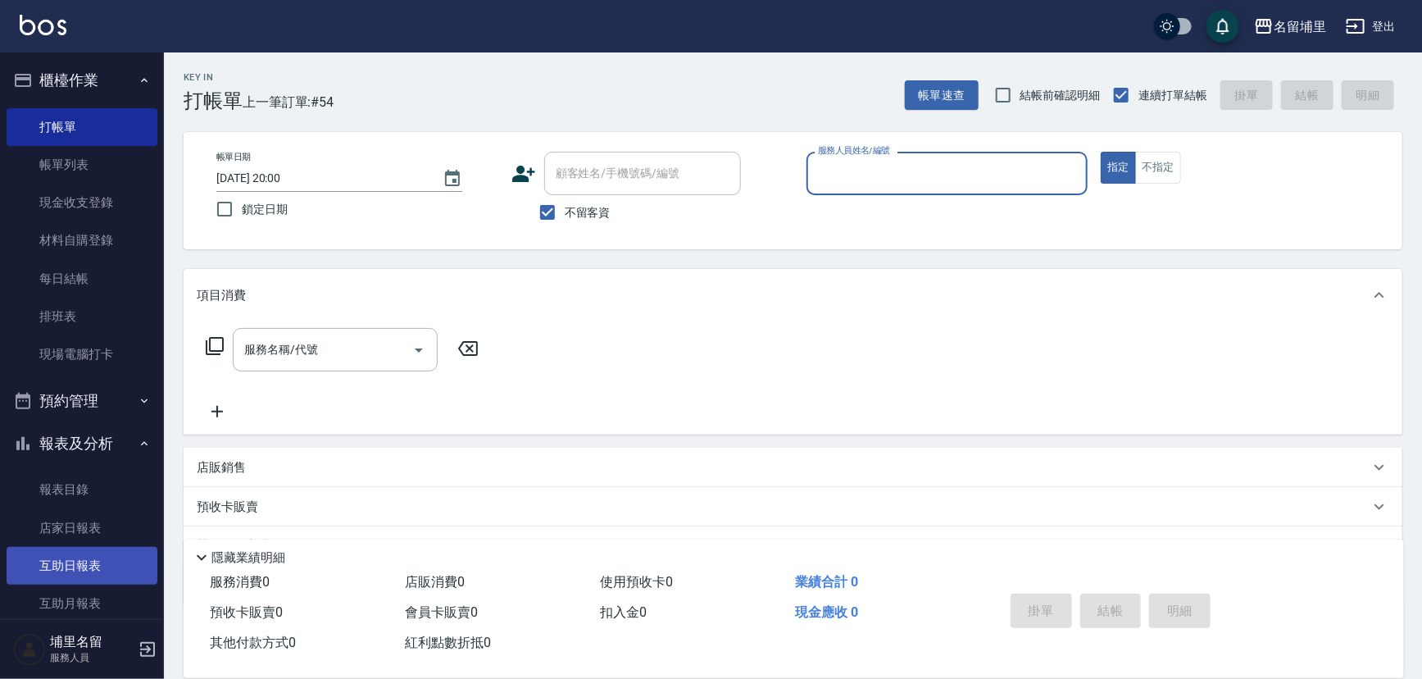
click at [87, 573] on link "互助日報表" at bounding box center [82, 566] width 151 height 38
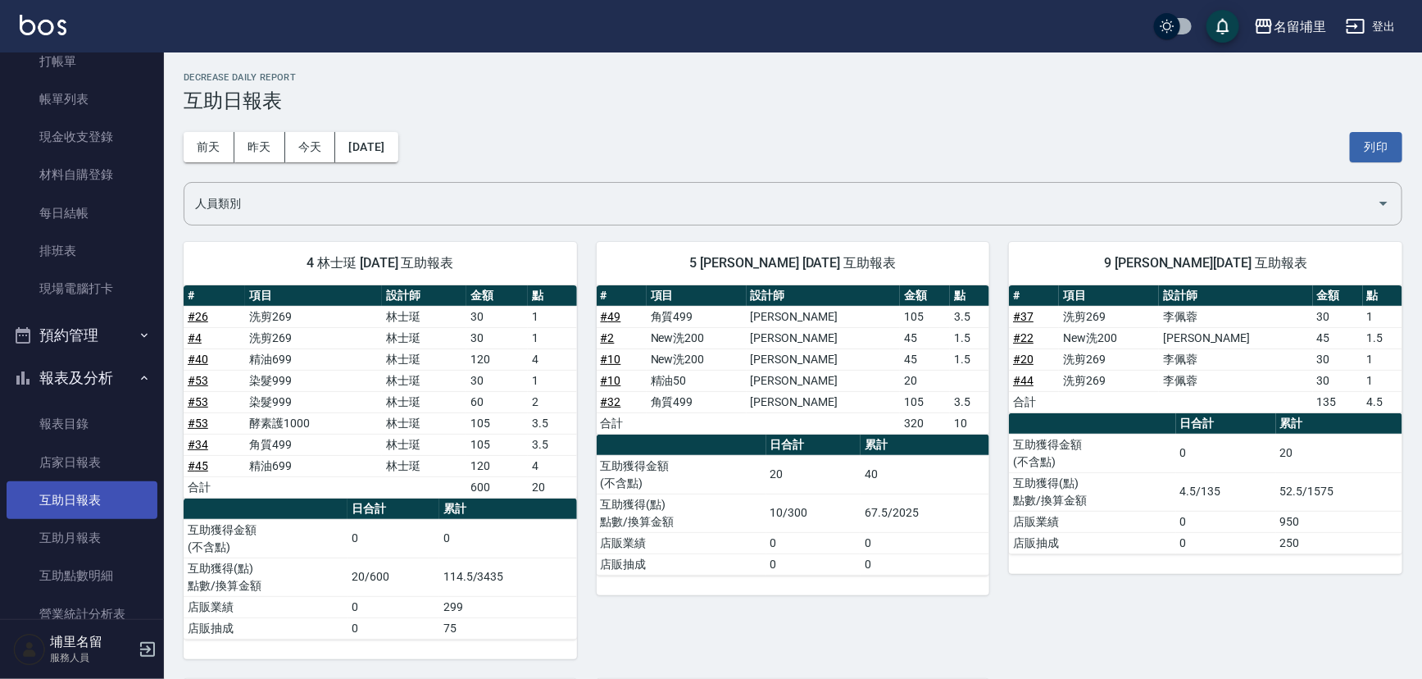
scroll to position [148, 0]
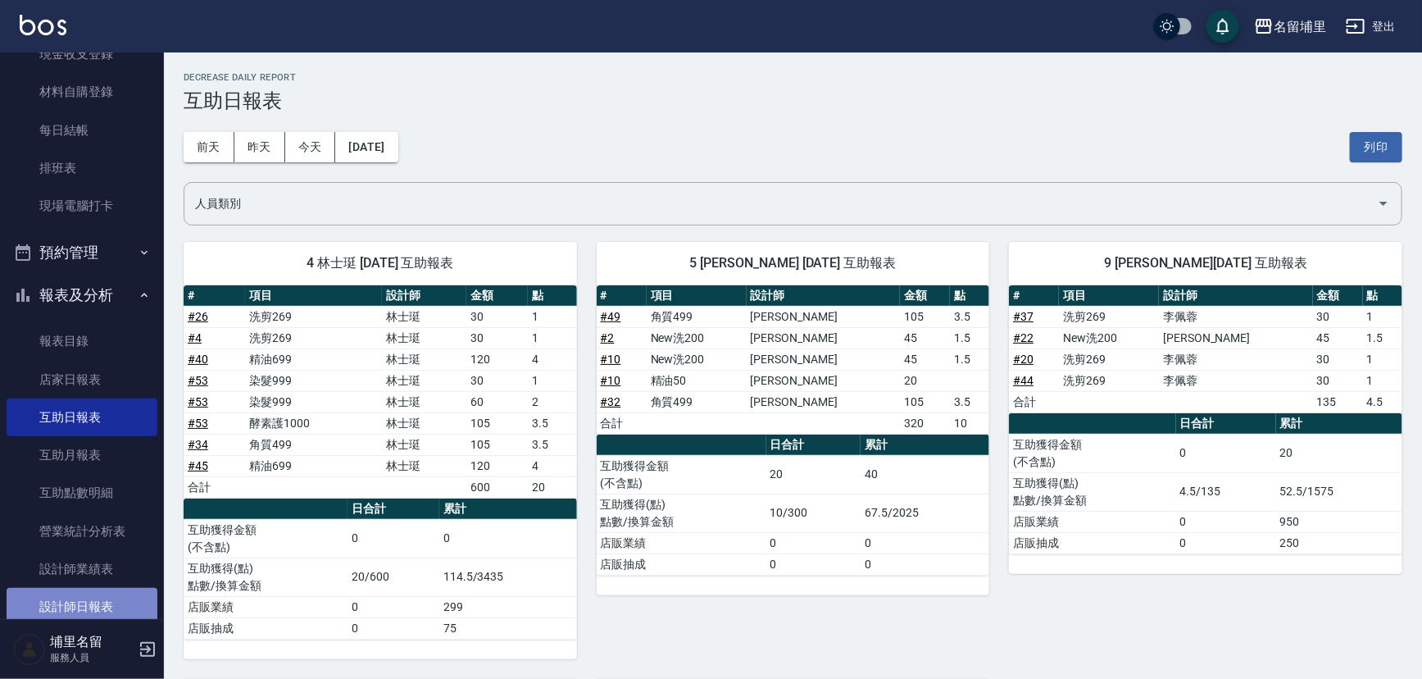
click at [98, 606] on link "設計師日報表" at bounding box center [82, 607] width 151 height 38
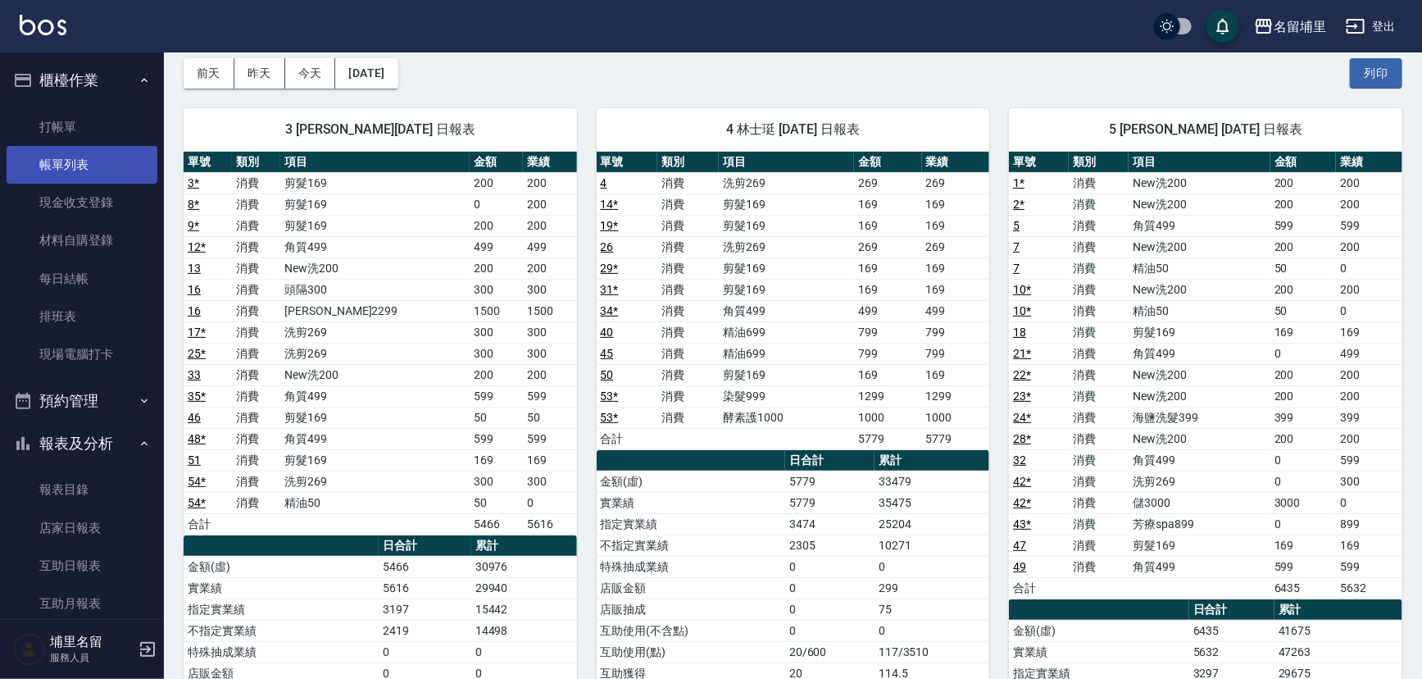
click at [57, 177] on link "帳單列表" at bounding box center [82, 165] width 151 height 38
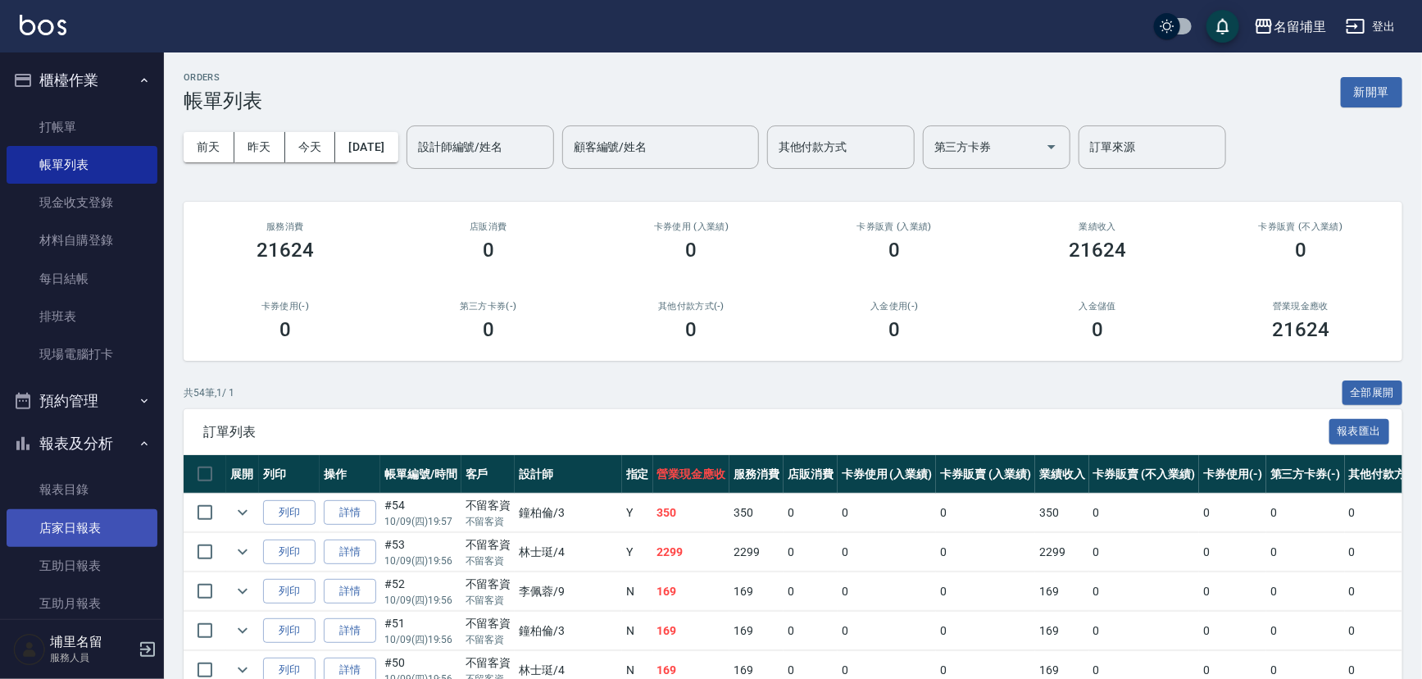
click at [73, 526] on link "店家日報表" at bounding box center [82, 528] width 151 height 38
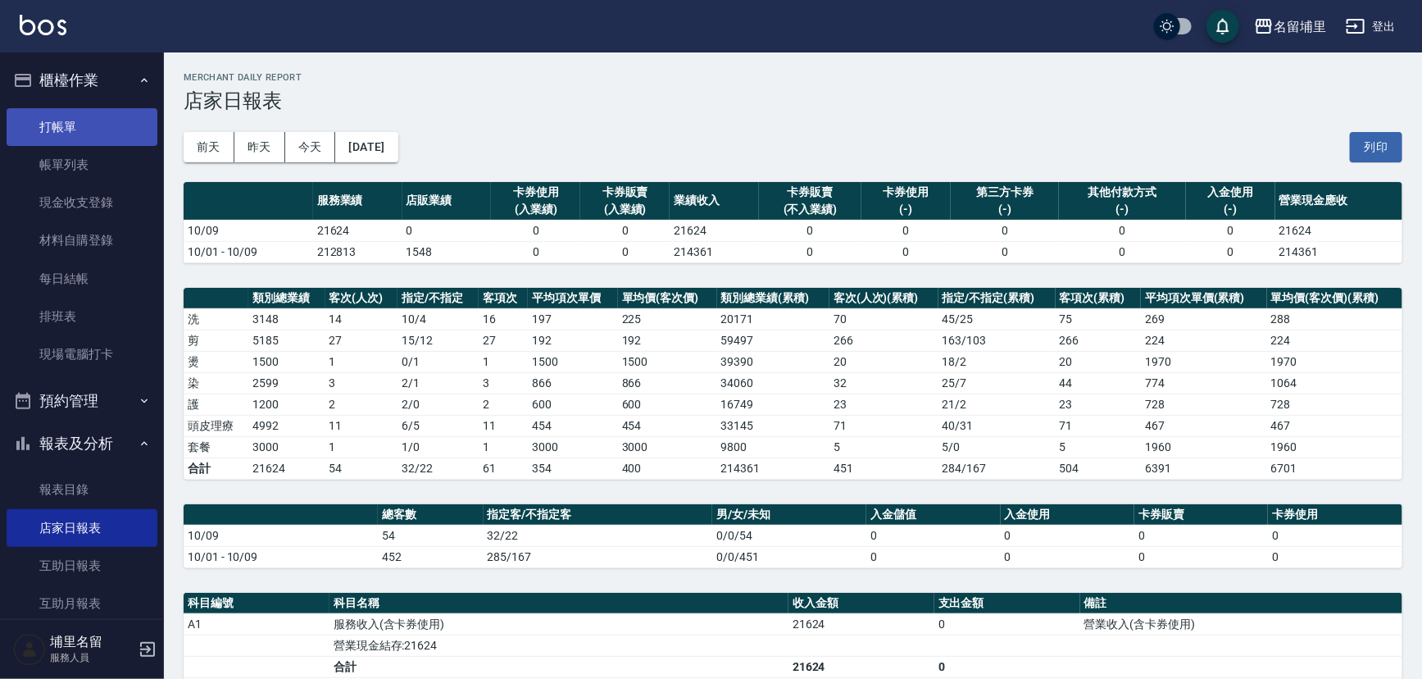
click at [98, 120] on link "打帳單" at bounding box center [82, 127] width 151 height 38
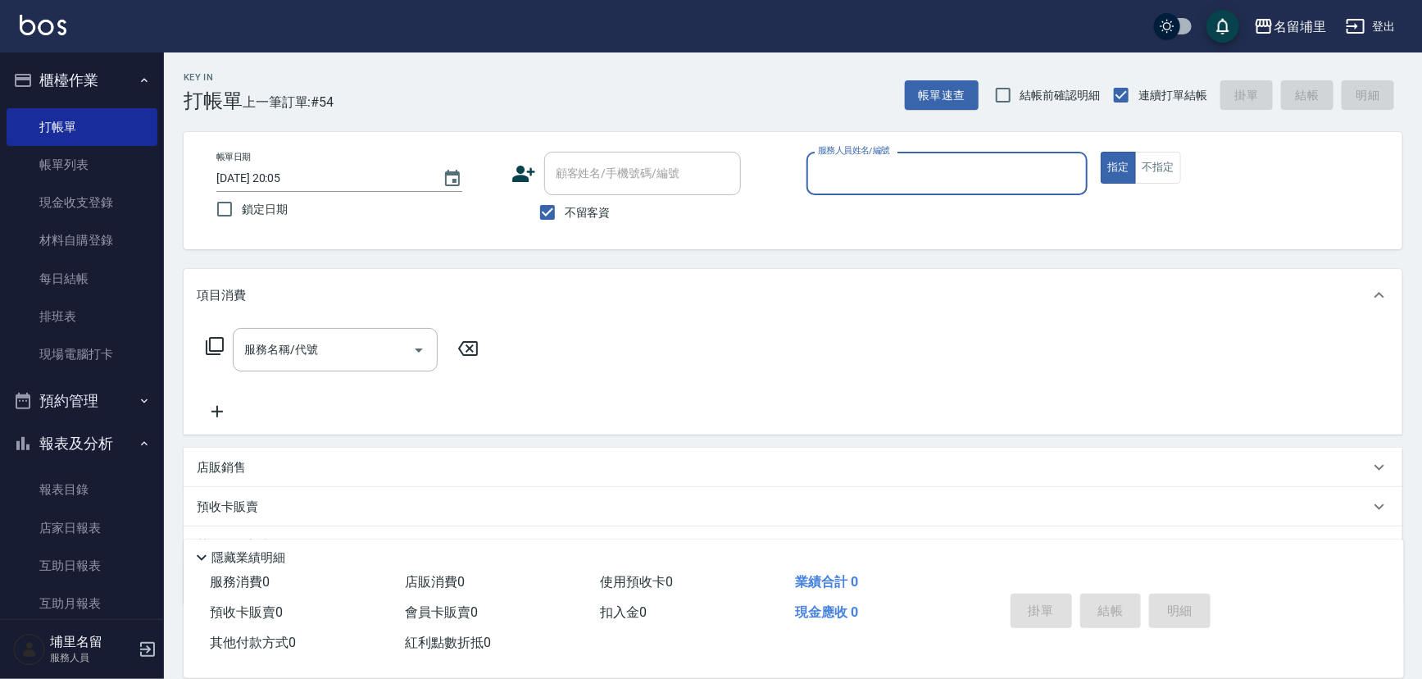
click at [831, 191] on div "服務人員姓名/編號" at bounding box center [948, 173] width 282 height 43
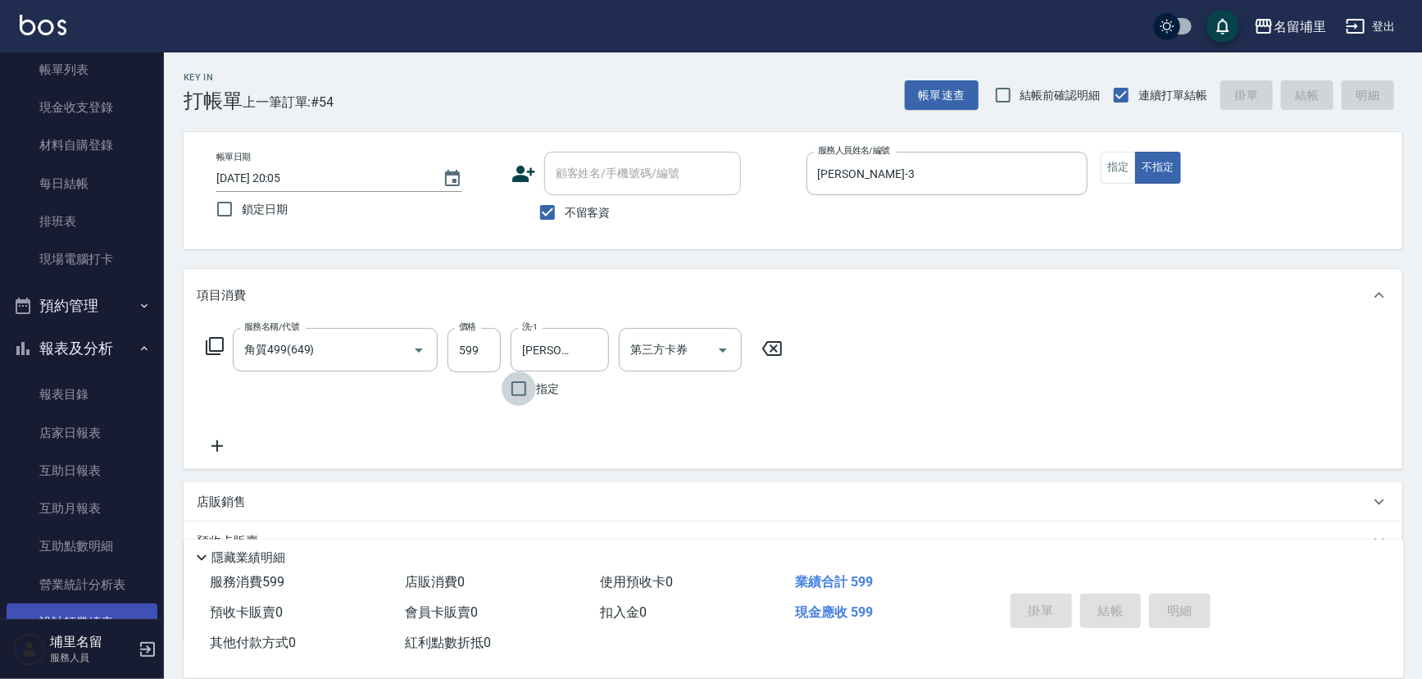
scroll to position [223, 0]
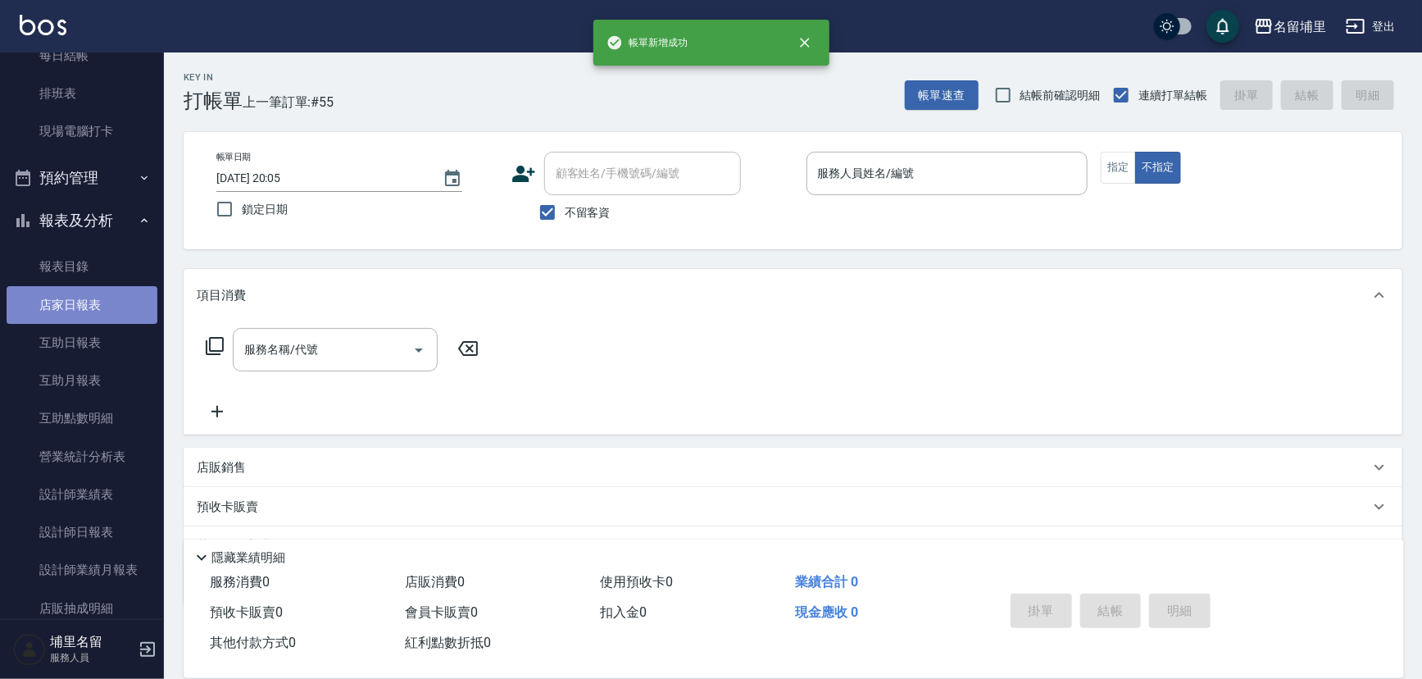
click at [104, 304] on link "店家日報表" at bounding box center [82, 305] width 151 height 38
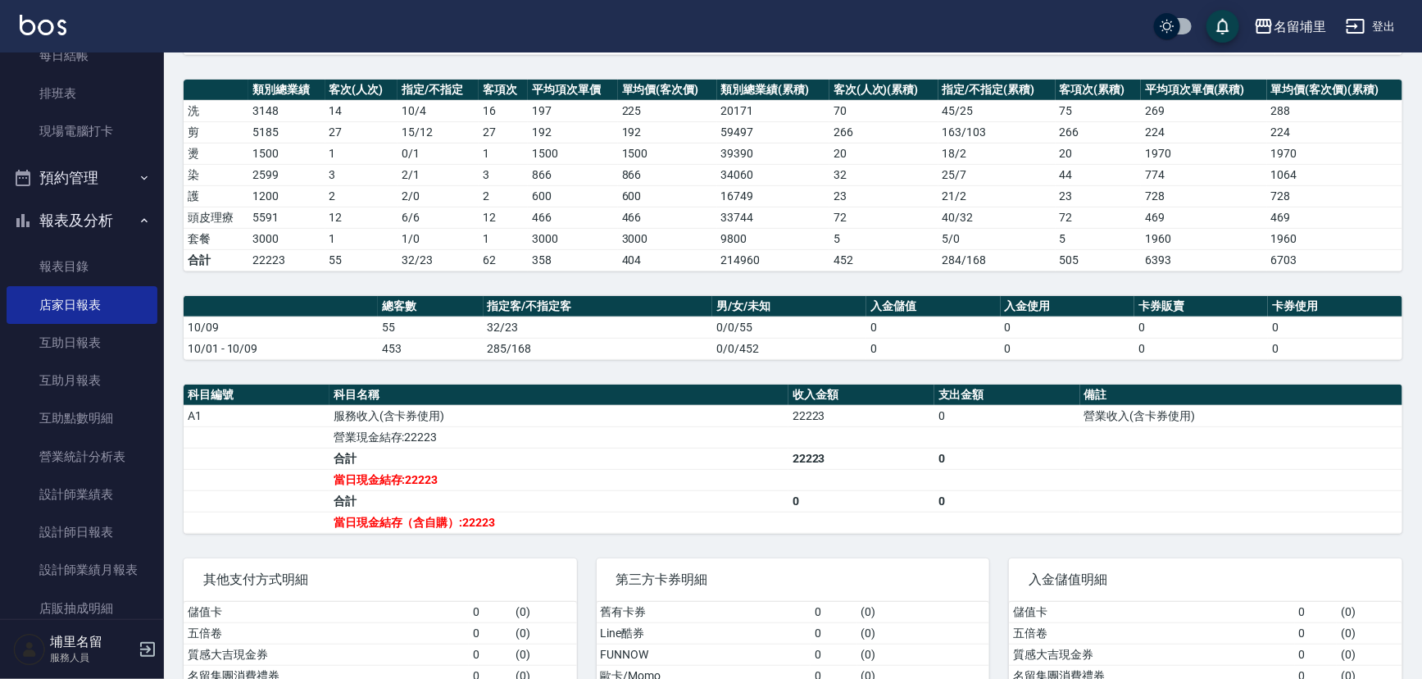
scroll to position [124, 0]
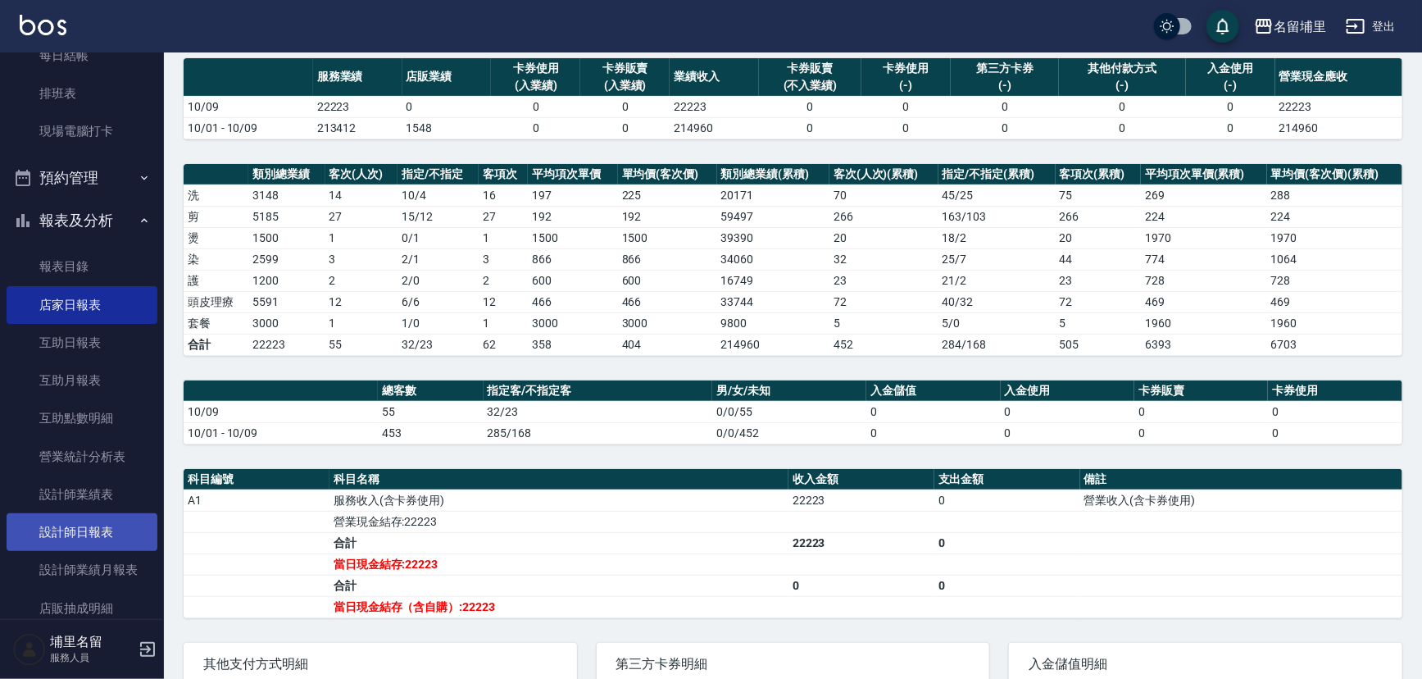
click at [101, 522] on link "設計師日報表" at bounding box center [82, 532] width 151 height 38
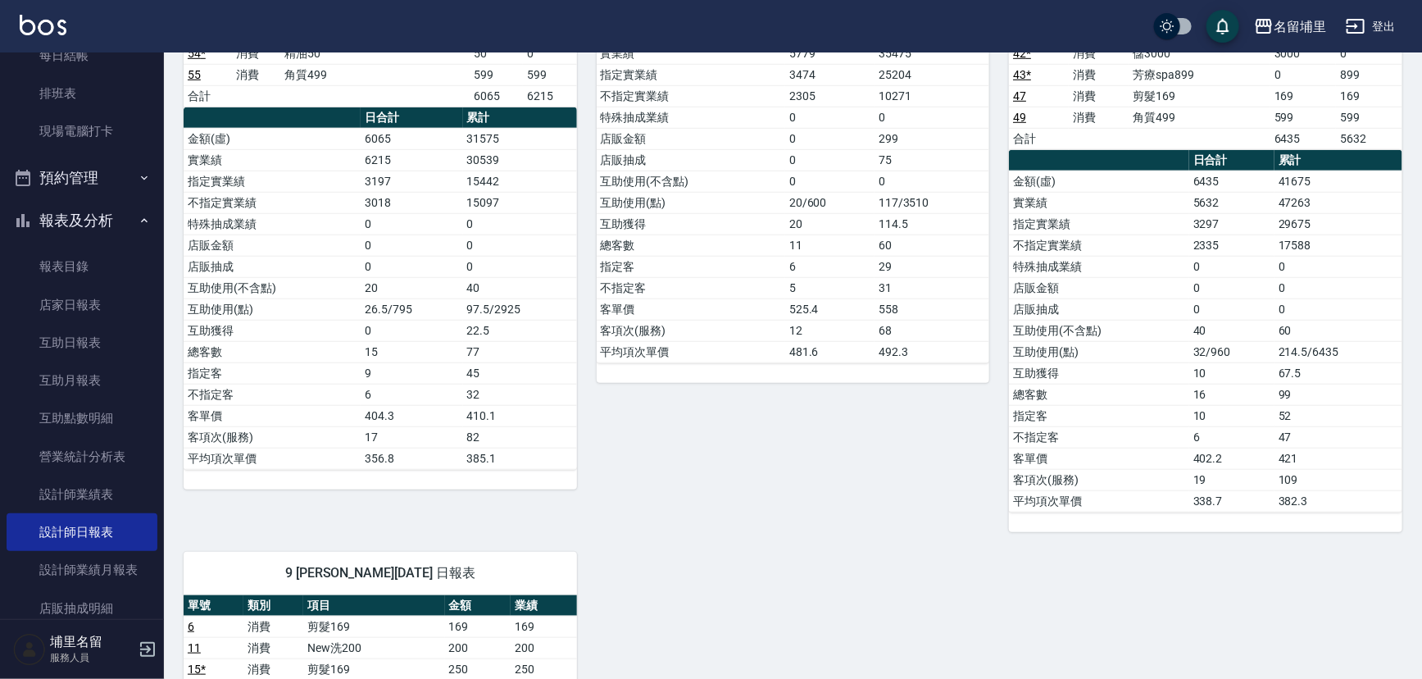
scroll to position [354, 0]
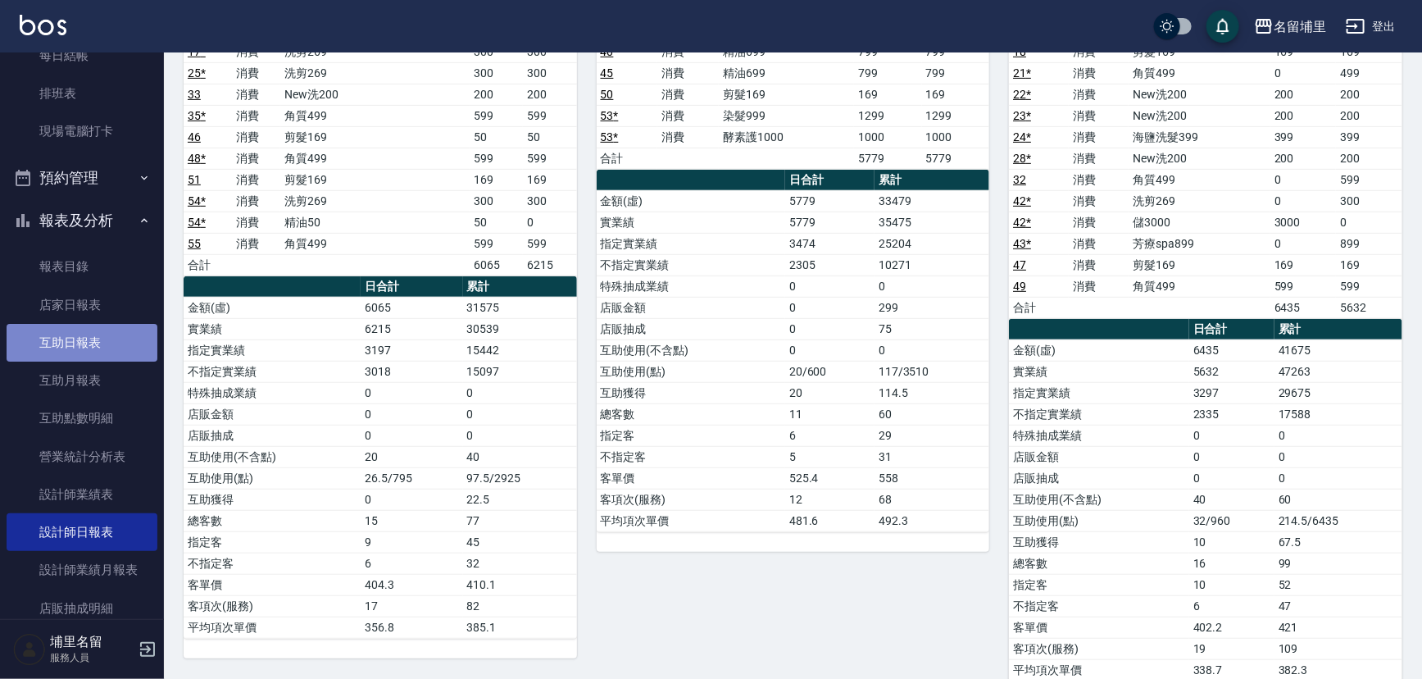
click at [96, 348] on link "互助日報表" at bounding box center [82, 343] width 151 height 38
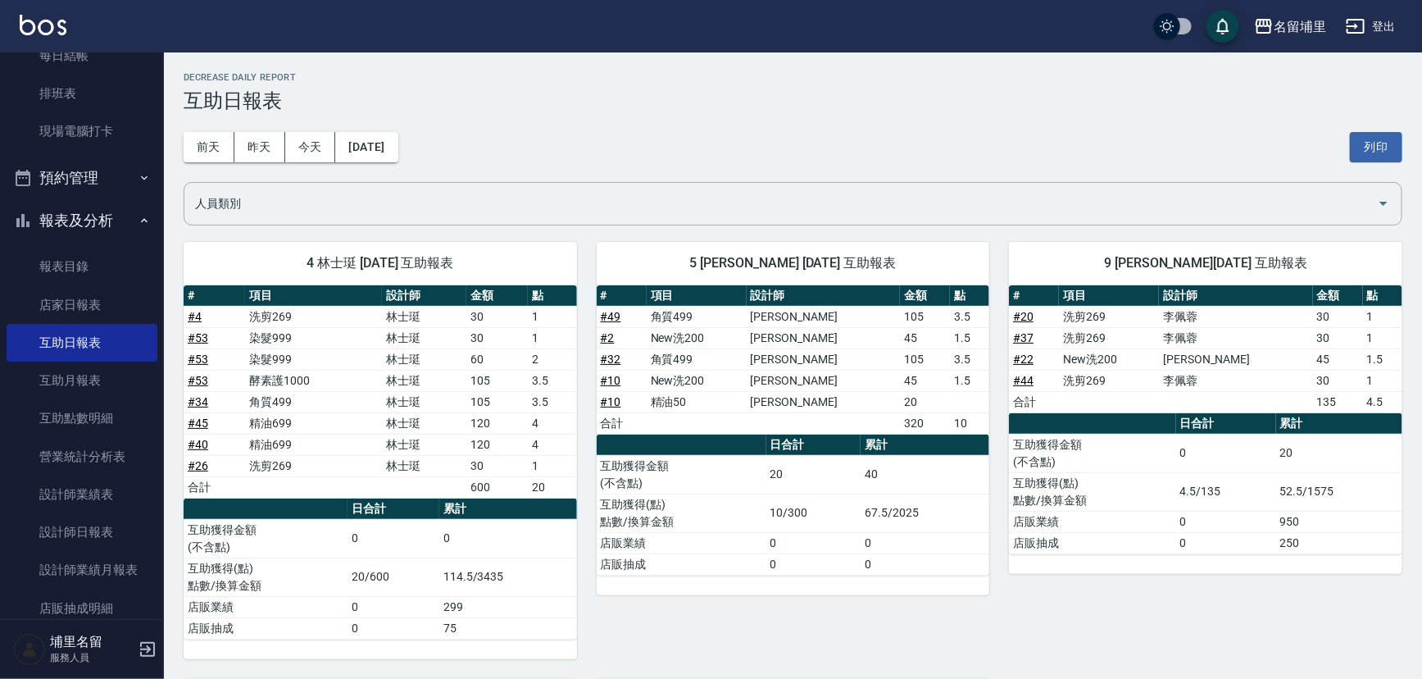
click at [1377, 23] on button "登出" at bounding box center [1371, 26] width 63 height 30
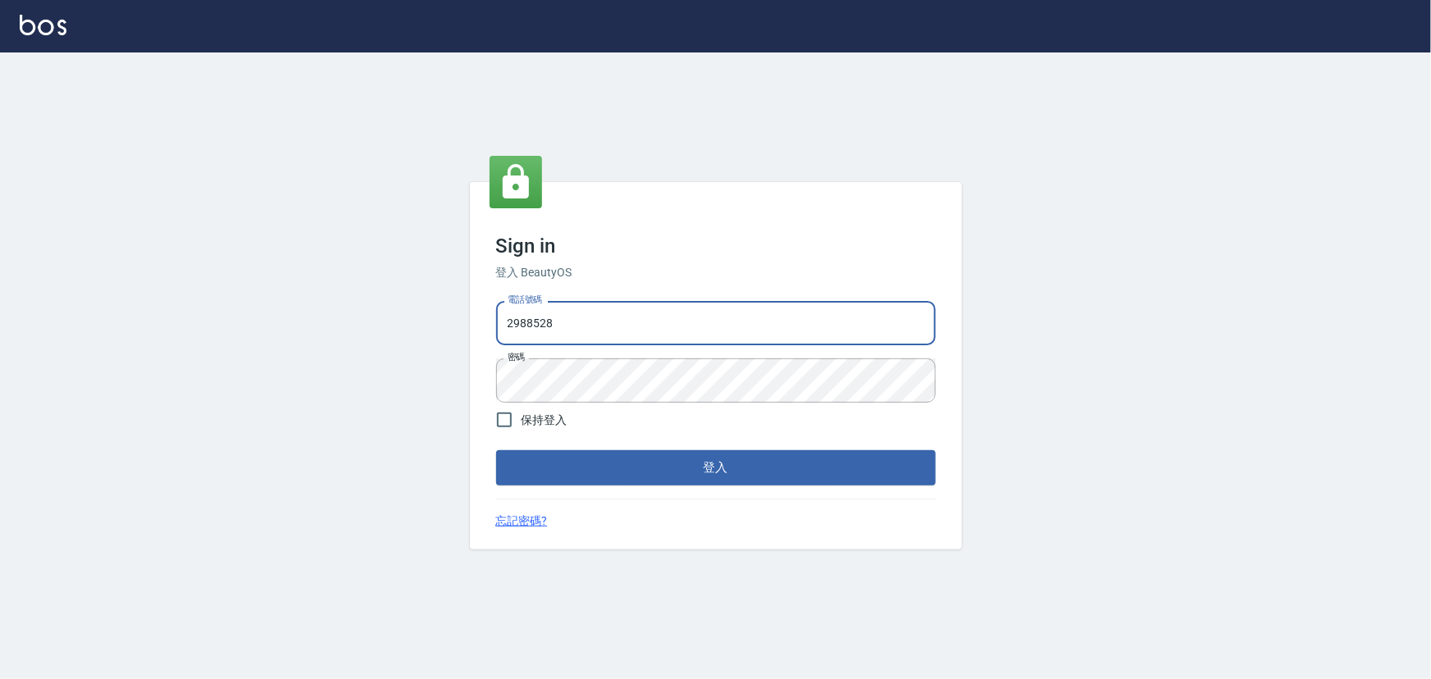
drag, startPoint x: 446, startPoint y: 350, endPoint x: 0, endPoint y: 312, distance: 447.7
click at [0, 312] on div "Sign in 登入 BeautyOS 電話號碼 [PHONE_NUMBER] 電話號碼 密碼 密碼 保持登入 登入 忘記密碼?" at bounding box center [715, 365] width 1431 height 626
type input "3"
type input "2306457"
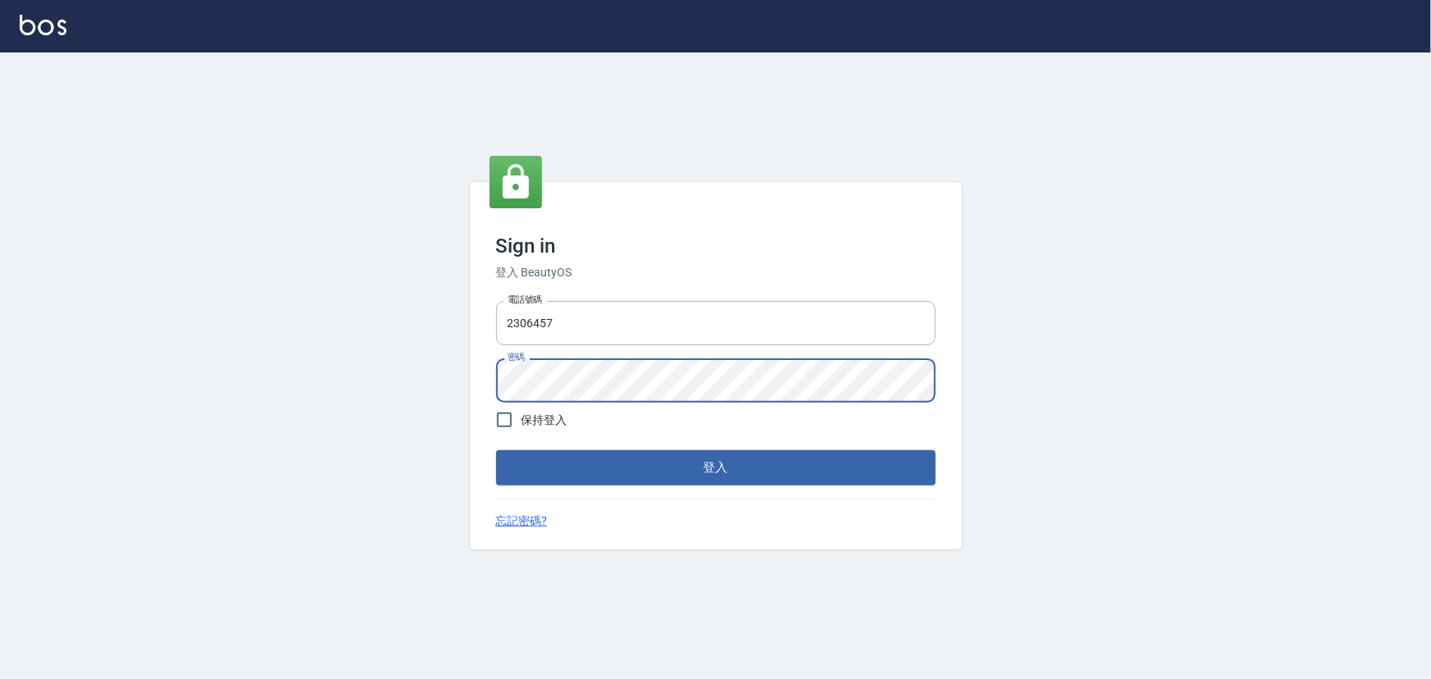
click at [233, 439] on div "Sign in 登入 BeautyOS 電話號碼 [PHONE_NUMBER] 電話號碼 密碼 密碼 保持登入 登入 忘記密碼?" at bounding box center [715, 365] width 1431 height 626
click at [496, 450] on button "登入" at bounding box center [715, 467] width 439 height 34
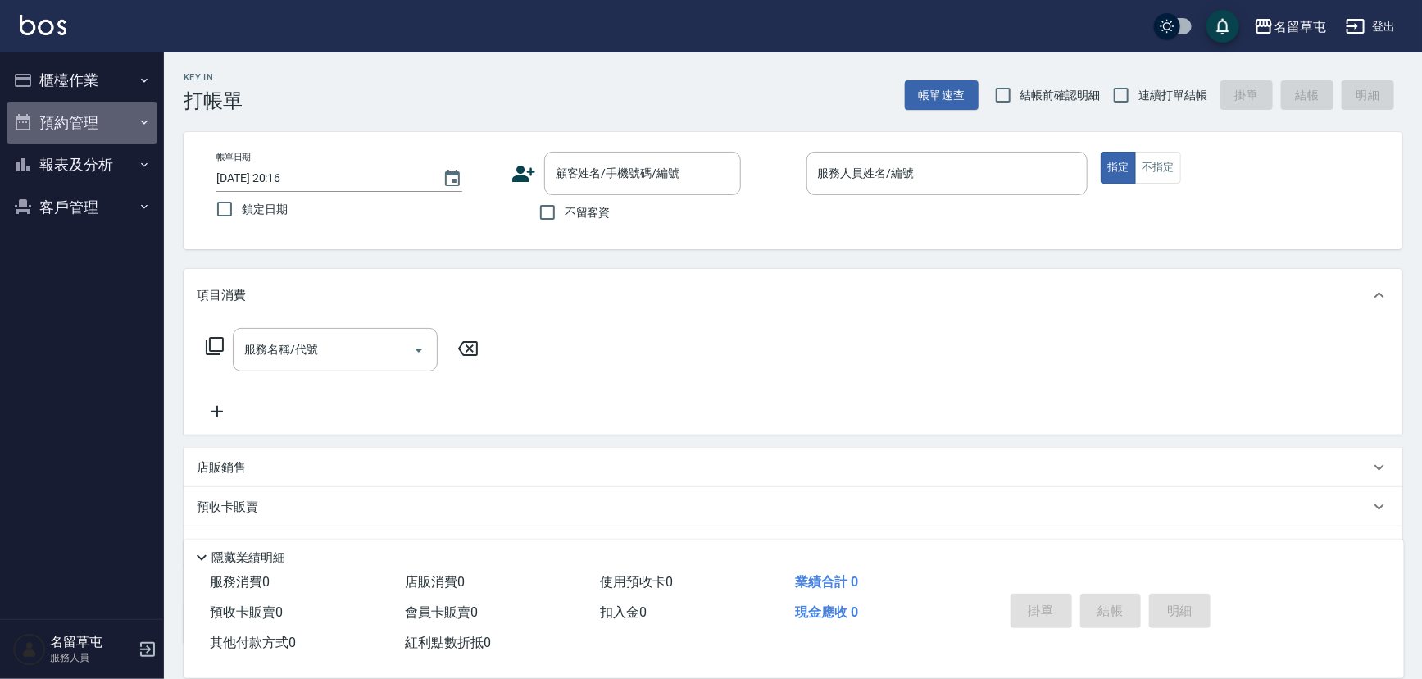
click at [65, 139] on button "預約管理" at bounding box center [82, 123] width 151 height 43
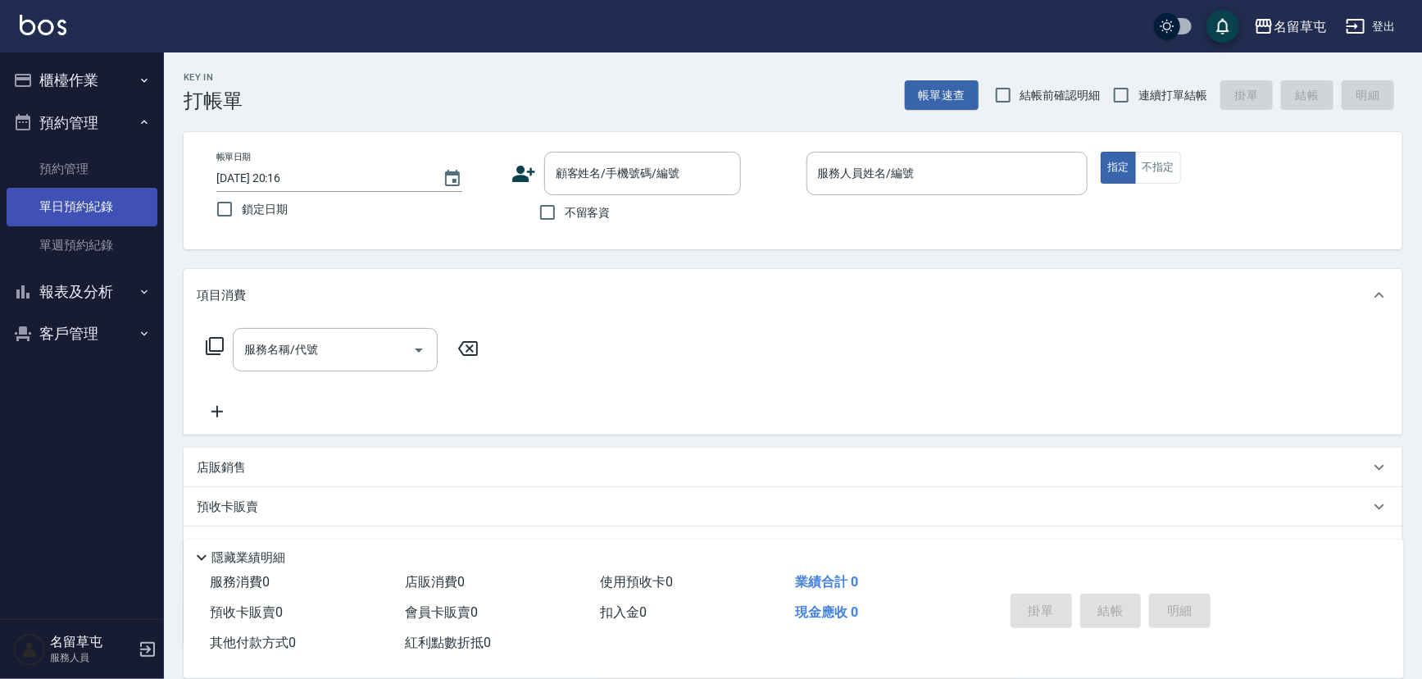
drag, startPoint x: 89, startPoint y: 139, endPoint x: 95, endPoint y: 191, distance: 52.8
click at [89, 139] on button "預約管理" at bounding box center [82, 123] width 151 height 43
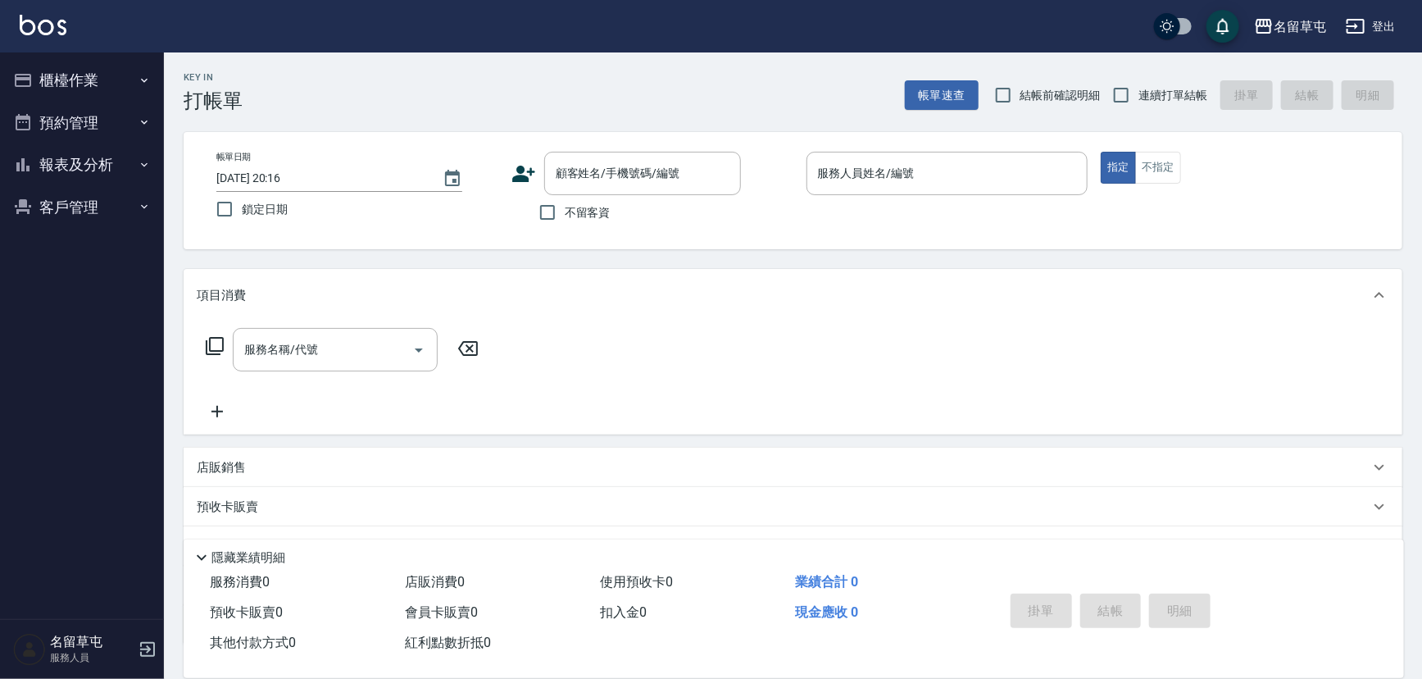
click at [101, 184] on button "報表及分析" at bounding box center [82, 164] width 151 height 43
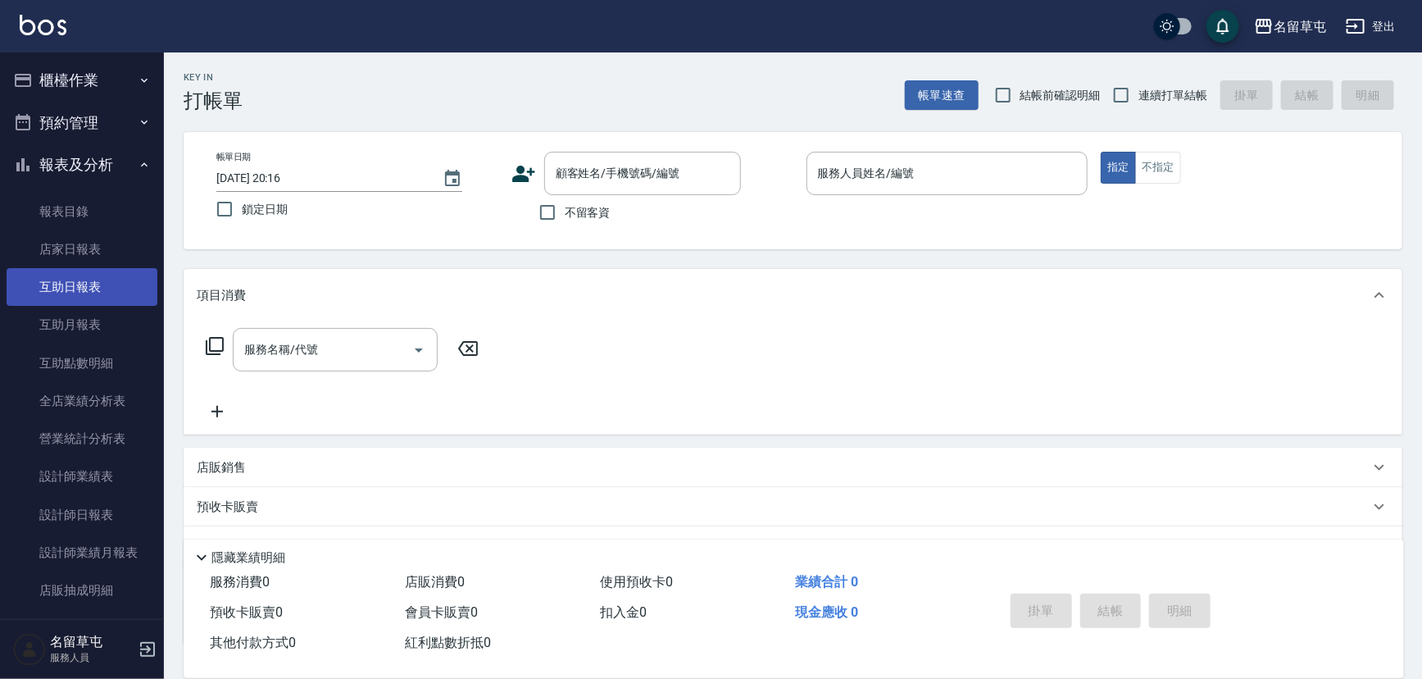
click at [107, 279] on link "互助日報表" at bounding box center [82, 287] width 151 height 38
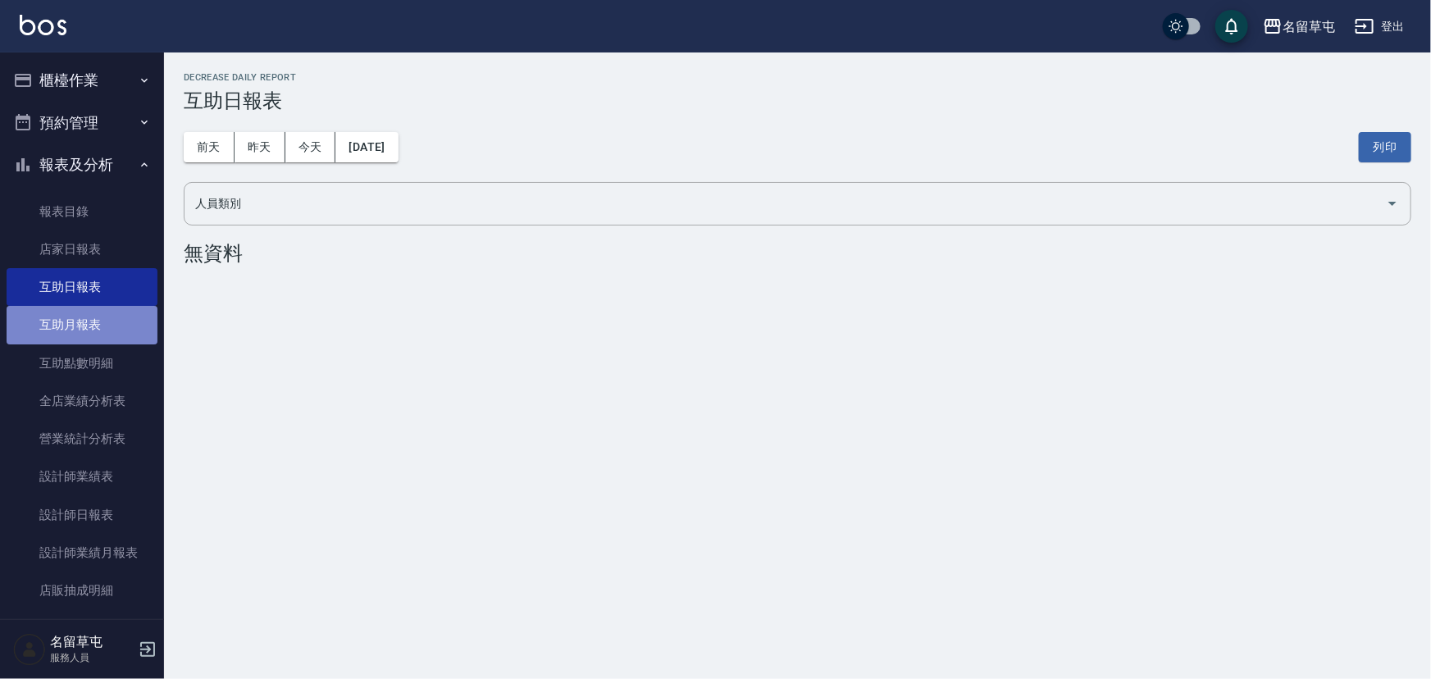
drag, startPoint x: 98, startPoint y: 325, endPoint x: 152, endPoint y: 239, distance: 102.4
click at [98, 324] on link "互助月報表" at bounding box center [82, 325] width 151 height 38
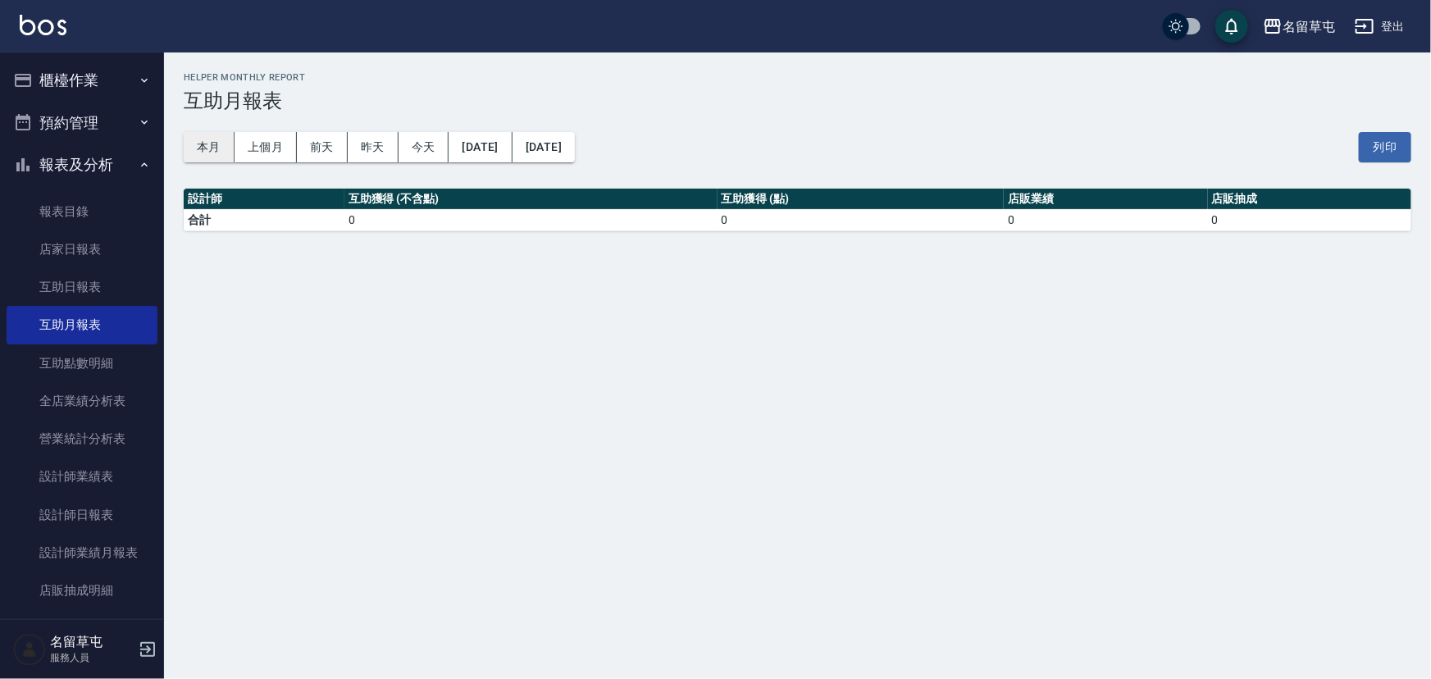
click at [213, 148] on button "本月" at bounding box center [209, 147] width 51 height 30
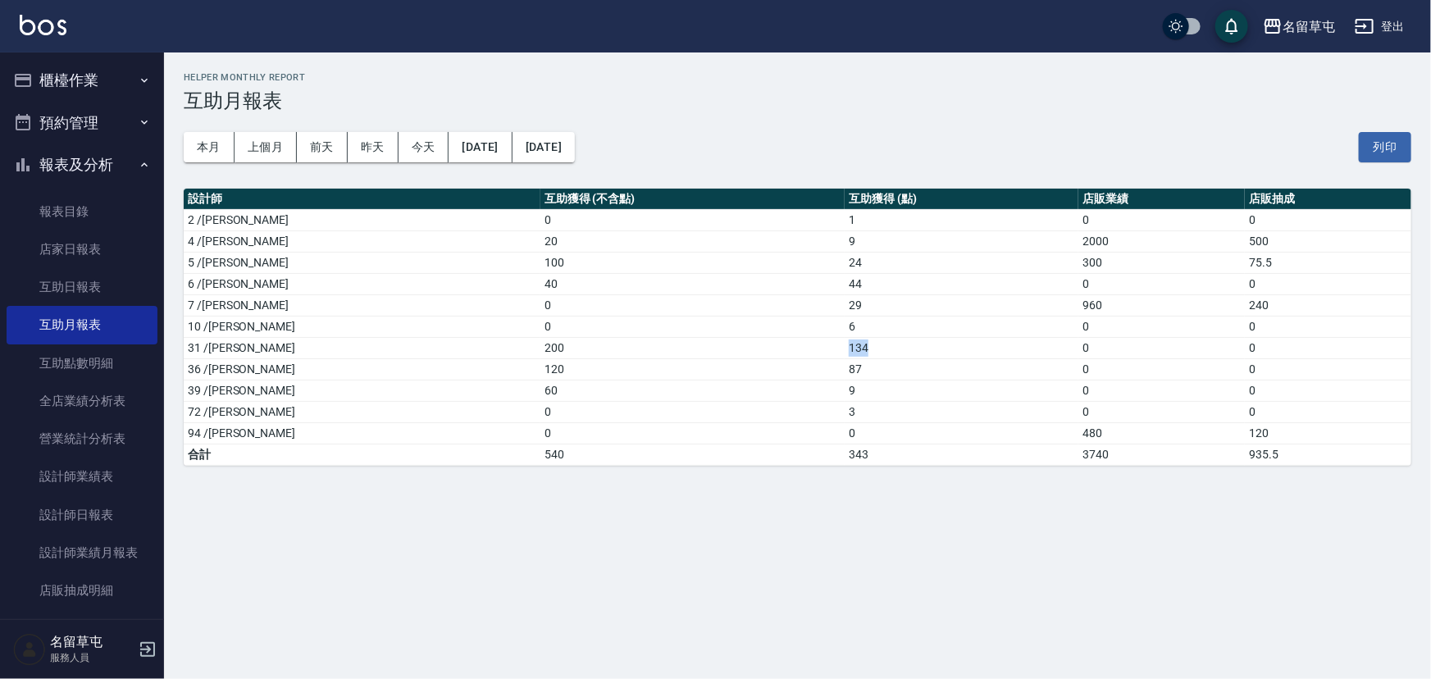
drag, startPoint x: 726, startPoint y: 348, endPoint x: 831, endPoint y: 336, distance: 105.7
click at [831, 337] on tr "31 /洪振瑋 200 134 0 0" at bounding box center [797, 347] width 1227 height 21
click at [844, 384] on td "9" at bounding box center [961, 390] width 234 height 21
drag, startPoint x: 748, startPoint y: 394, endPoint x: 807, endPoint y: 395, distance: 59.0
click at [784, 389] on tr "39 /程煒智 60 9 0 0" at bounding box center [797, 390] width 1227 height 21
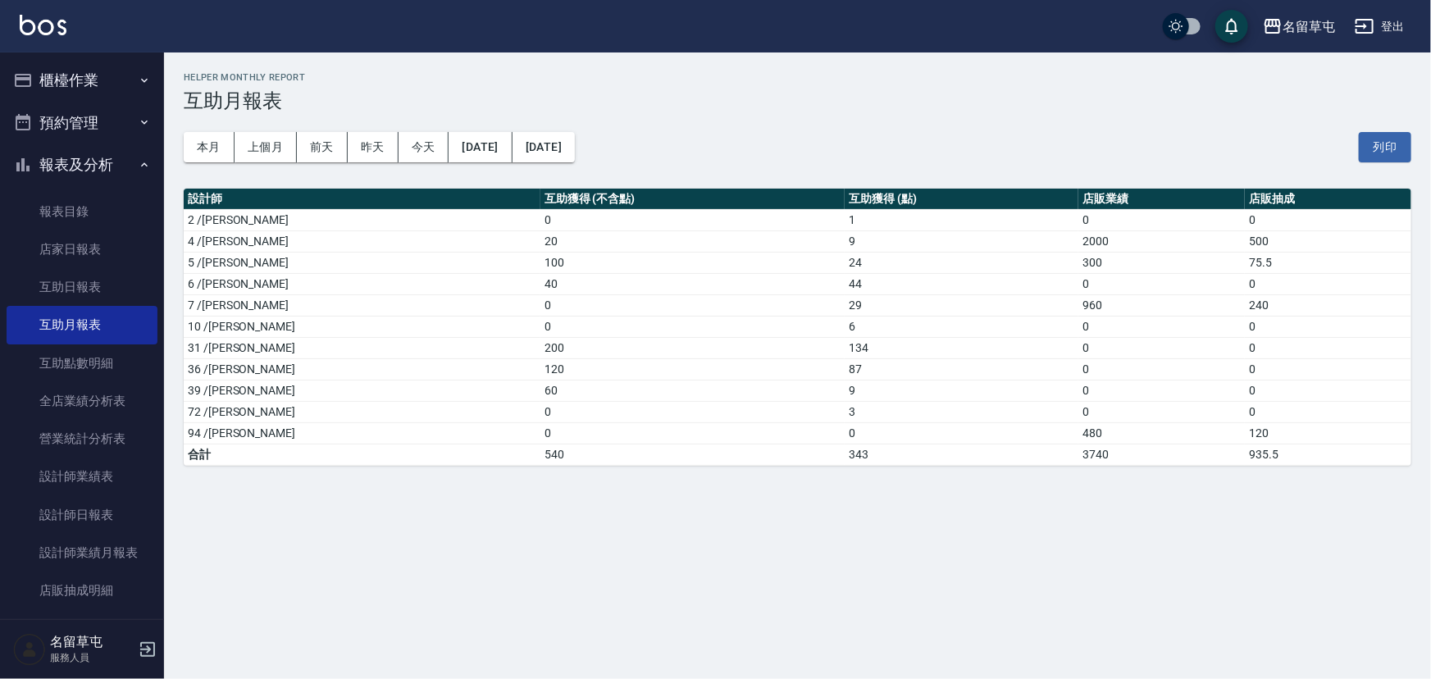
click at [844, 412] on td "3" at bounding box center [961, 411] width 234 height 21
click at [1401, 22] on button "登出" at bounding box center [1379, 26] width 63 height 30
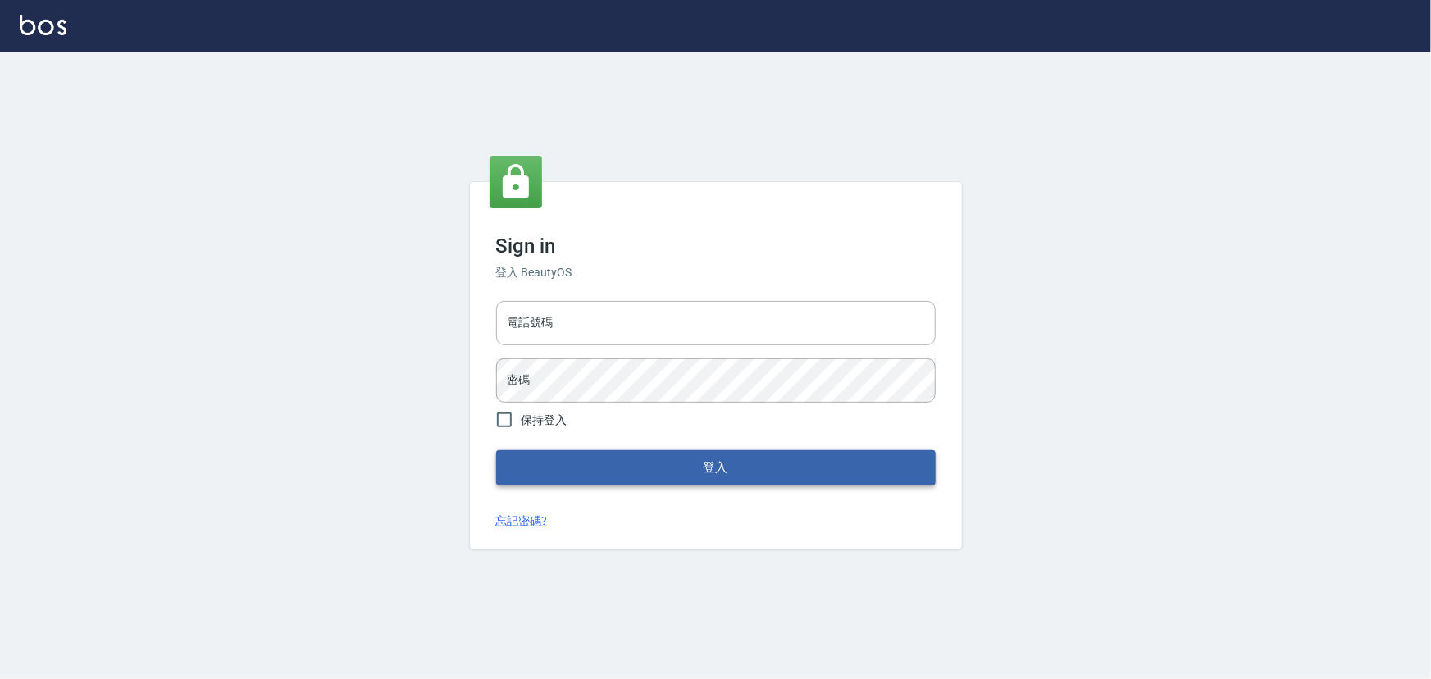
type input "2988528"
click at [664, 480] on button "登入" at bounding box center [715, 467] width 439 height 34
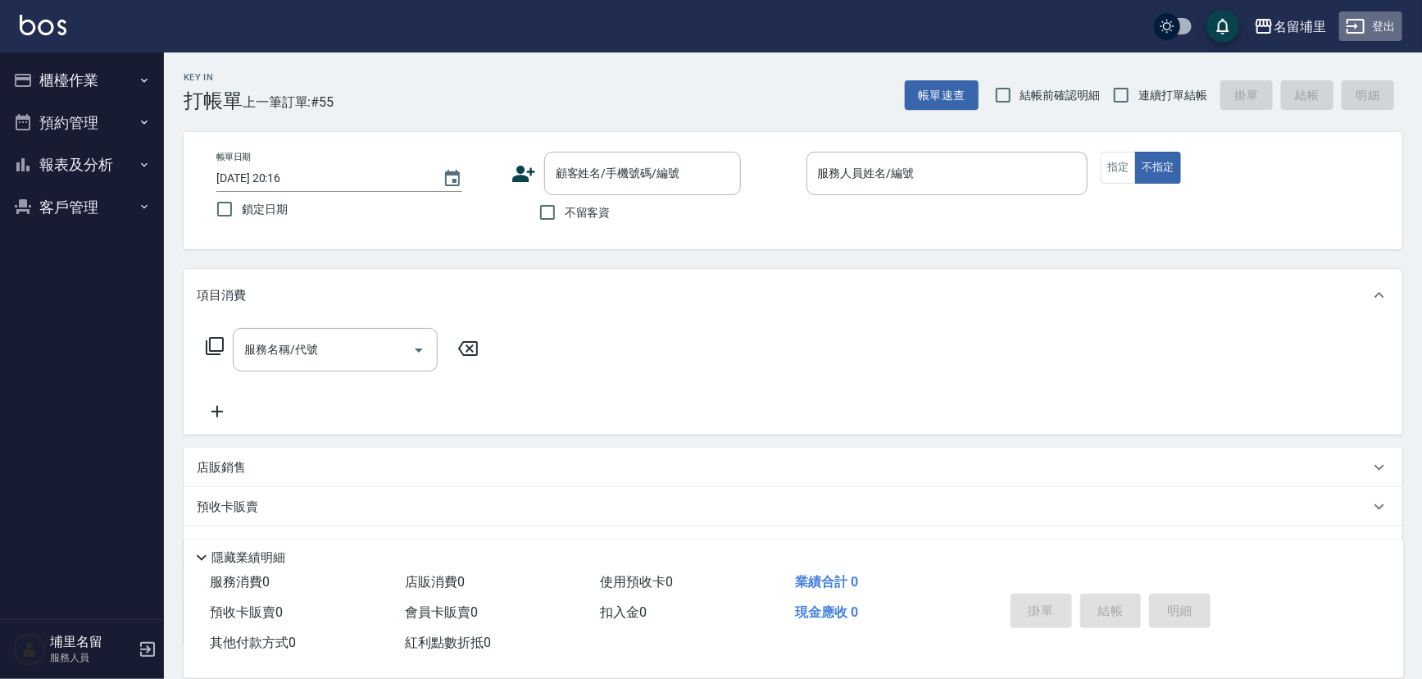
click at [1354, 28] on icon "button" at bounding box center [1356, 26] width 20 height 20
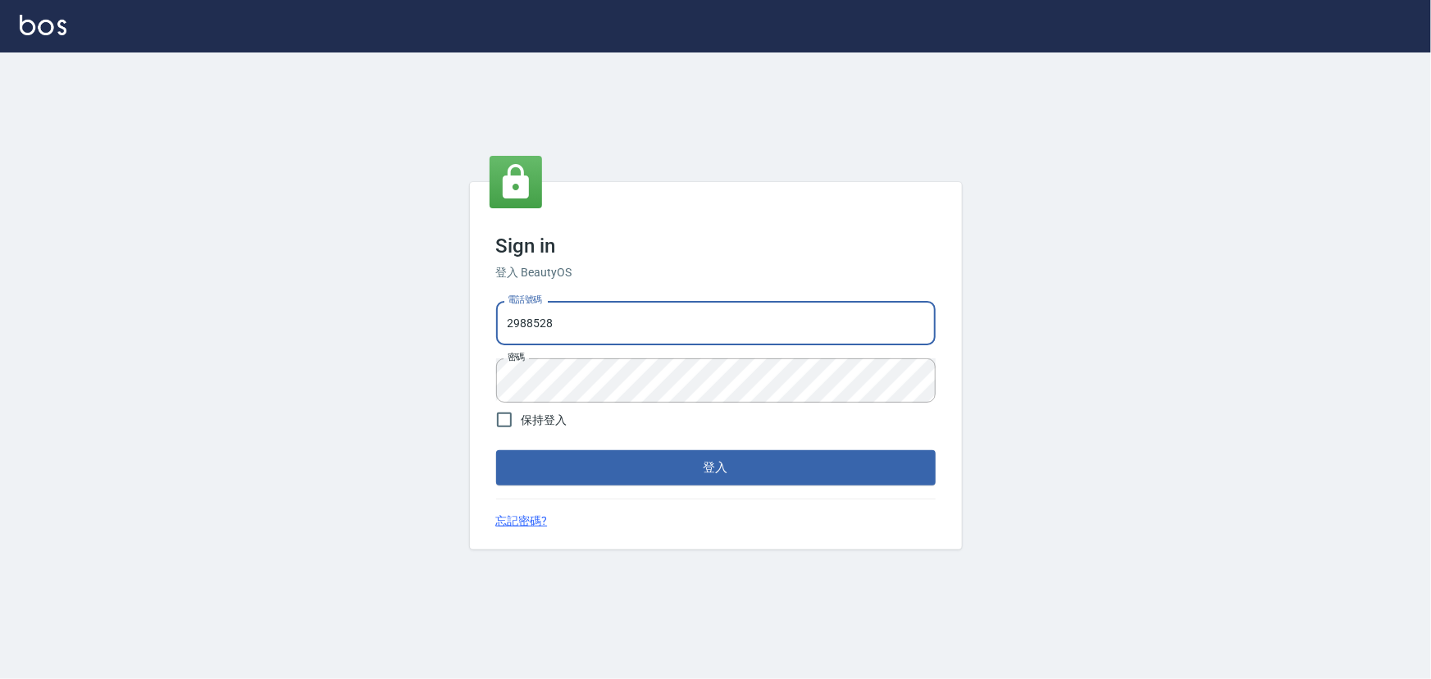
drag, startPoint x: 508, startPoint y: 333, endPoint x: 0, endPoint y: 365, distance: 509.3
click at [0, 384] on div "Sign in 登入 BeautyOS 電話號碼 [PHONE_NUMBER] 電話號碼 密碼 密碼 保持登入 登入 忘記密碼?" at bounding box center [715, 365] width 1431 height 626
type input "2380118"
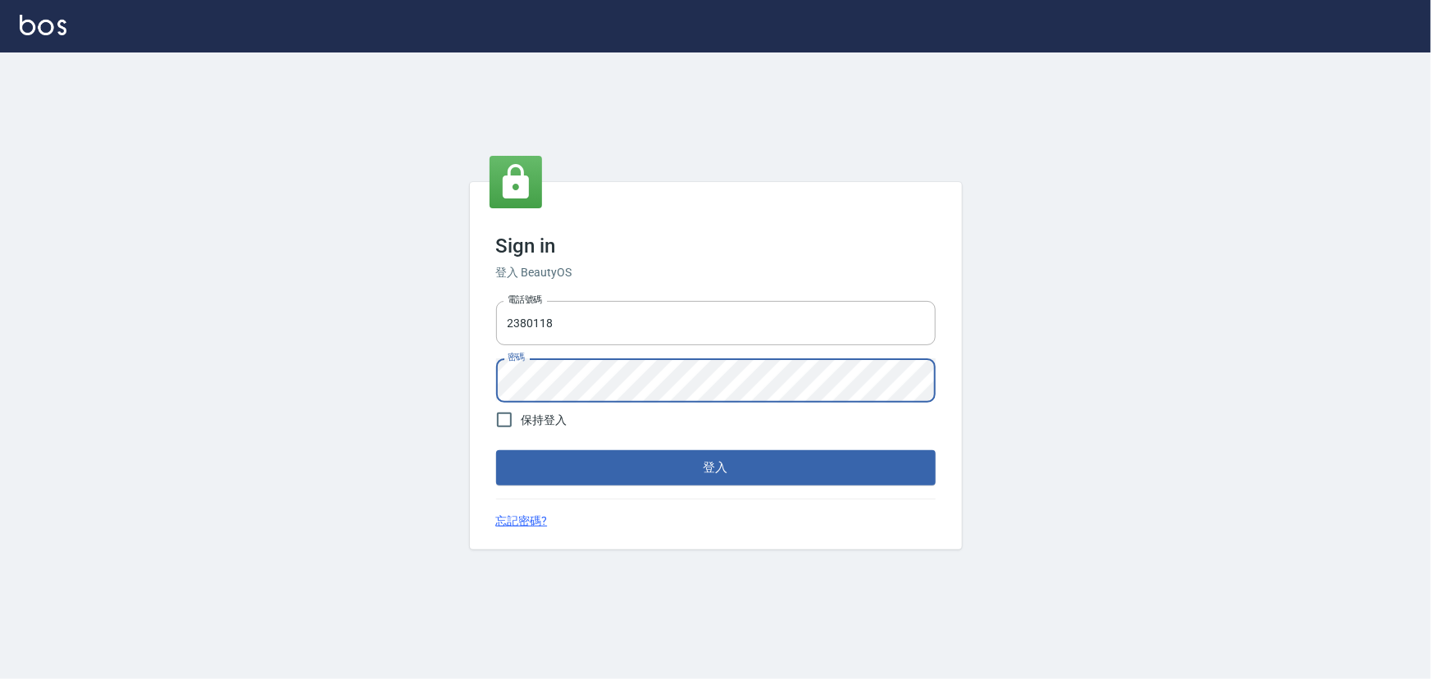
click at [438, 384] on div "Sign in 登入 BeautyOS 電話號碼 2380118 電話號碼 密碼 密碼 保持登入 登入 忘記密碼?" at bounding box center [715, 365] width 1431 height 626
click at [496, 450] on button "登入" at bounding box center [715, 467] width 439 height 34
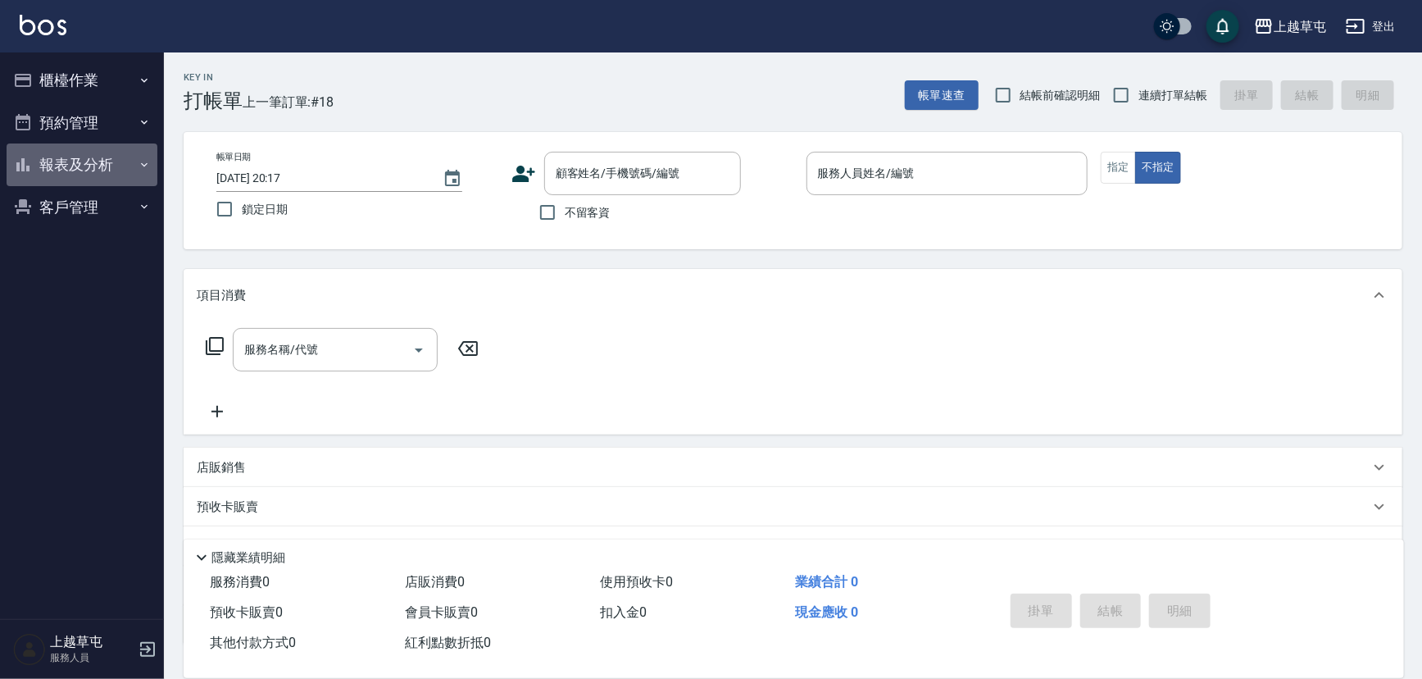
click at [80, 175] on button "報表及分析" at bounding box center [82, 164] width 151 height 43
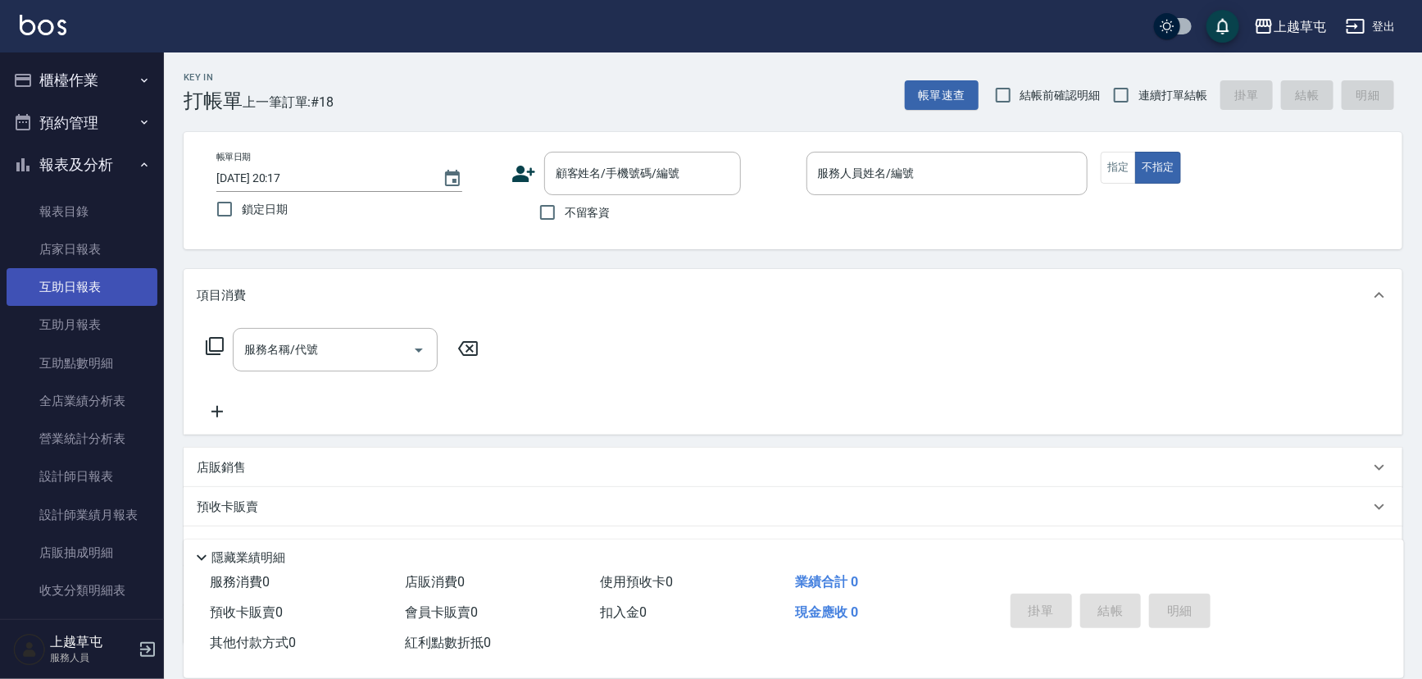
click at [114, 284] on link "互助日報表" at bounding box center [82, 287] width 151 height 38
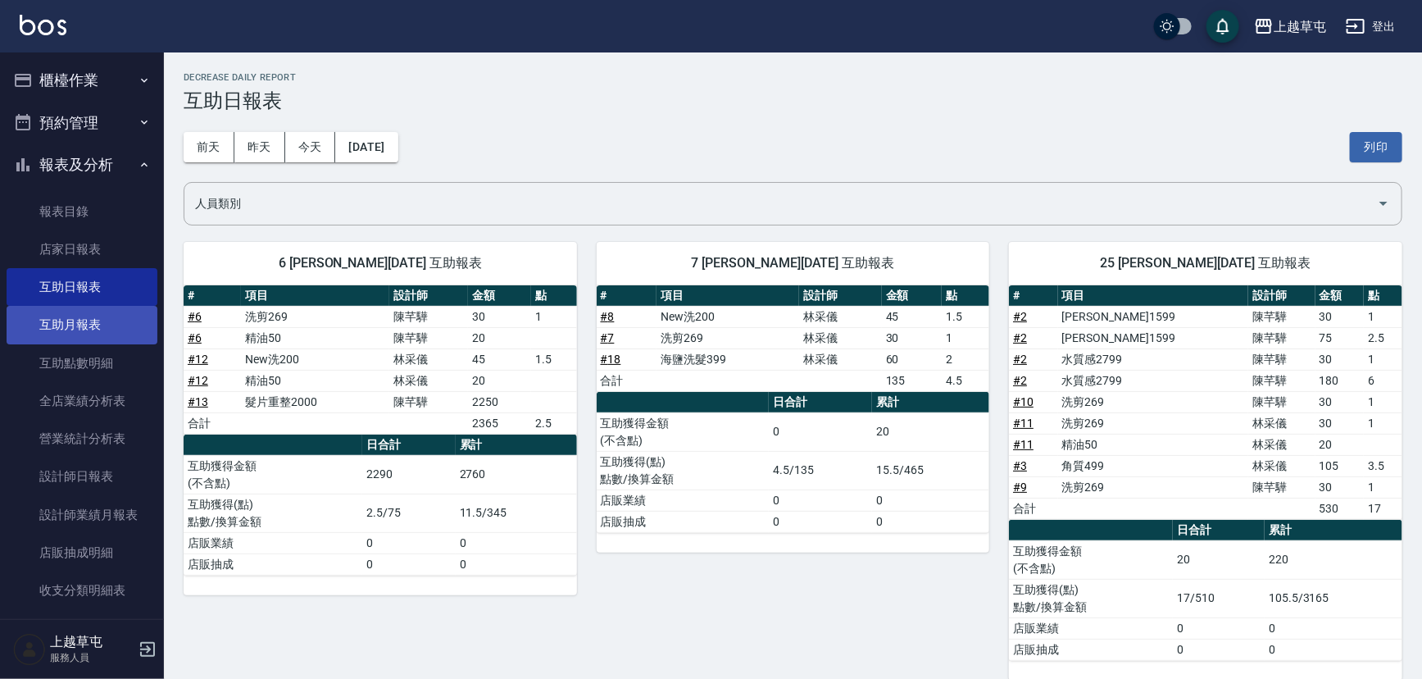
click at [107, 320] on link "互助月報表" at bounding box center [82, 325] width 151 height 38
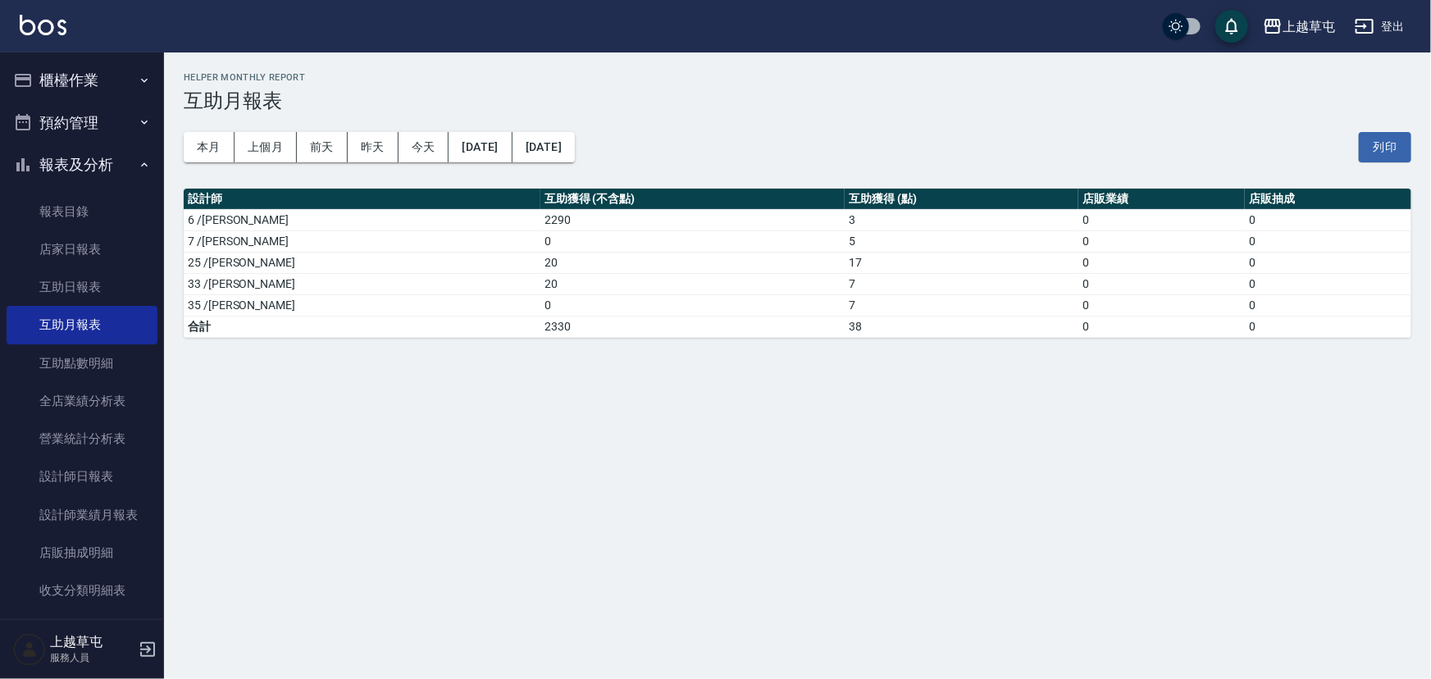
click at [221, 128] on div "本月 上個月 前天 昨天 今天 2025/10/09 2025/10/09 列印" at bounding box center [797, 147] width 1227 height 70
click at [218, 139] on button "本月" at bounding box center [209, 147] width 51 height 30
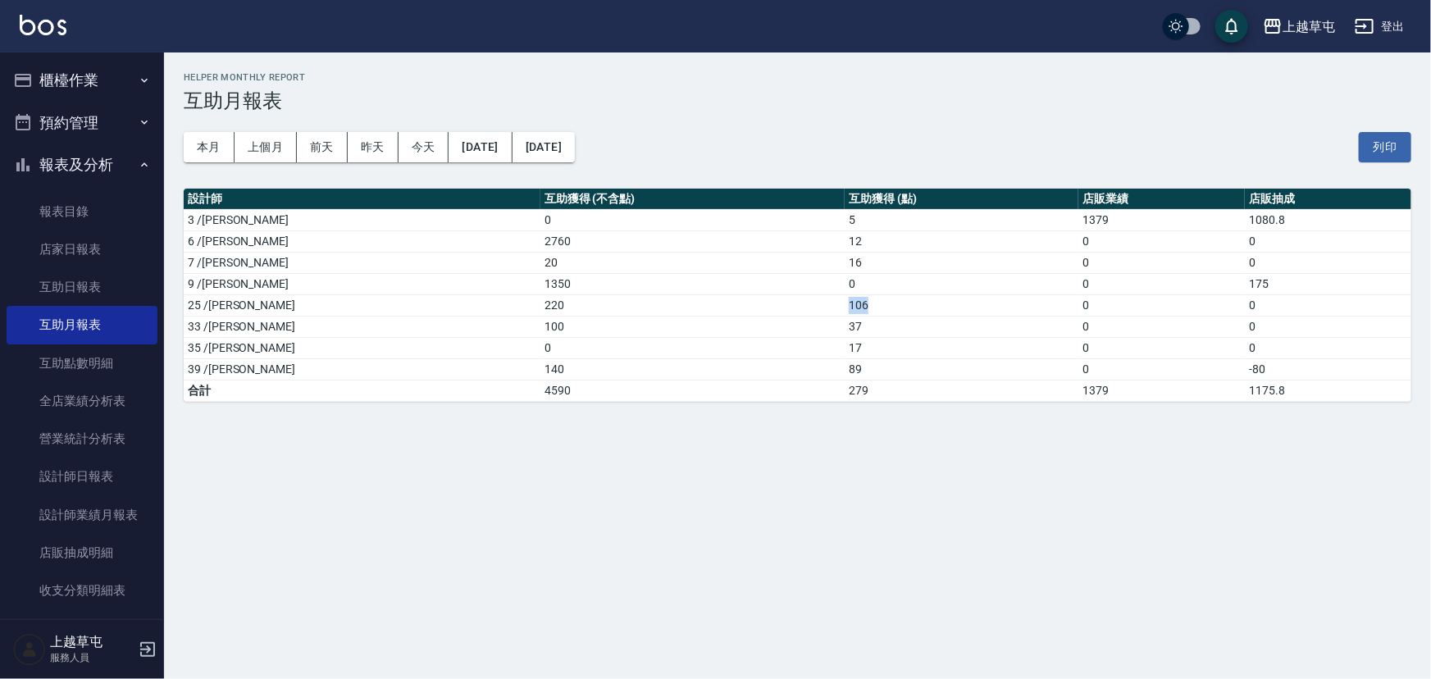
drag, startPoint x: 755, startPoint y: 313, endPoint x: 807, endPoint y: 312, distance: 51.7
click at [807, 312] on tr "25 /吳芷欣 220 106 0 0" at bounding box center [797, 304] width 1227 height 21
click at [844, 346] on td "17" at bounding box center [961, 347] width 234 height 21
click at [1380, 29] on button "登出" at bounding box center [1379, 26] width 63 height 30
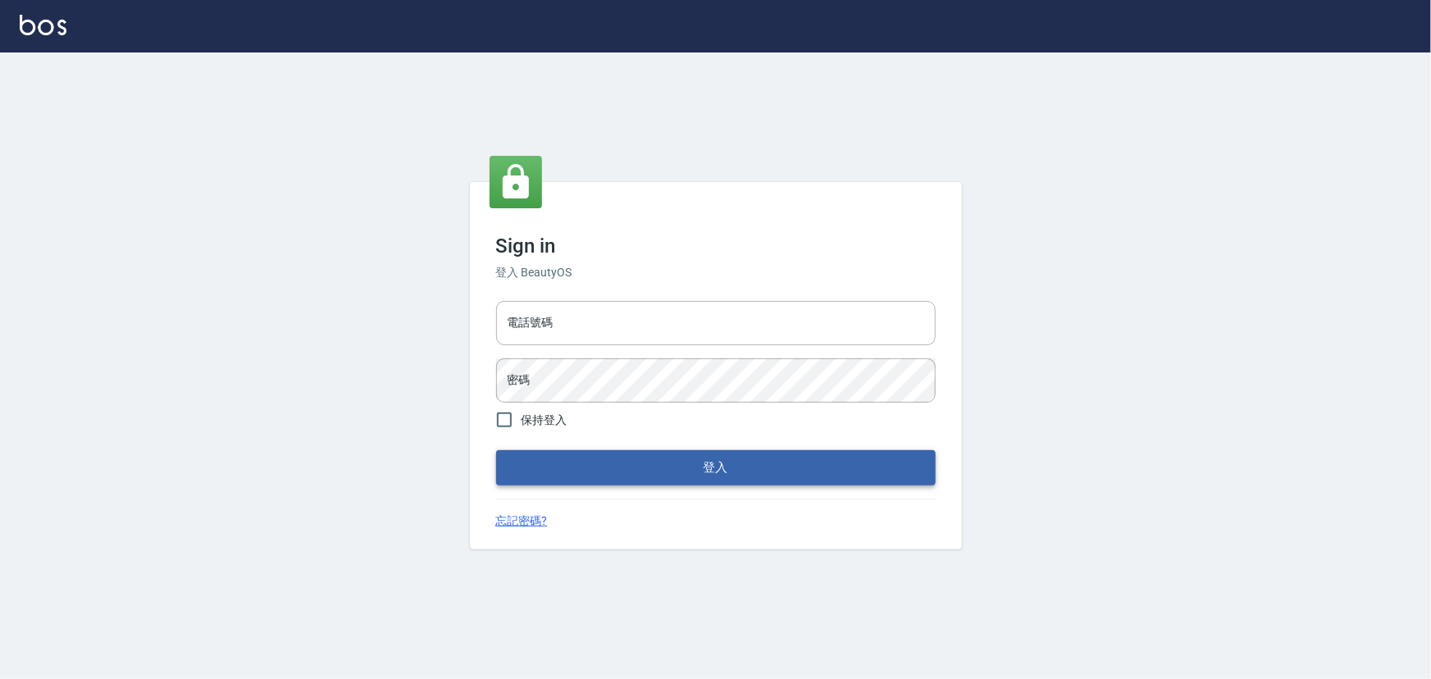
type input "2988528"
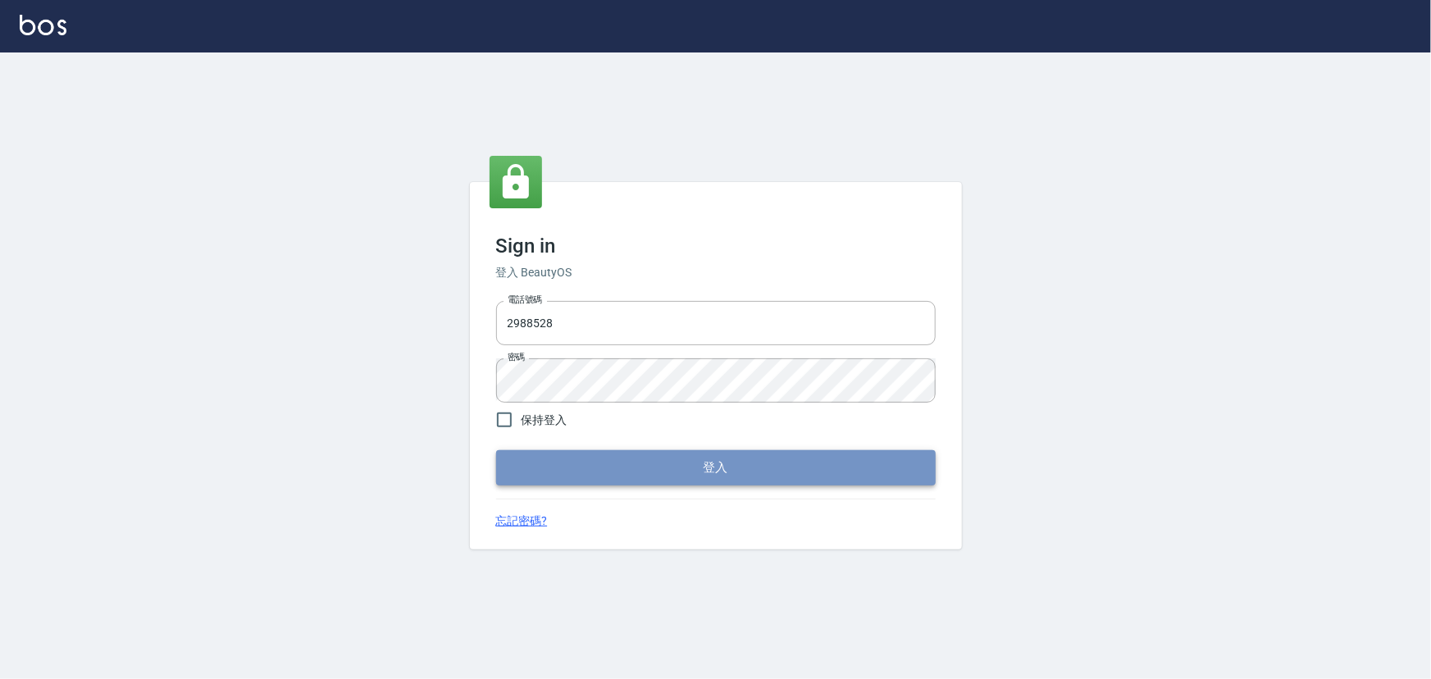
click at [605, 468] on button "登入" at bounding box center [715, 467] width 439 height 34
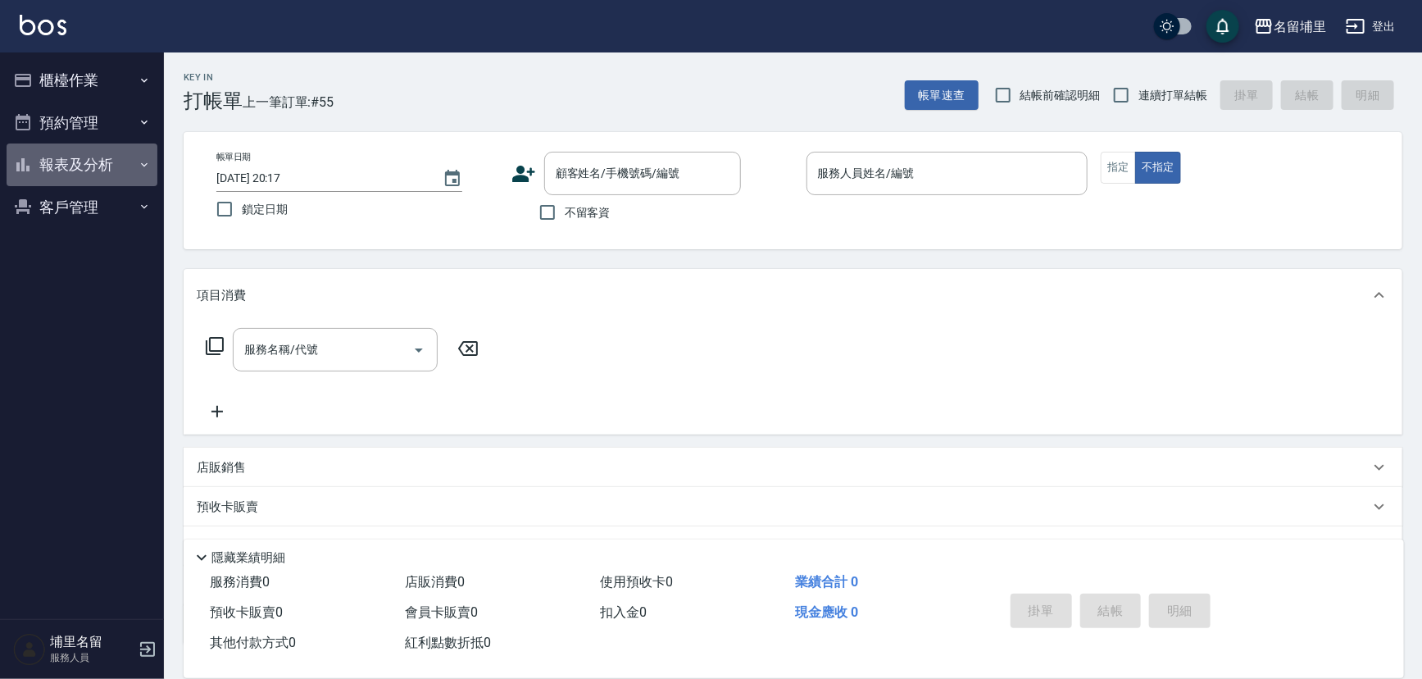
click at [126, 157] on button "報表及分析" at bounding box center [82, 164] width 151 height 43
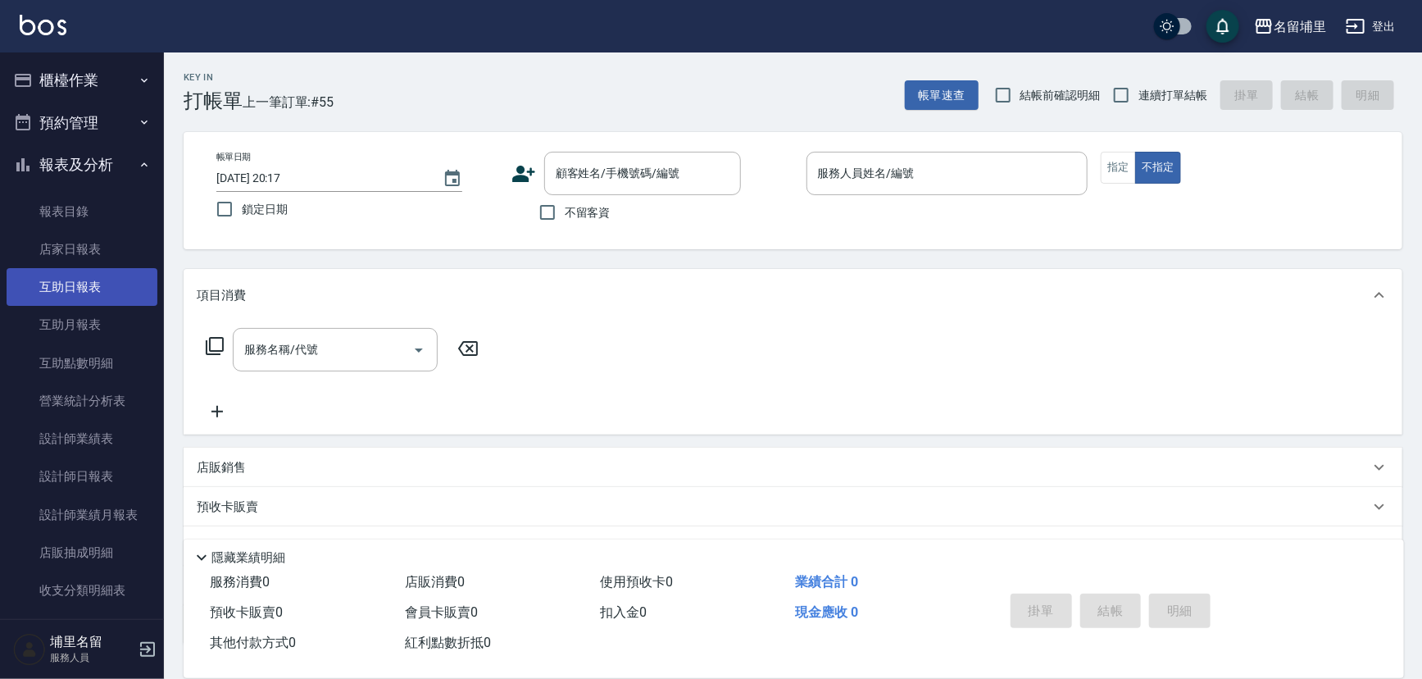
click at [134, 279] on link "互助日報表" at bounding box center [82, 287] width 151 height 38
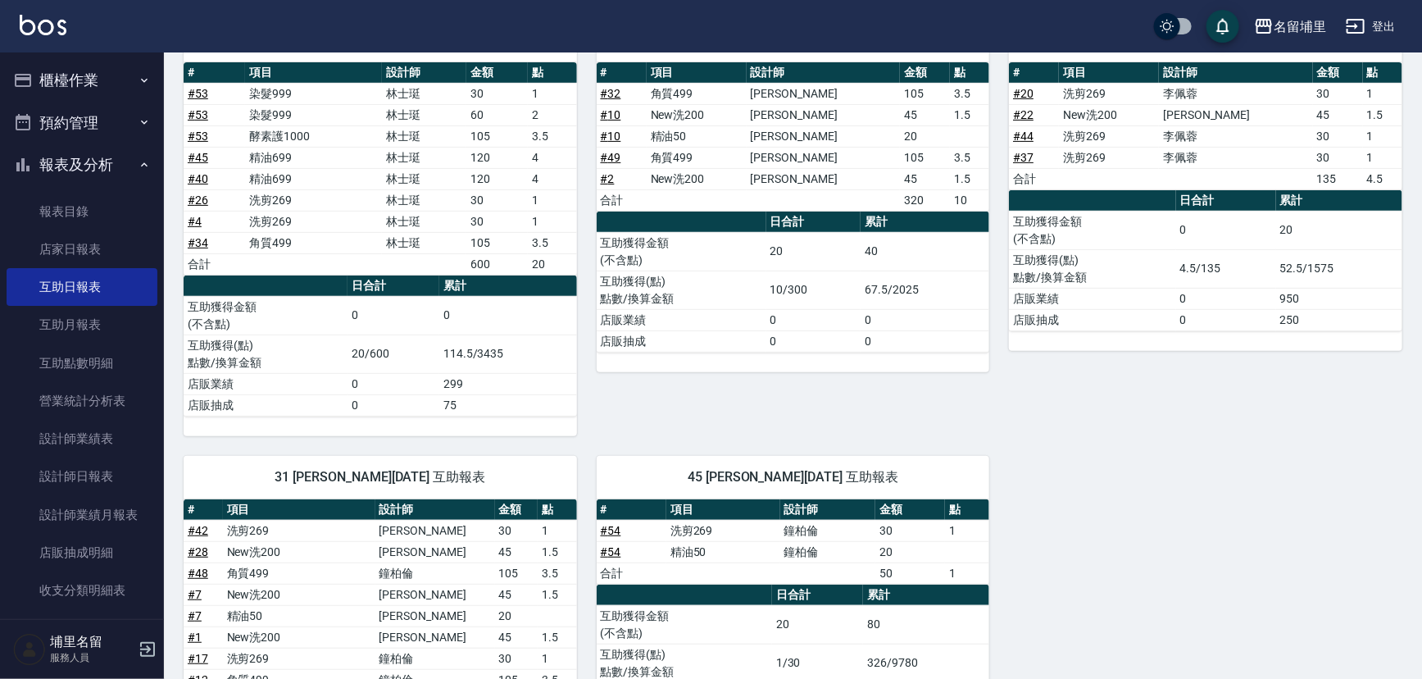
scroll to position [219, 0]
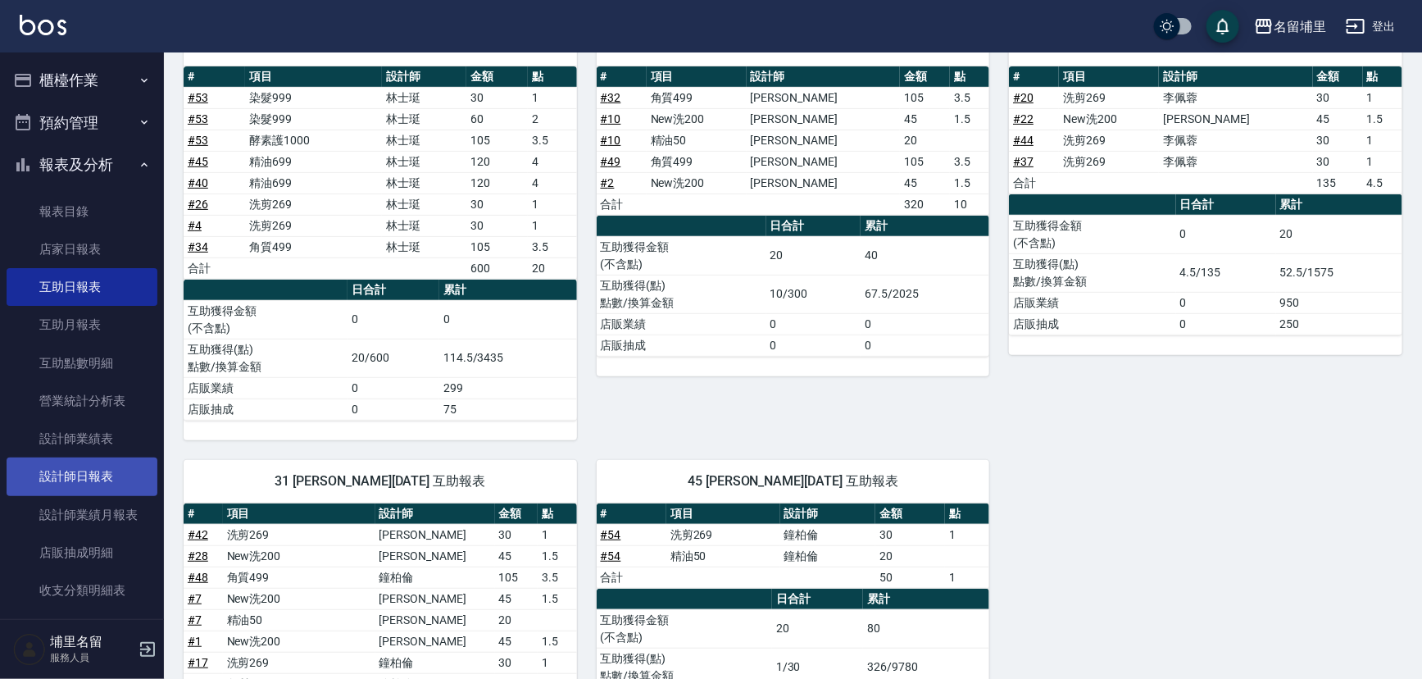
click at [75, 478] on link "設計師日報表" at bounding box center [82, 476] width 151 height 38
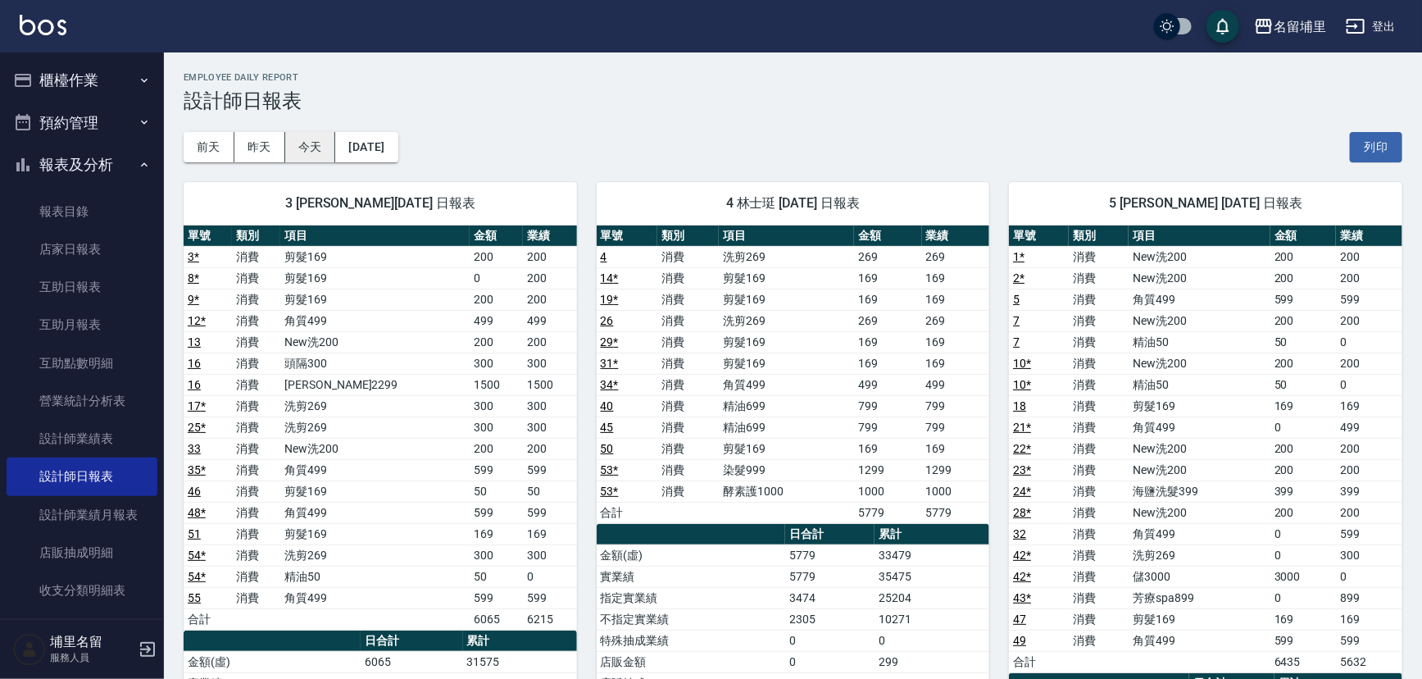
click at [296, 135] on button "今天" at bounding box center [310, 147] width 51 height 30
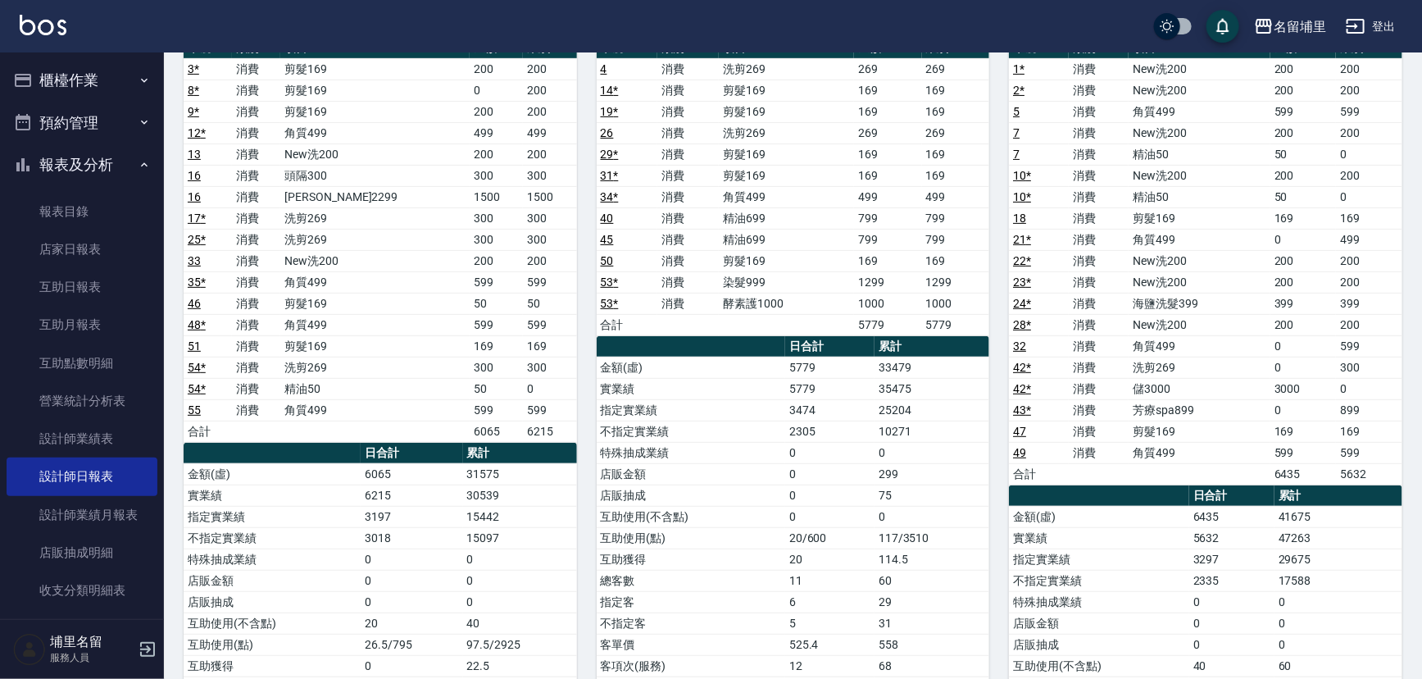
scroll to position [372, 0]
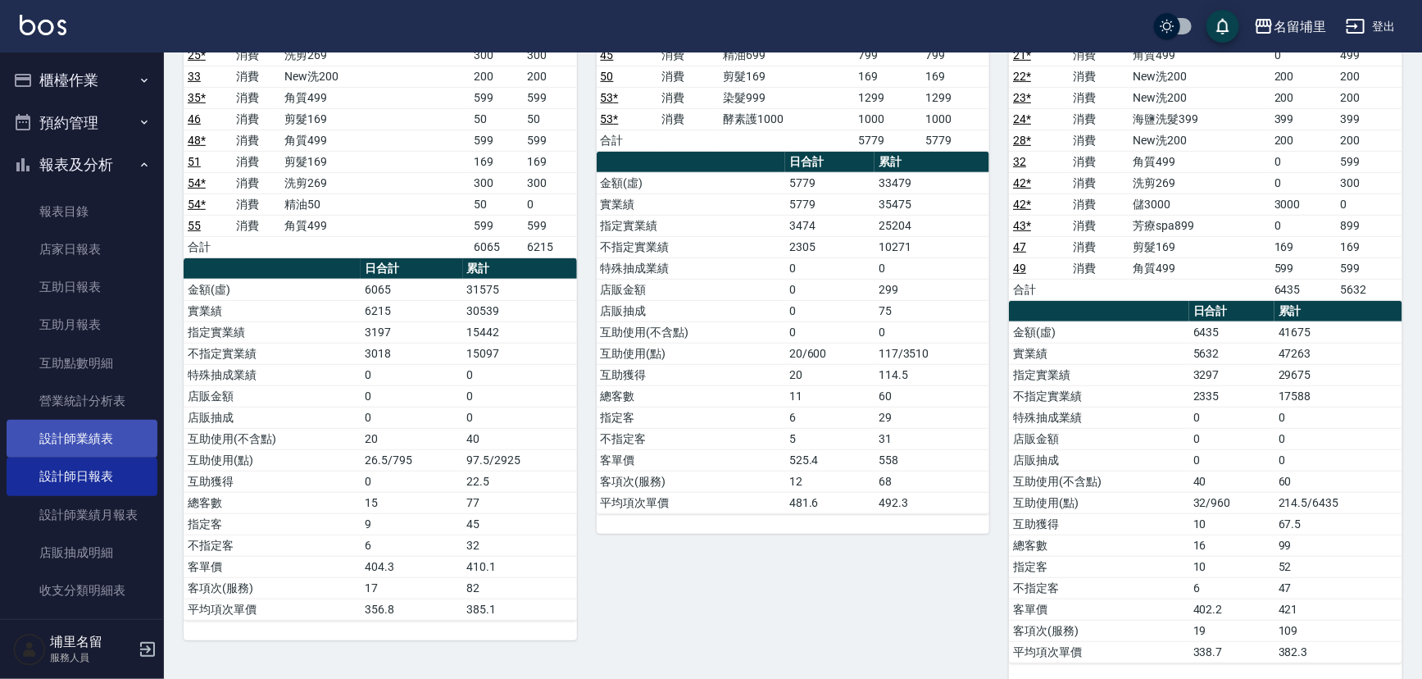
click at [118, 444] on link "設計師業績表" at bounding box center [82, 439] width 151 height 38
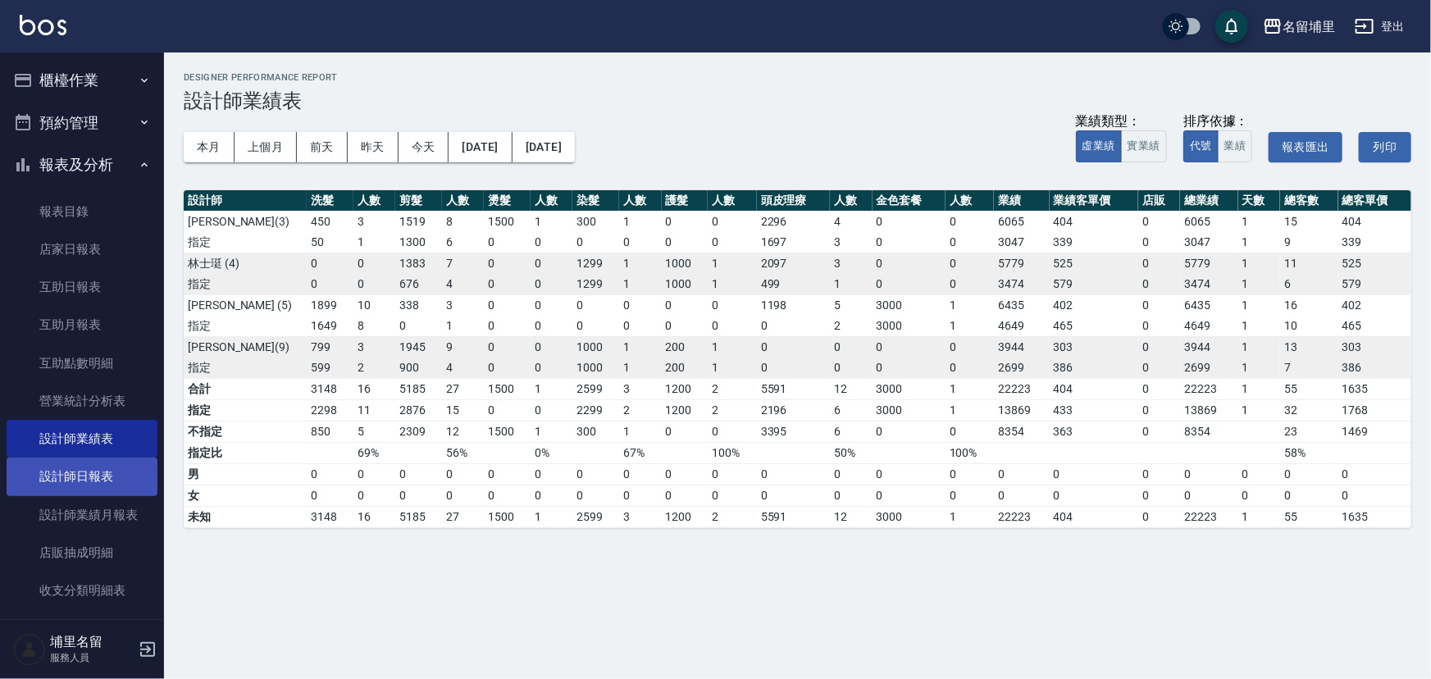
click at [104, 478] on link "設計師日報表" at bounding box center [82, 476] width 151 height 38
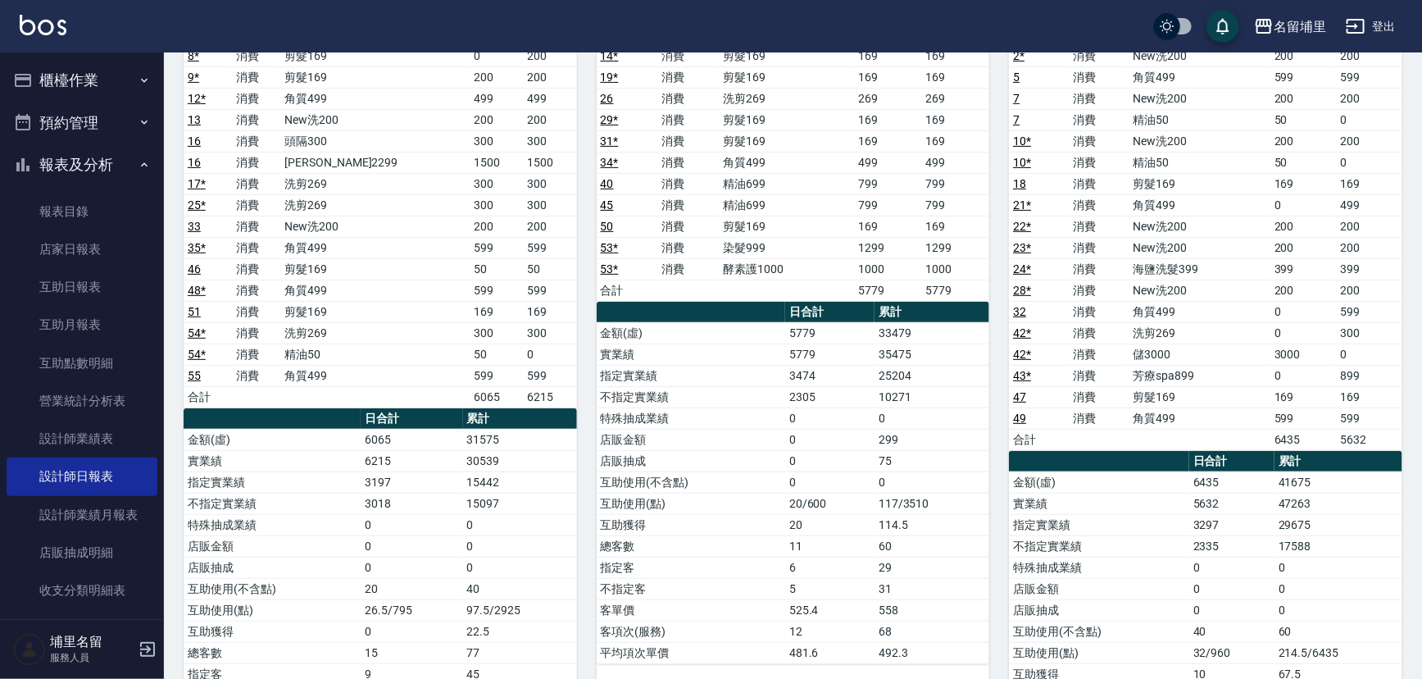
scroll to position [223, 0]
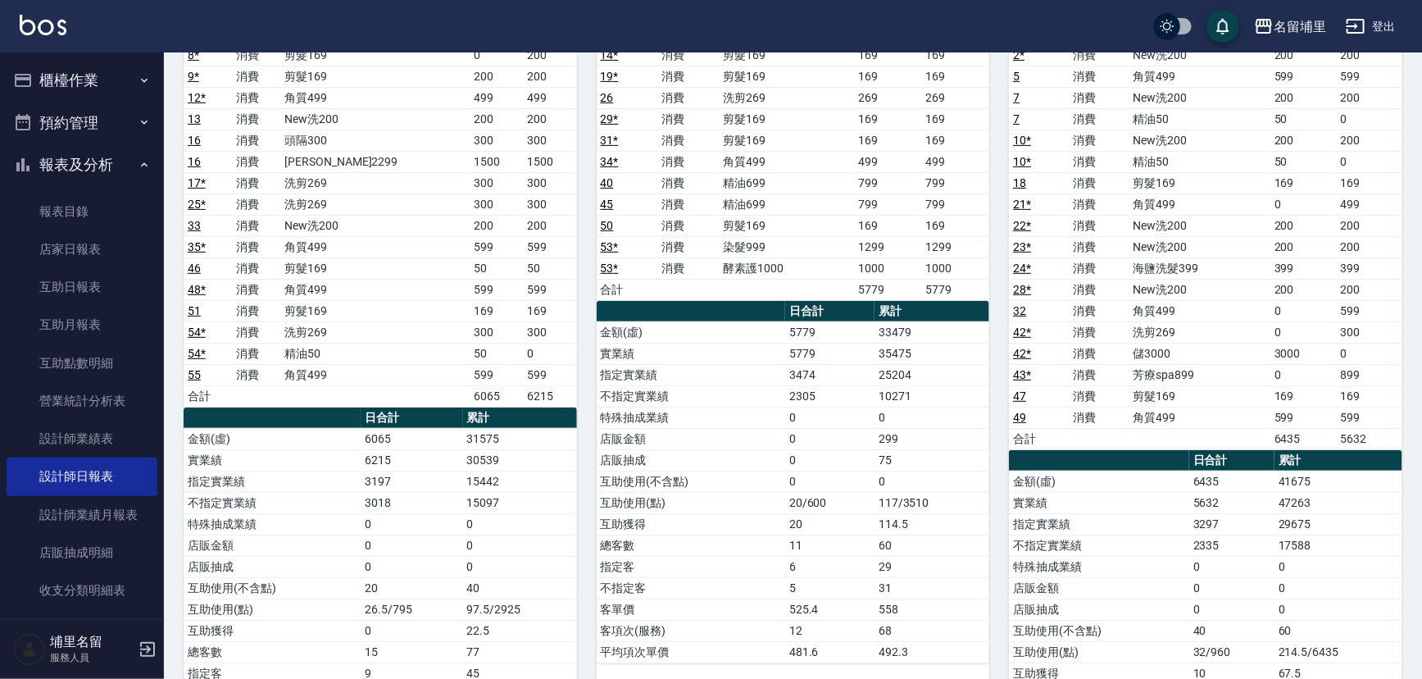
drag, startPoint x: 1254, startPoint y: 498, endPoint x: 1279, endPoint y: 498, distance: 25.4
click at [1274, 498] on td "5632" at bounding box center [1232, 502] width 85 height 21
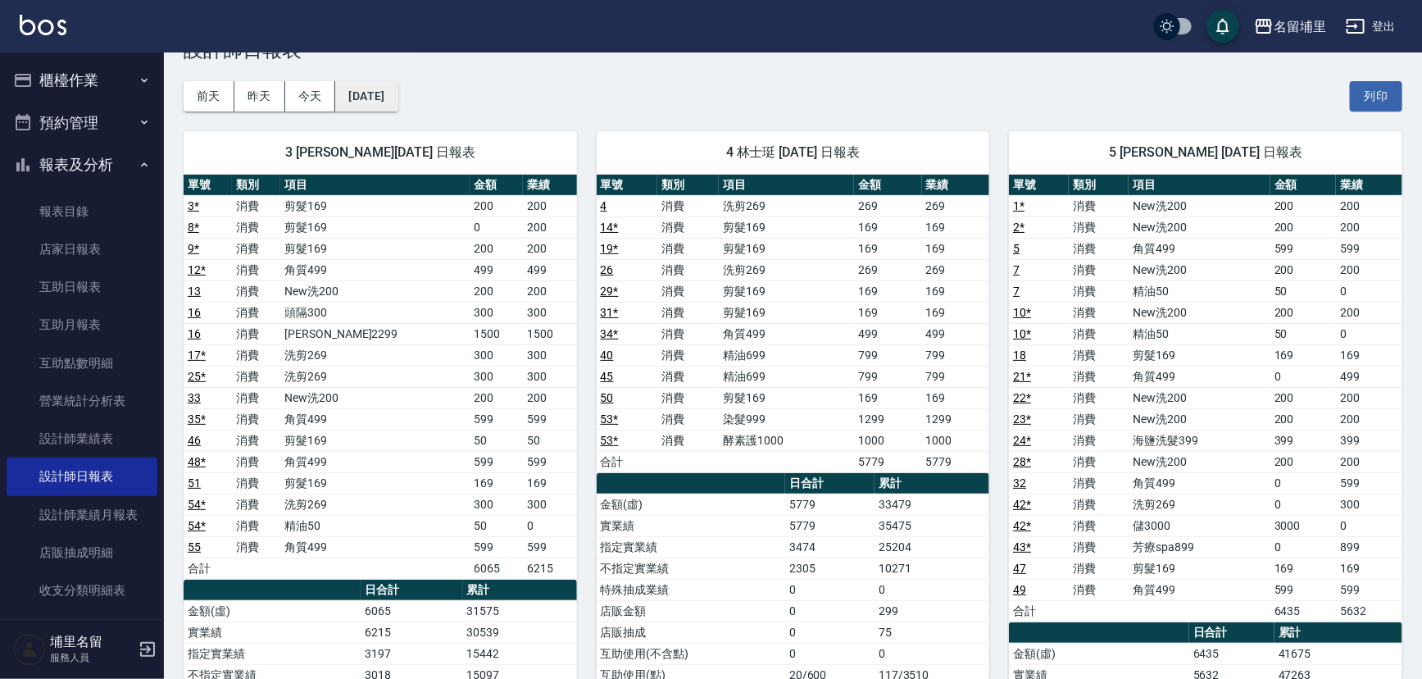
scroll to position [0, 0]
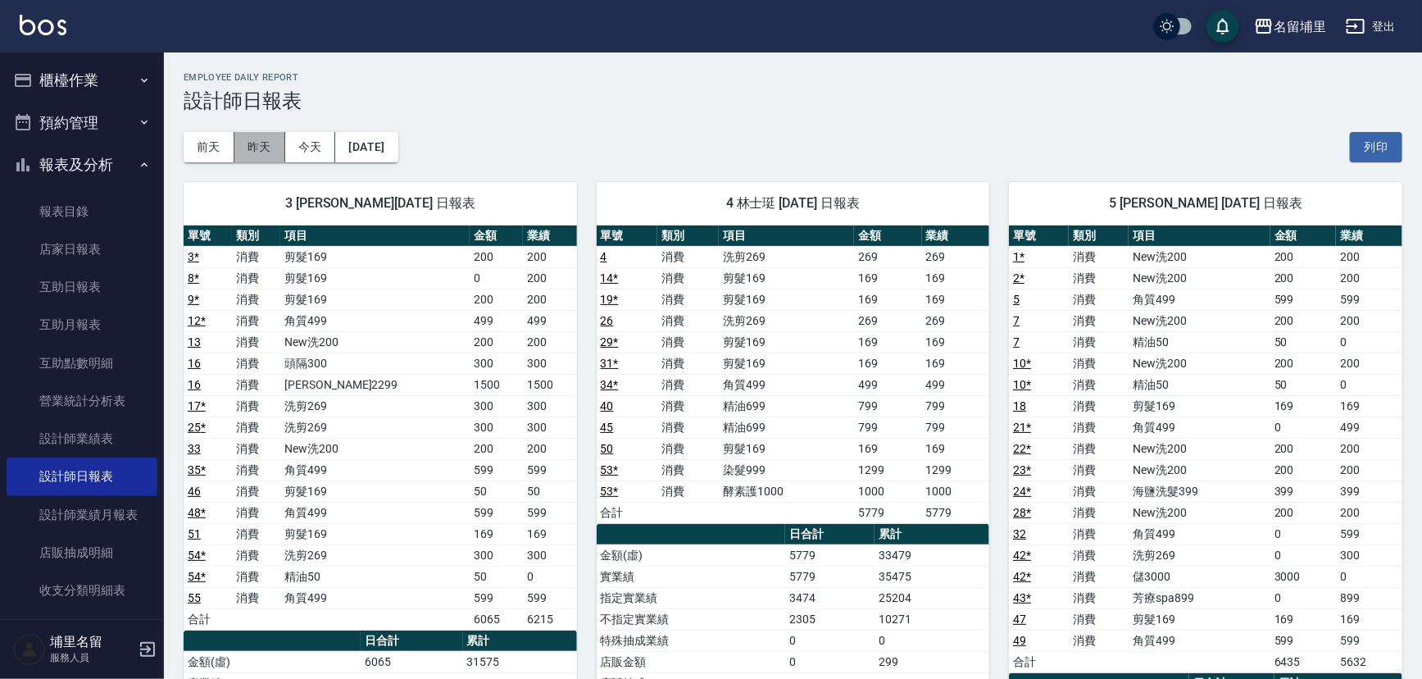
click at [264, 134] on button "昨天" at bounding box center [259, 147] width 51 height 30
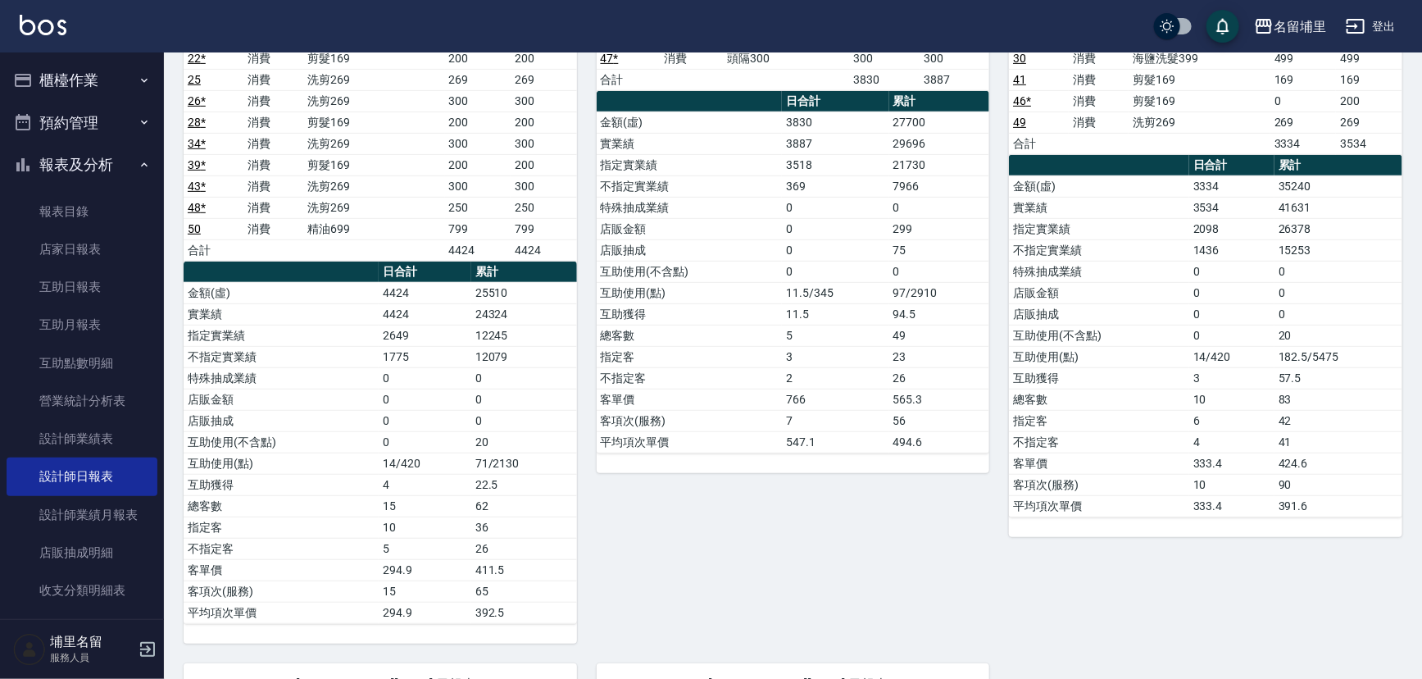
scroll to position [131, 0]
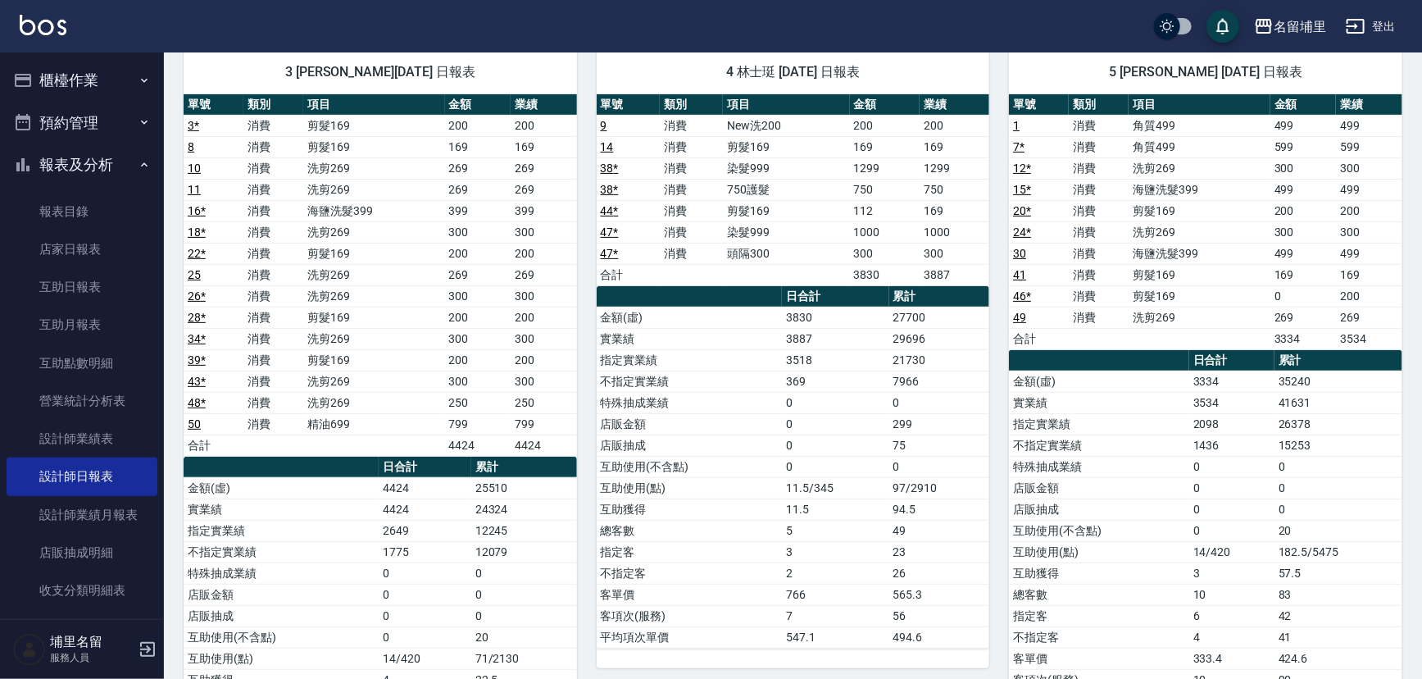
click at [106, 82] on button "櫃檯作業" at bounding box center [82, 80] width 151 height 43
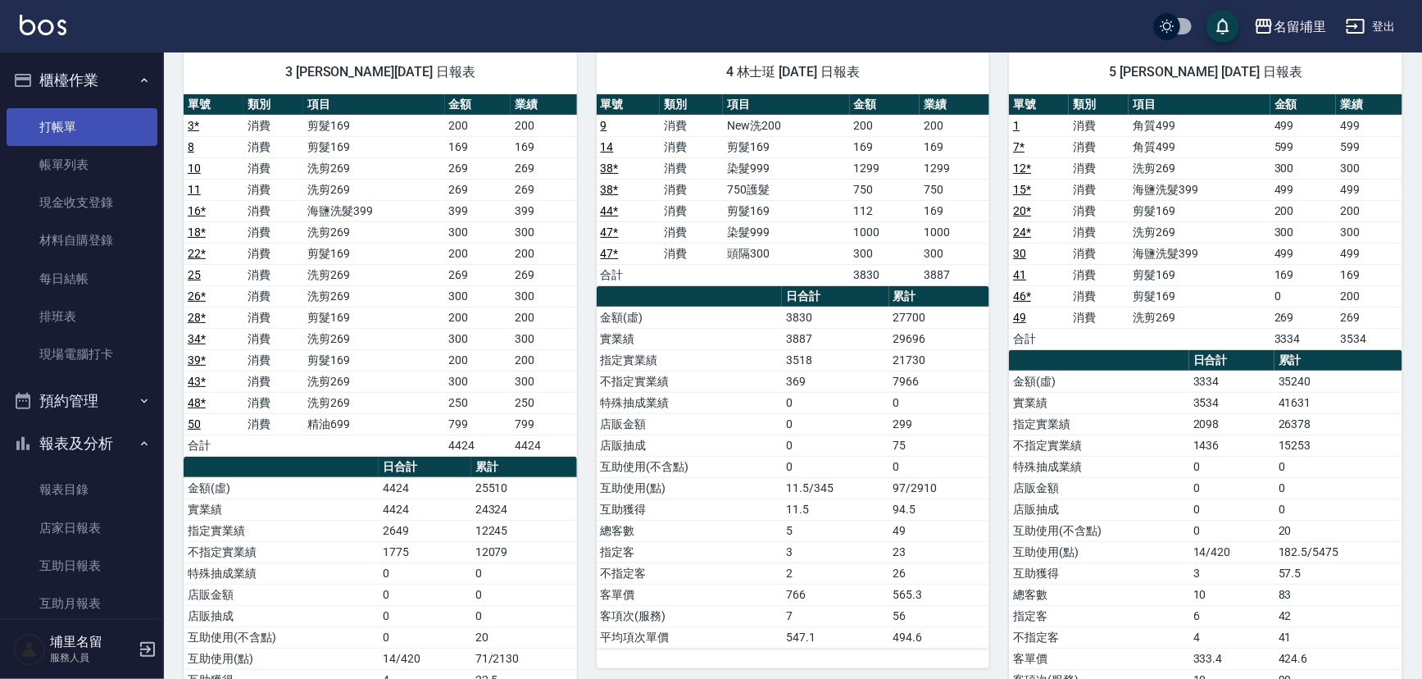
click at [108, 111] on link "打帳單" at bounding box center [82, 127] width 151 height 38
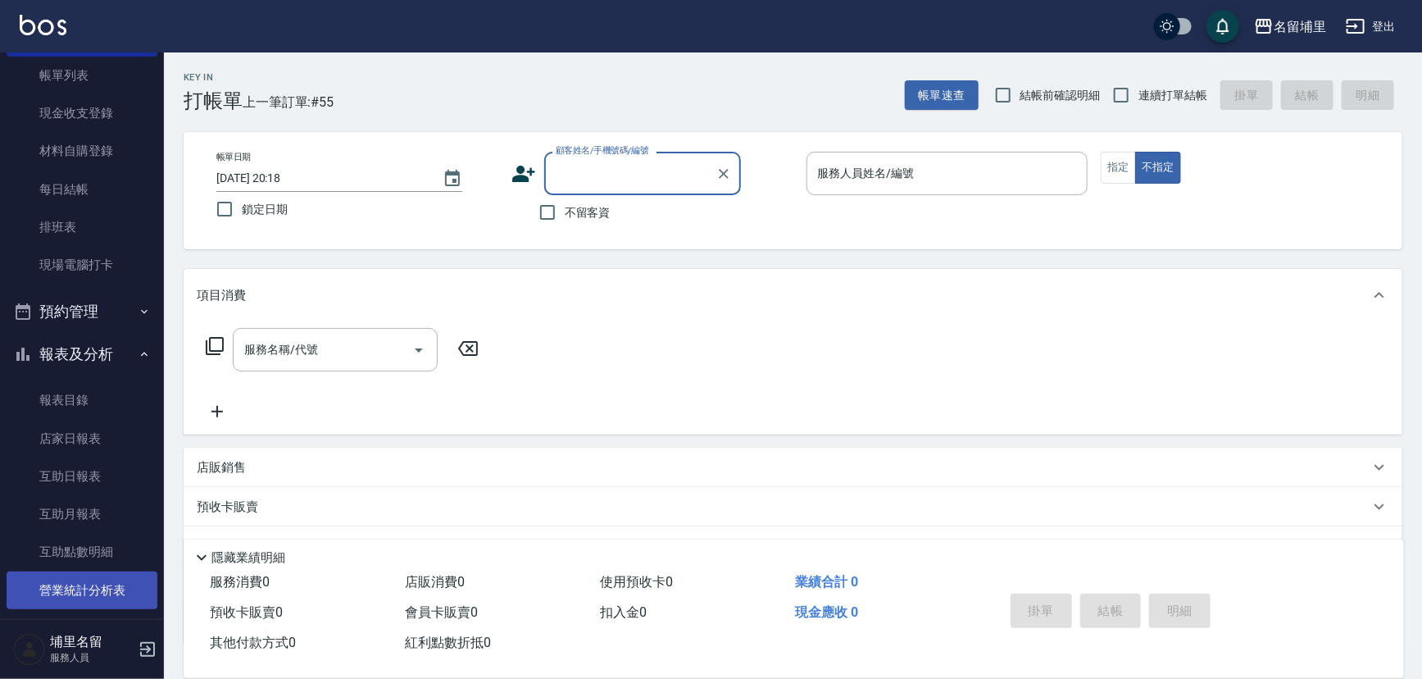
scroll to position [223, 0]
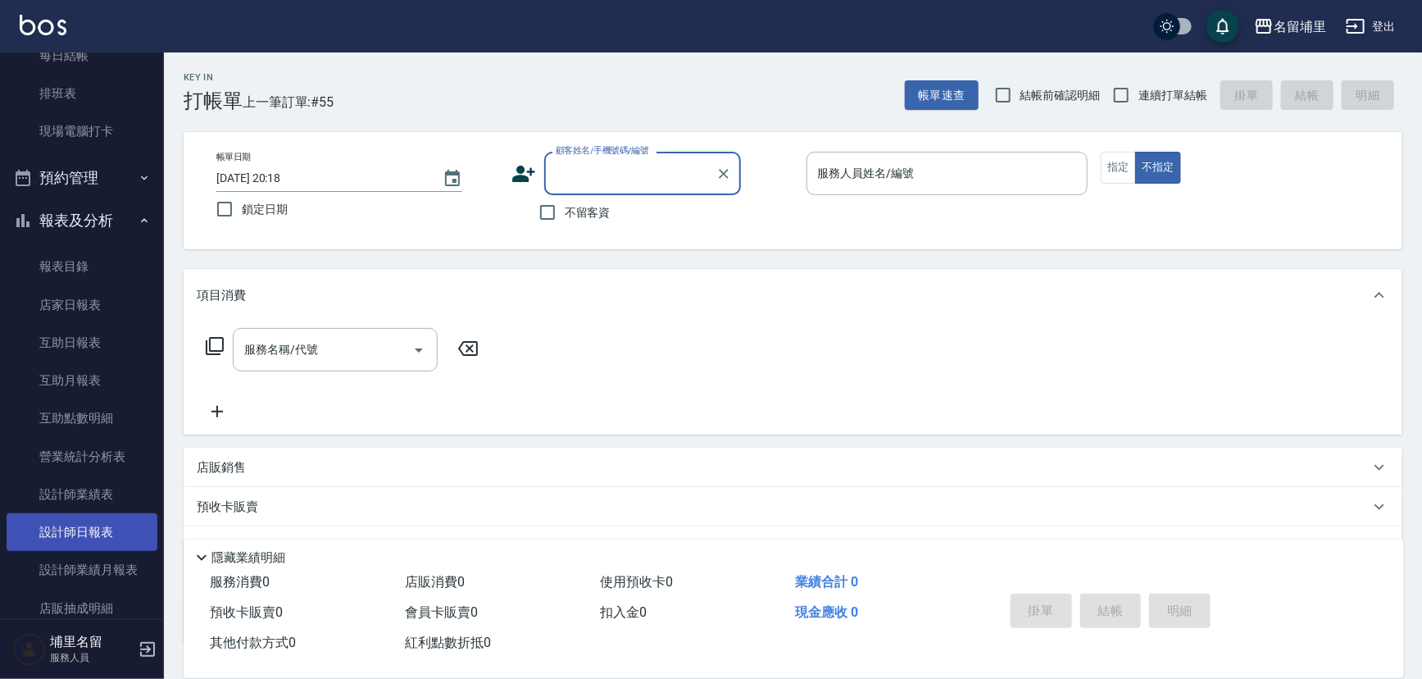
click at [35, 534] on link "設計師日報表" at bounding box center [82, 532] width 151 height 38
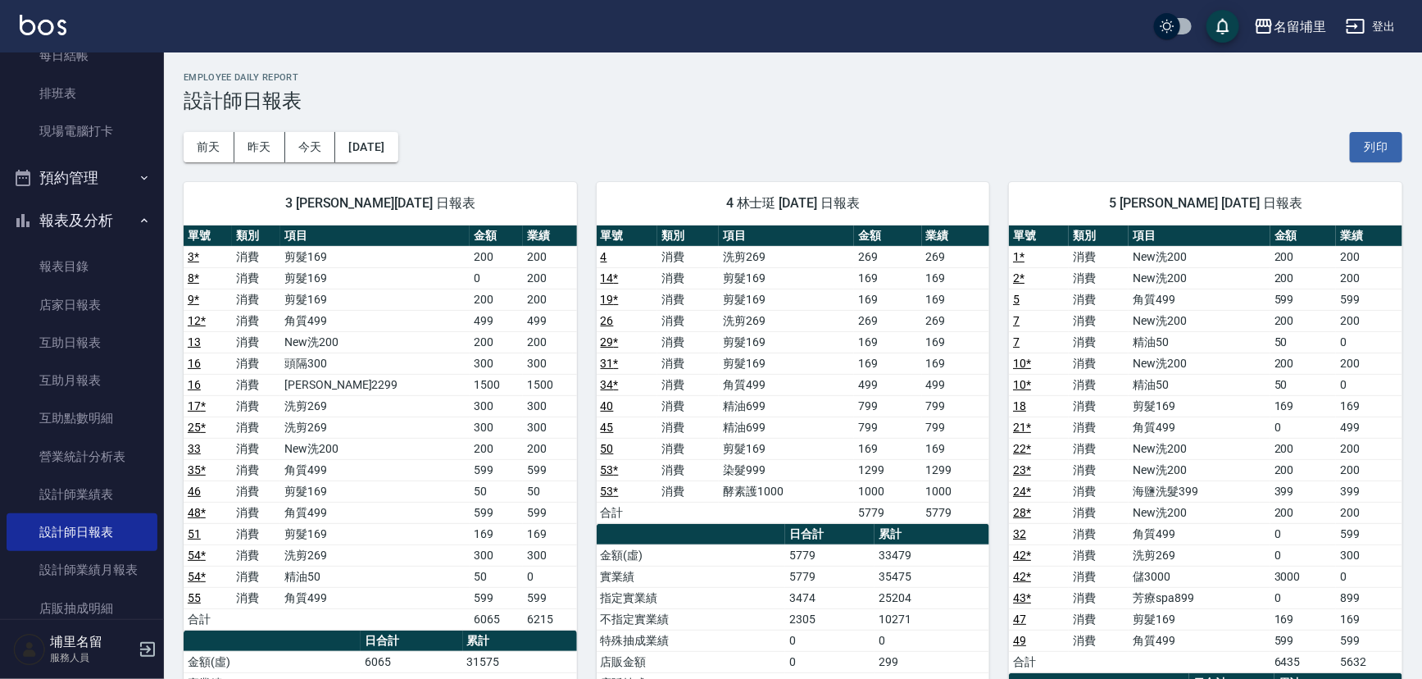
scroll to position [74, 0]
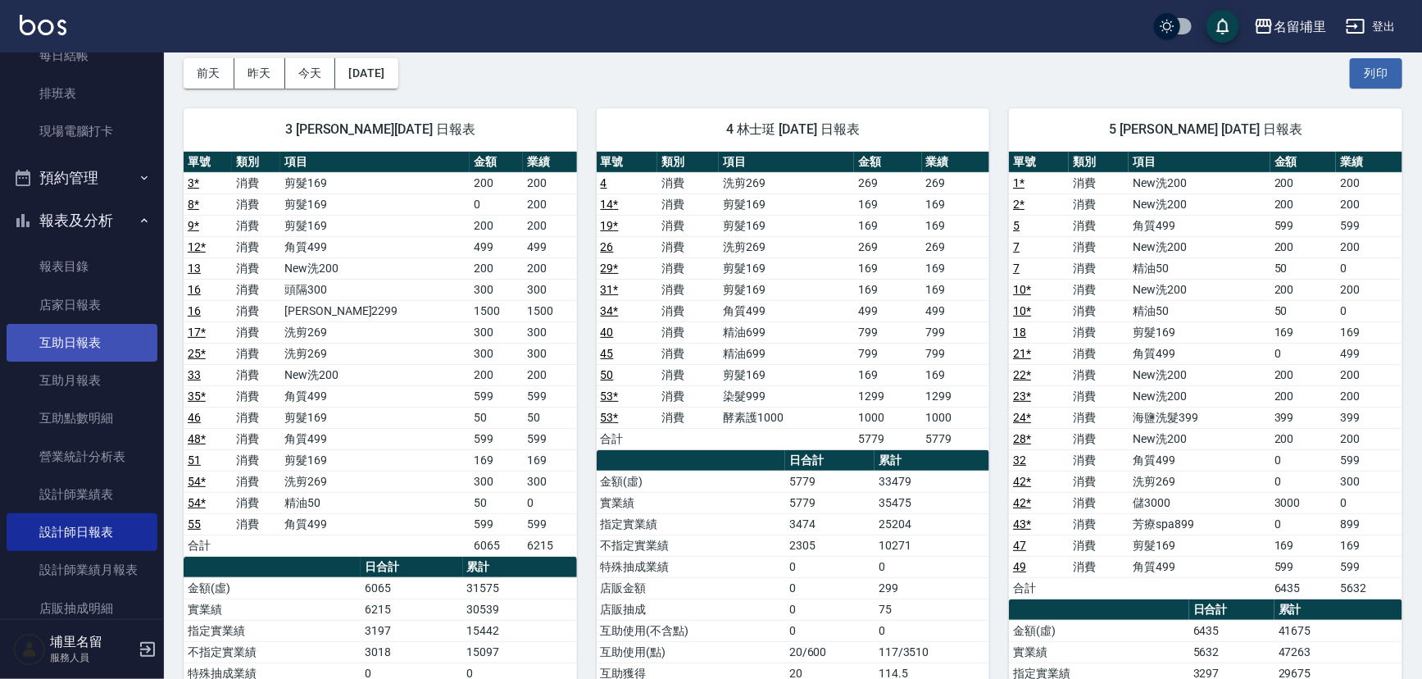
click at [99, 321] on link "店家日報表" at bounding box center [82, 305] width 151 height 38
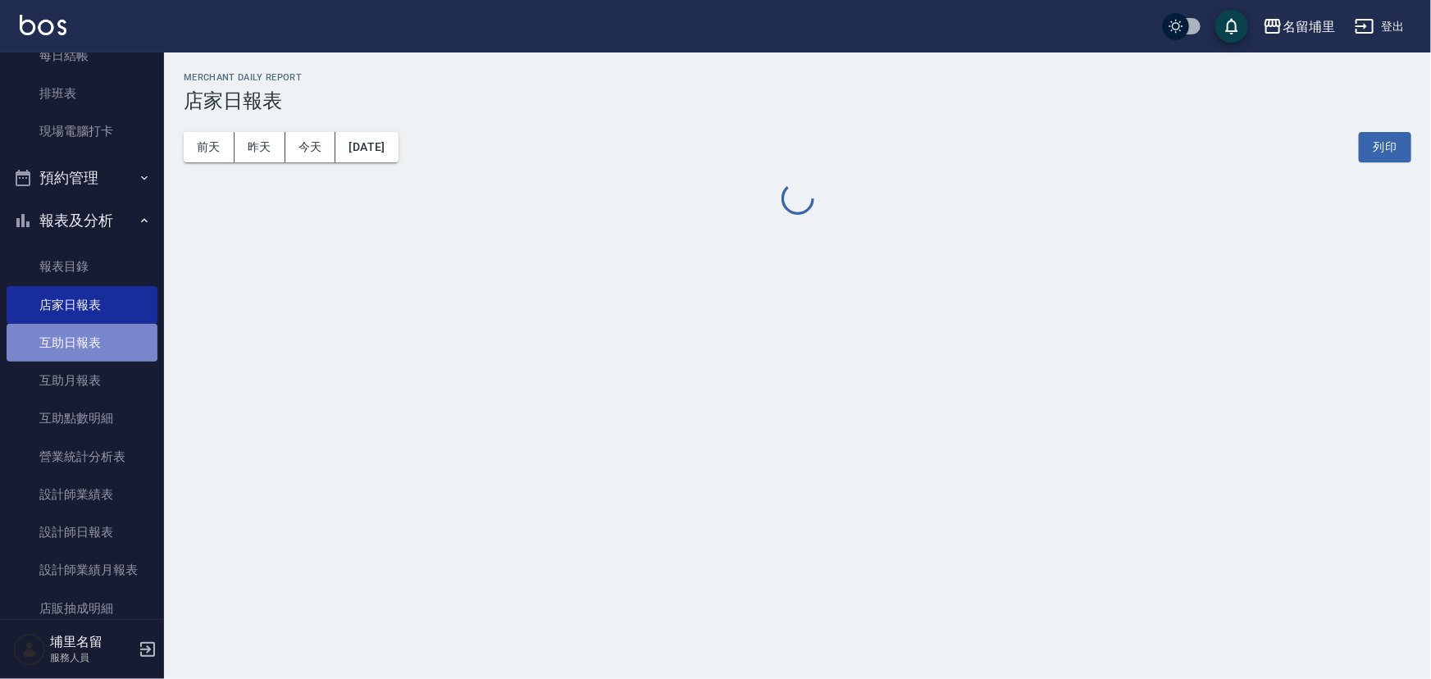
click at [147, 328] on link "互助日報表" at bounding box center [82, 343] width 151 height 38
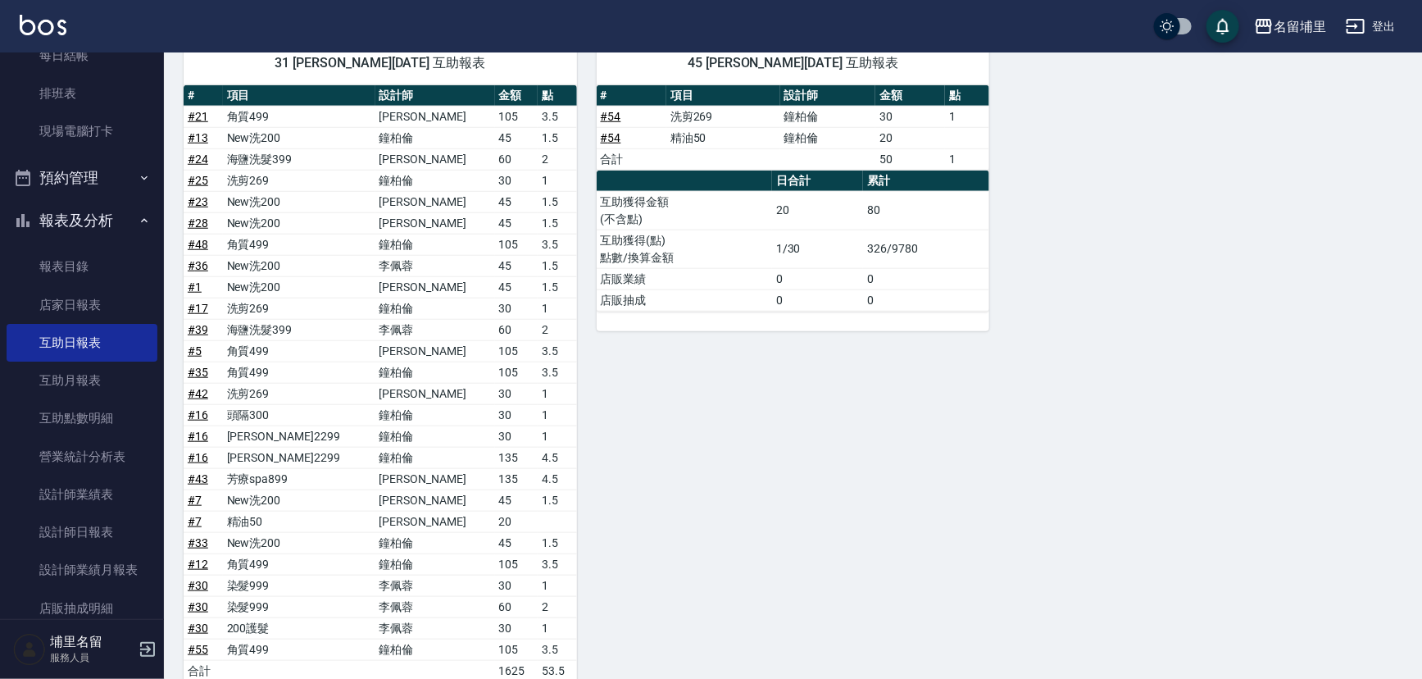
scroll to position [815, 0]
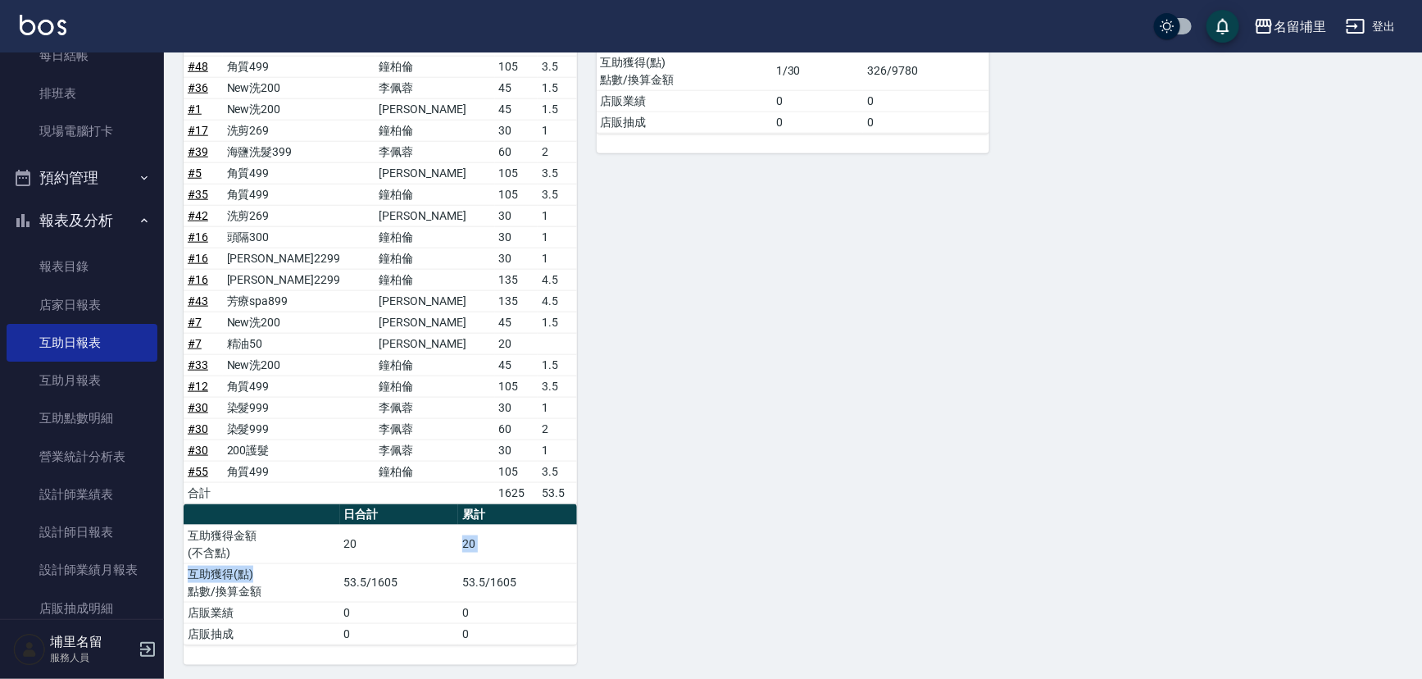
drag, startPoint x: 360, startPoint y: 563, endPoint x: 413, endPoint y: 555, distance: 53.9
click at [413, 555] on tbody "互助獲得金額 (不含點) 20 20 互助獲得(點) 點數/換算金額 53.5/1605 53.5/1605 店販業績 0 0 店販抽成 0 0" at bounding box center [381, 585] width 394 height 120
click at [407, 576] on td "53.5/1605" at bounding box center [399, 582] width 119 height 39
drag, startPoint x: 348, startPoint y: 570, endPoint x: 370, endPoint y: 580, distance: 24.6
click at [368, 580] on td "53.5/1605" at bounding box center [399, 582] width 119 height 39
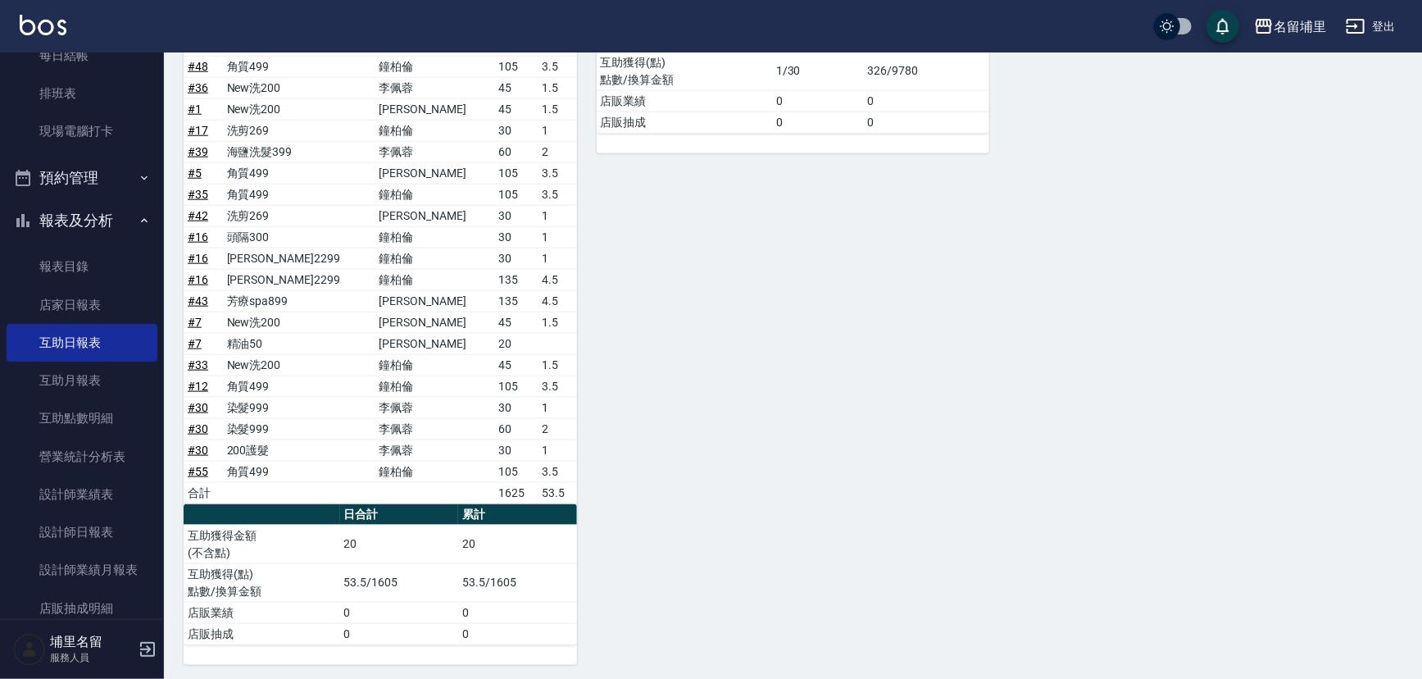
click at [380, 582] on td "53.5/1605" at bounding box center [399, 582] width 119 height 39
drag, startPoint x: 348, startPoint y: 578, endPoint x: 366, endPoint y: 581, distance: 17.5
click at [363, 578] on td "53.5/1605" at bounding box center [399, 582] width 119 height 39
click at [377, 590] on td "53.5/1605" at bounding box center [399, 582] width 119 height 39
drag, startPoint x: 339, startPoint y: 574, endPoint x: 377, endPoint y: 571, distance: 38.6
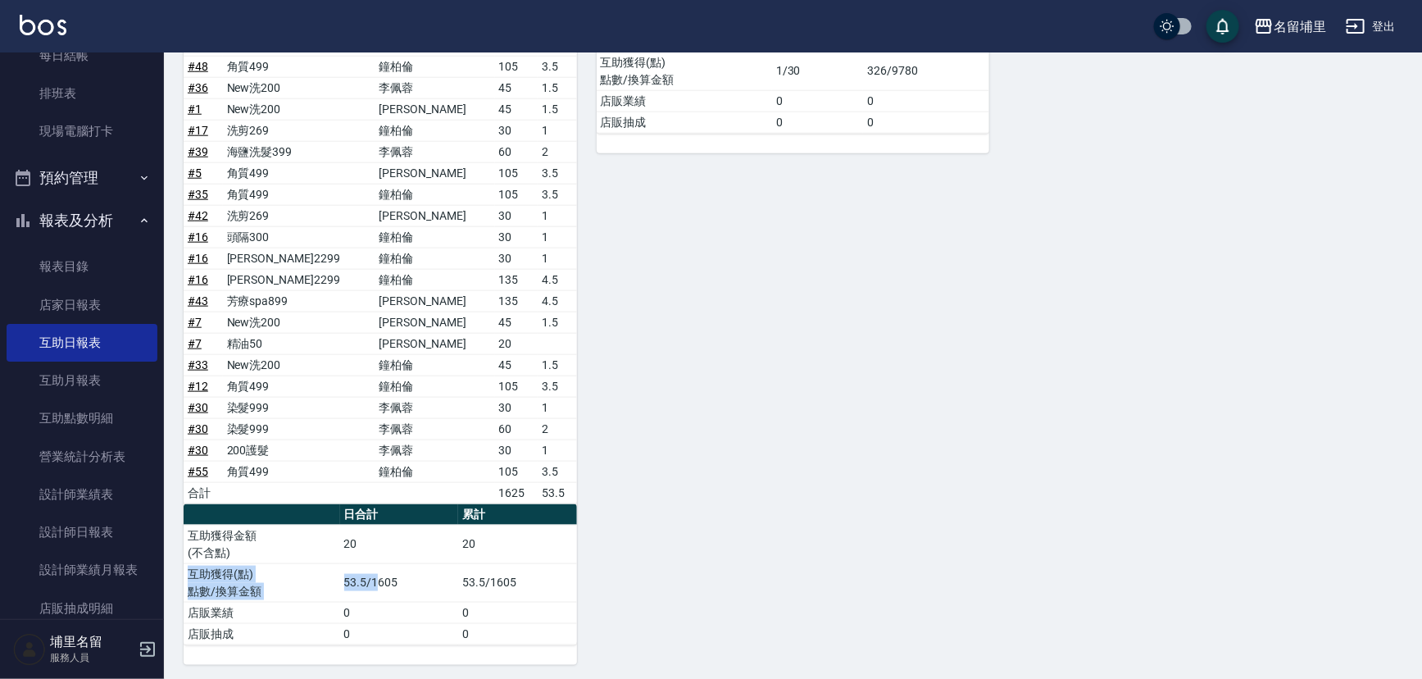
click at [377, 571] on tr "互助獲得(點) 點數/換算金額 53.5/1605 53.5/1605" at bounding box center [381, 582] width 394 height 39
click at [385, 609] on td "0" at bounding box center [399, 612] width 119 height 21
drag, startPoint x: 343, startPoint y: 581, endPoint x: 370, endPoint y: 581, distance: 27.1
click at [370, 581] on td "53.5/1605" at bounding box center [399, 582] width 119 height 39
drag, startPoint x: 385, startPoint y: 617, endPoint x: 399, endPoint y: 615, distance: 15.0
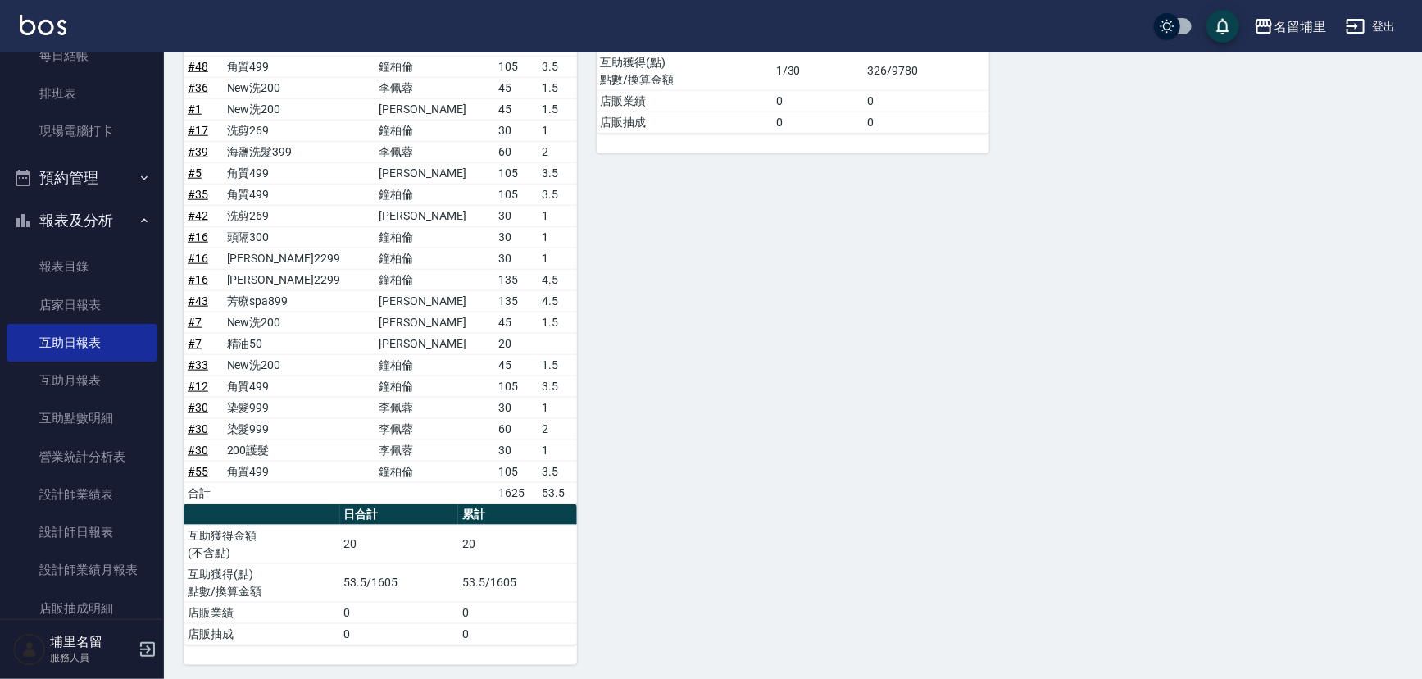
click at [386, 623] on td "0" at bounding box center [399, 633] width 119 height 21
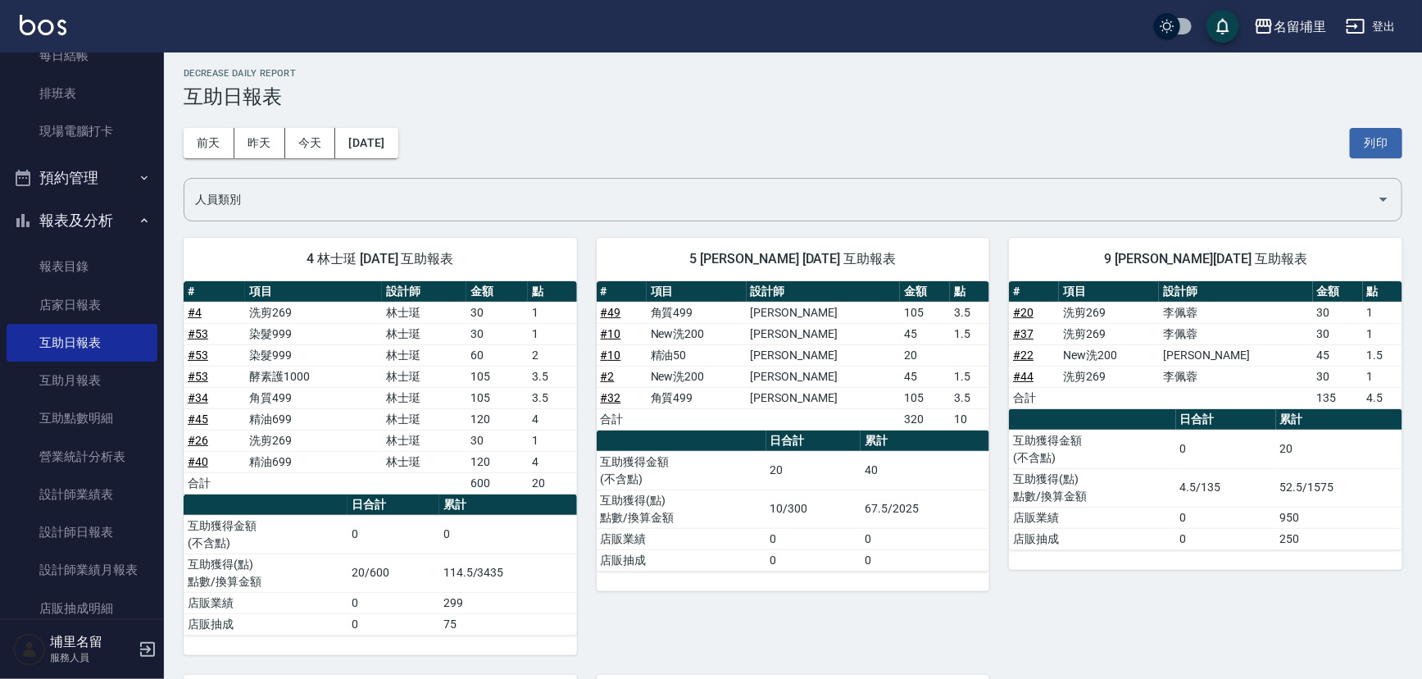
scroll to position [0, 0]
